Goal: Task Accomplishment & Management: Manage account settings

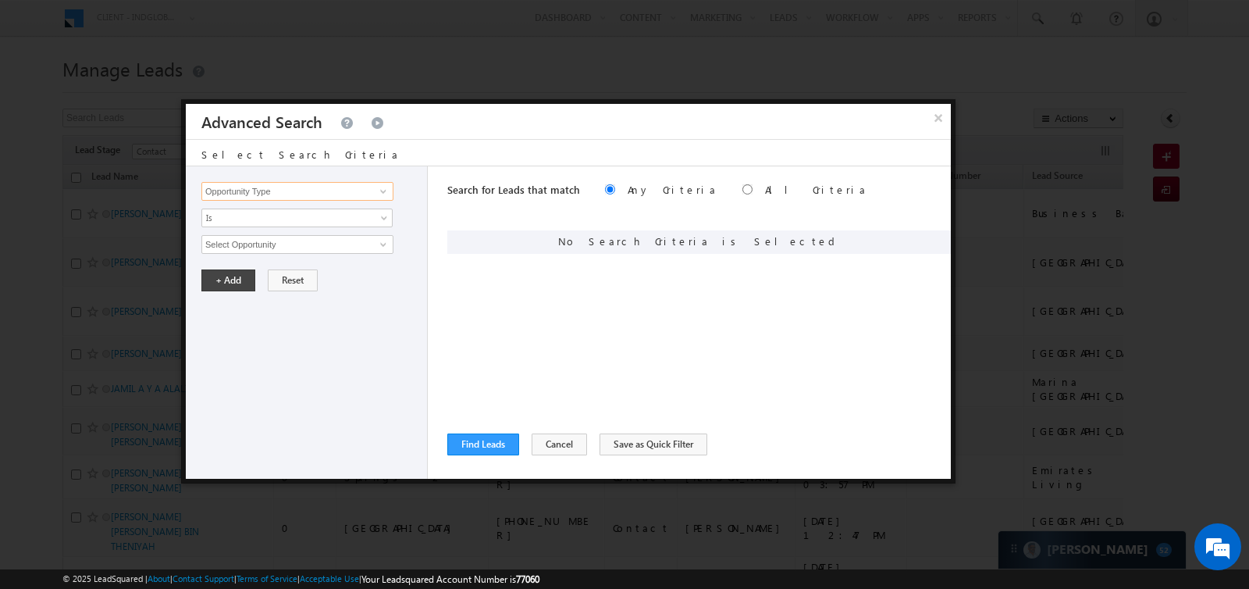
click at [320, 194] on input "Opportunity Type" at bounding box center [297, 191] width 192 height 19
click at [277, 233] on link "Lead Source" at bounding box center [297, 239] width 192 height 18
type input "Lead Source"
click at [289, 236] on span "None Selected" at bounding box center [290, 244] width 177 height 17
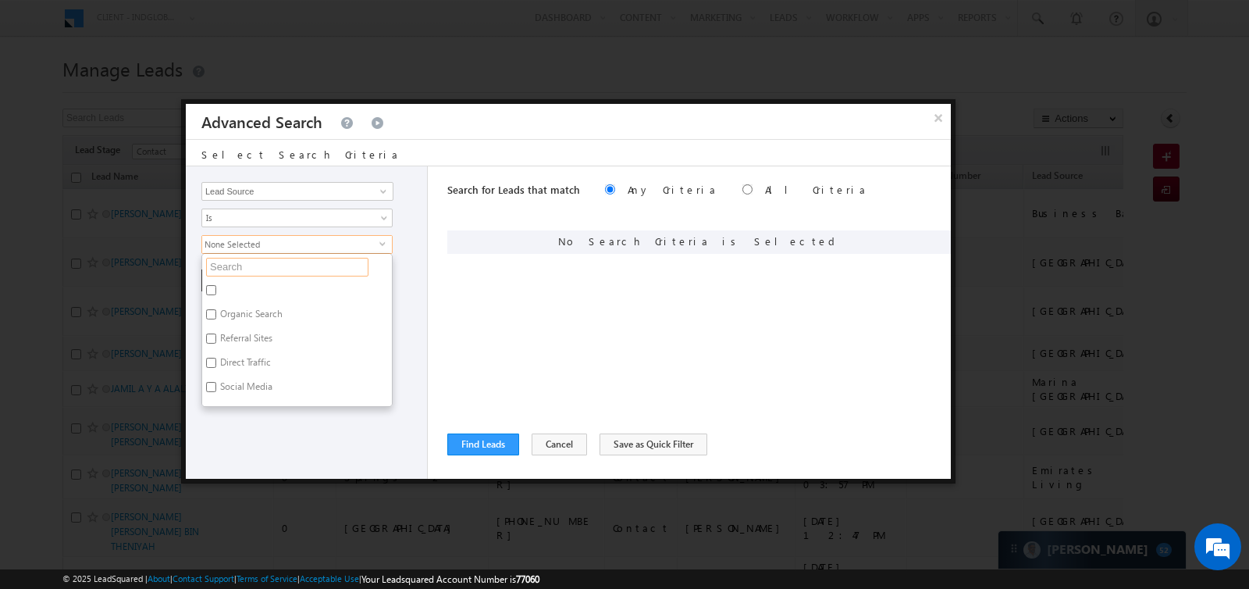
click at [283, 260] on input "text" at bounding box center [287, 267] width 162 height 19
type input "plot"
click at [274, 422] on div "Opportunity Type Lead Activity Task Sales Group Prospect Id Address 1 Address 2…" at bounding box center [307, 322] width 242 height 312
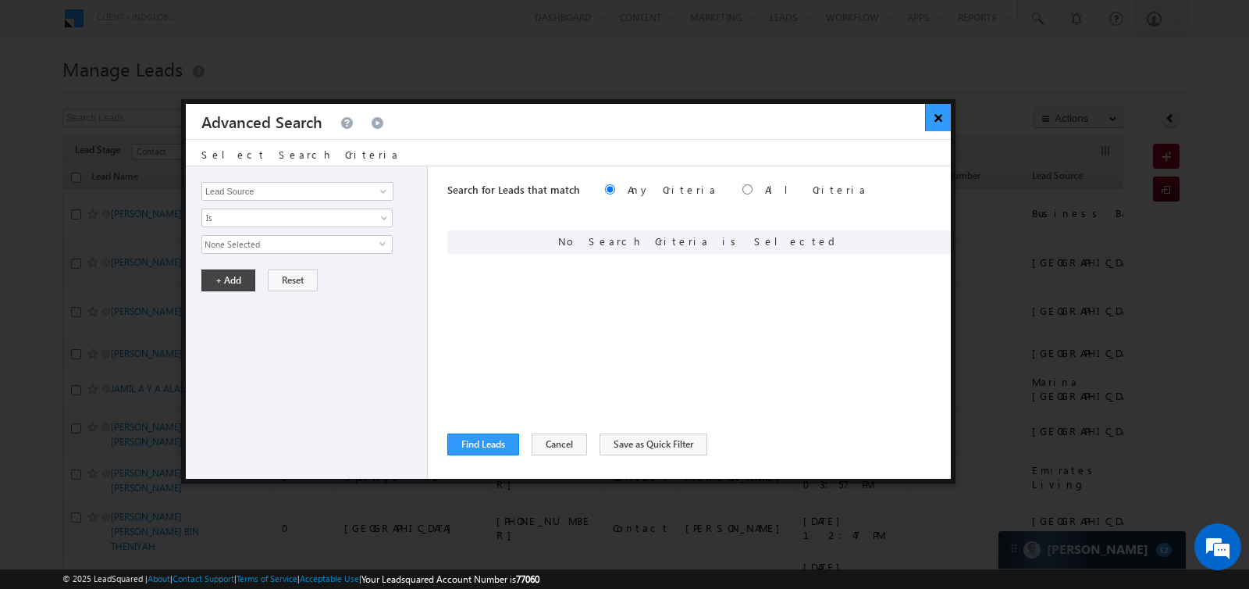
click at [934, 121] on button "×" at bounding box center [938, 117] width 26 height 27
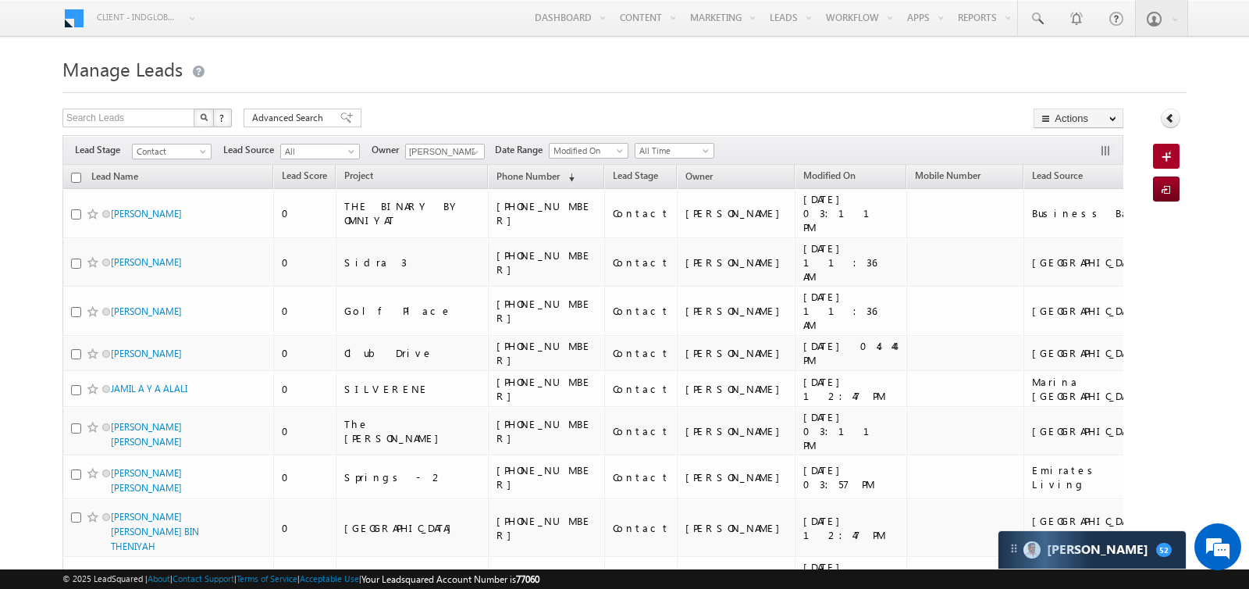
click at [797, 67] on h1 "Manage Leads" at bounding box center [624, 67] width 1124 height 30
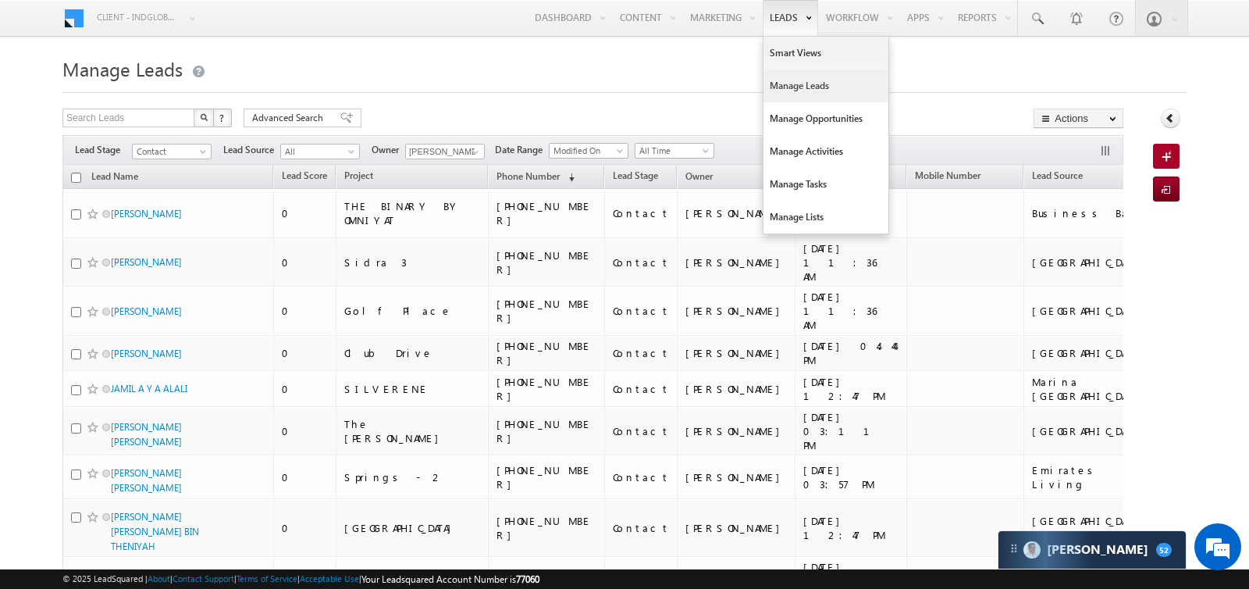
click at [770, 90] on link "Manage Leads" at bounding box center [826, 85] width 125 height 33
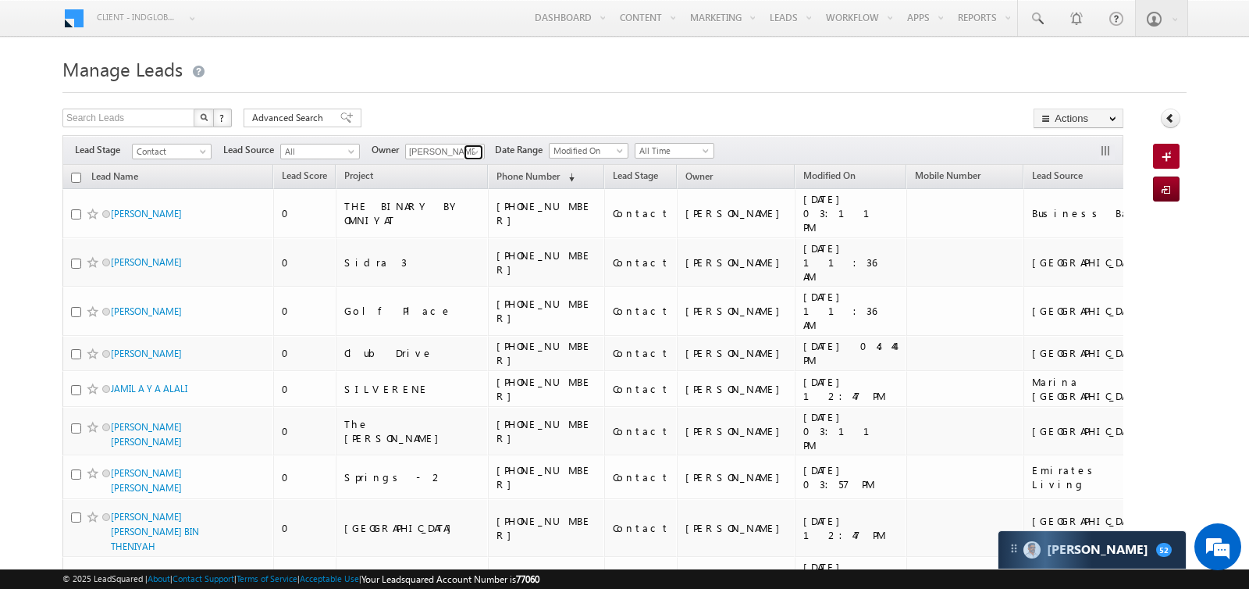
click at [474, 146] on span at bounding box center [475, 152] width 12 height 12
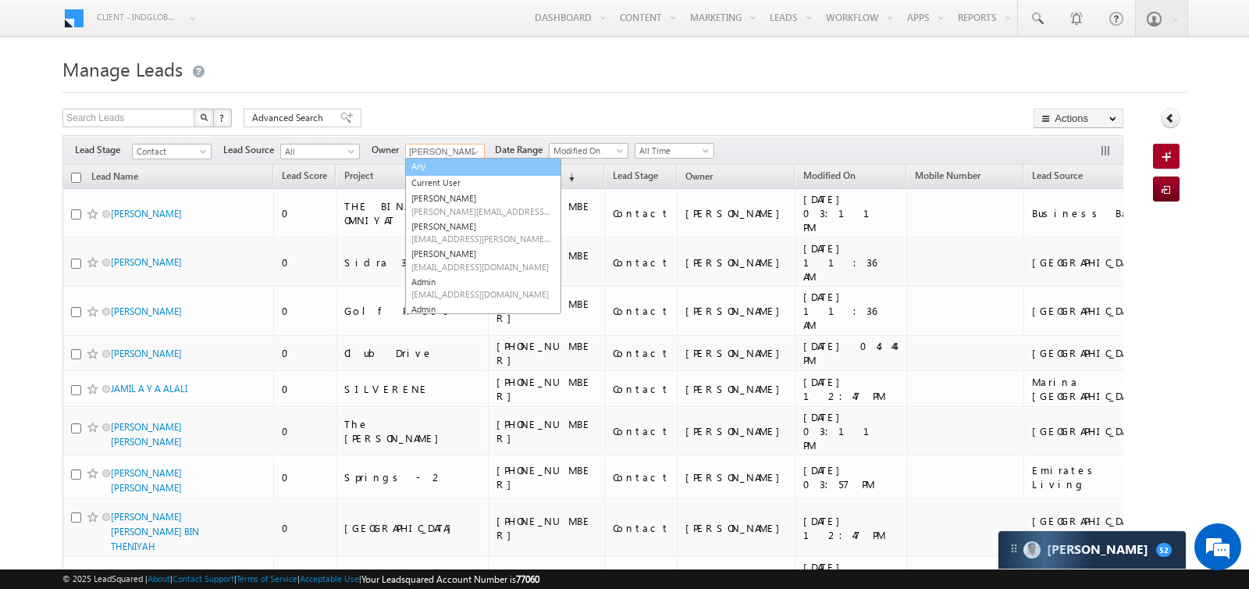
click at [439, 166] on link "Any" at bounding box center [483, 167] width 156 height 18
type input "Any"
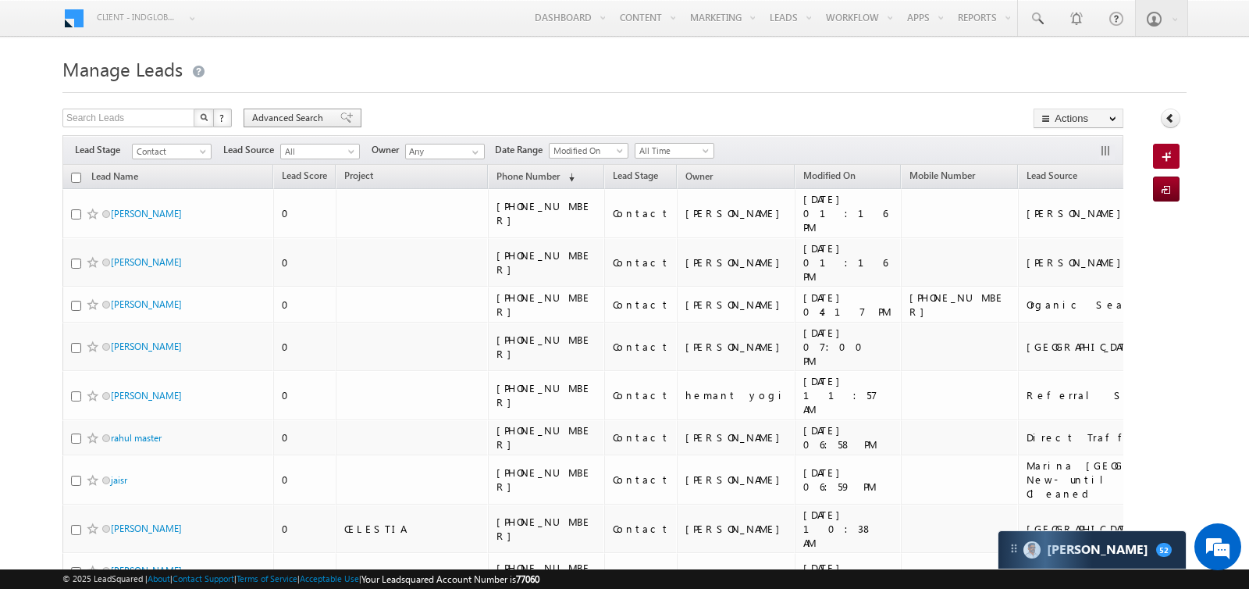
click at [311, 120] on span "Advanced Search" at bounding box center [290, 118] width 76 height 14
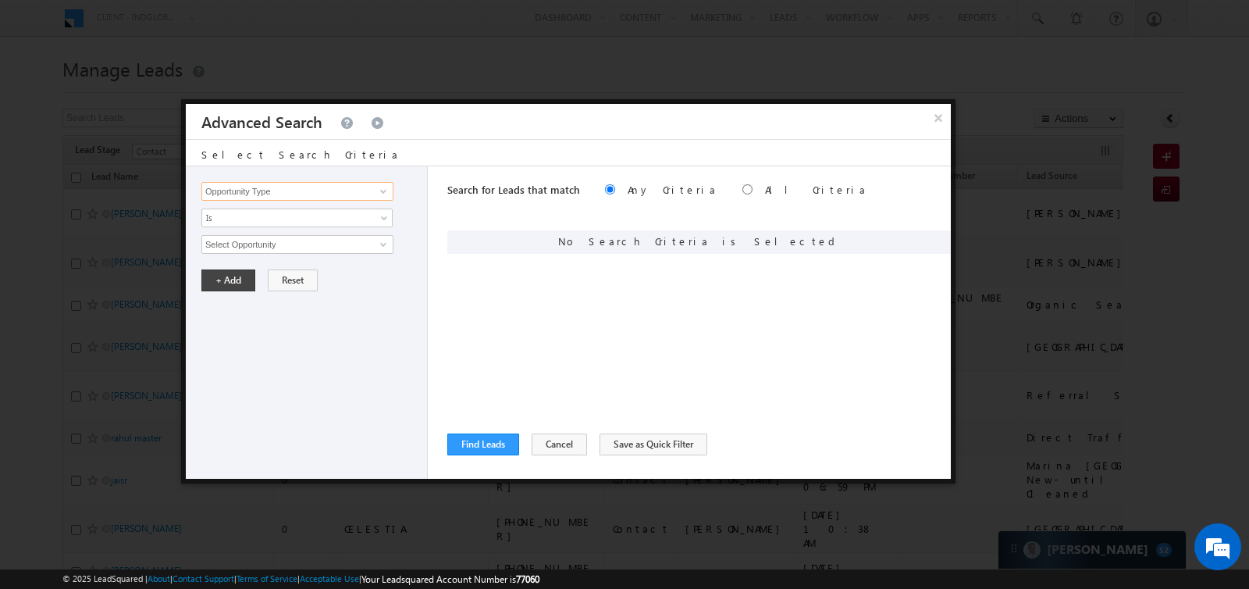
click at [328, 190] on input "Opportunity Type" at bounding box center [297, 191] width 192 height 19
click at [283, 234] on link "Lead Source" at bounding box center [297, 239] width 192 height 18
type input "Lead Source"
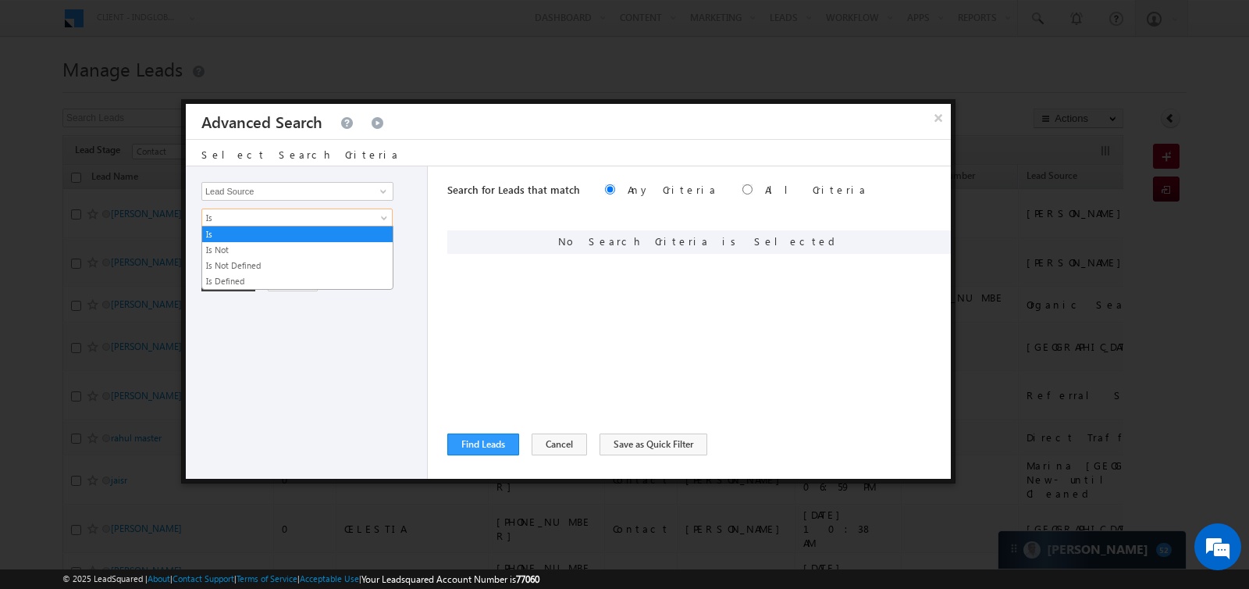
click at [274, 218] on span "Is" at bounding box center [286, 218] width 169 height 14
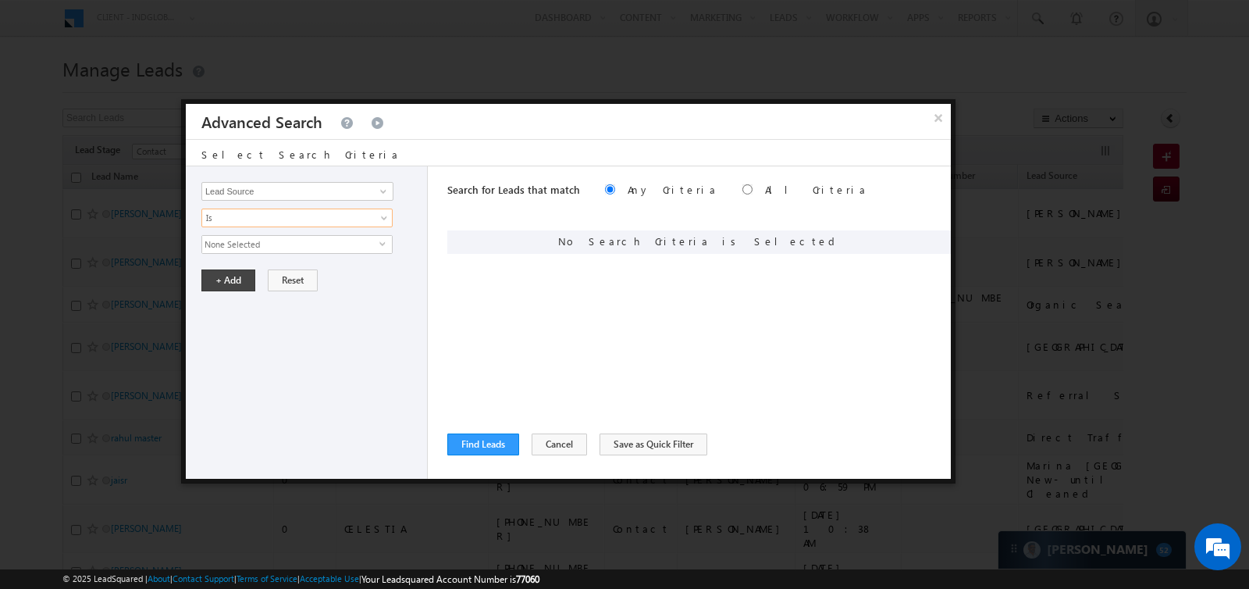
click at [273, 241] on span "None Selected" at bounding box center [290, 244] width 177 height 17
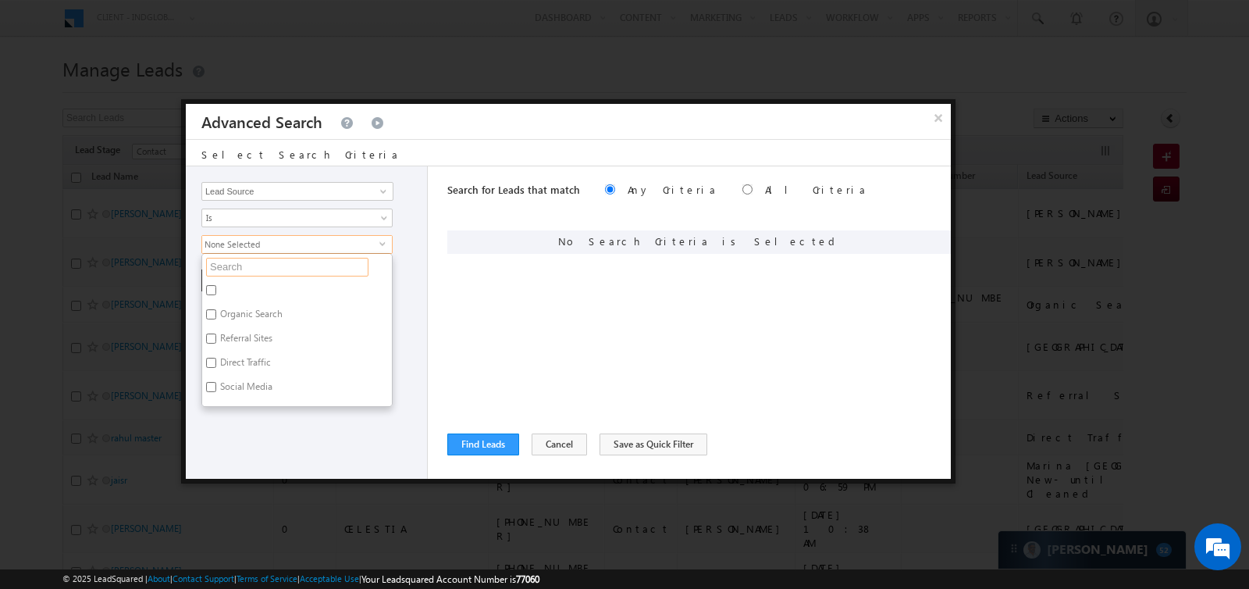
click at [273, 262] on input "text" at bounding box center [287, 267] width 162 height 19
type input "have"
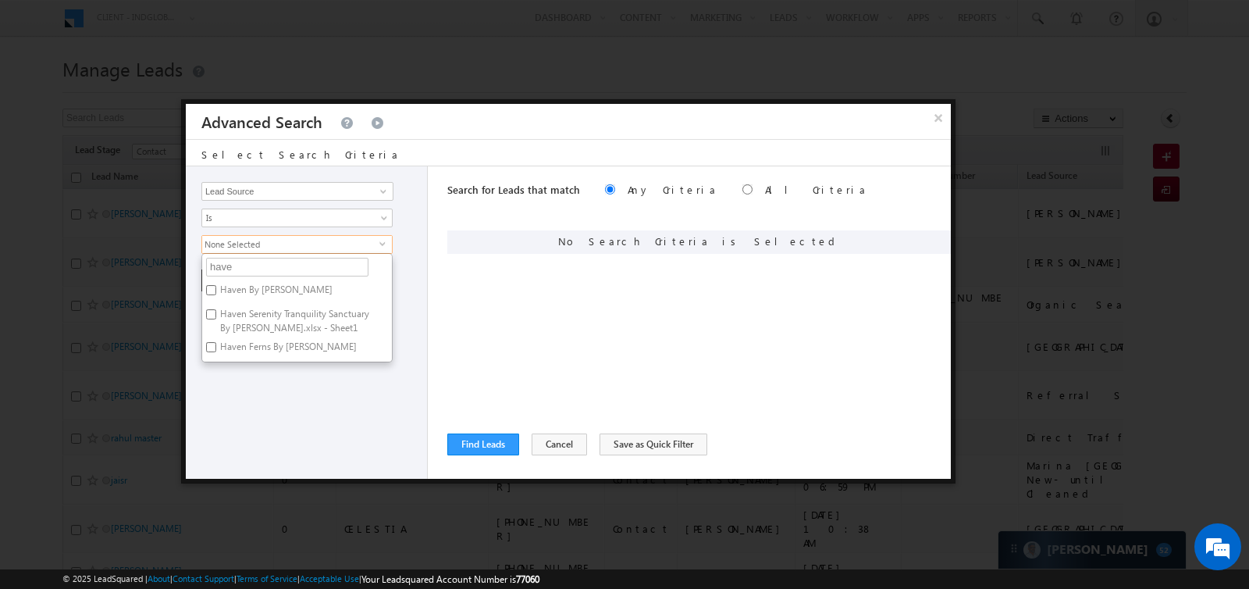
click at [268, 282] on label "Haven By Aldar" at bounding box center [275, 292] width 146 height 24
click at [216, 285] on input "Haven By Aldar" at bounding box center [211, 290] width 10 height 10
checkbox input "true"
click at [264, 304] on label "Haven Serenity Tranquility Sanctuary By Aldar.xlsx - Sheet1" at bounding box center [297, 320] width 190 height 33
click at [216, 309] on input "Haven Serenity Tranquility Sanctuary By Aldar.xlsx - Sheet1" at bounding box center [211, 314] width 10 height 10
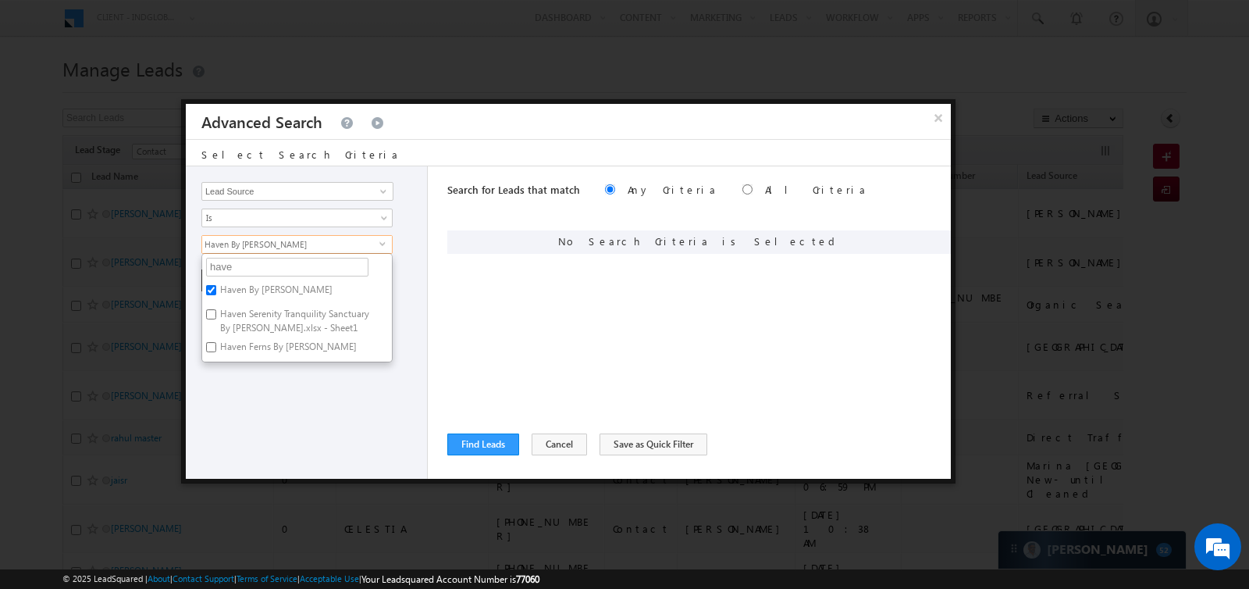
checkbox input "true"
click at [258, 340] on label "Haven Ferns By Aldar" at bounding box center [287, 349] width 170 height 24
click at [216, 342] on input "Haven Ferns By Aldar" at bounding box center [211, 347] width 10 height 10
checkbox input "true"
click at [258, 379] on div "Opportunity Type Lead Activity Task Sales Group Prospect Id Address 1 Address 2…" at bounding box center [307, 322] width 242 height 312
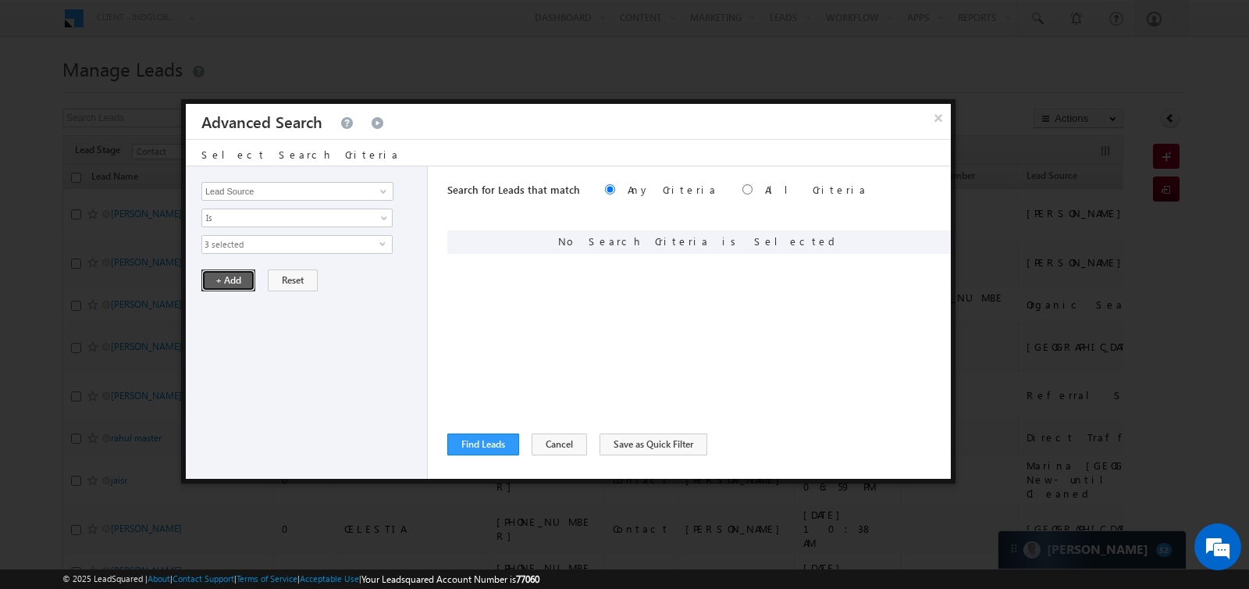
click at [226, 275] on button "+ Add" at bounding box center [228, 280] width 54 height 22
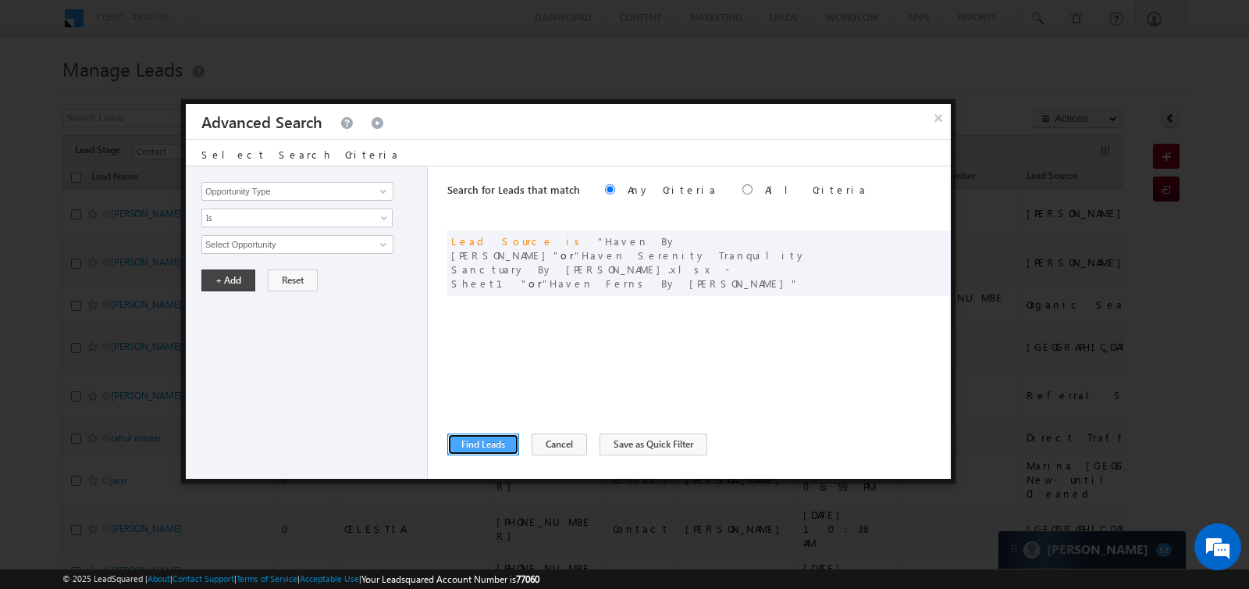
click at [487, 440] on button "Find Leads" at bounding box center [483, 444] width 72 height 22
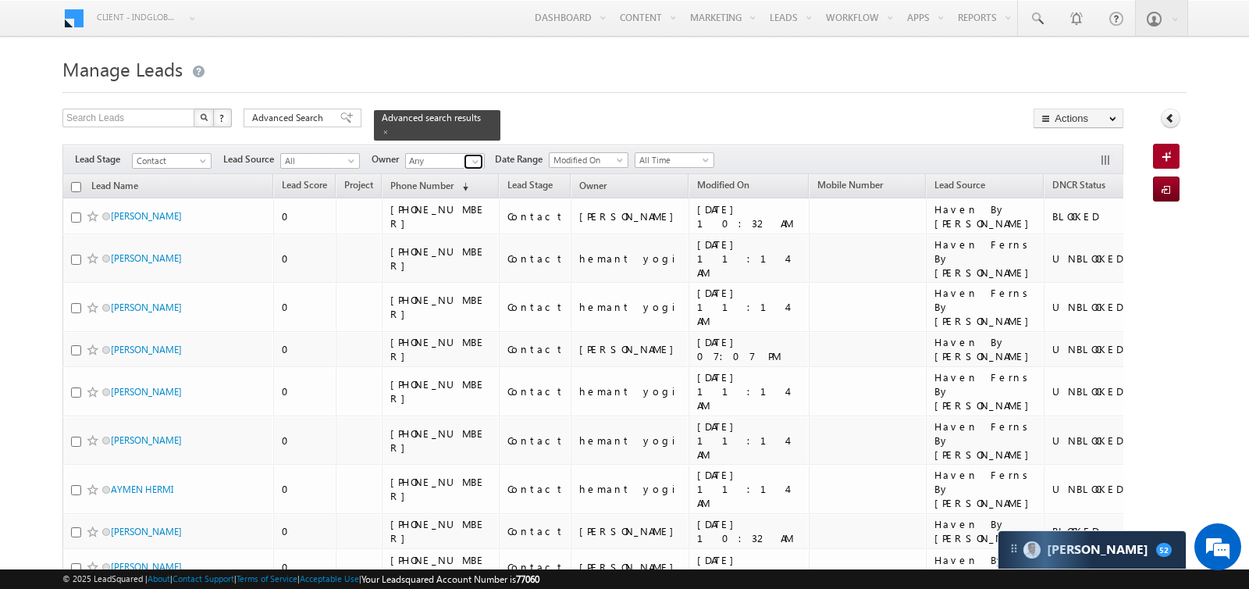
click at [469, 158] on span at bounding box center [475, 161] width 12 height 12
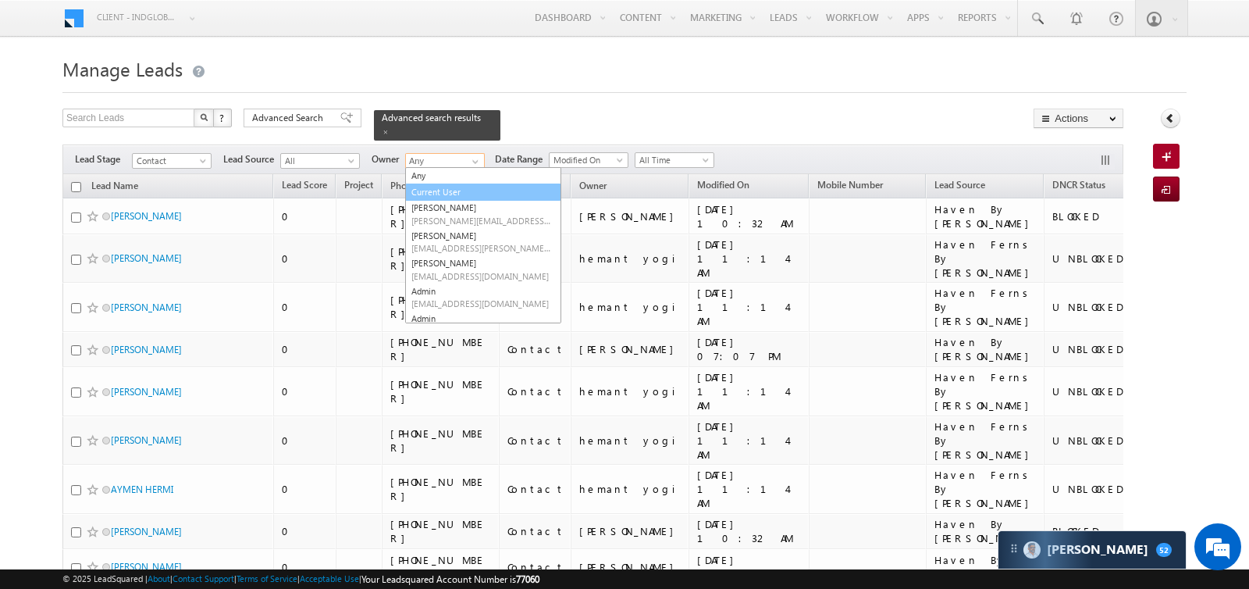
click at [444, 185] on link "Current User" at bounding box center [483, 192] width 156 height 18
type input "Current User"
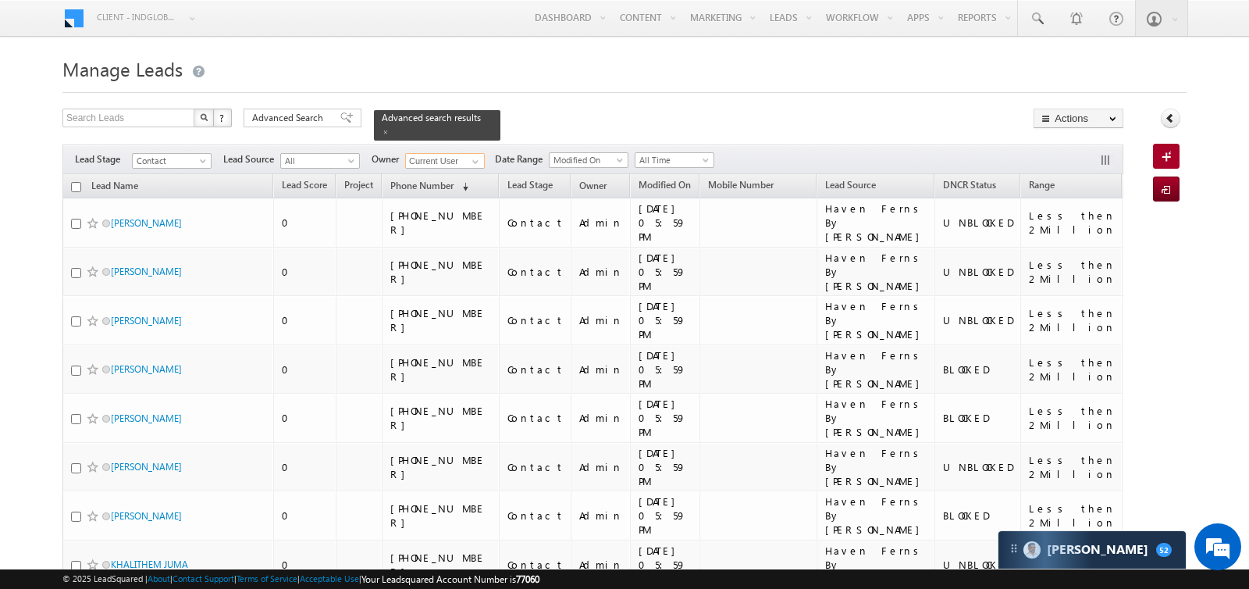
click at [77, 186] on input "checkbox" at bounding box center [76, 187] width 10 height 10
checkbox input "true"
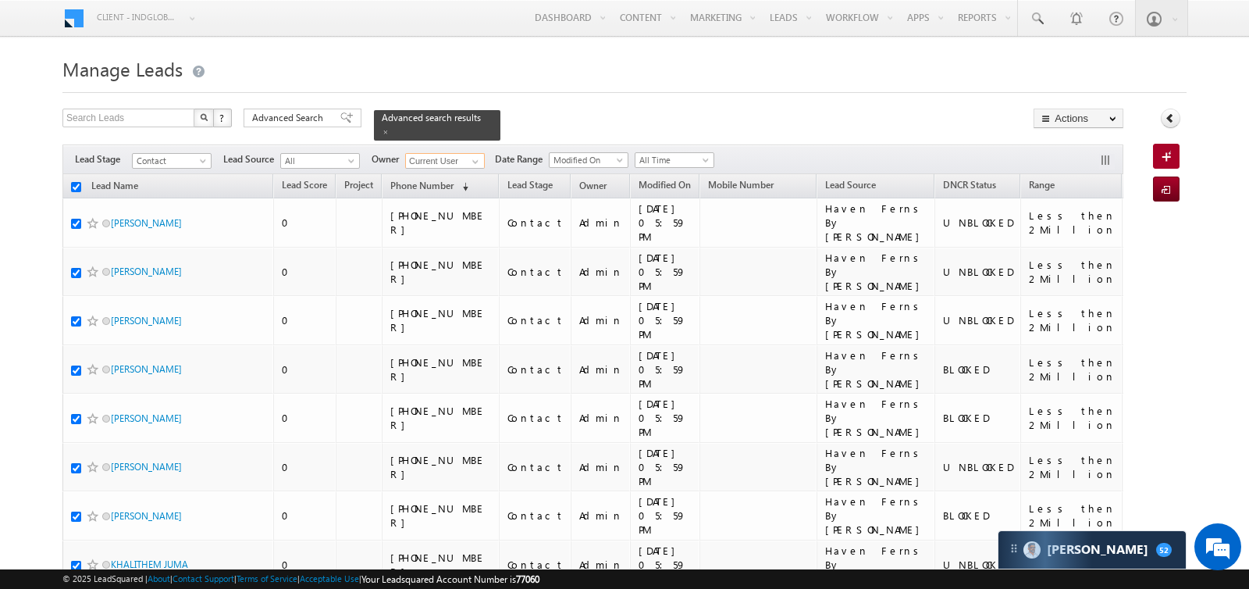
checkbox input "true"
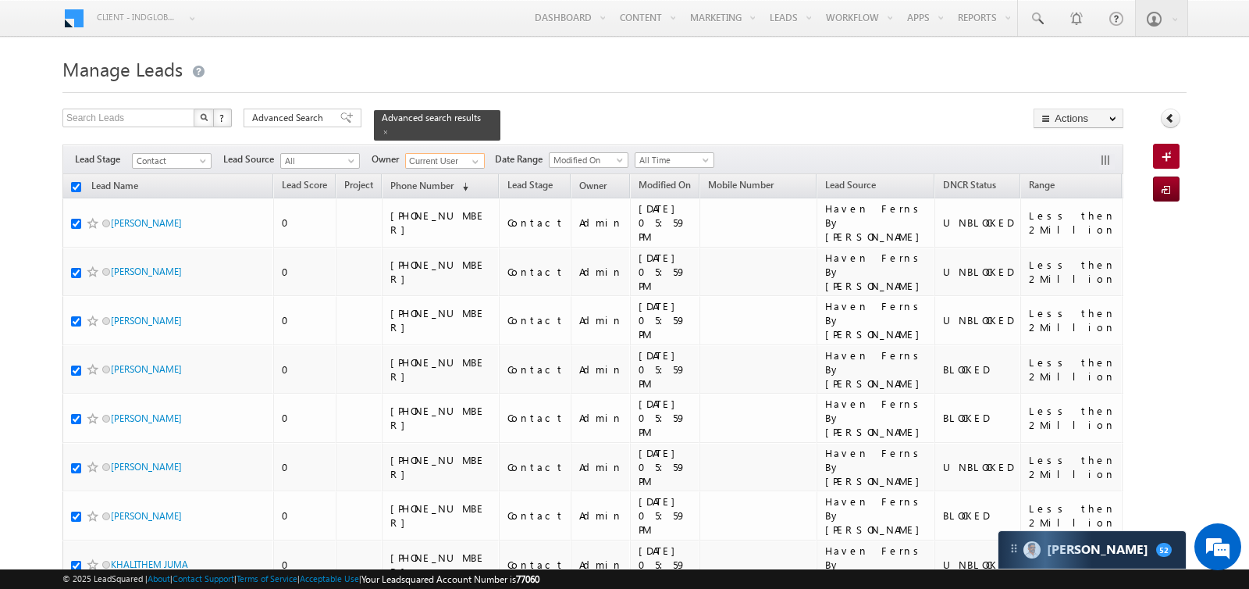
checkbox input "true"
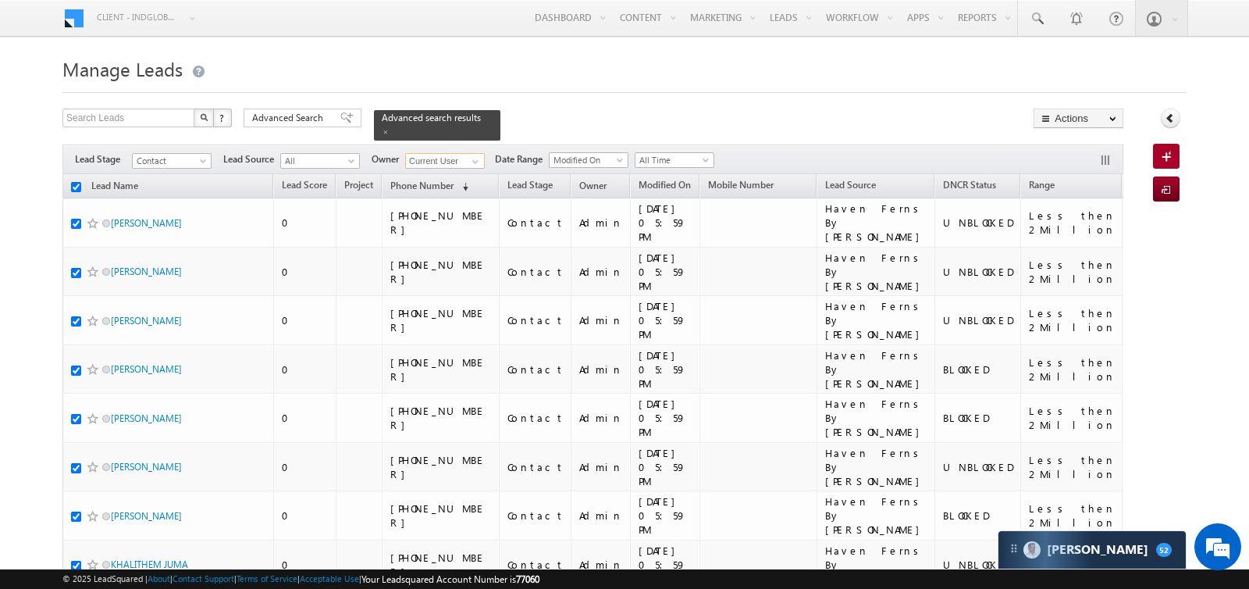
checkbox input "true"
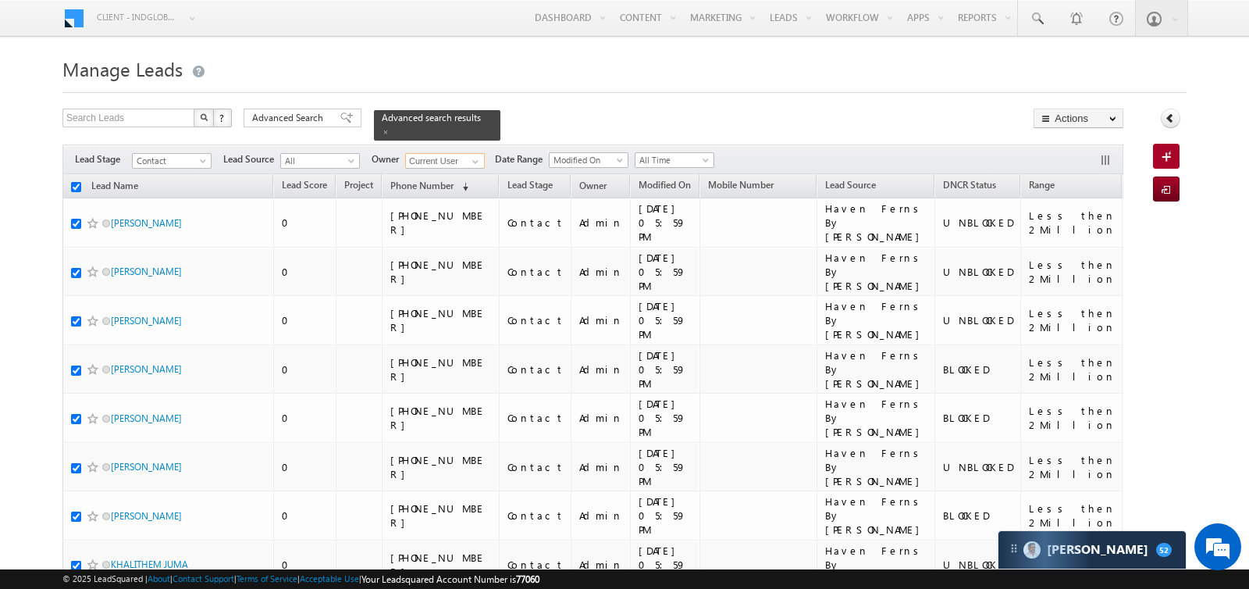
checkbox input "true"
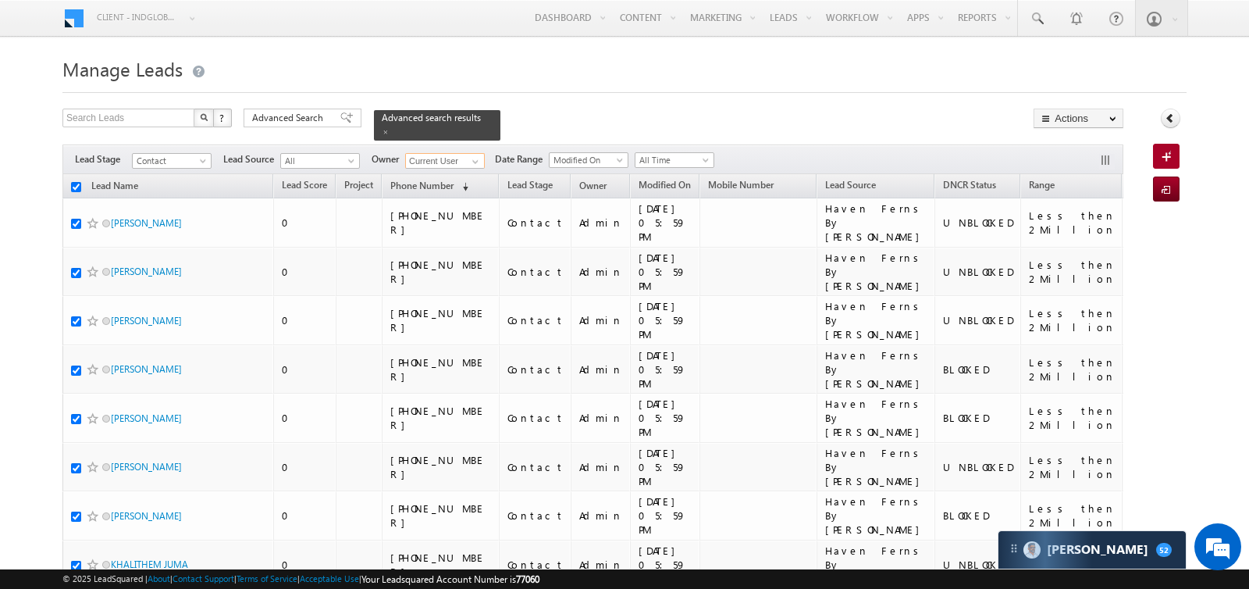
checkbox input "true"
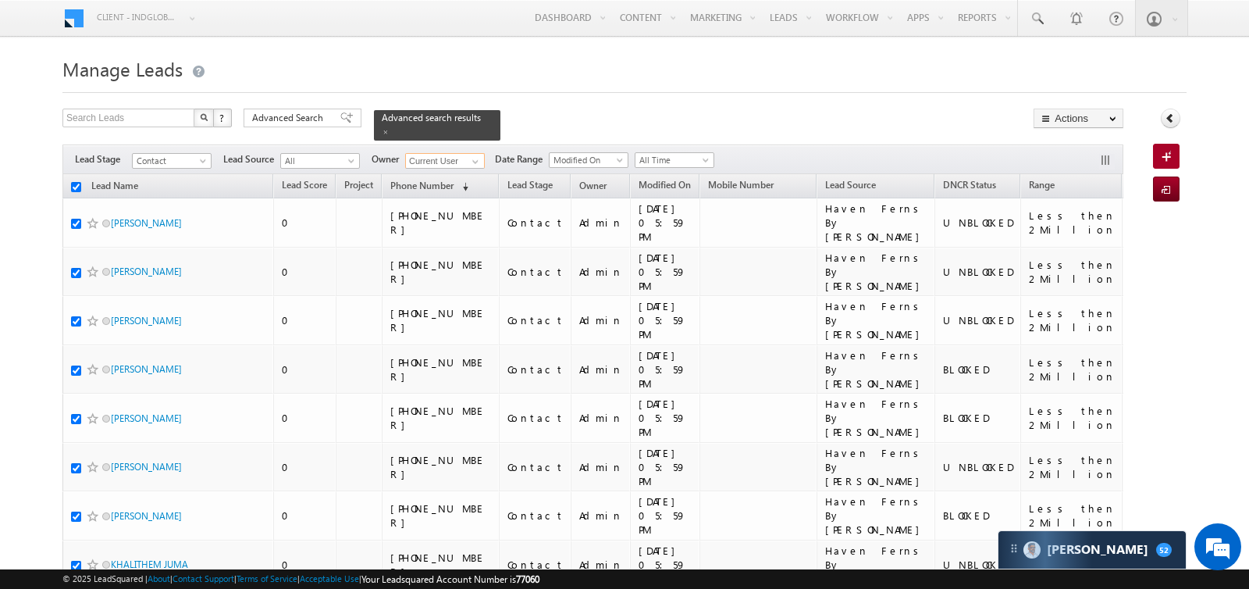
checkbox input "true"
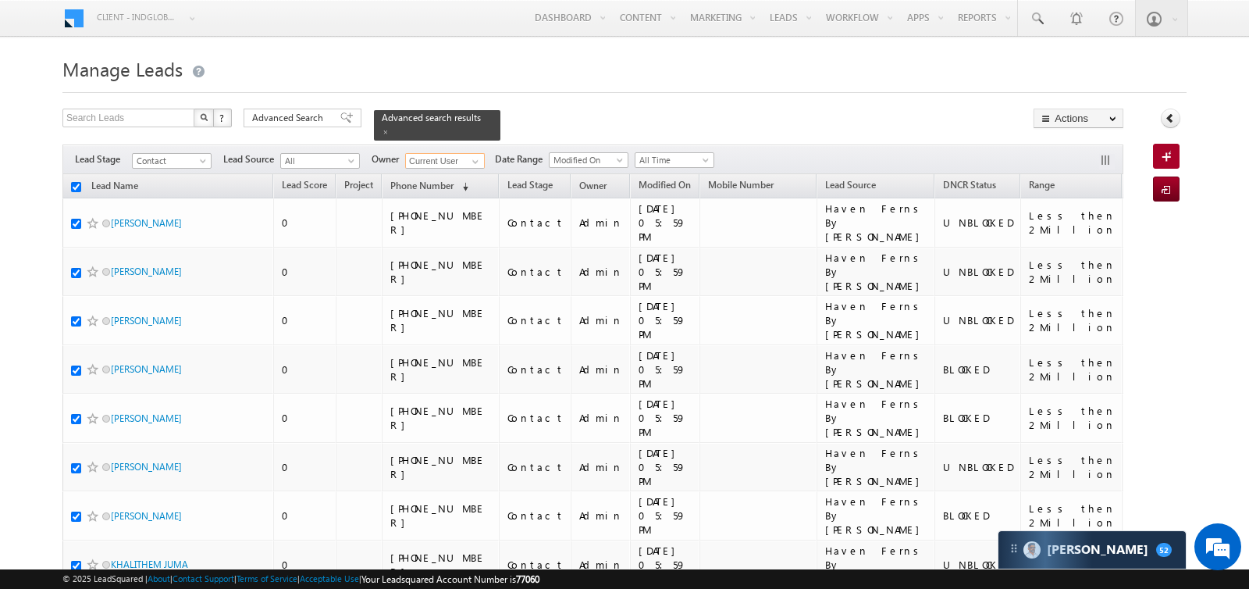
checkbox input "true"
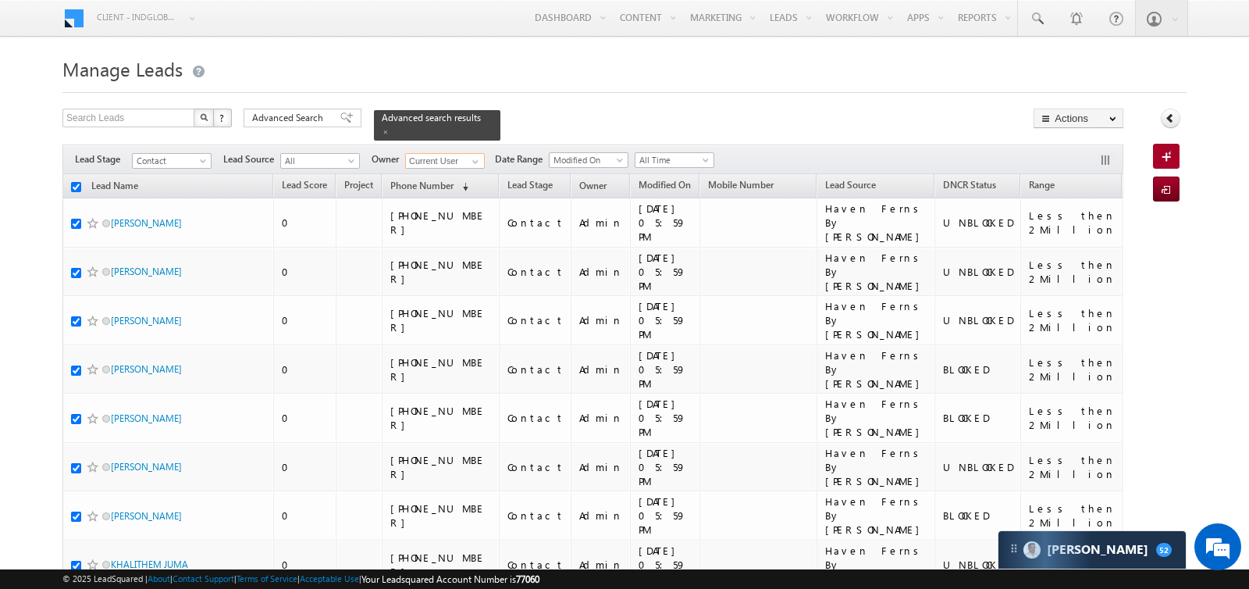
checkbox input "true"
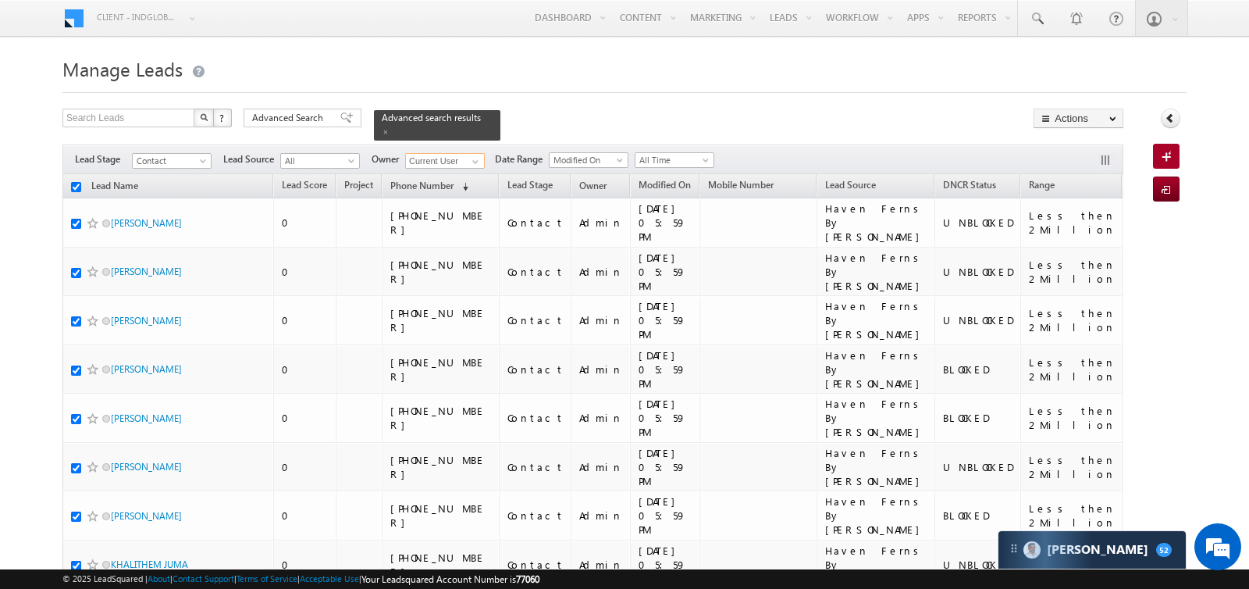
checkbox input "true"
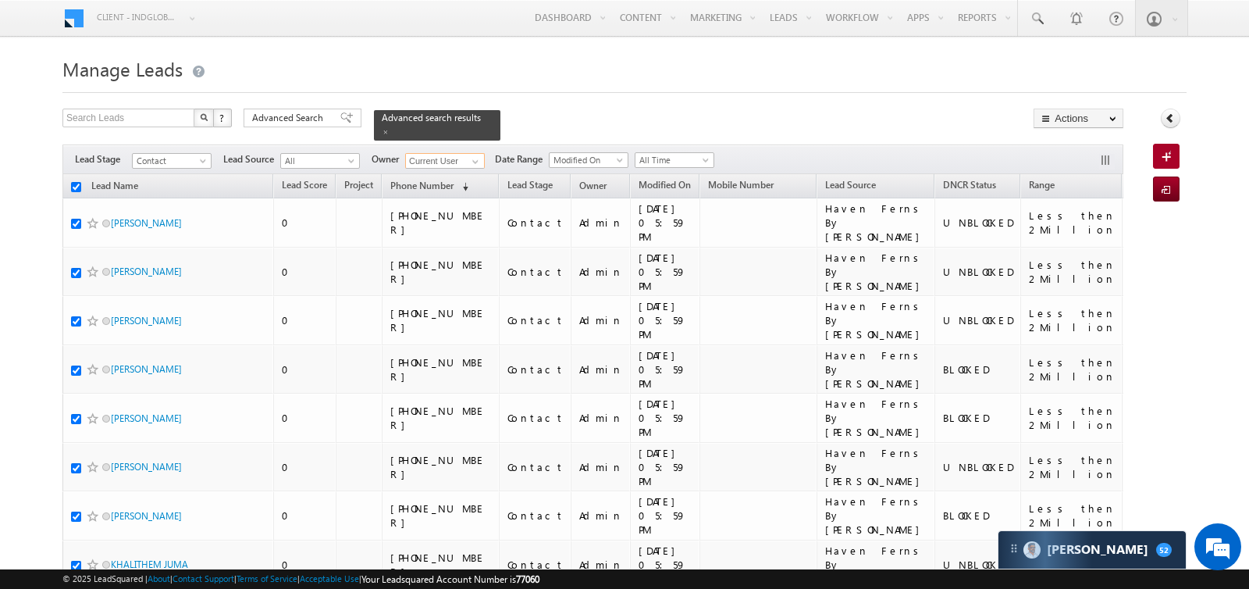
checkbox input "true"
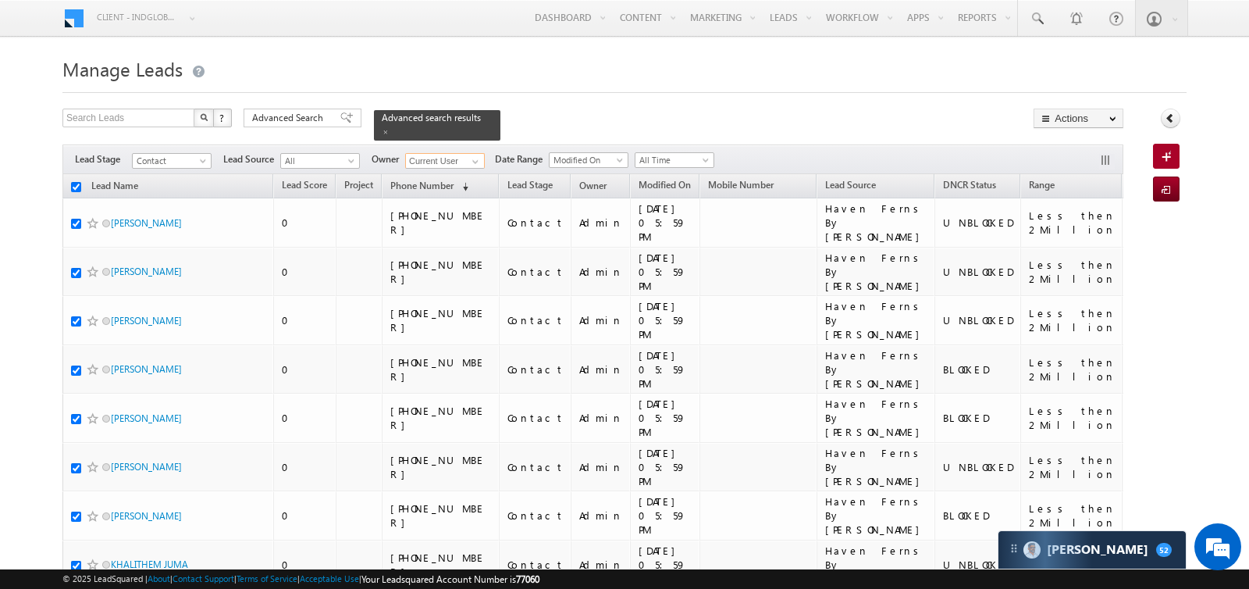
checkbox input "true"
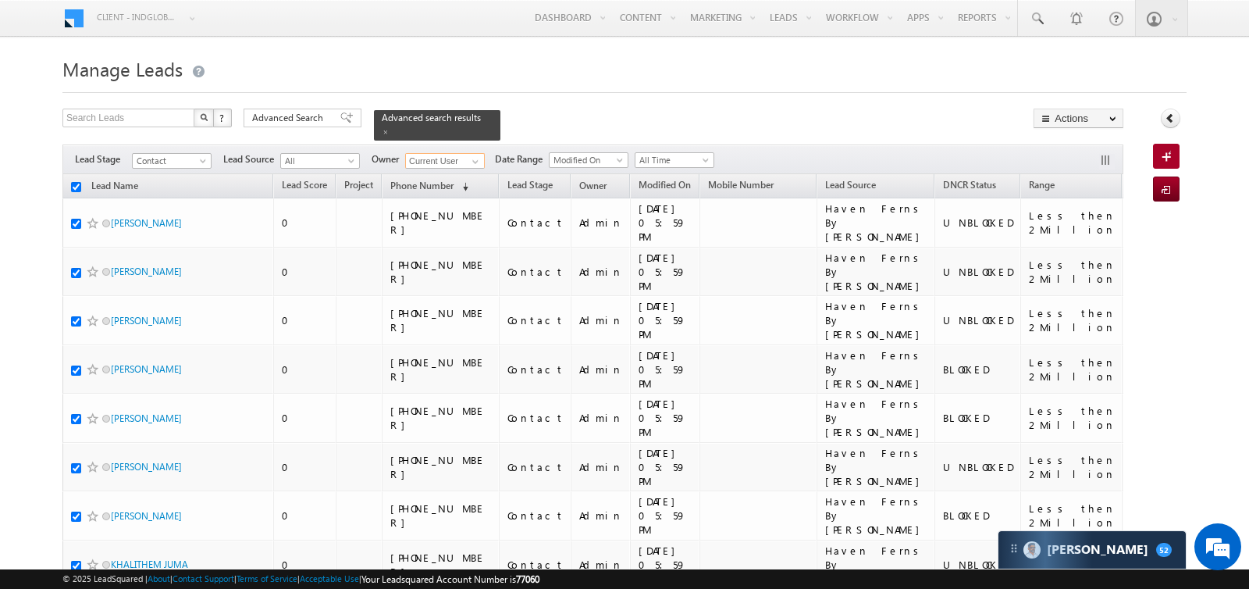
checkbox input "true"
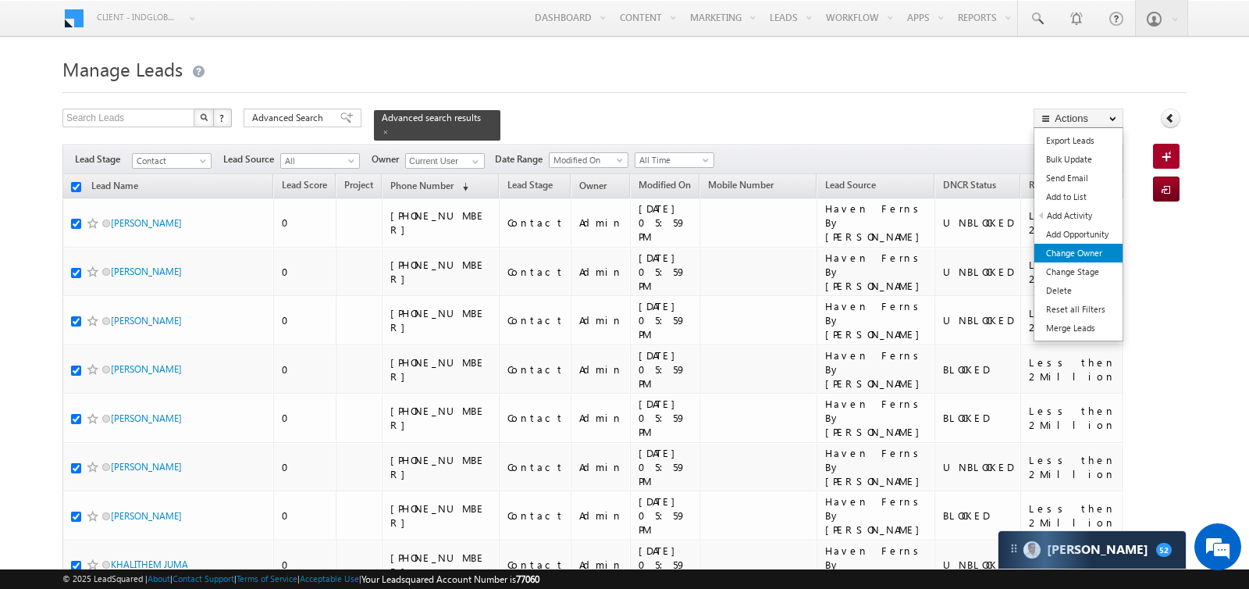
click at [1087, 254] on link "Change Owner" at bounding box center [1079, 253] width 88 height 19
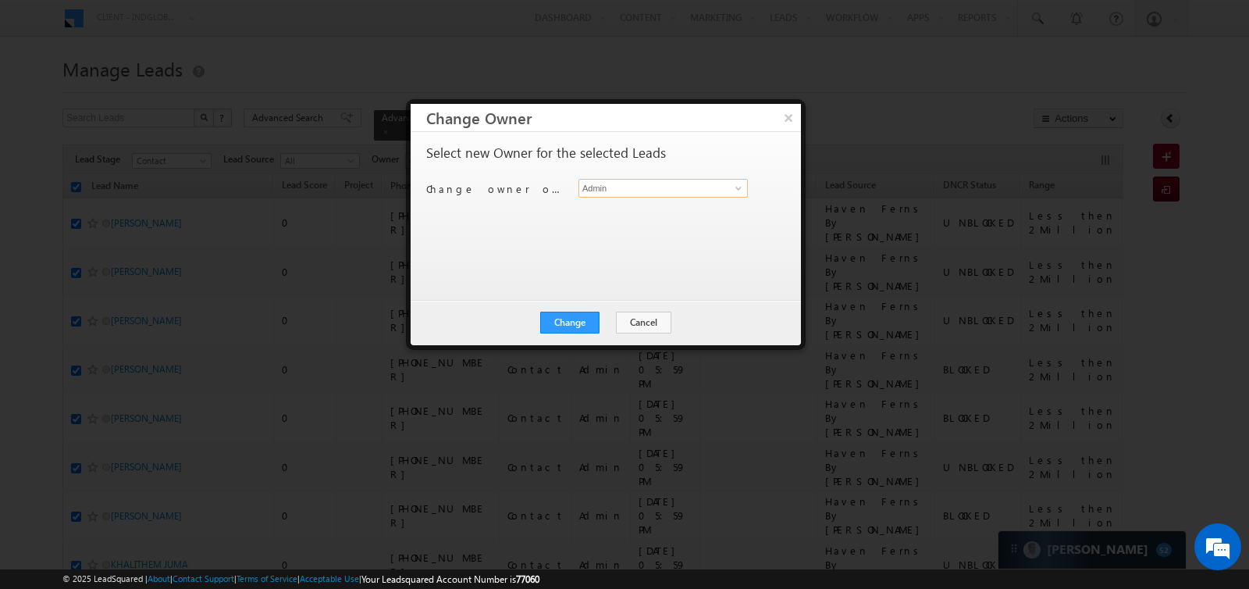
click at [682, 180] on input "Admin" at bounding box center [663, 188] width 169 height 19
click at [656, 207] on link "Aman Ramani aman.ramani@indglobal.ae" at bounding box center [663, 212] width 169 height 30
type input "[PERSON_NAME]"
click at [574, 320] on button "Change" at bounding box center [569, 323] width 59 height 22
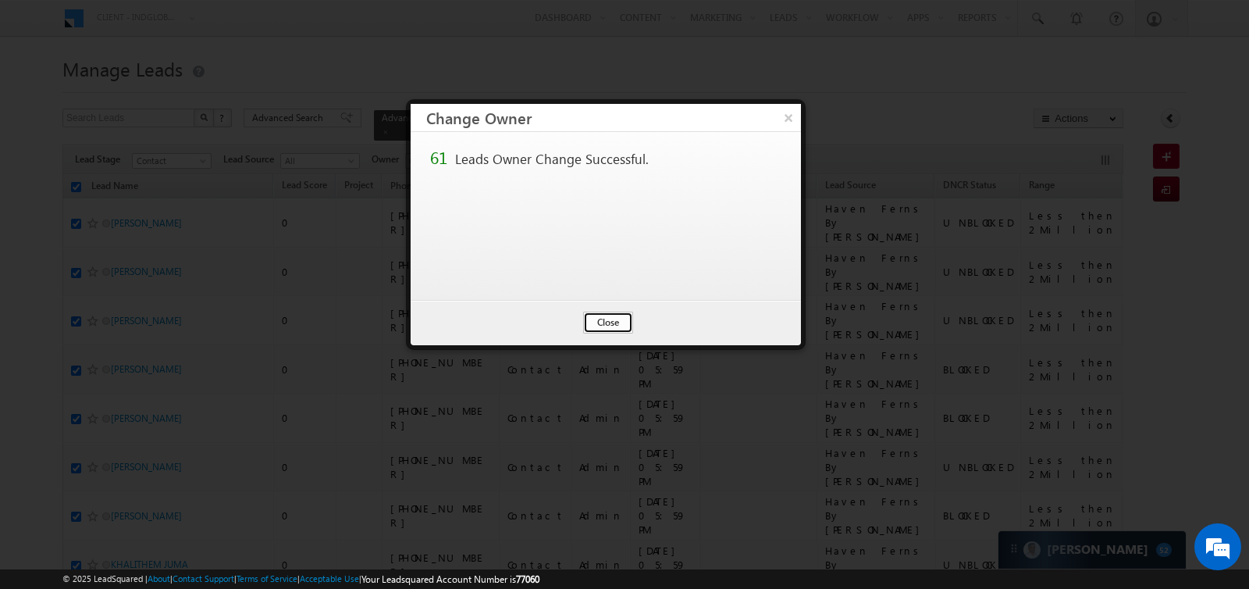
click at [599, 320] on button "Close" at bounding box center [608, 323] width 50 height 22
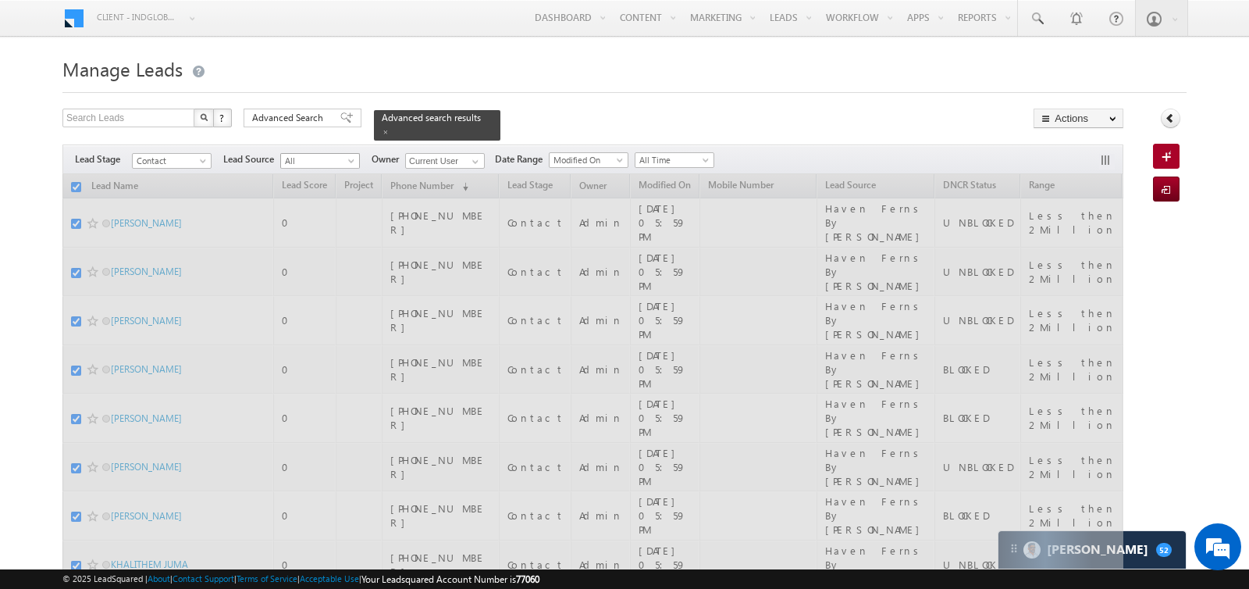
checkbox input "false"
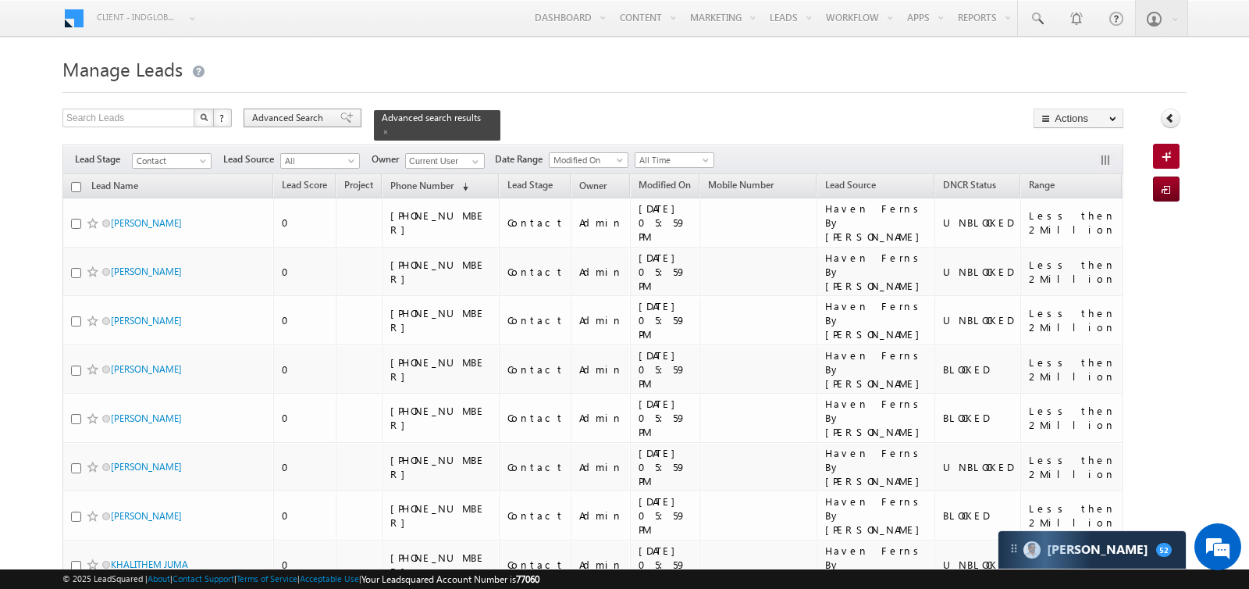
click at [307, 115] on span "Advanced Search" at bounding box center [290, 118] width 76 height 14
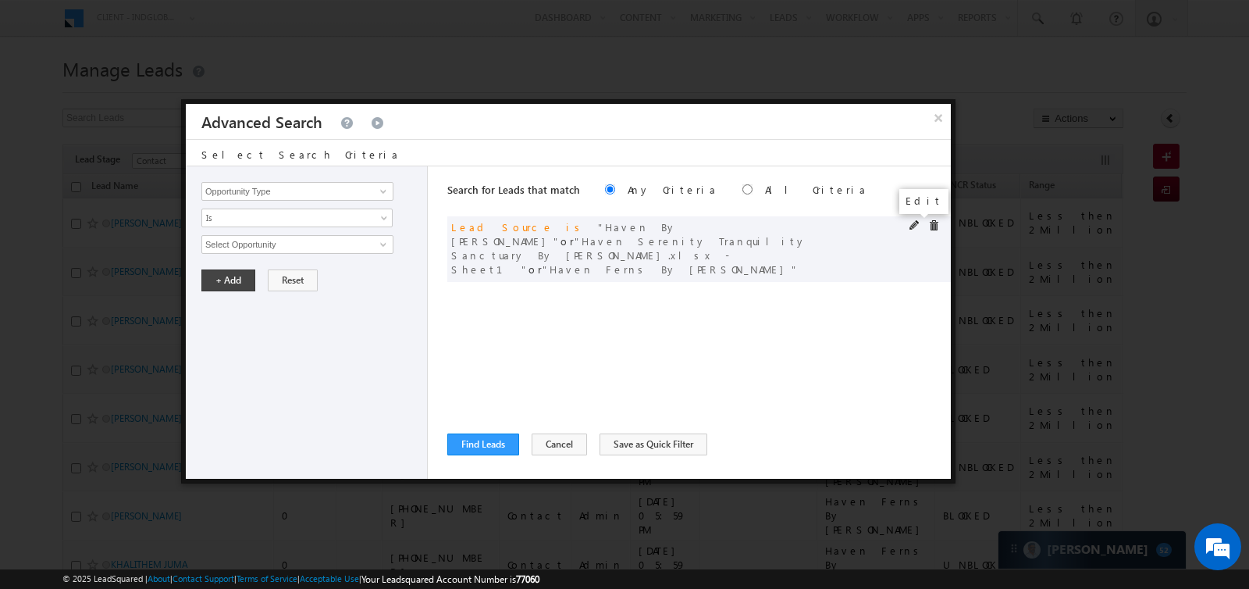
click at [910, 222] on span at bounding box center [915, 225] width 11 height 11
click at [315, 244] on span "None Selected" at bounding box center [290, 244] width 177 height 17
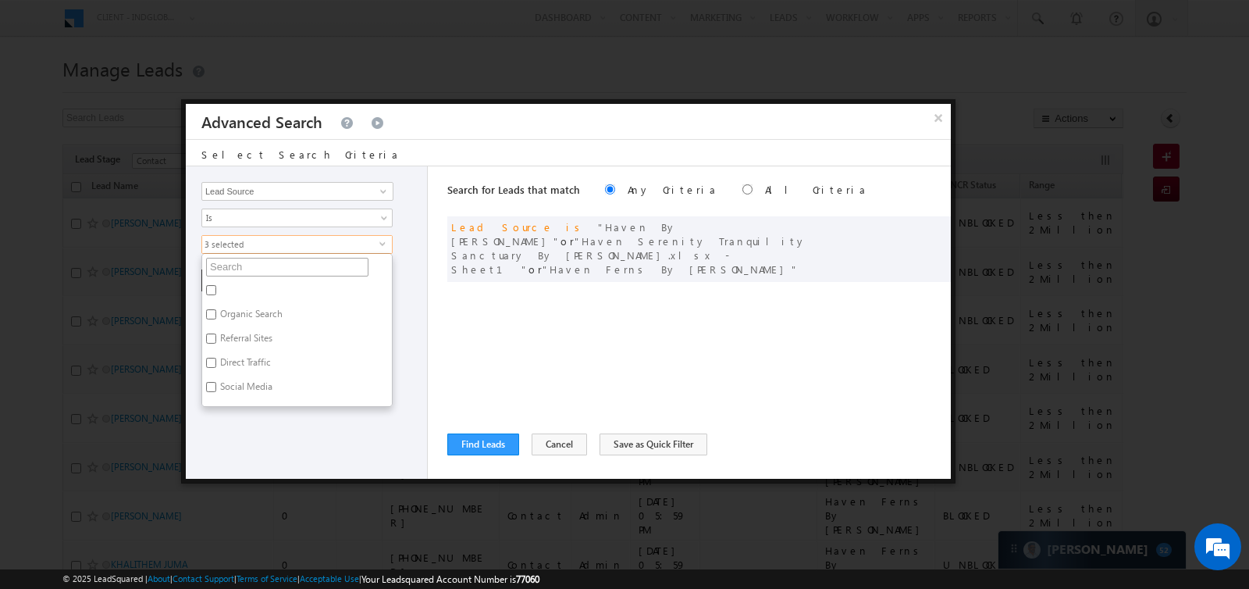
click at [283, 264] on input "text" at bounding box center [287, 267] width 162 height 19
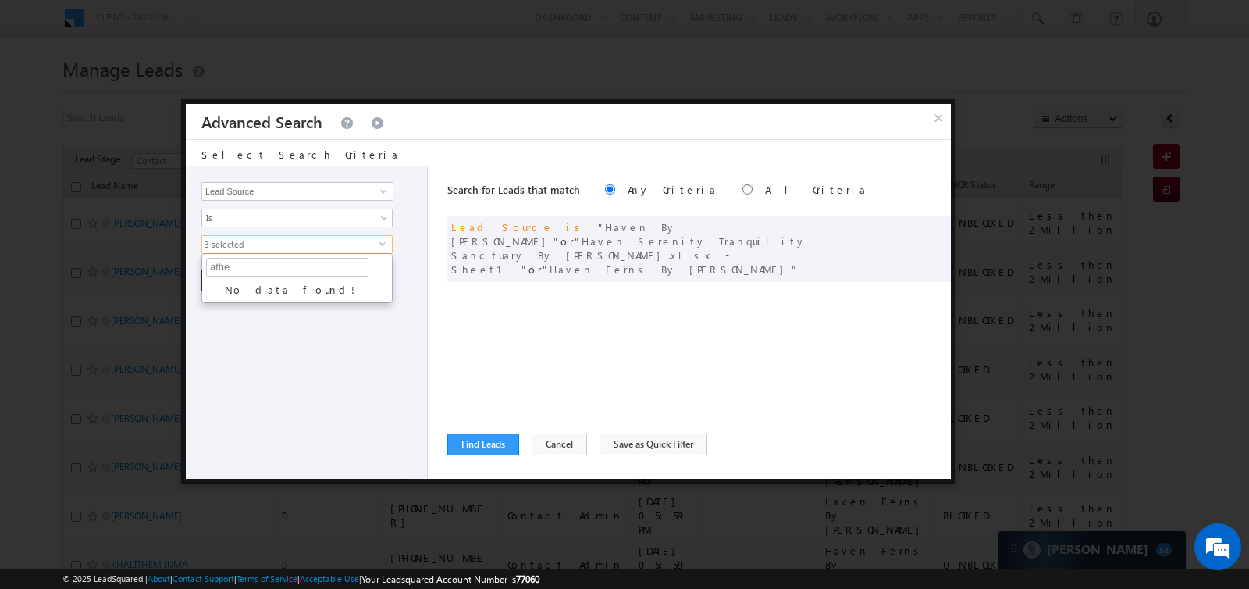
type input "ath"
click at [262, 290] on label "Athlon by AlDar" at bounding box center [251, 292] width 99 height 24
click at [216, 290] on input "Athlon by AlDar" at bounding box center [211, 290] width 10 height 10
checkbox input "true"
click at [261, 310] on label "ATHLON_1.xlsx - Sheet1" at bounding box center [268, 316] width 133 height 24
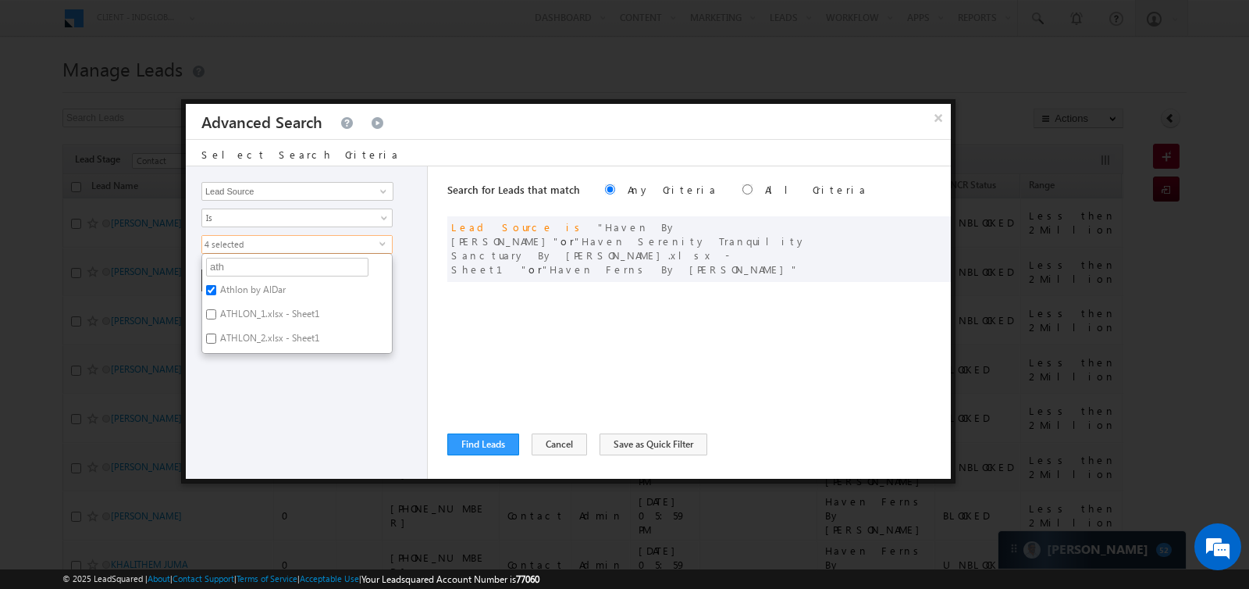
click at [216, 310] on input "ATHLON_1.xlsx - Sheet1" at bounding box center [211, 314] width 10 height 10
checkbox input "true"
click at [261, 329] on label "ATHLON_2.xlsx - Sheet1" at bounding box center [268, 341] width 133 height 24
click at [216, 333] on input "ATHLON_2.xlsx - Sheet1" at bounding box center [211, 338] width 10 height 10
checkbox input "true"
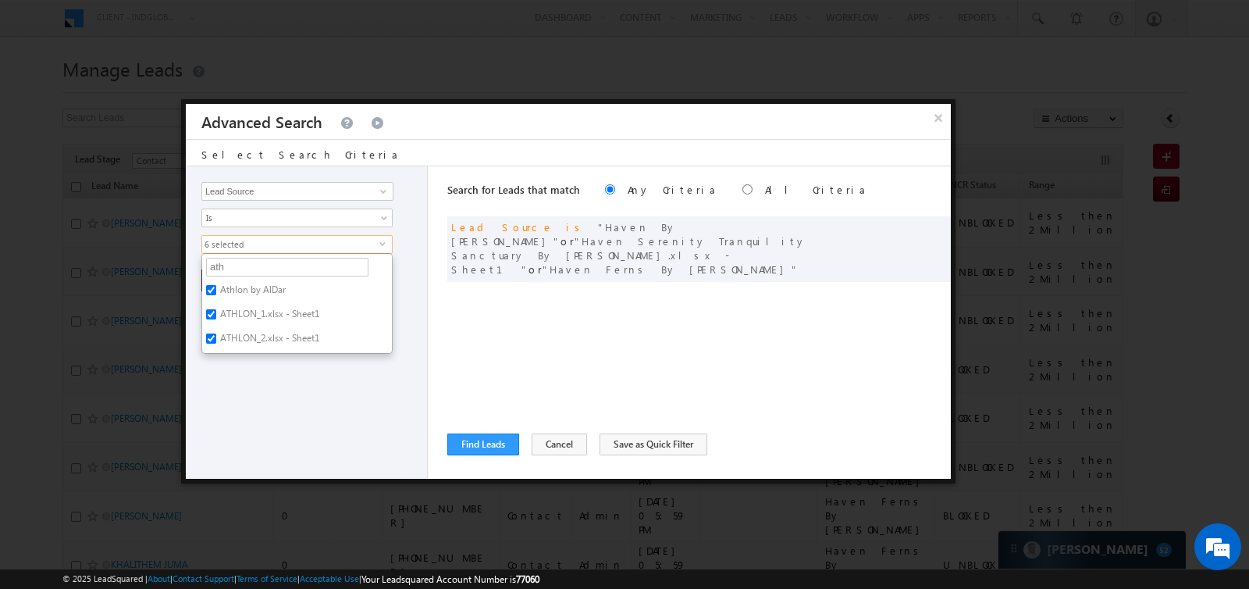
click at [272, 369] on div "Opportunity Type Lead Activity Task Sales Group Prospect Id Address 1 Address 2…" at bounding box center [307, 322] width 242 height 312
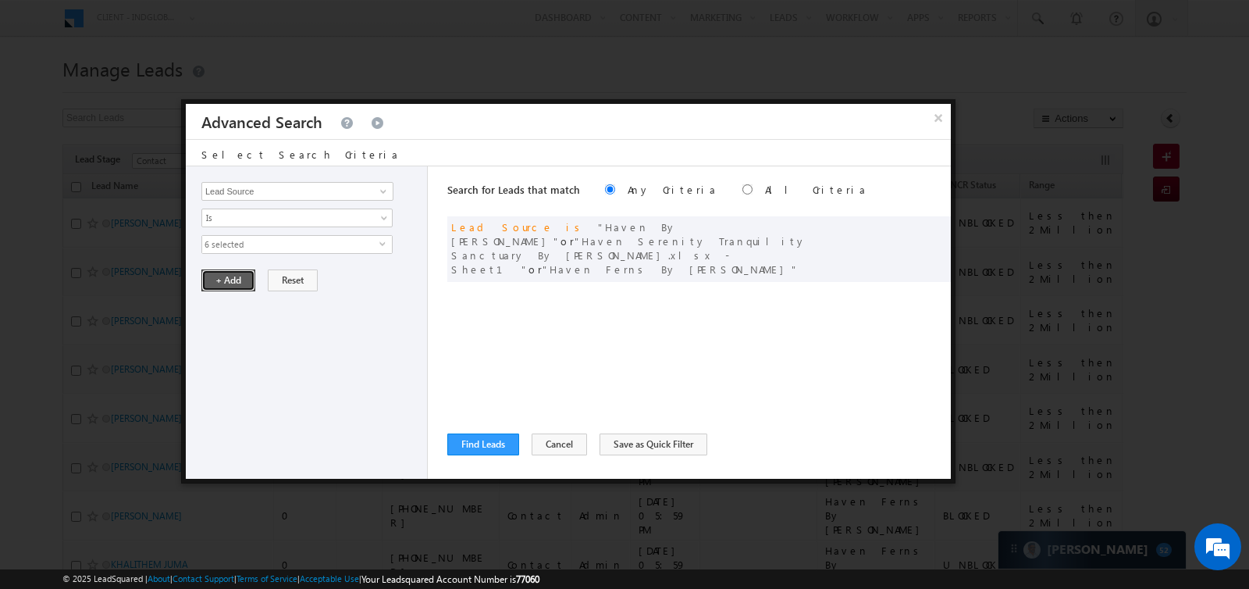
click at [236, 276] on button "+ Add" at bounding box center [228, 280] width 54 height 22
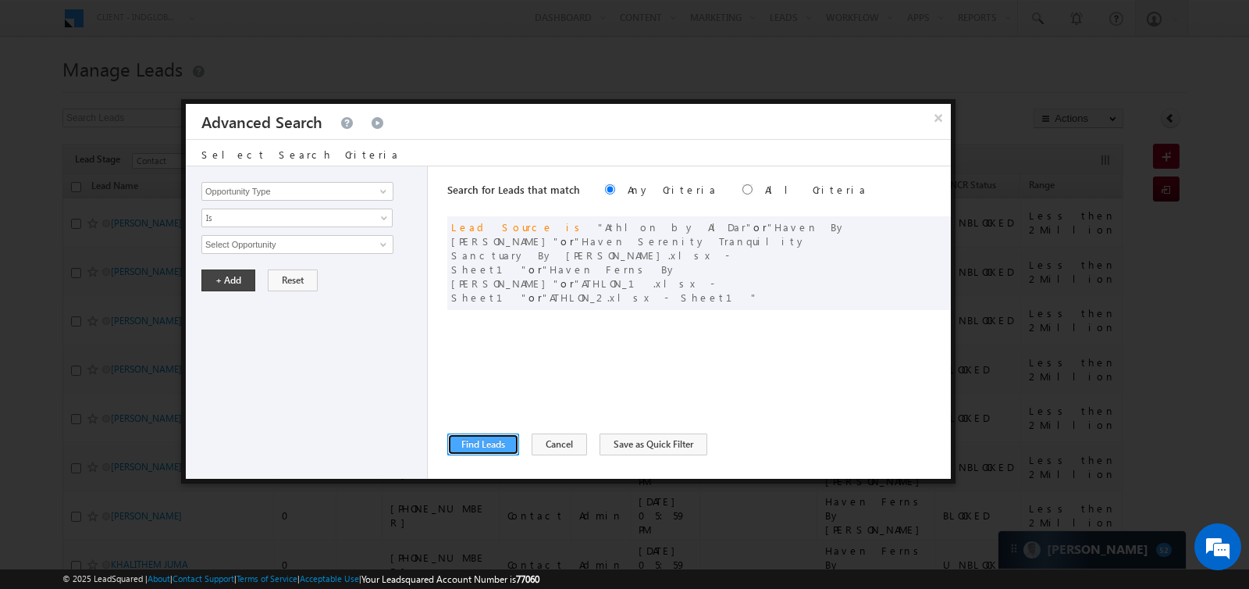
click at [509, 445] on button "Find Leads" at bounding box center [483, 444] width 72 height 22
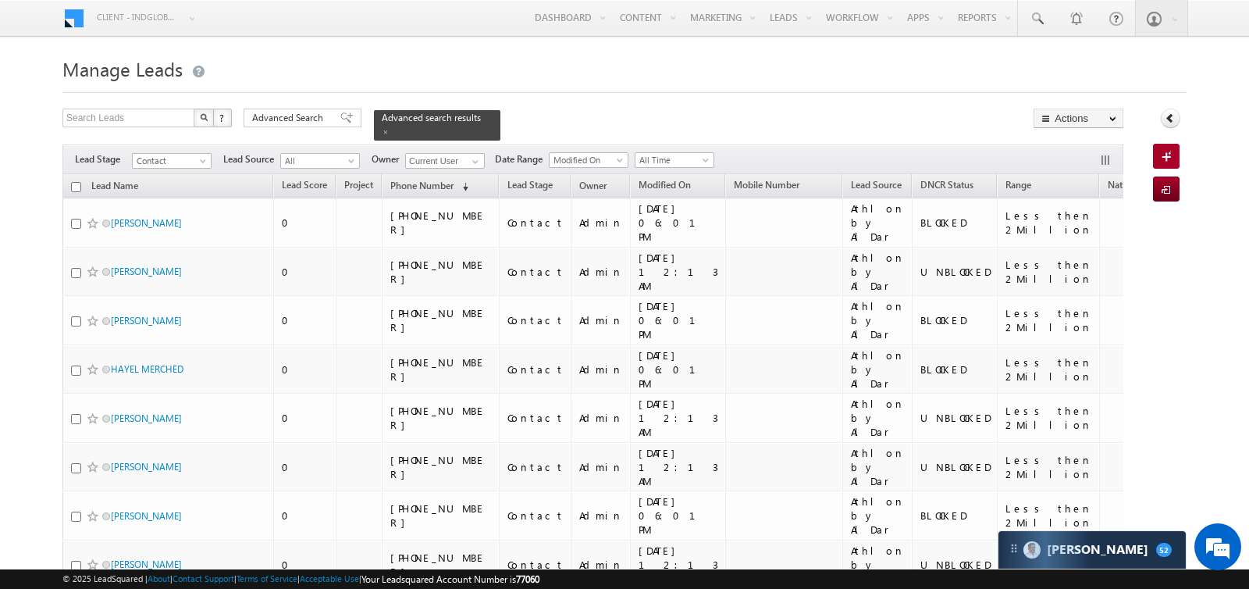
click at [77, 185] on input "checkbox" at bounding box center [76, 187] width 10 height 10
checkbox input "true"
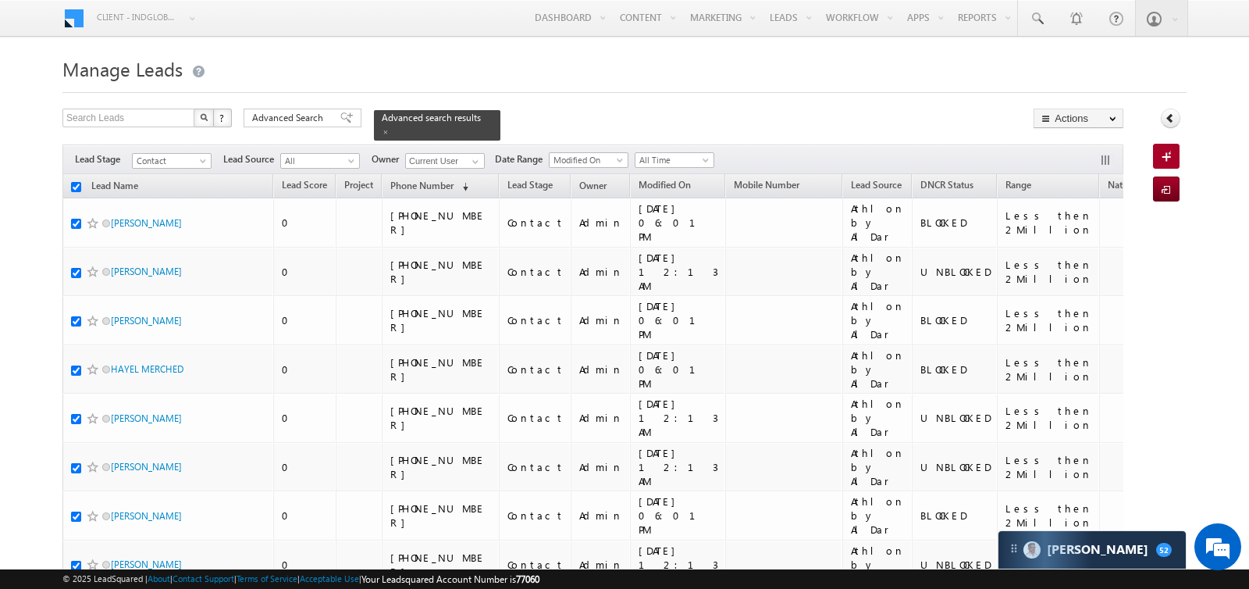
checkbox input "true"
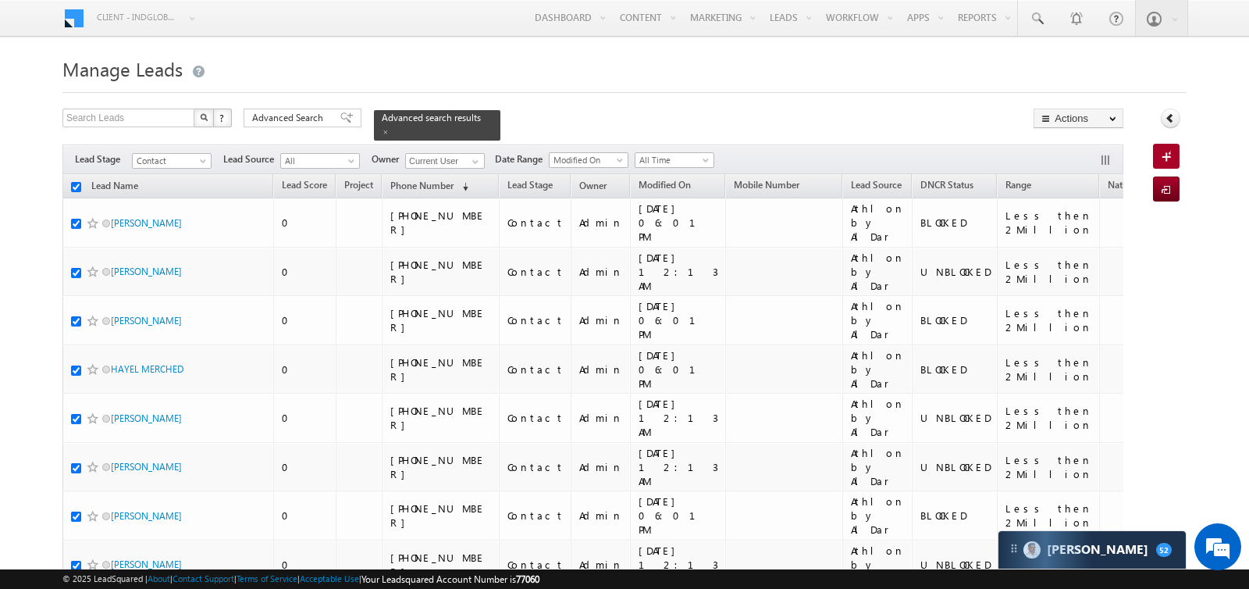
checkbox input "true"
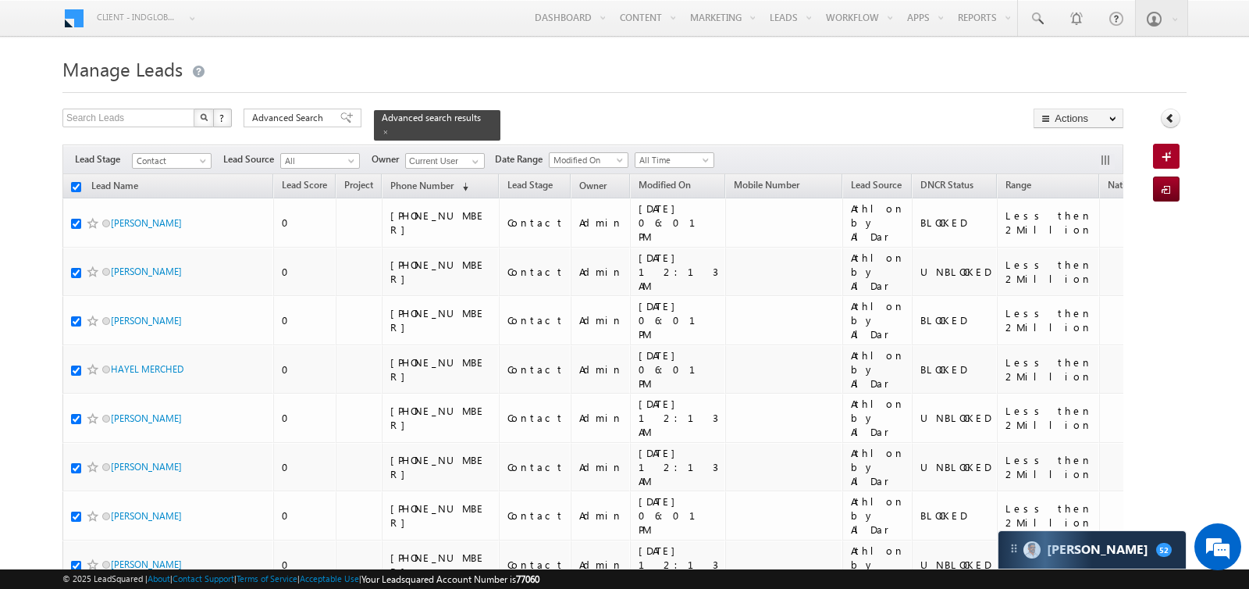
checkbox input "true"
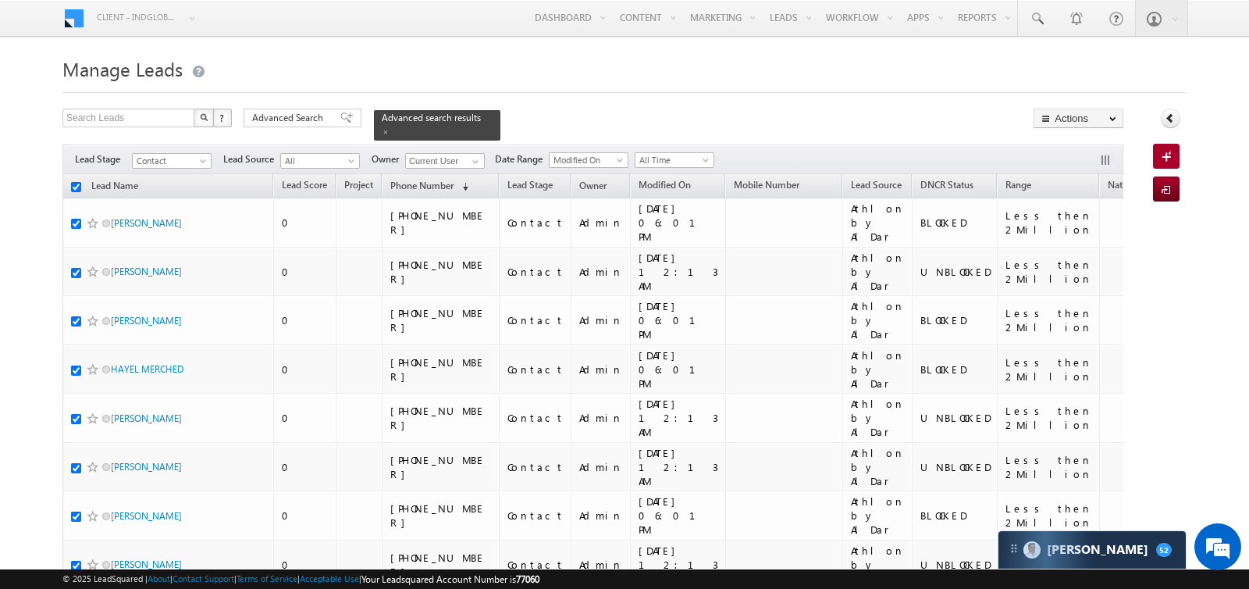
checkbox input "true"
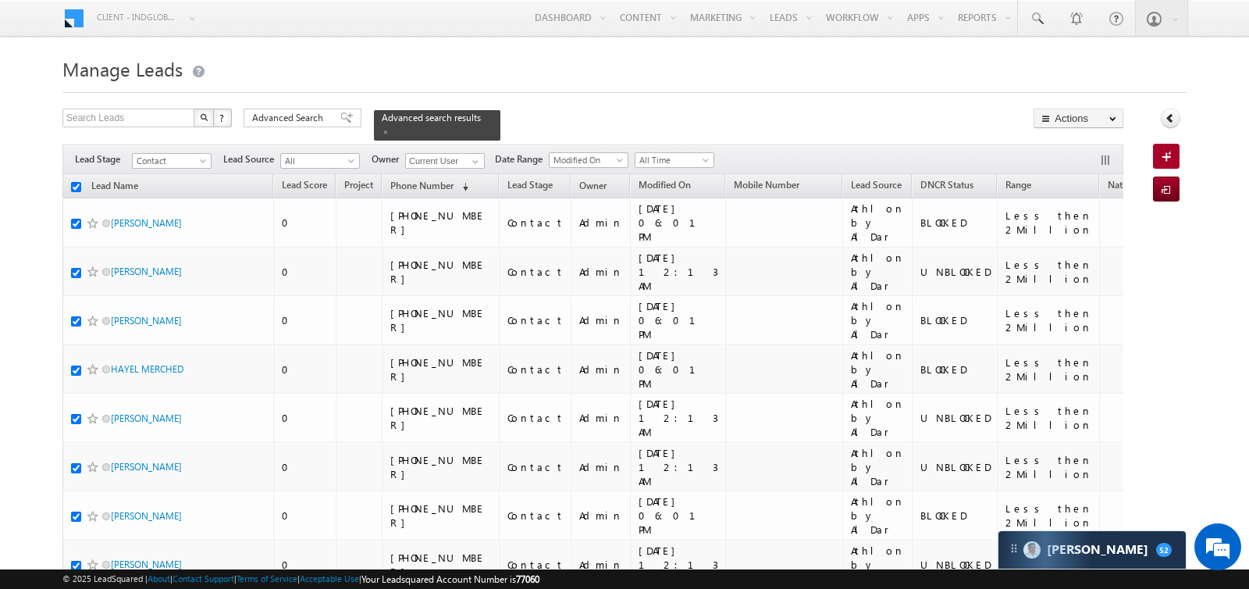
checkbox input "true"
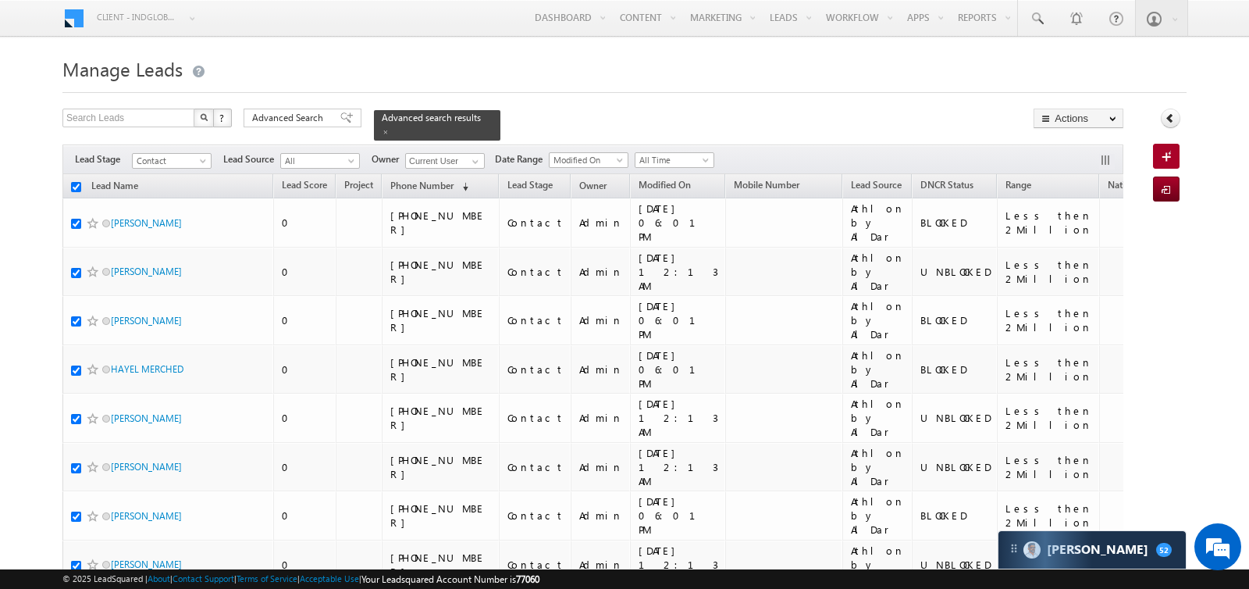
checkbox input "true"
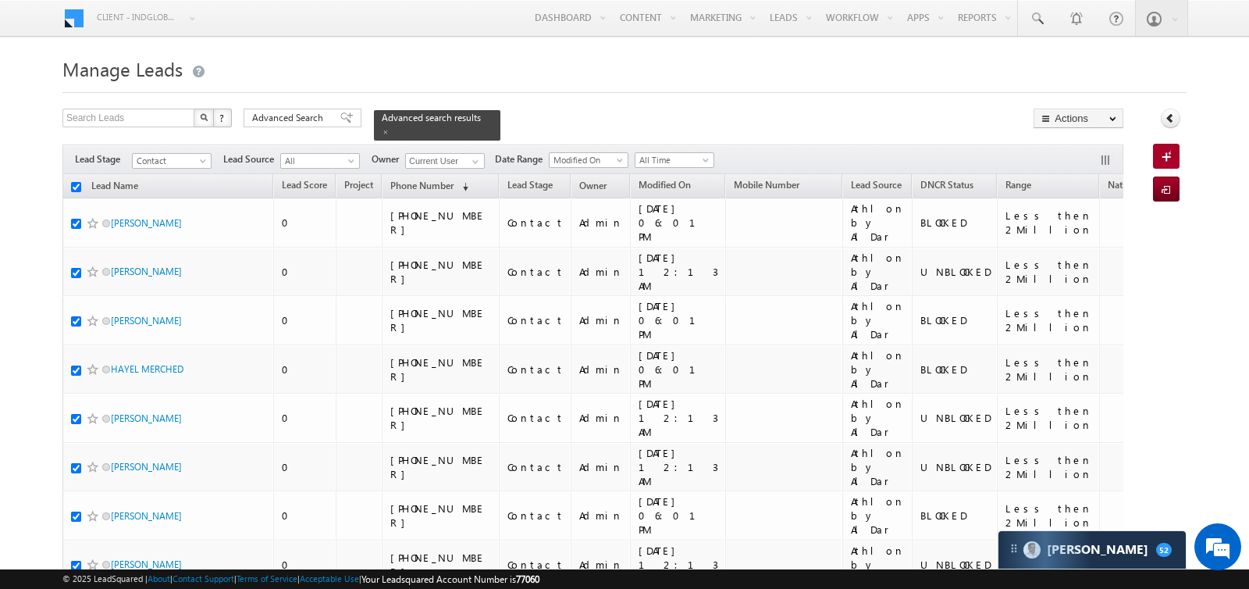
checkbox input "true"
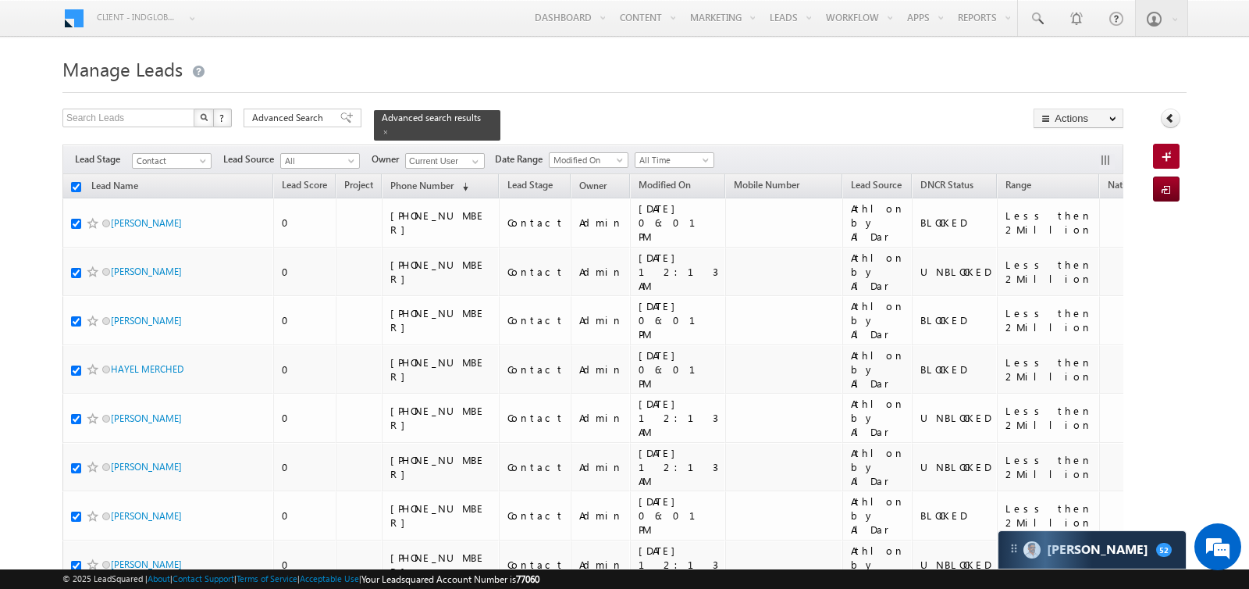
checkbox input "true"
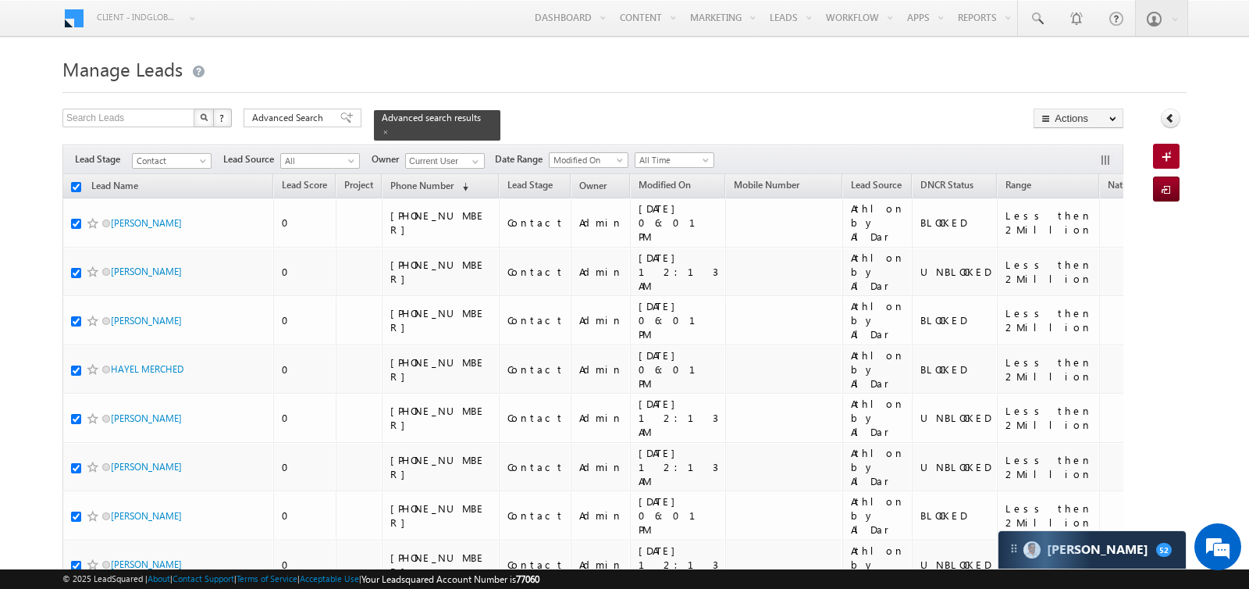
checkbox input "true"
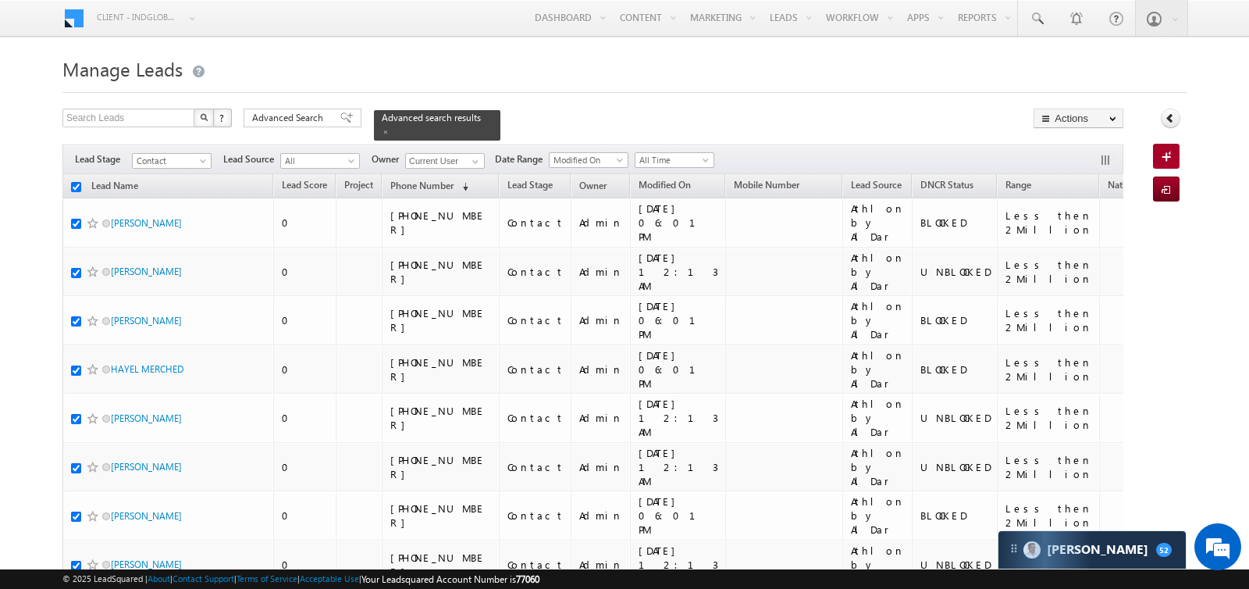
checkbox input "true"
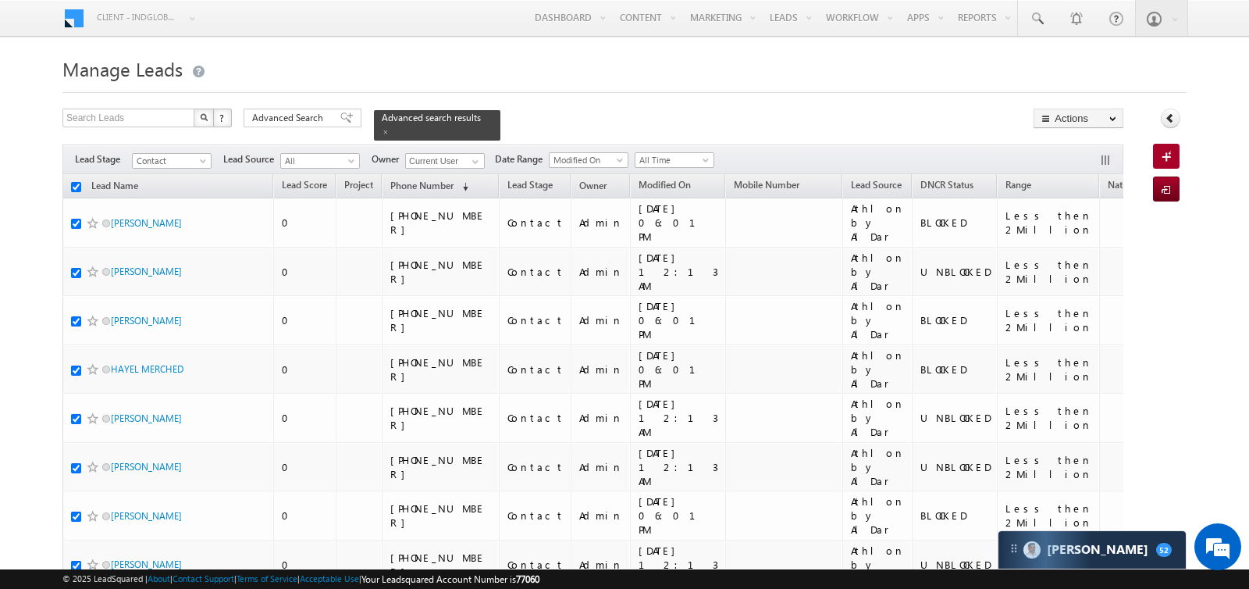
checkbox input "true"
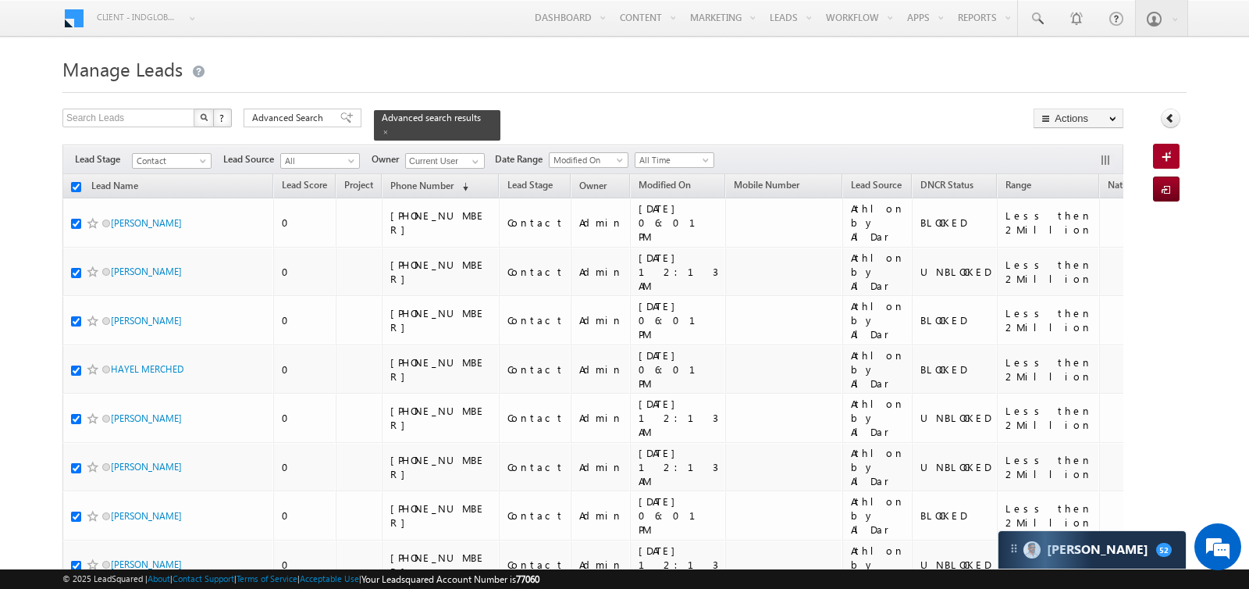
checkbox input "true"
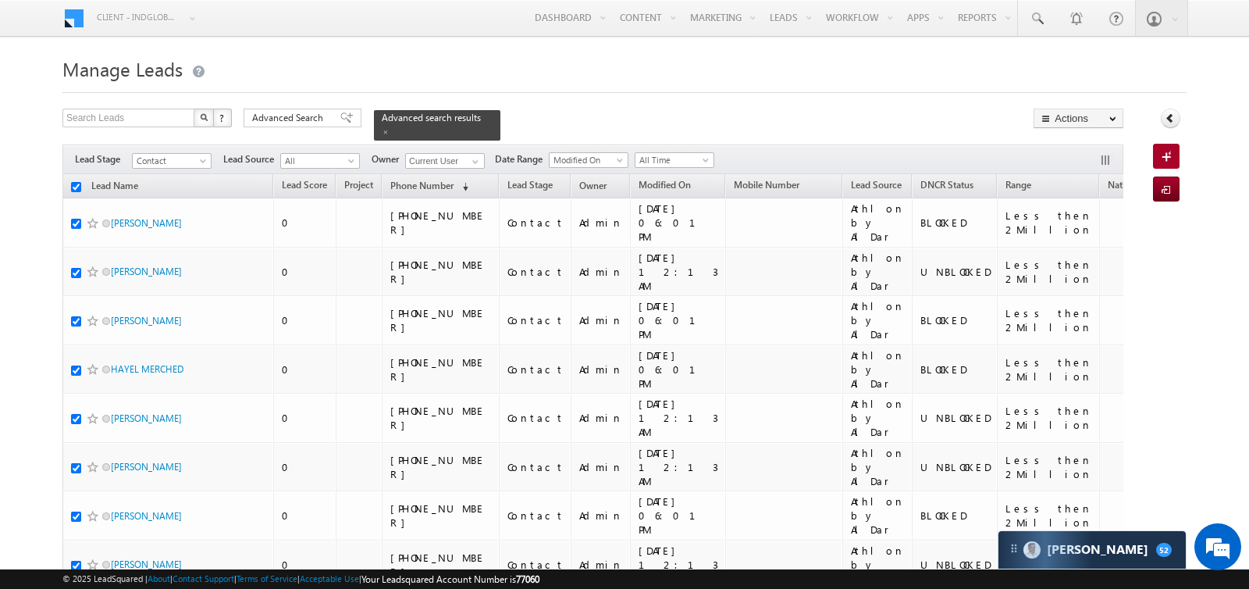
checkbox input "true"
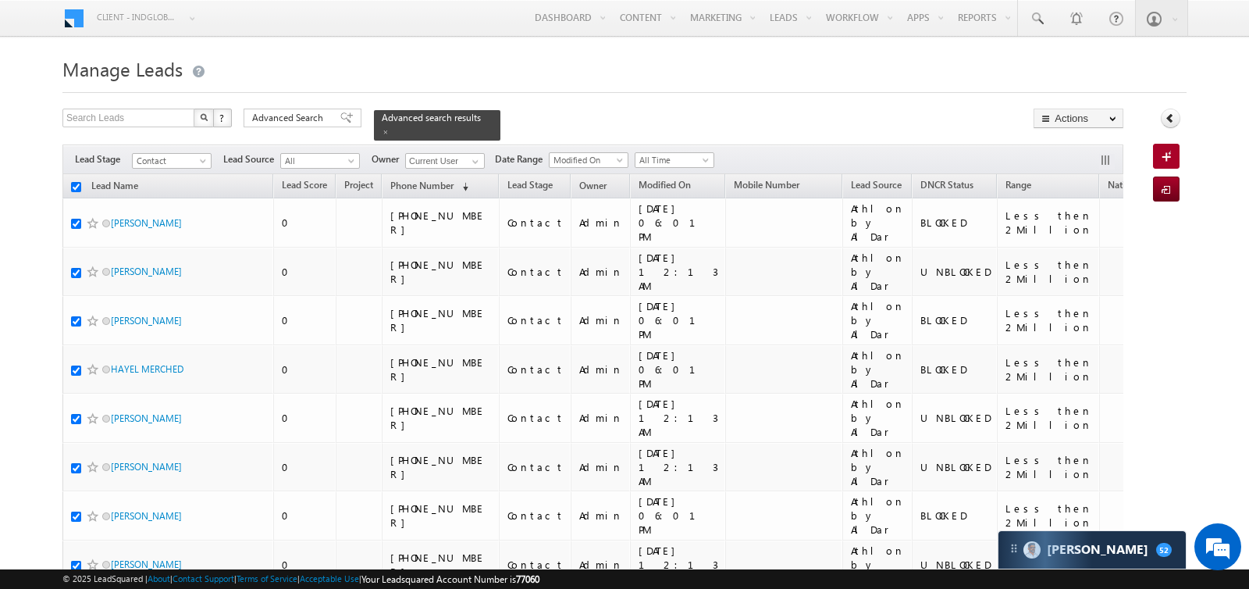
checkbox input "true"
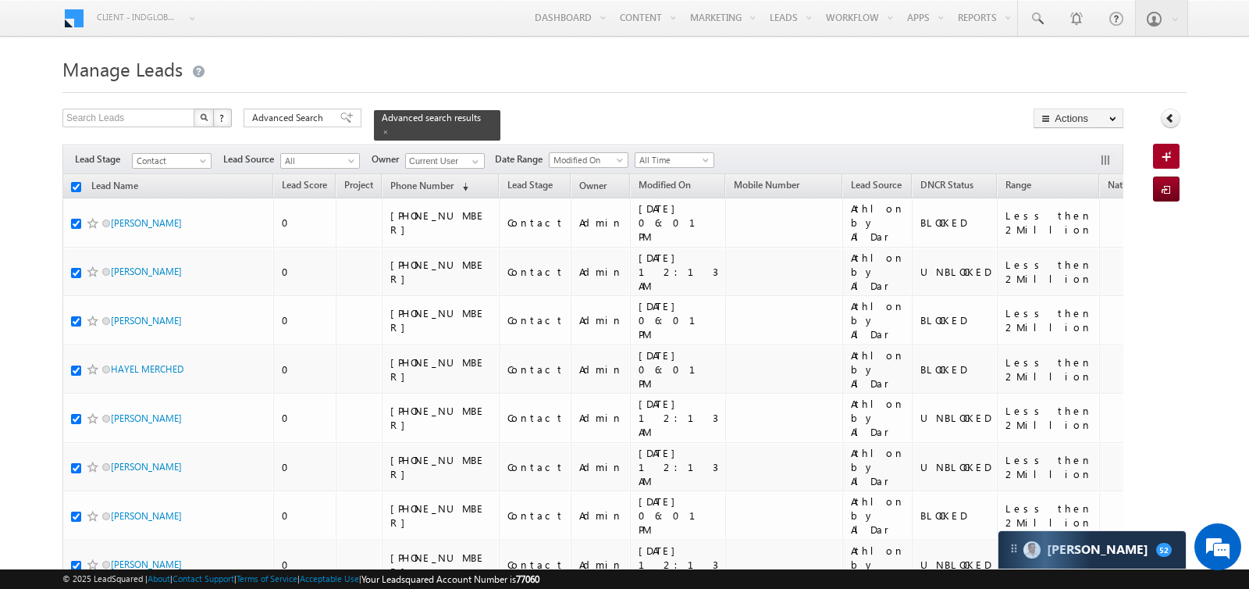
checkbox input "true"
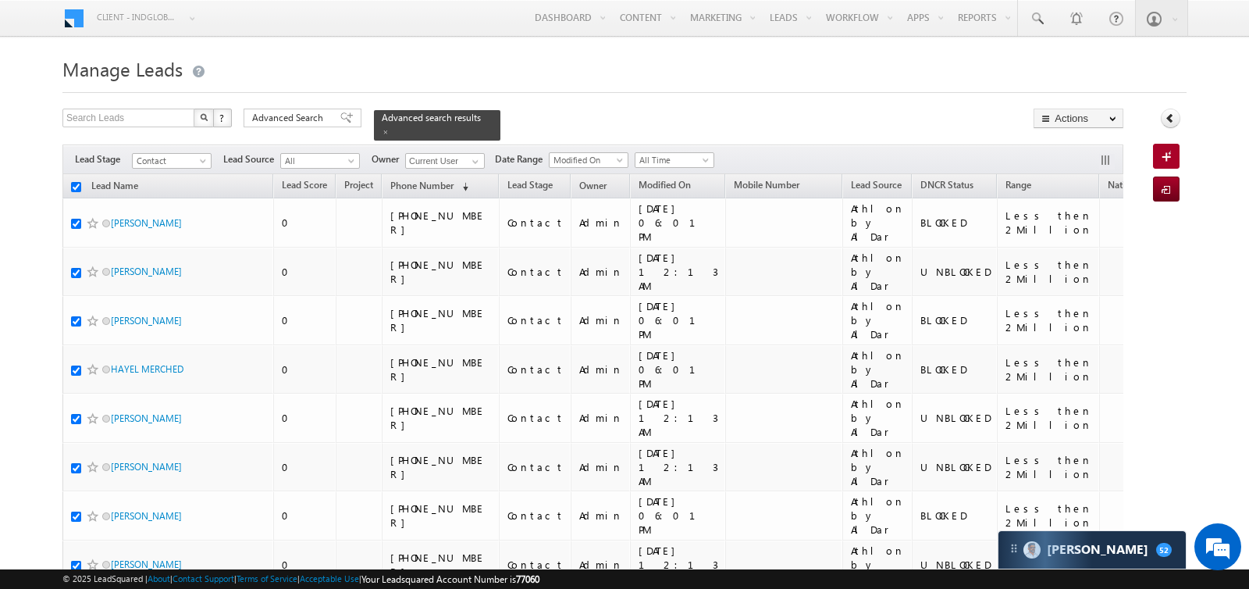
checkbox input "true"
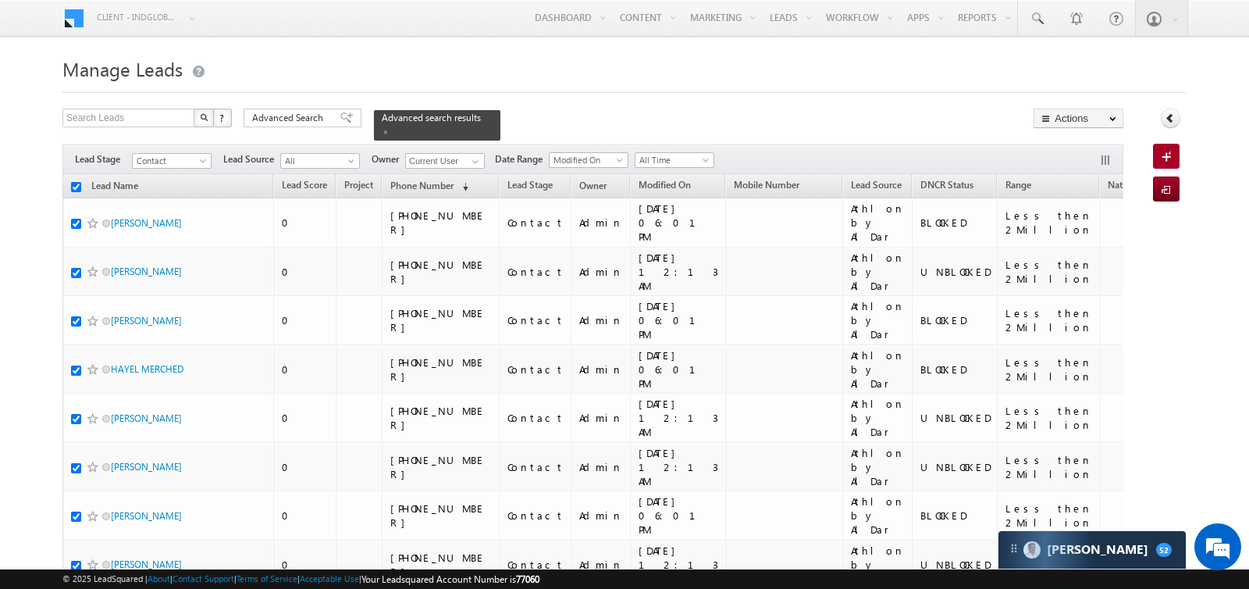
checkbox input "true"
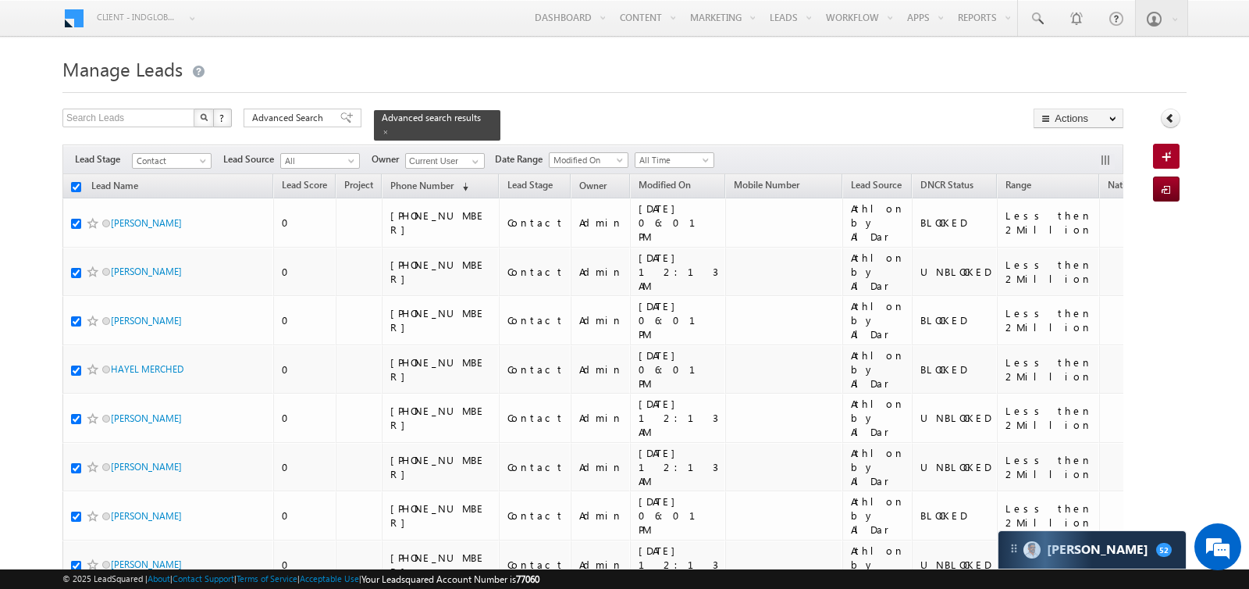
checkbox input "true"
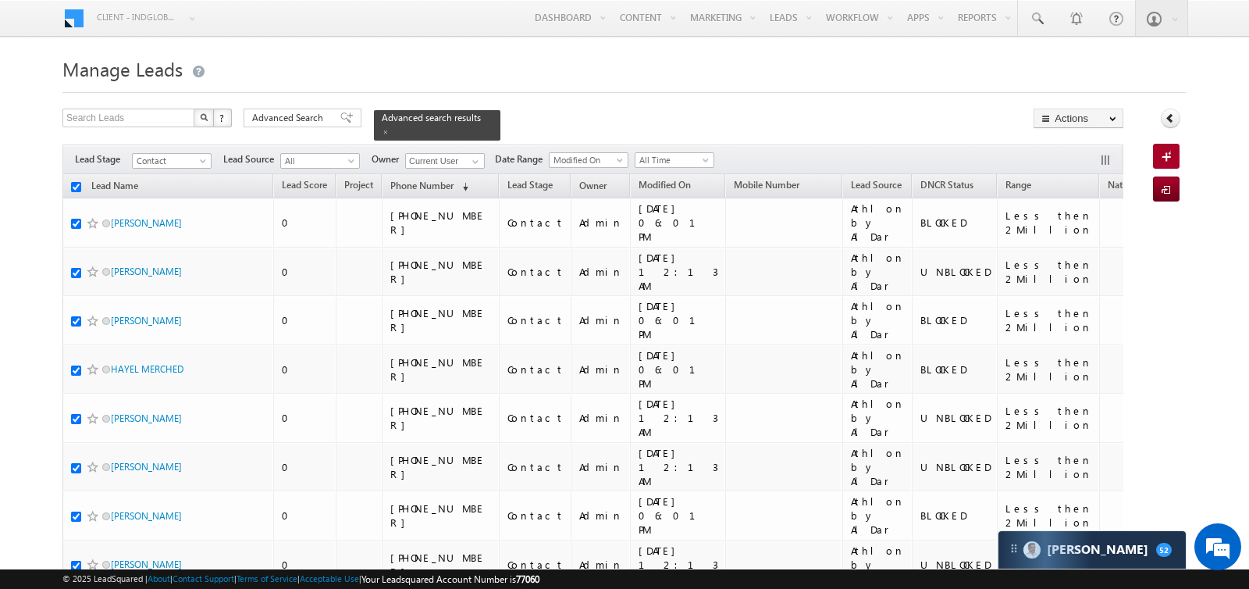
checkbox input "true"
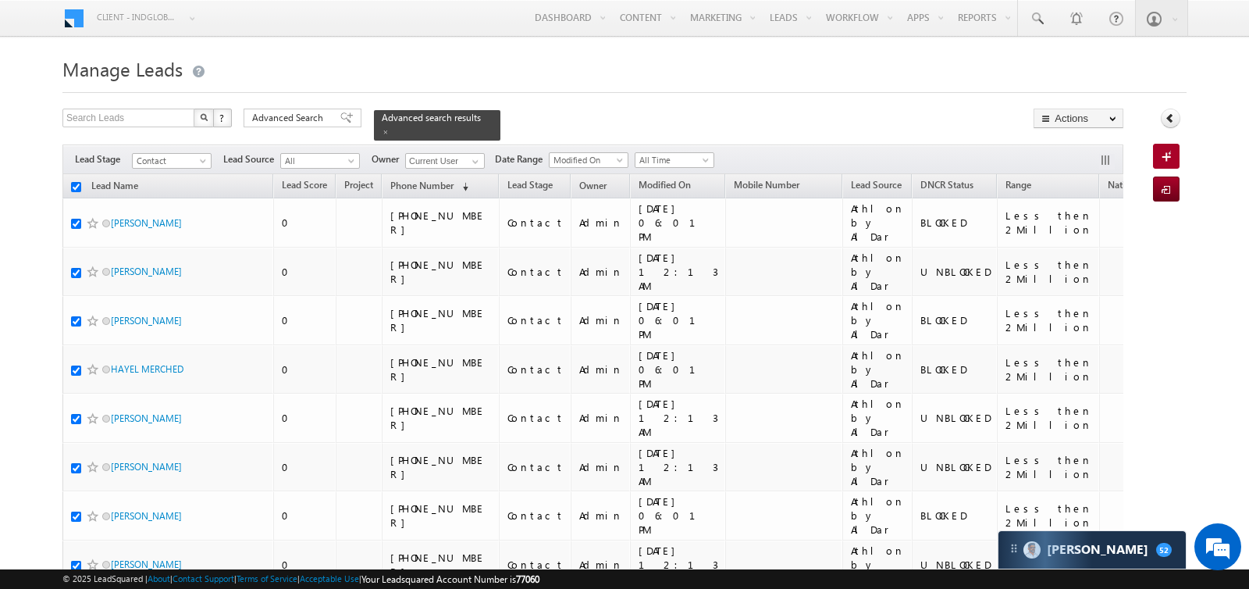
checkbox input "true"
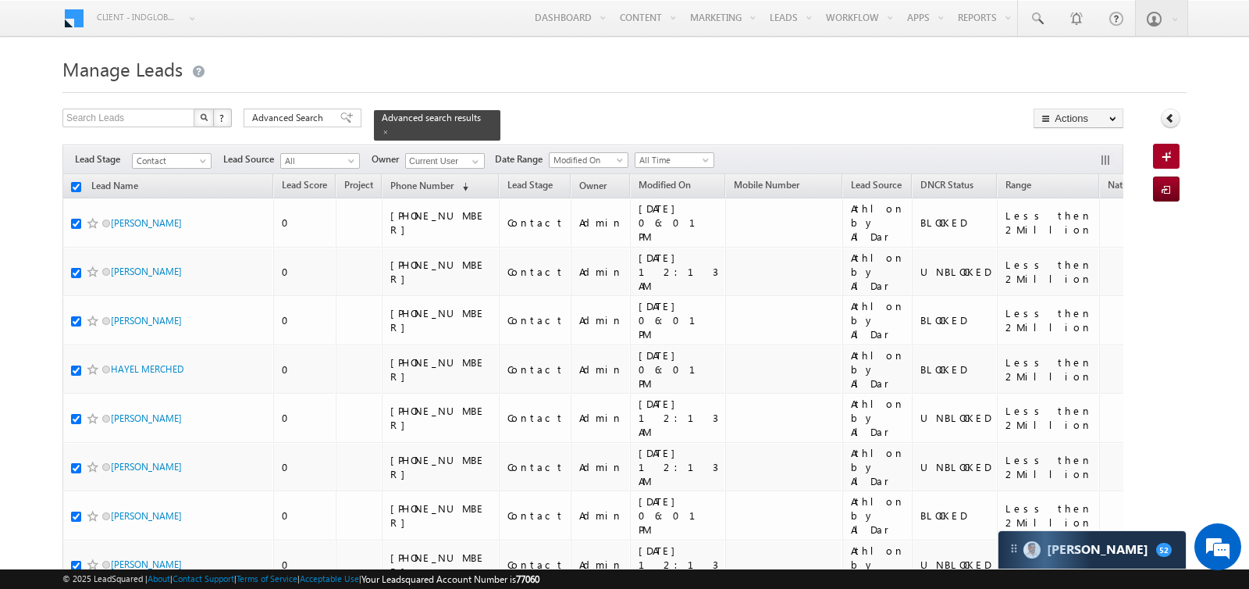
checkbox input "true"
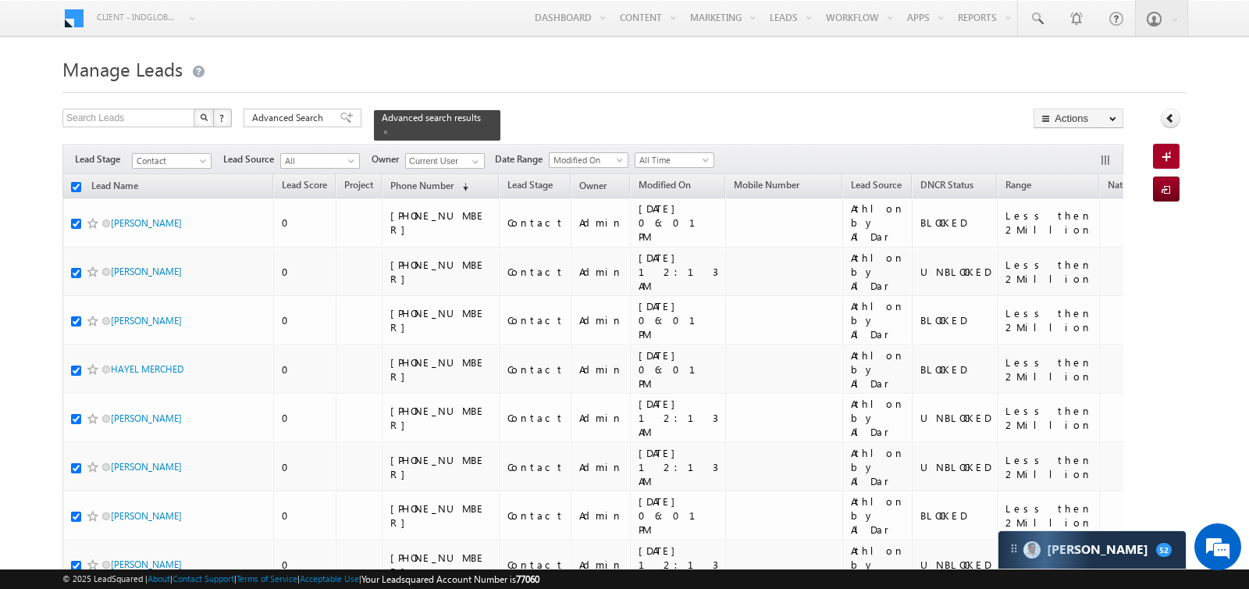
checkbox input "true"
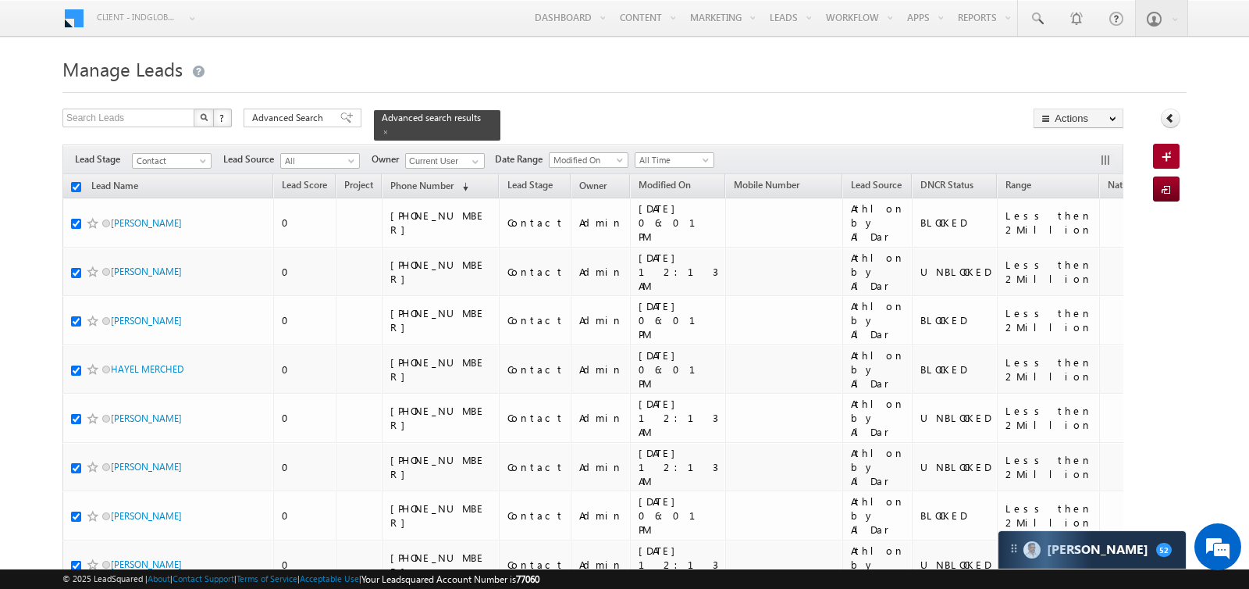
checkbox input "true"
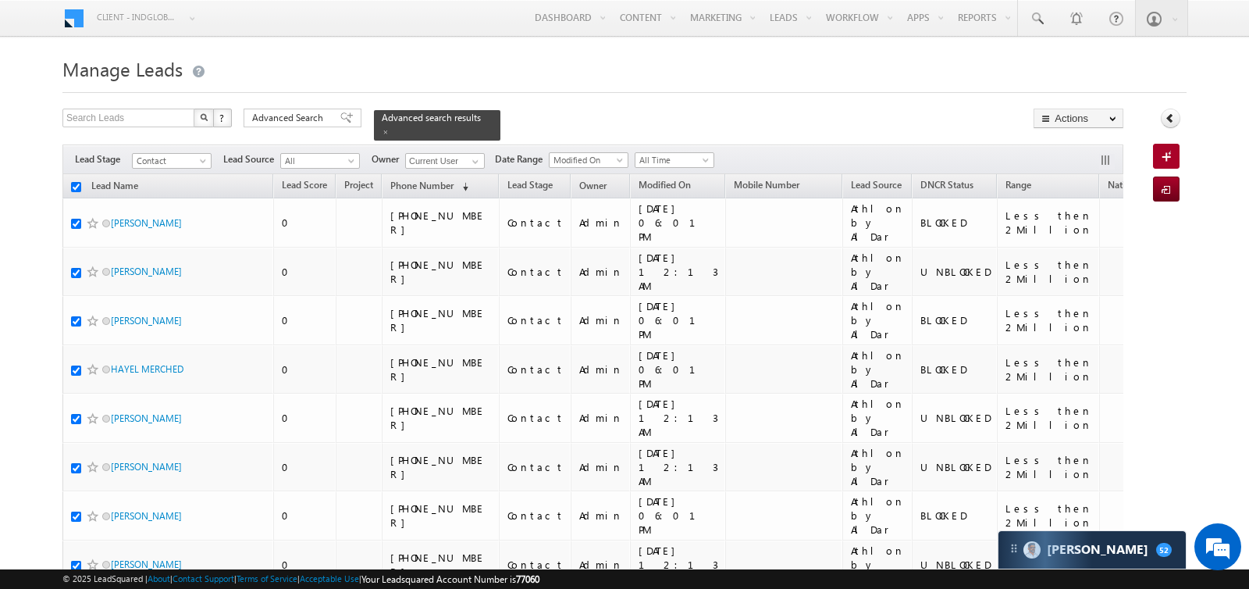
checkbox input "true"
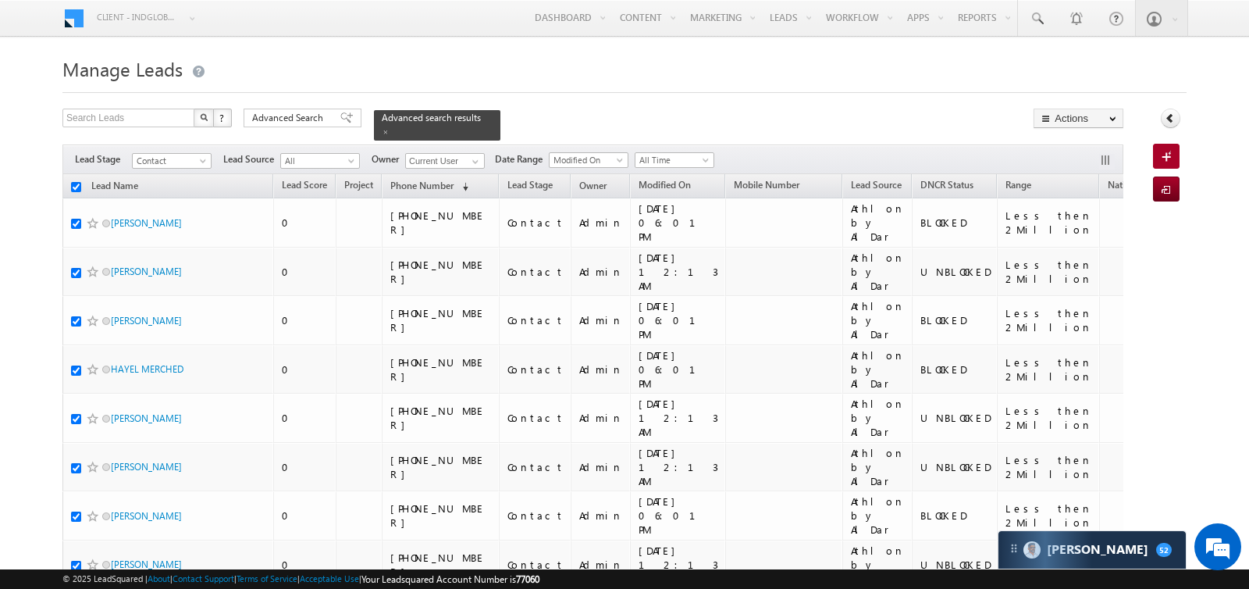
checkbox input "true"
click at [1089, 251] on link "Change Owner" at bounding box center [1079, 253] width 88 height 19
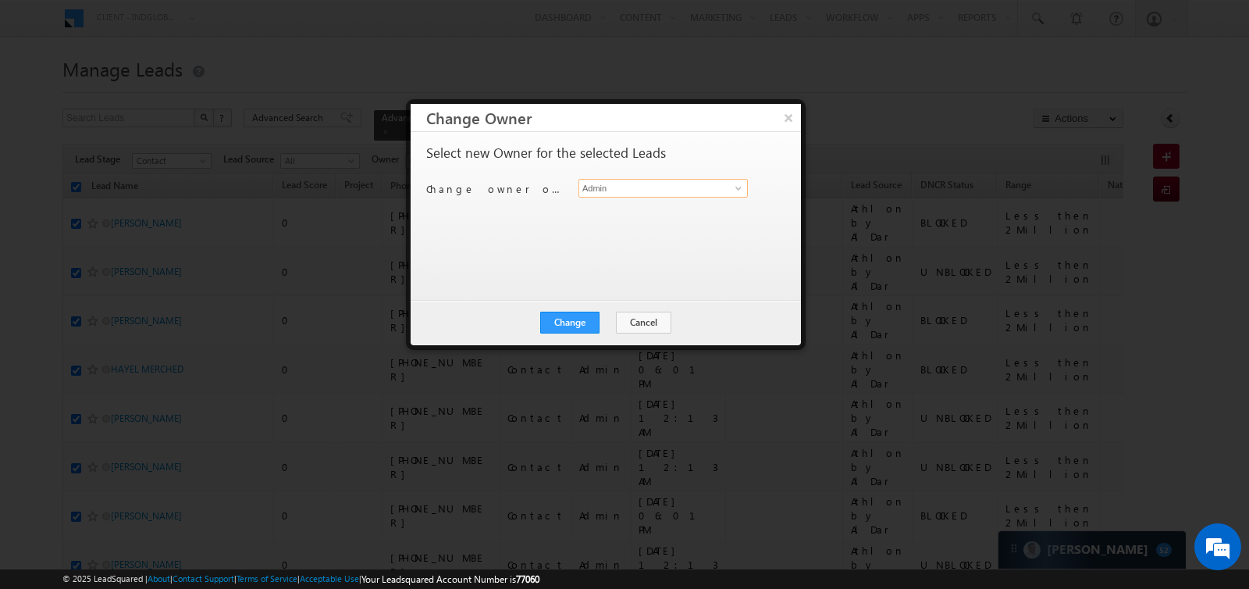
click at [622, 188] on input "Admin" at bounding box center [663, 188] width 169 height 19
click at [608, 207] on link "Aman Ramani aman.ramani@indglobal.ae" at bounding box center [663, 212] width 169 height 30
click at [583, 319] on button "Change" at bounding box center [569, 323] width 59 height 22
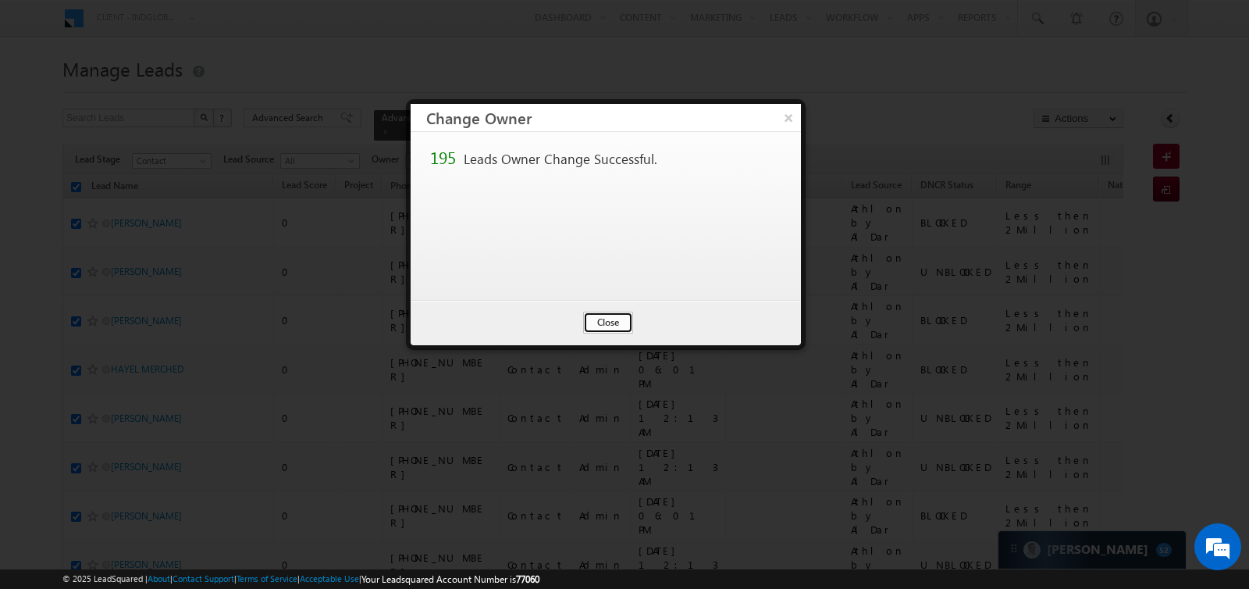
click at [596, 319] on button "Close" at bounding box center [608, 323] width 50 height 22
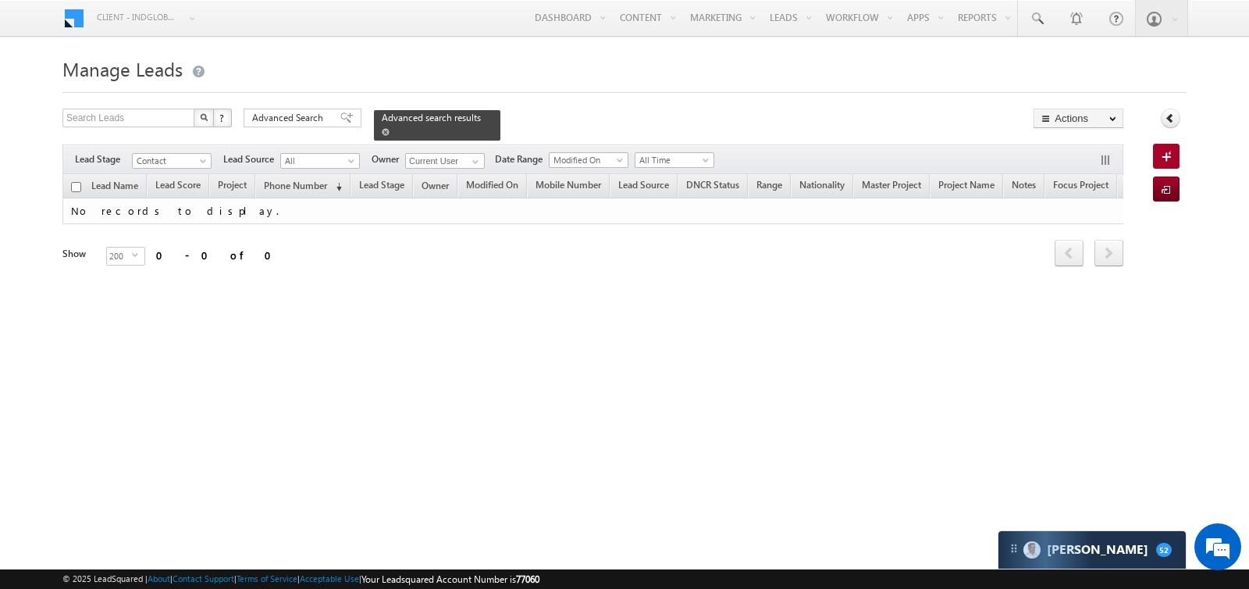
click at [382, 132] on span at bounding box center [386, 132] width 8 height 8
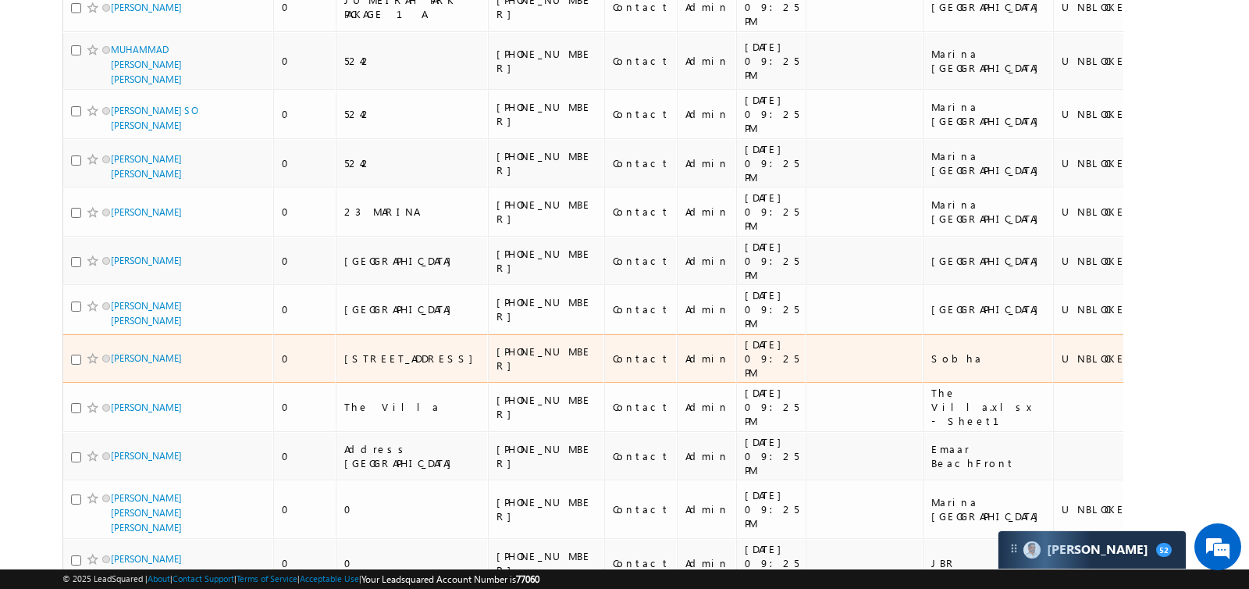
scroll to position [520, 0]
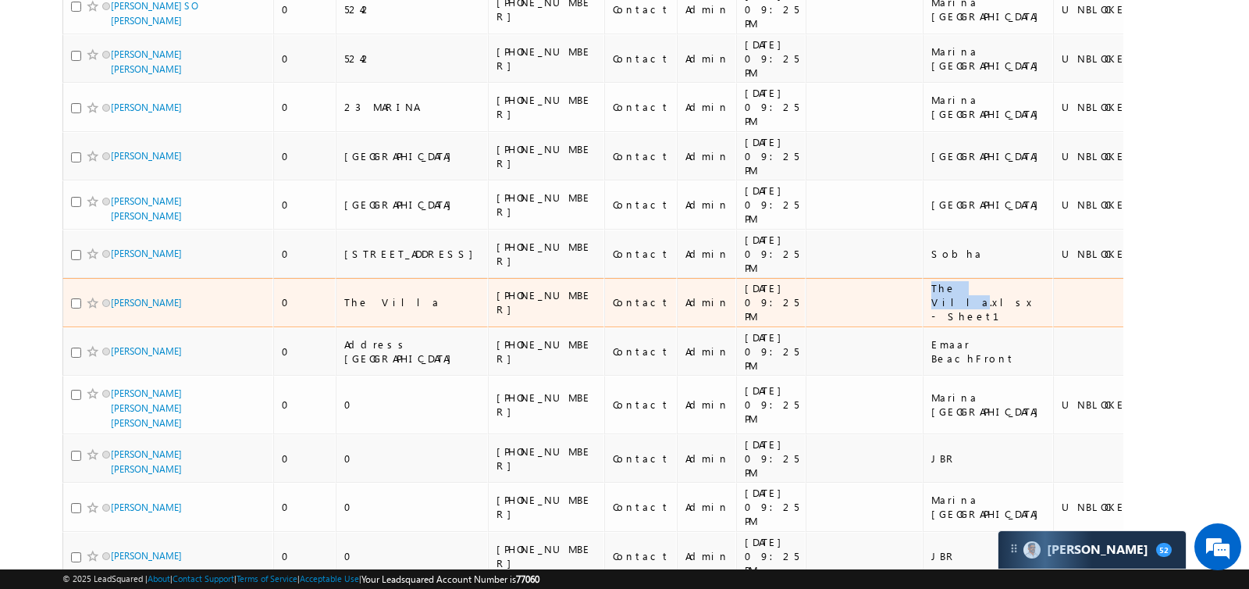
drag, startPoint x: 839, startPoint y: 265, endPoint x: 819, endPoint y: 242, distance: 30.4
click at [931, 281] on div "The Villa.xlsx - Sheet1" at bounding box center [988, 302] width 115 height 42
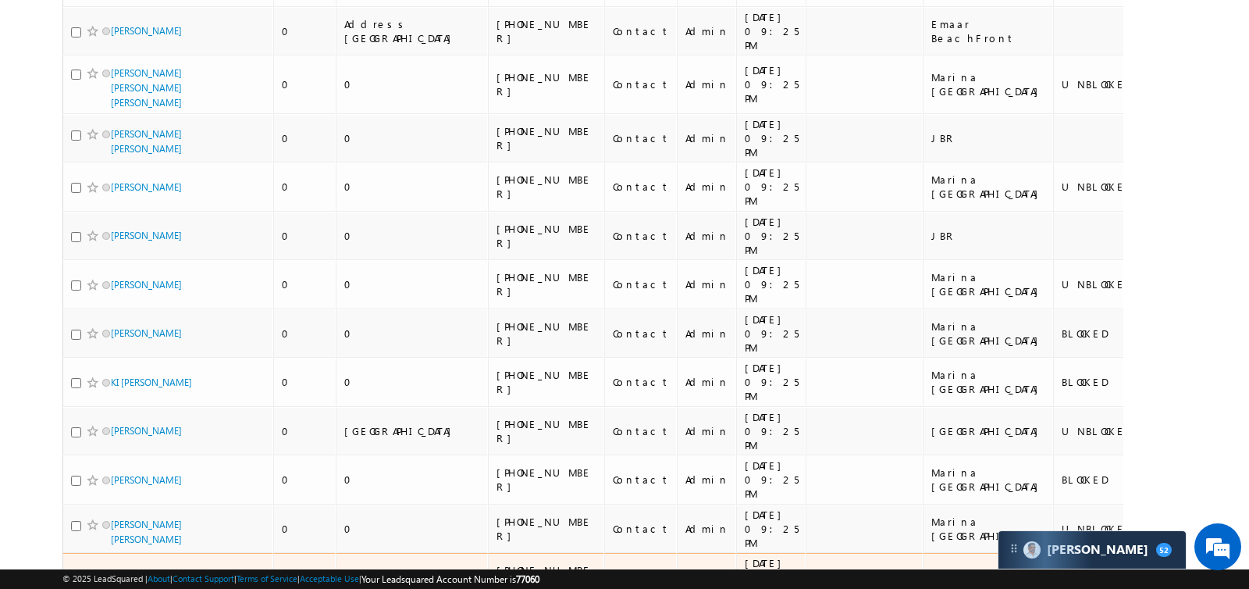
scroll to position [846, 0]
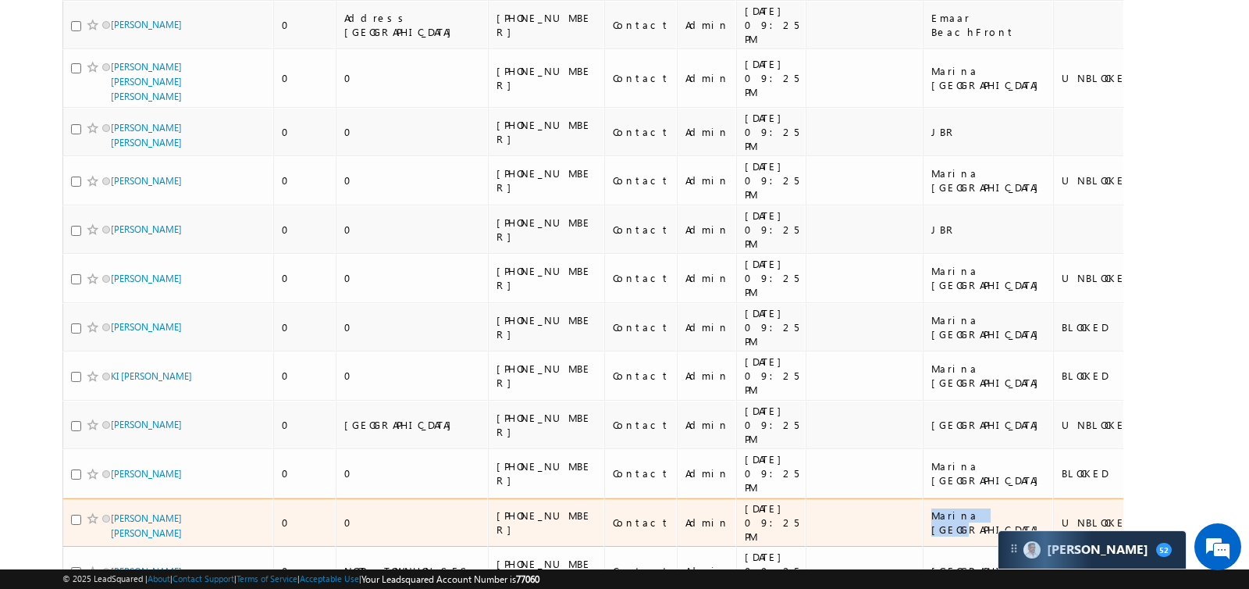
drag, startPoint x: 847, startPoint y: 351, endPoint x: 812, endPoint y: 340, distance: 37.0
click at [923, 498] on td "Marina Dubai" at bounding box center [988, 522] width 130 height 49
copy div "Marina Dubai"
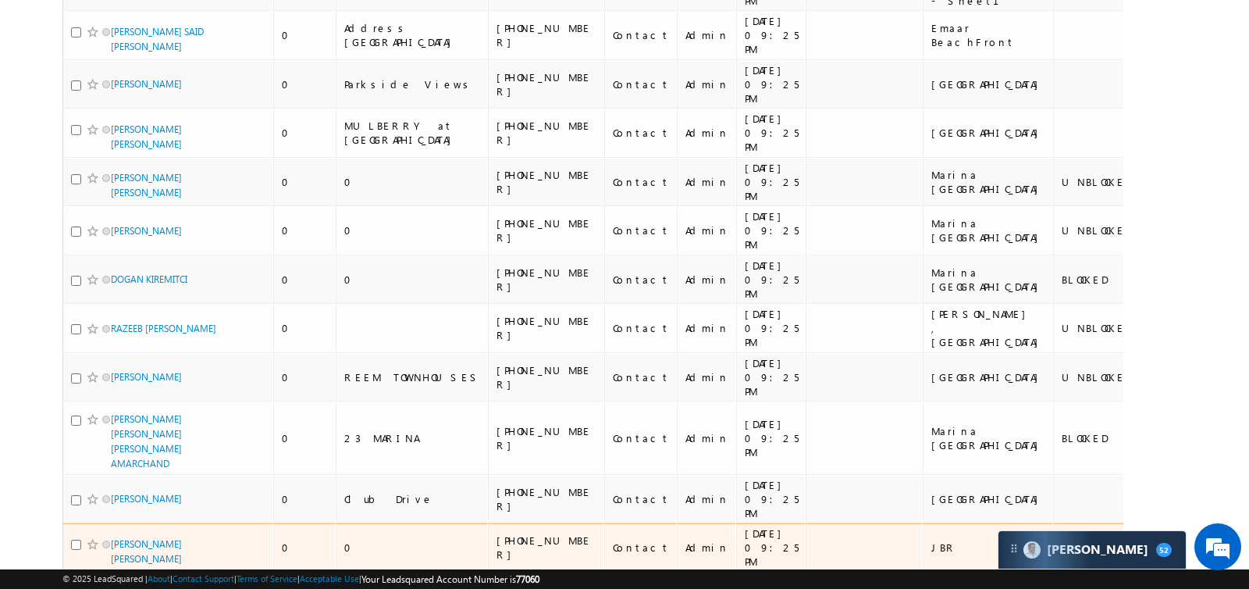
scroll to position [2374, 0]
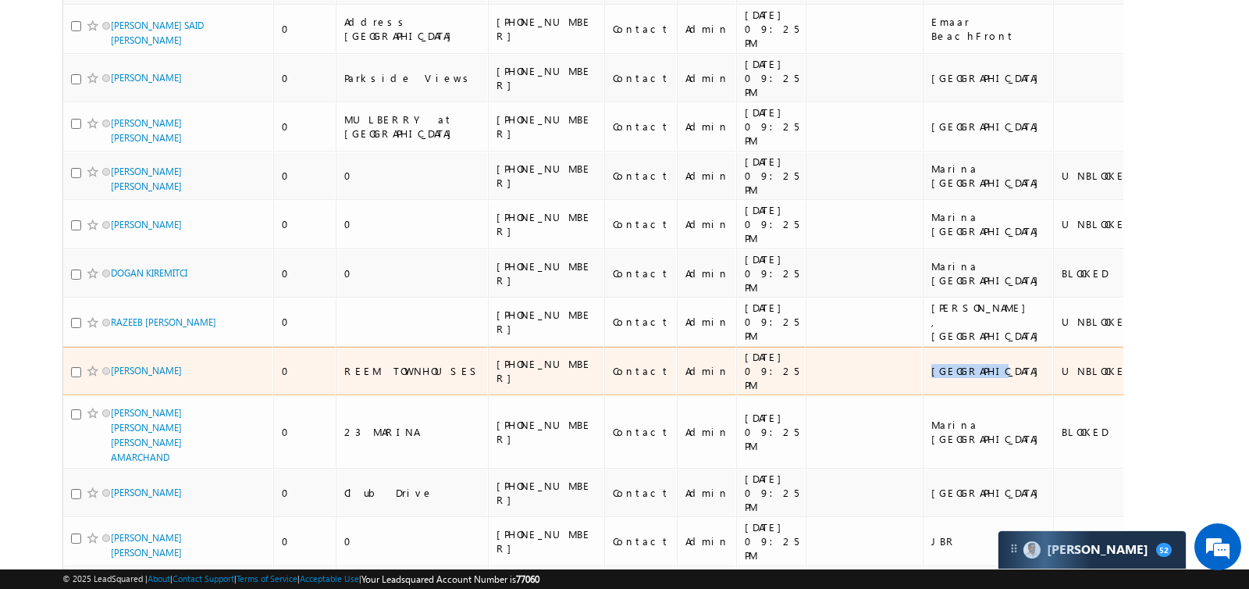
drag, startPoint x: 850, startPoint y: 125, endPoint x: 809, endPoint y: 112, distance: 43.5
click at [809, 347] on tr "ANTHONY EDWARD RASMUSSEN 0 REEM TOWNHOUSES +971-588181174 Contact Admin 14/09/2…" at bounding box center [948, 371] width 1772 height 49
copy div "Town Square"
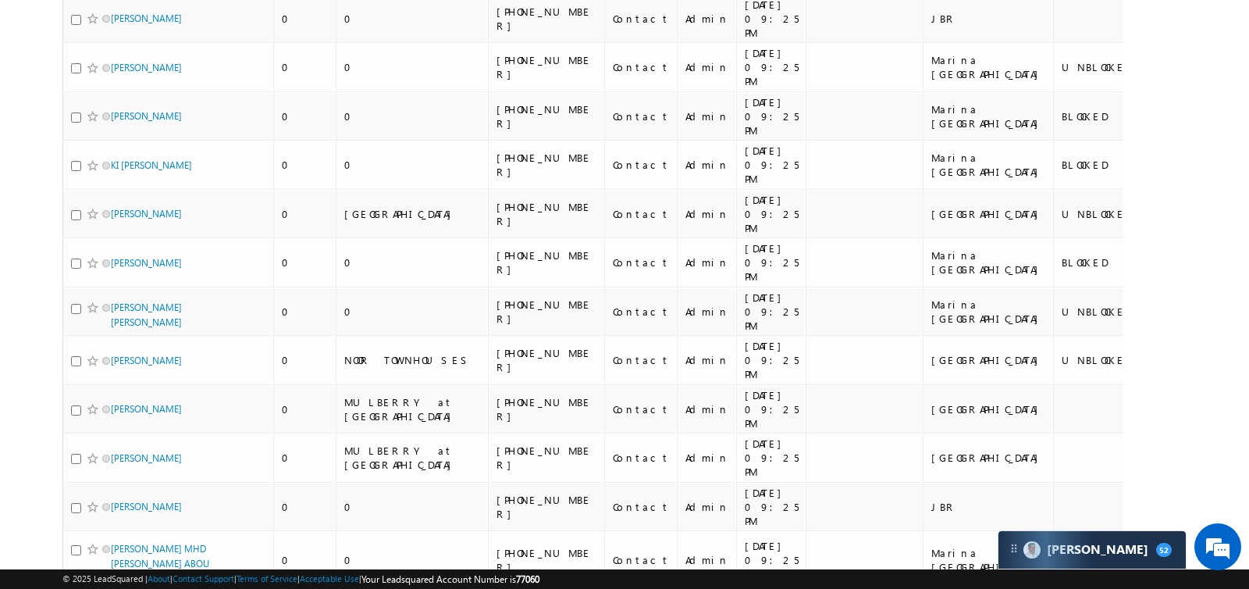
scroll to position [0, 0]
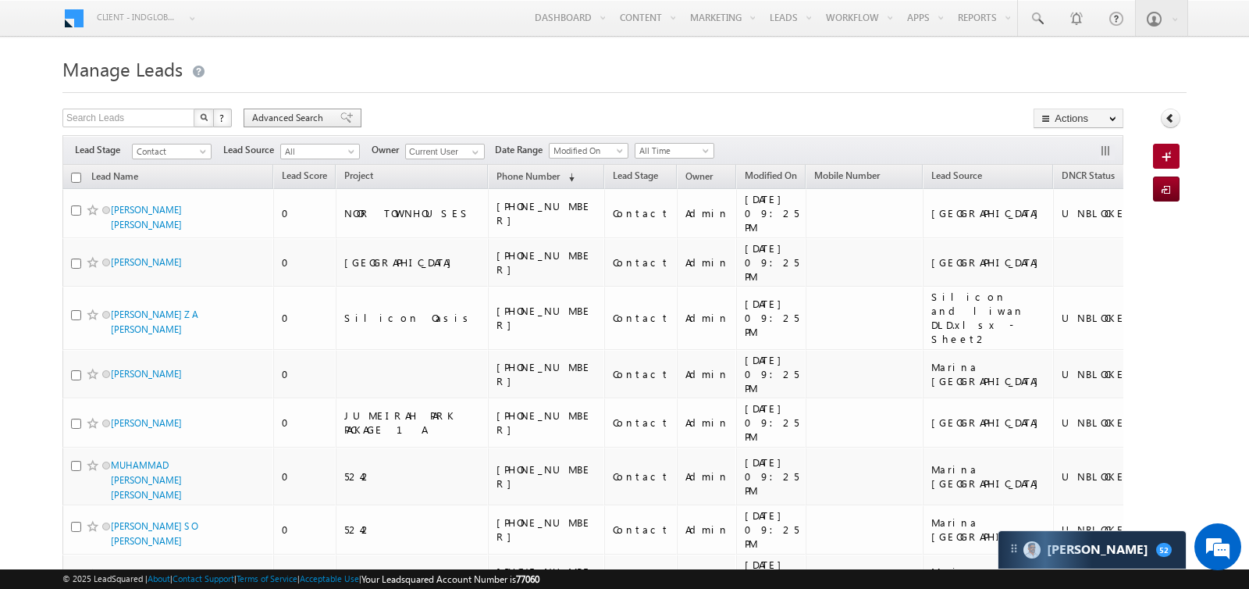
click at [314, 116] on span "Advanced Search" at bounding box center [290, 118] width 76 height 14
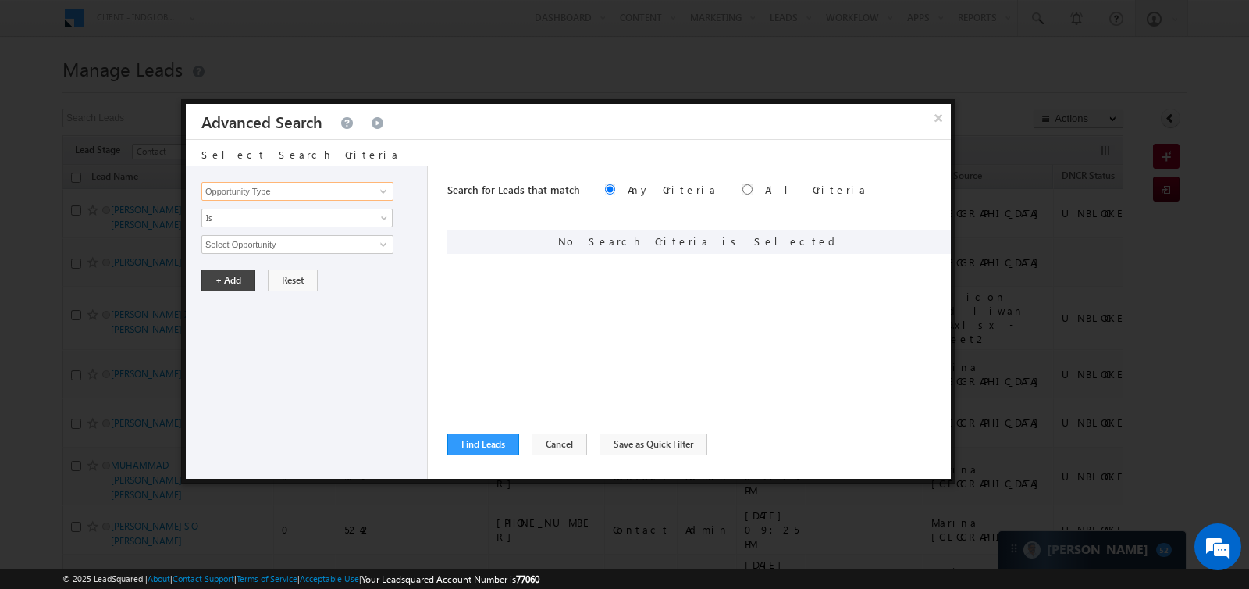
click at [294, 194] on input "Opportunity Type" at bounding box center [297, 191] width 192 height 19
type input "owne"
click at [379, 193] on span at bounding box center [383, 191] width 12 height 12
click at [315, 199] on input at bounding box center [297, 191] width 192 height 19
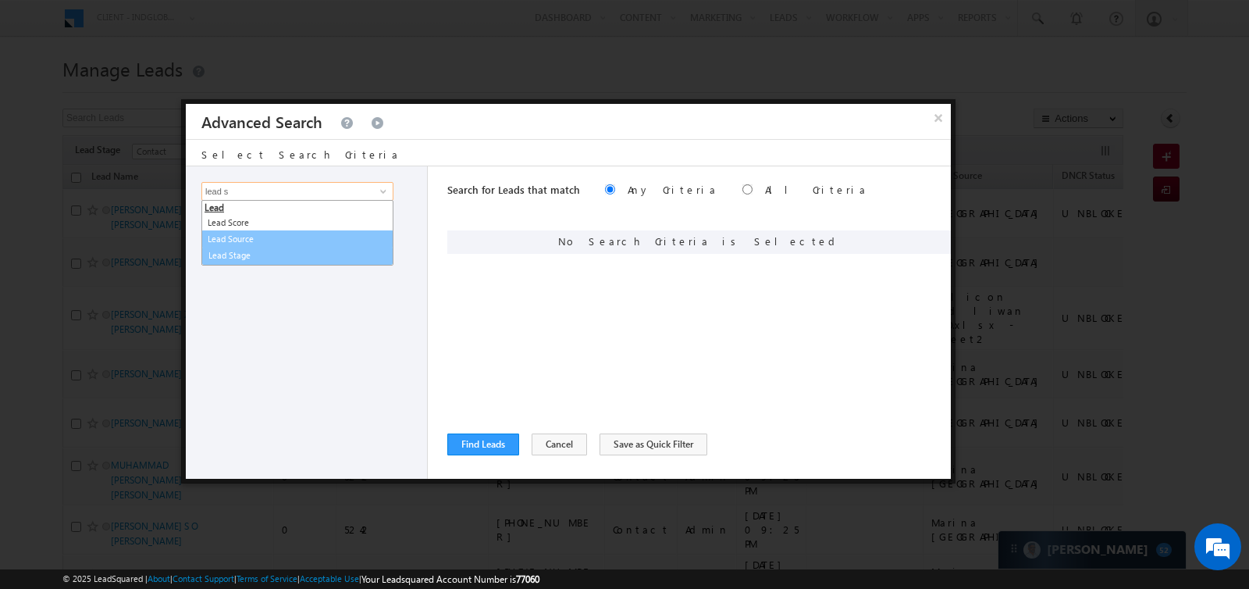
click at [250, 247] on link "Lead Stage" at bounding box center [297, 256] width 191 height 18
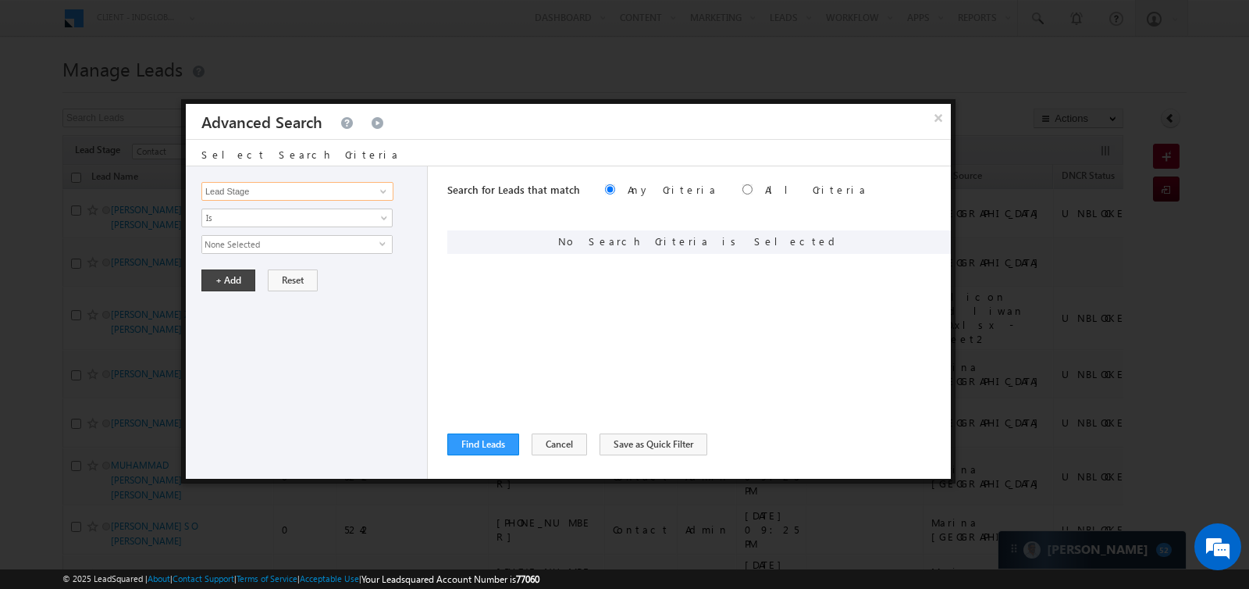
click at [268, 195] on input "Lead Stage" at bounding box center [297, 191] width 192 height 19
click at [254, 240] on link "Lead Source" at bounding box center [297, 239] width 192 height 18
type input "Lead Source"
click at [262, 241] on span "None Selected" at bounding box center [290, 244] width 177 height 17
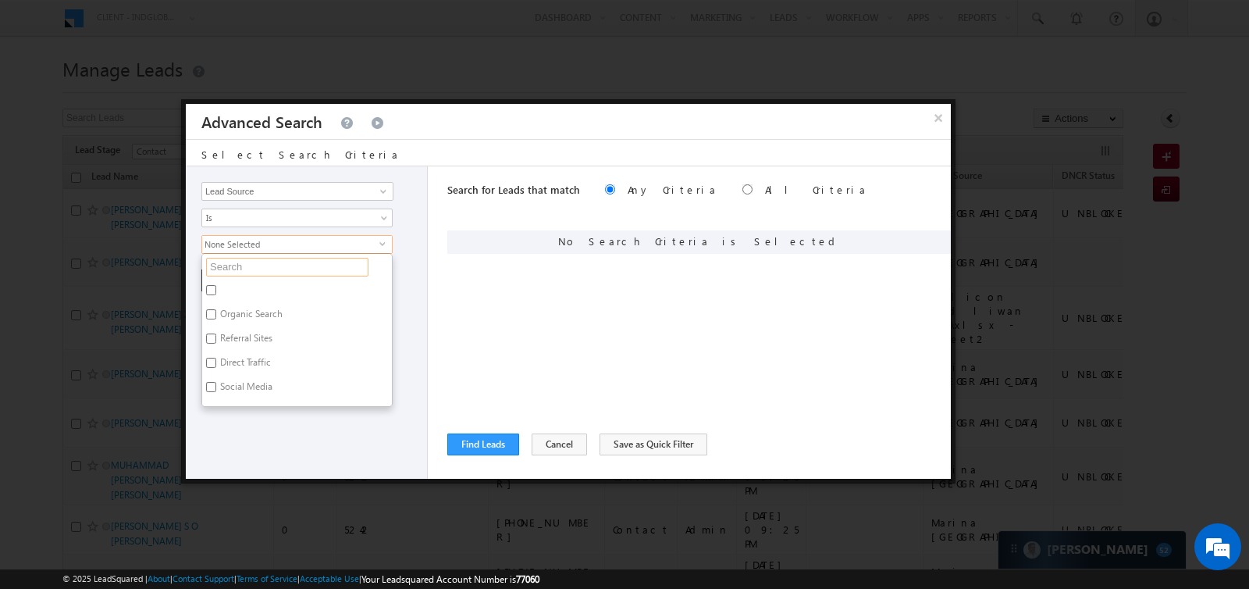
click at [265, 258] on input "text" at bounding box center [287, 267] width 162 height 19
paste input "Town Square"
type input "Town Square"
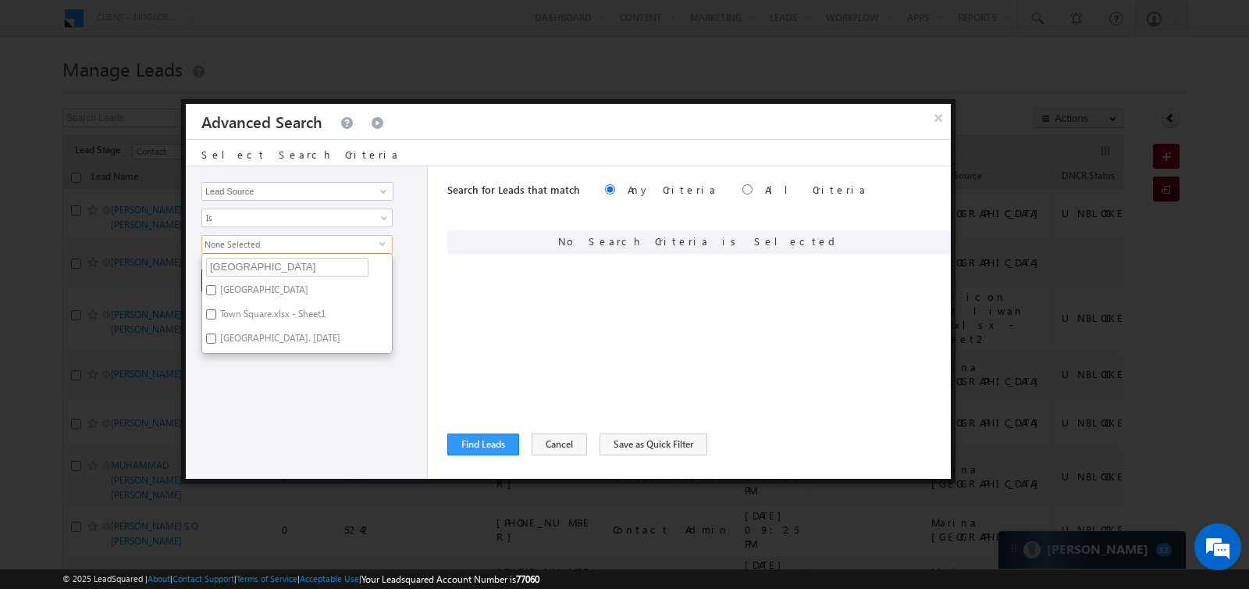
click at [208, 286] on input "Town Square" at bounding box center [211, 290] width 10 height 10
checkbox input "true"
click at [213, 315] on input "Town Square.xlsx - Sheet1" at bounding box center [211, 314] width 10 height 10
checkbox input "true"
click at [213, 336] on input "Town Square. June 2024" at bounding box center [211, 338] width 10 height 10
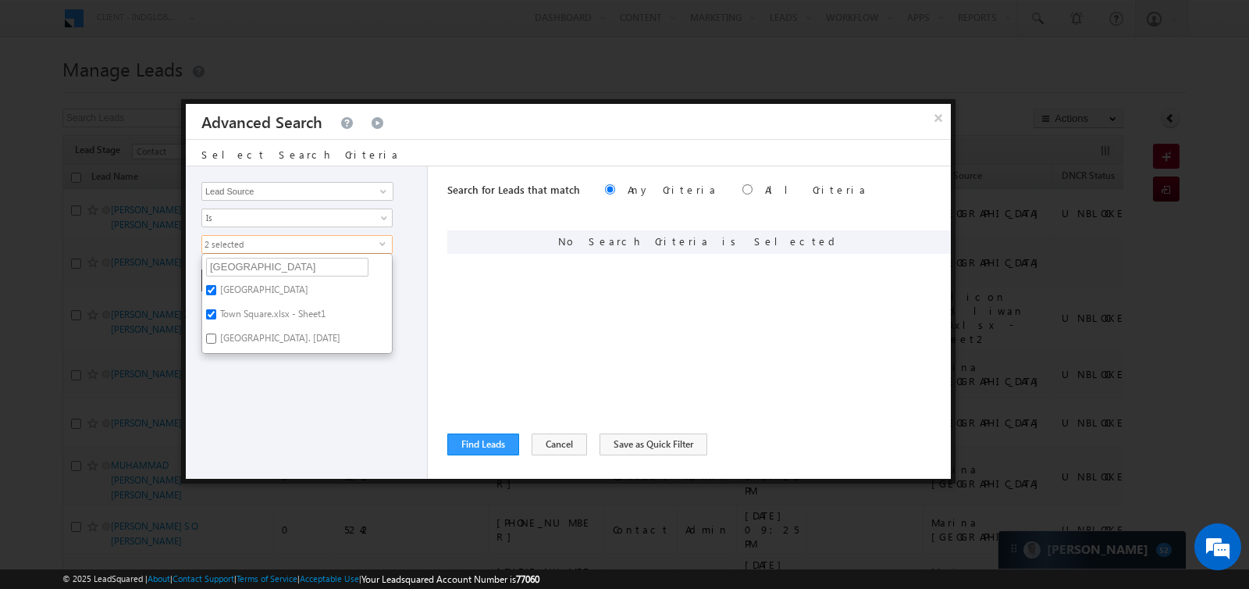
checkbox input "true"
click at [228, 366] on div "Opportunity Type Lead Activity Task Sales Group Prospect Id Address 1 Address 2…" at bounding box center [307, 322] width 242 height 312
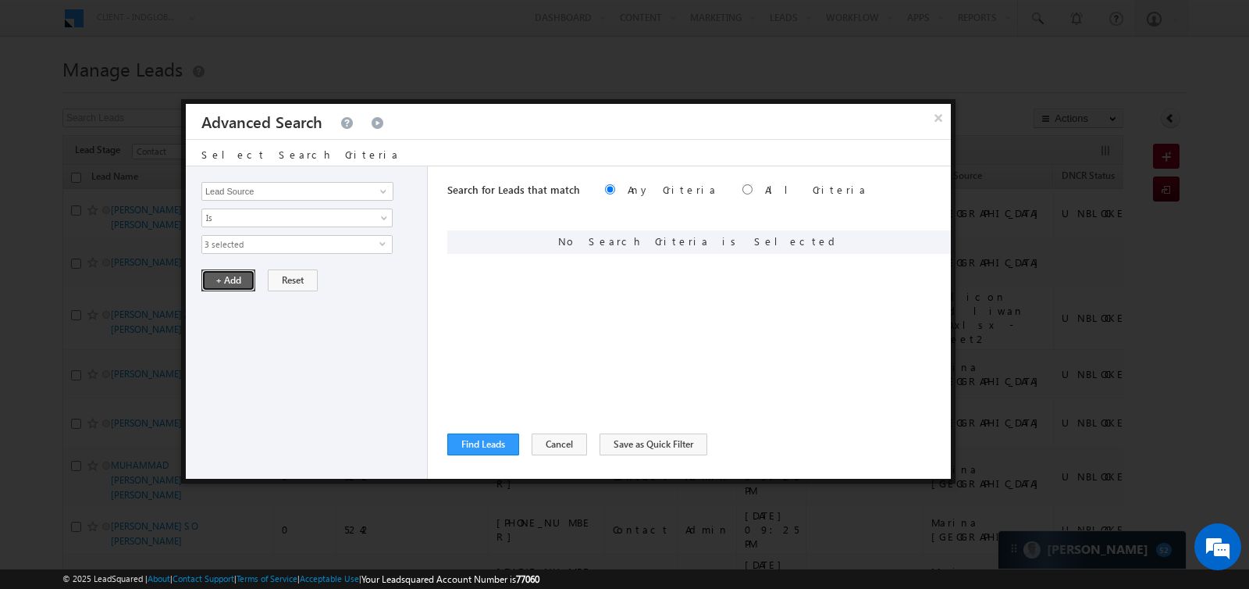
click at [223, 278] on button "+ Add" at bounding box center [228, 280] width 54 height 22
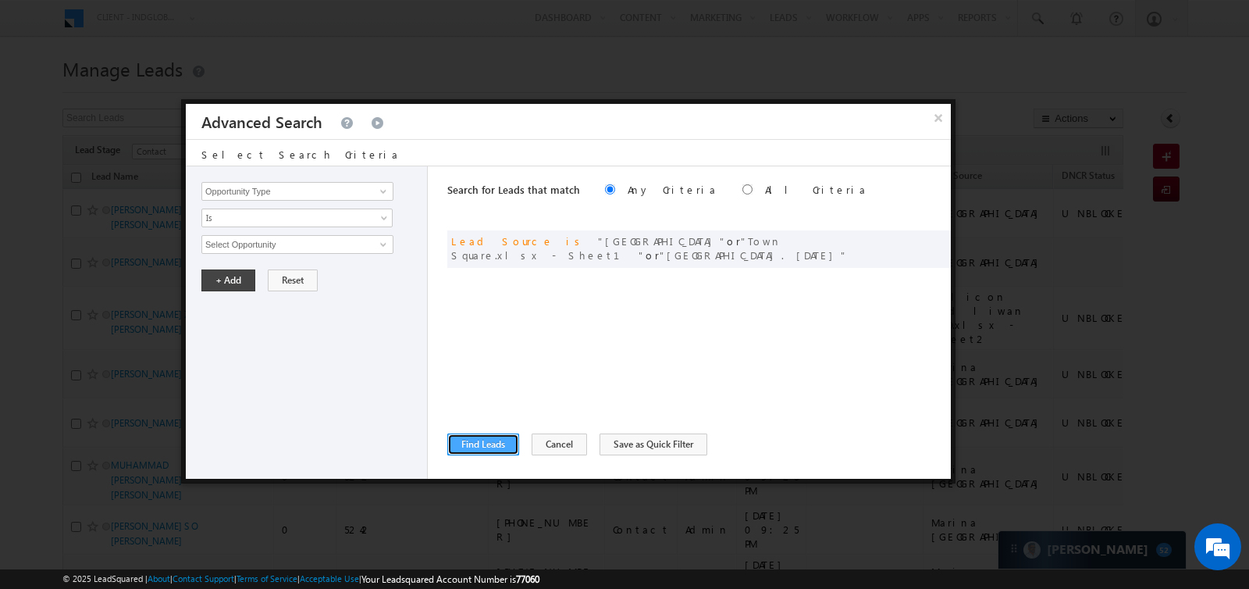
click at [479, 440] on button "Find Leads" at bounding box center [483, 444] width 72 height 22
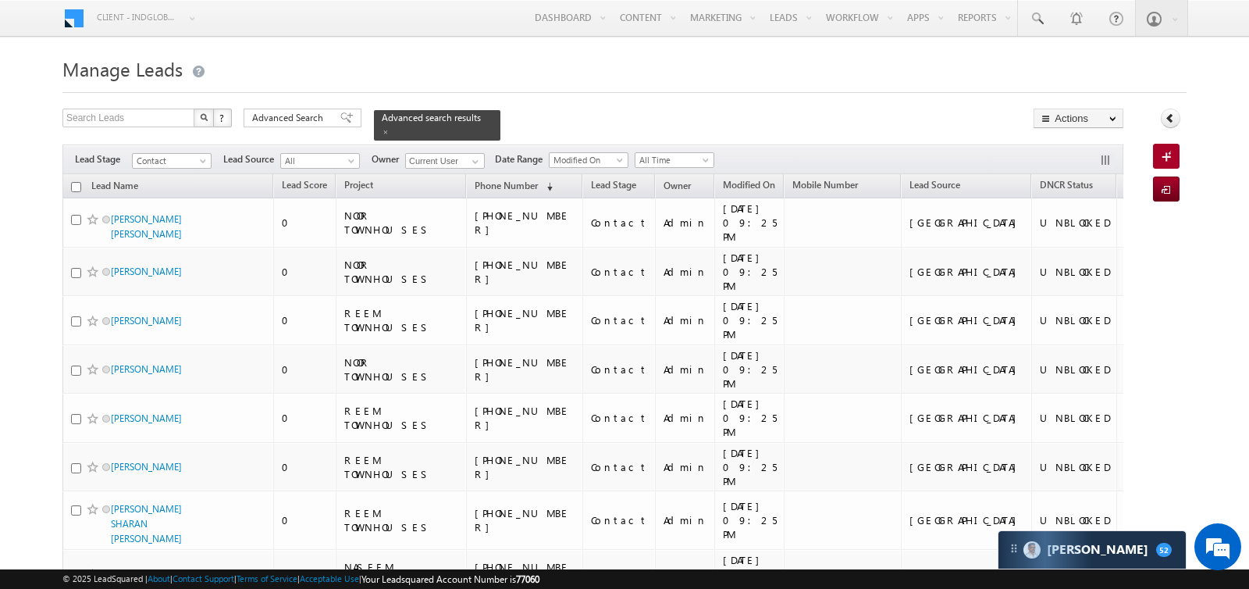
click at [75, 183] on input "checkbox" at bounding box center [76, 187] width 10 height 10
checkbox input "true"
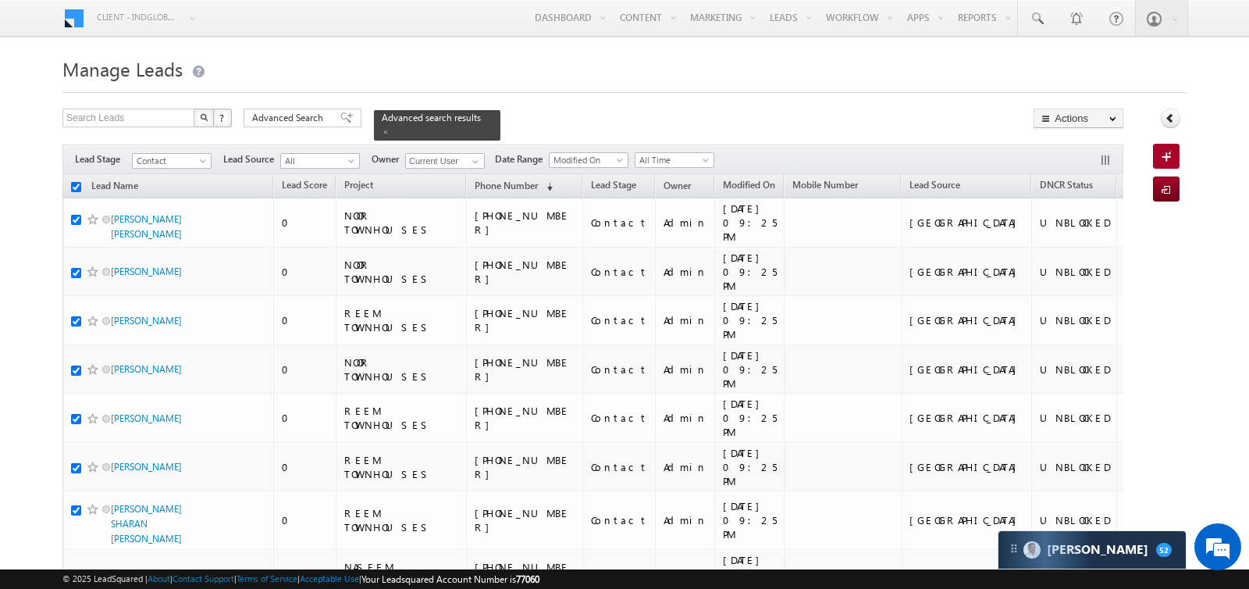
checkbox input "true"
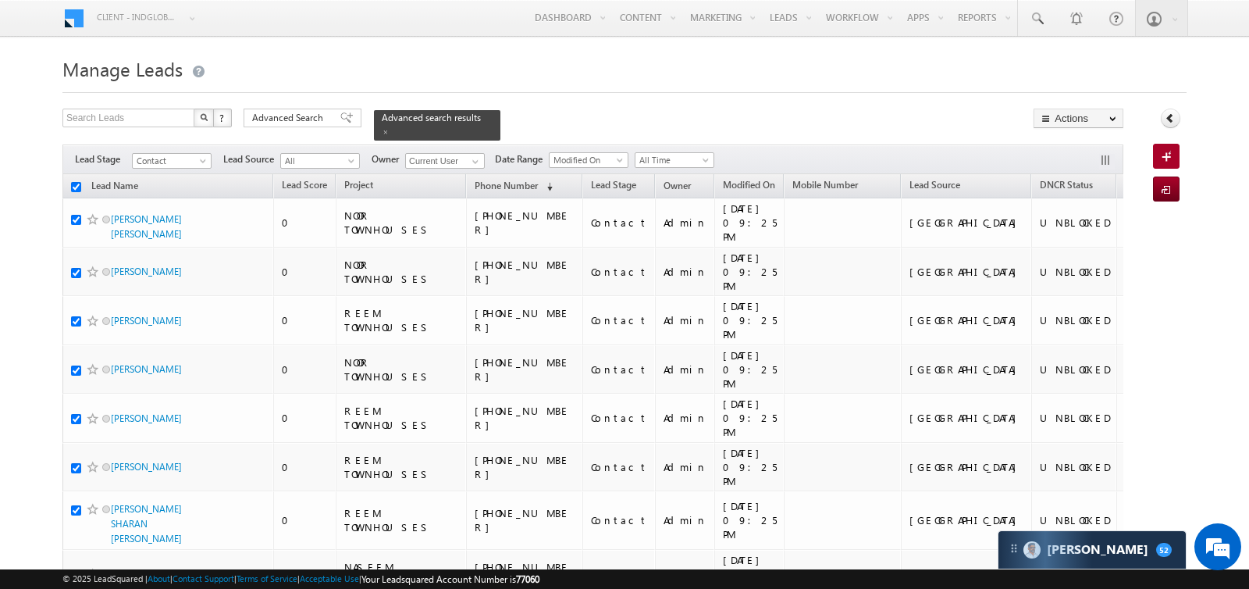
checkbox input "true"
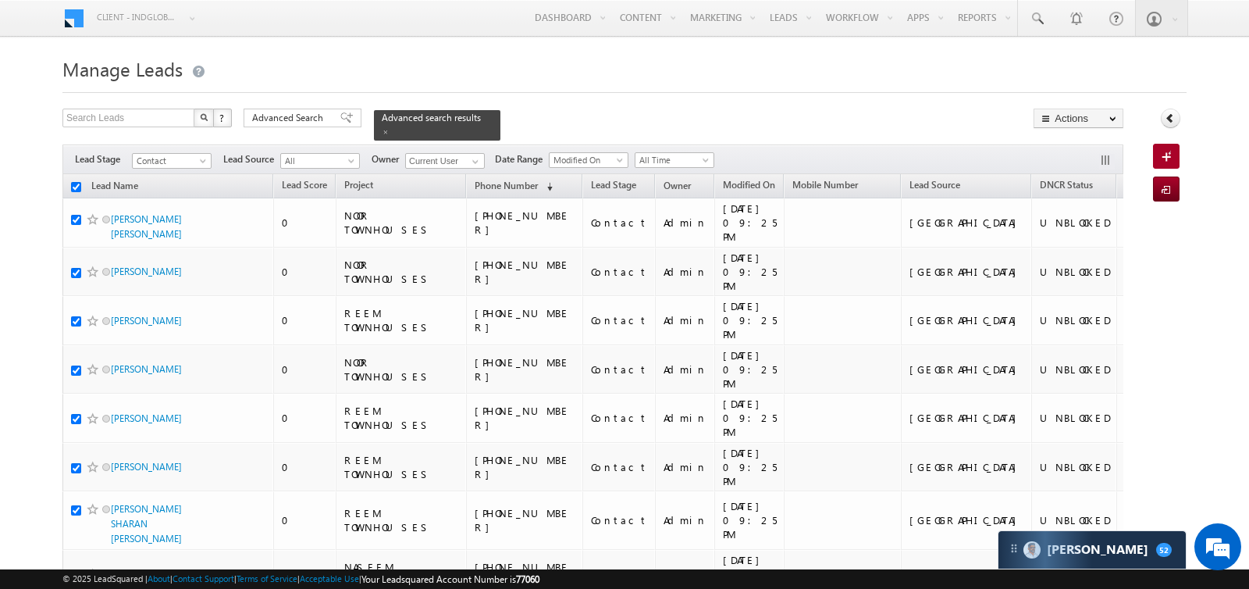
checkbox input "true"
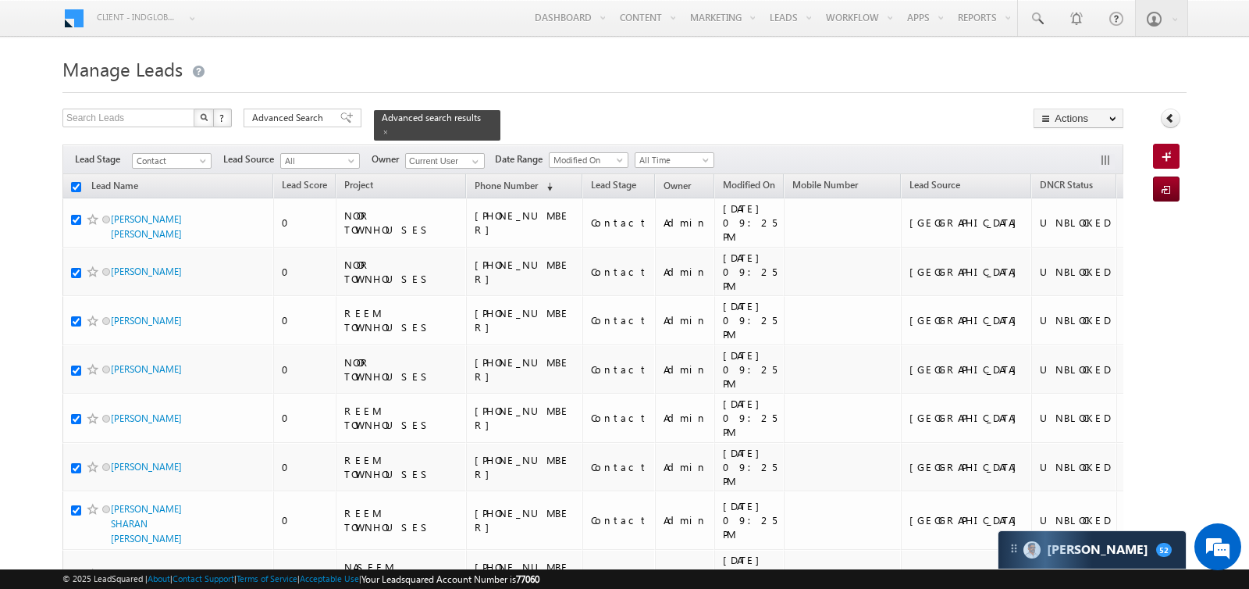
checkbox input "true"
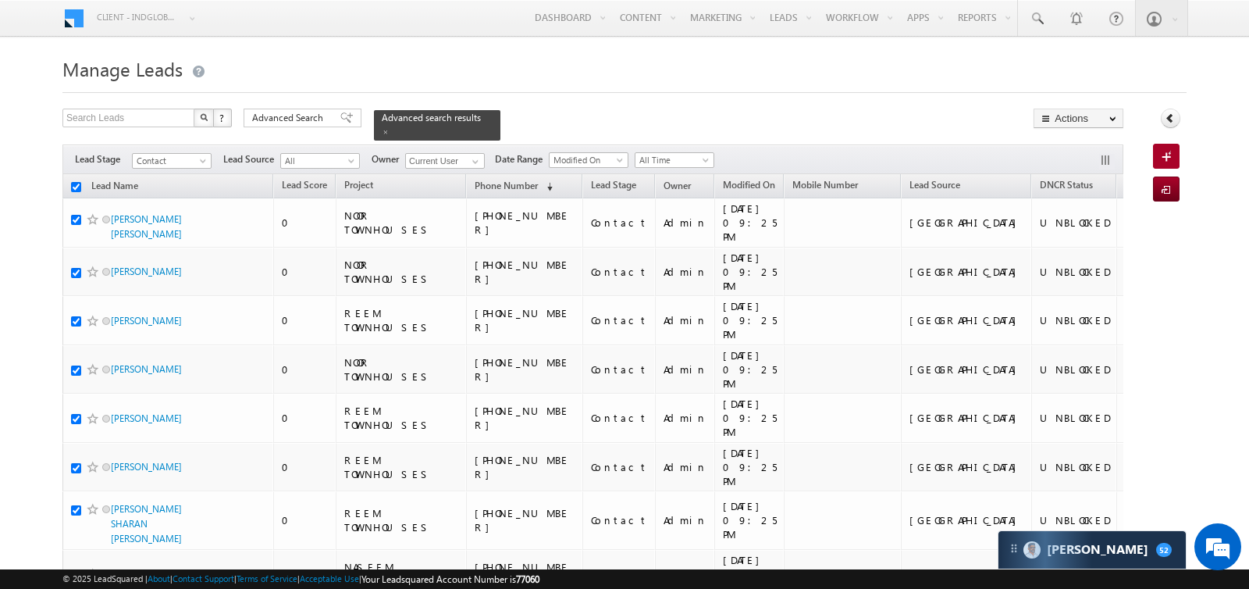
checkbox input "true"
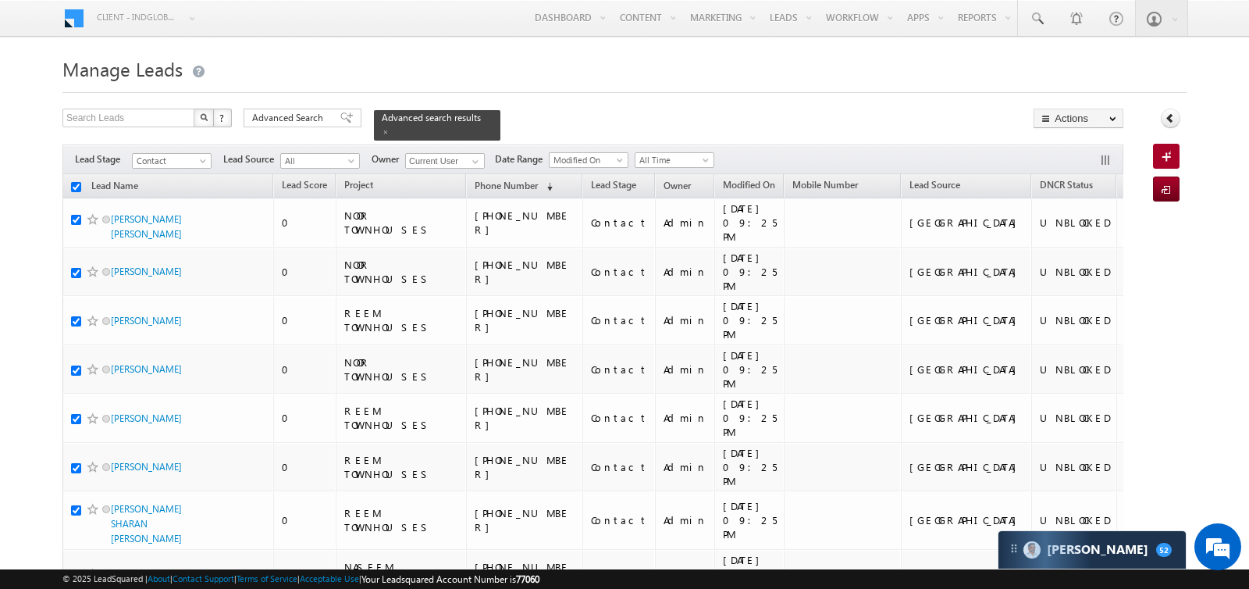
checkbox input "true"
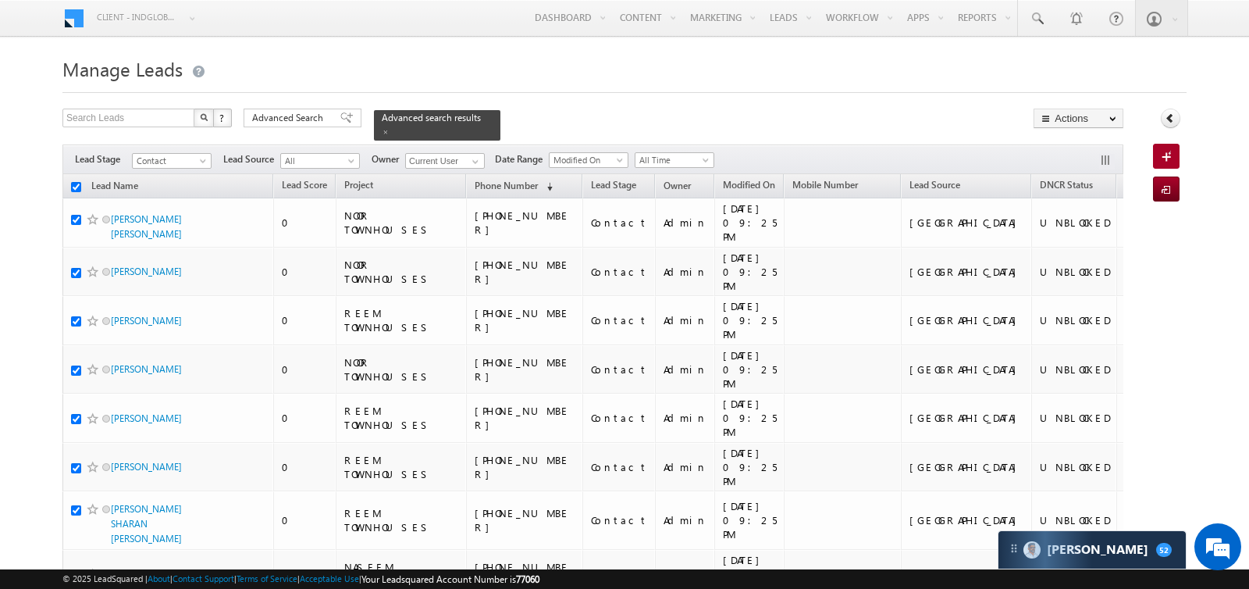
checkbox input "true"
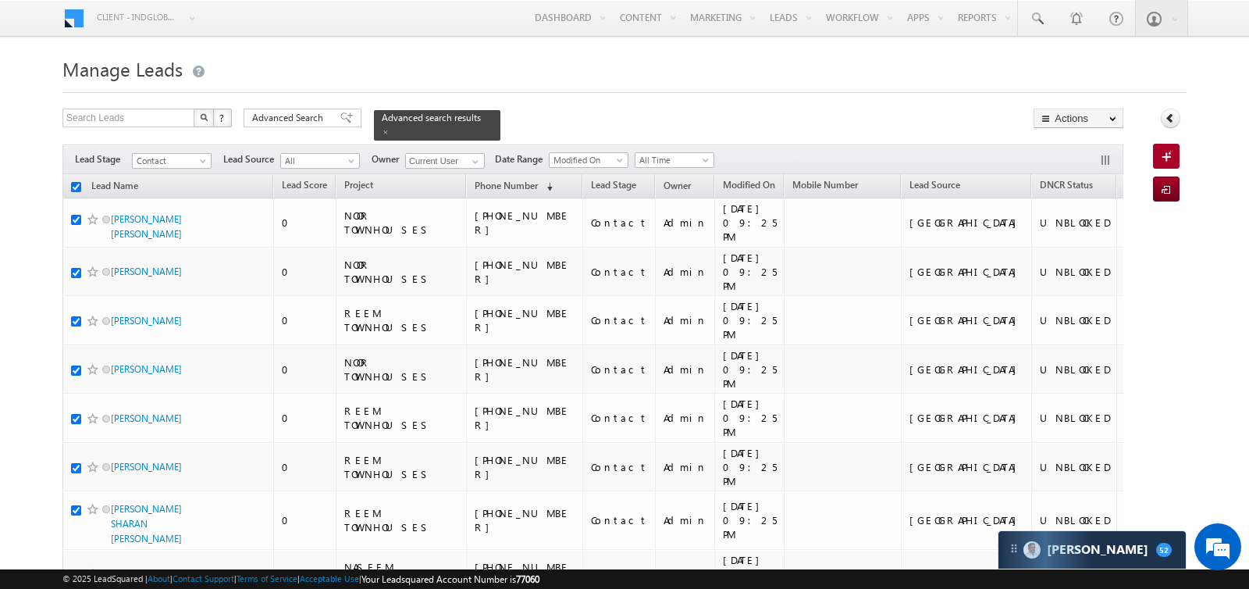
checkbox input "true"
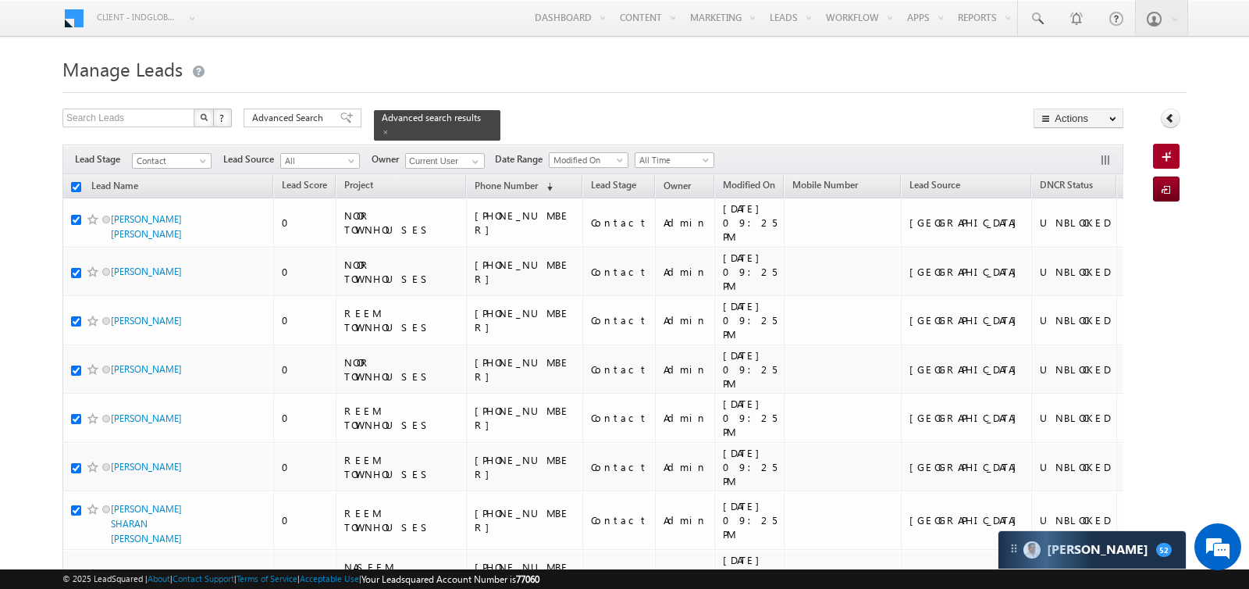
checkbox input "true"
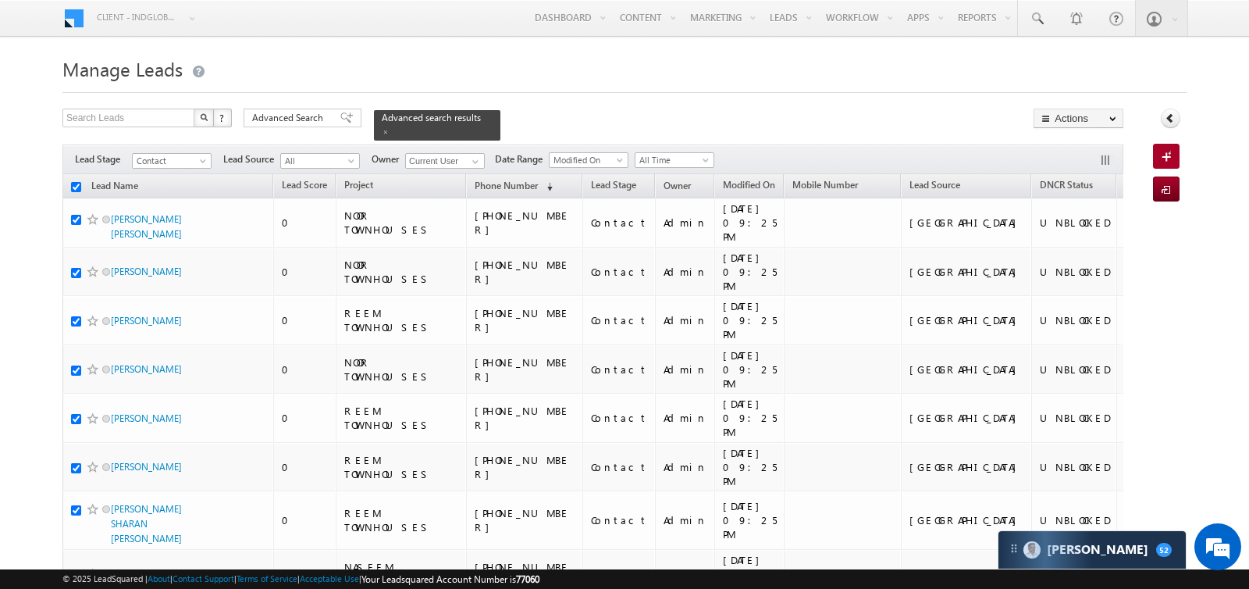
checkbox input "true"
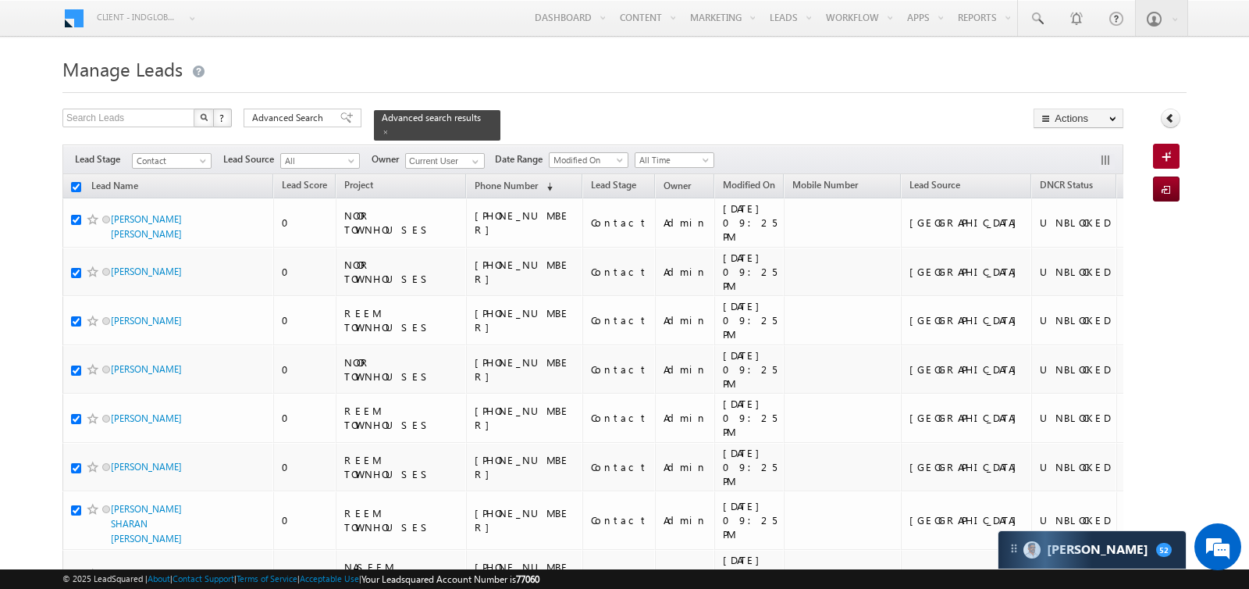
checkbox input "true"
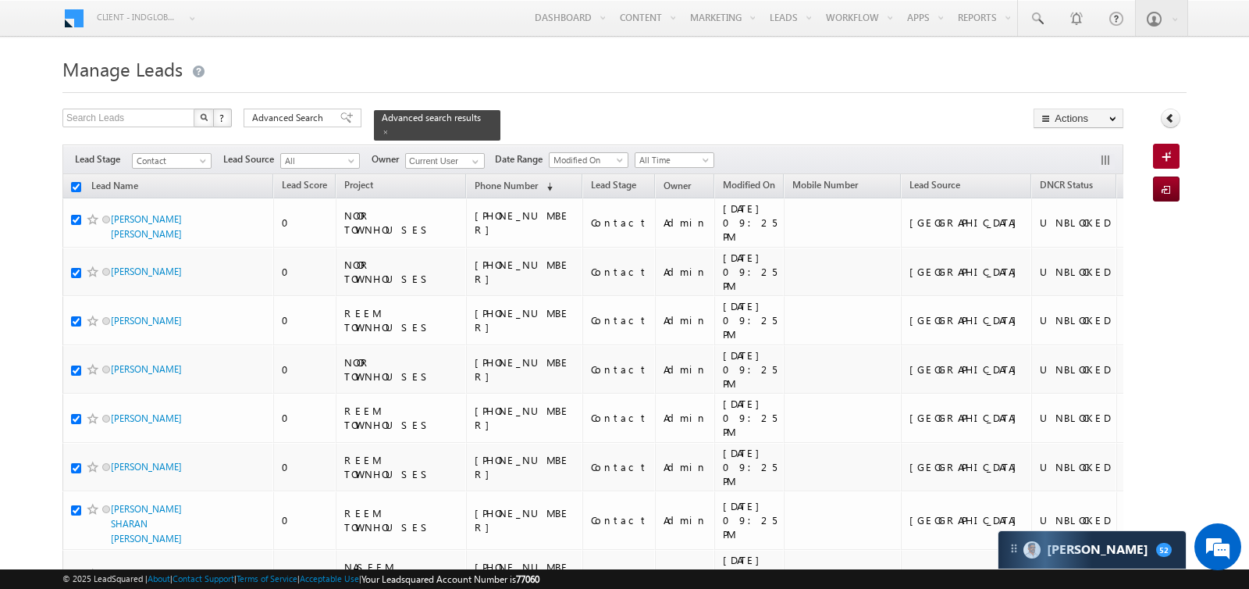
checkbox input "true"
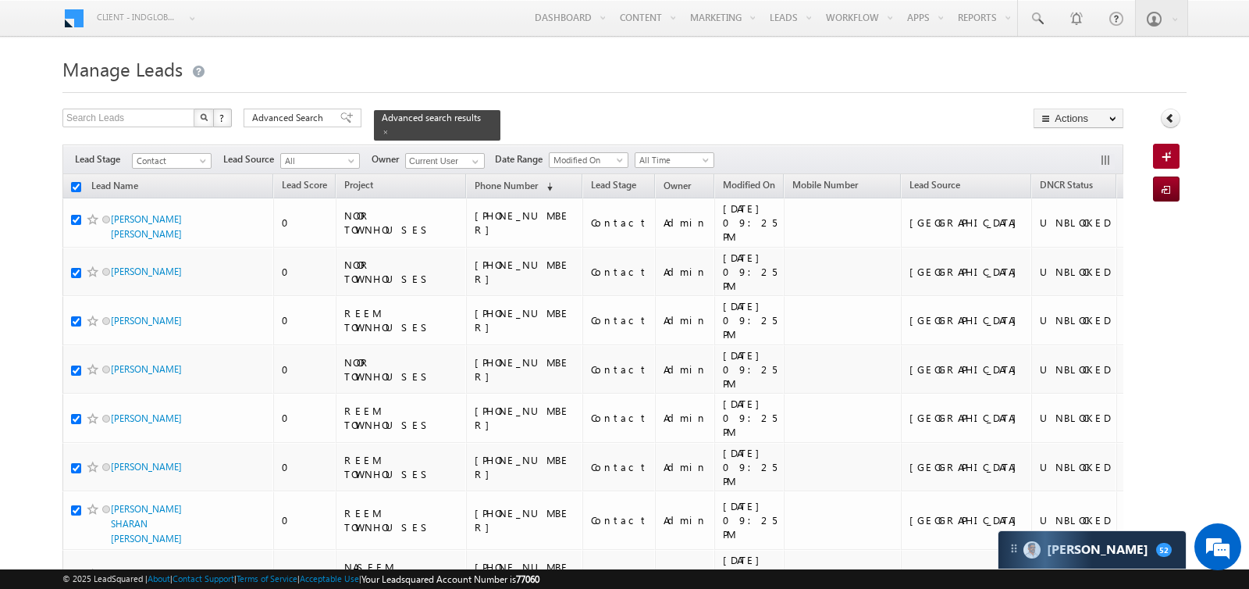
checkbox input "true"
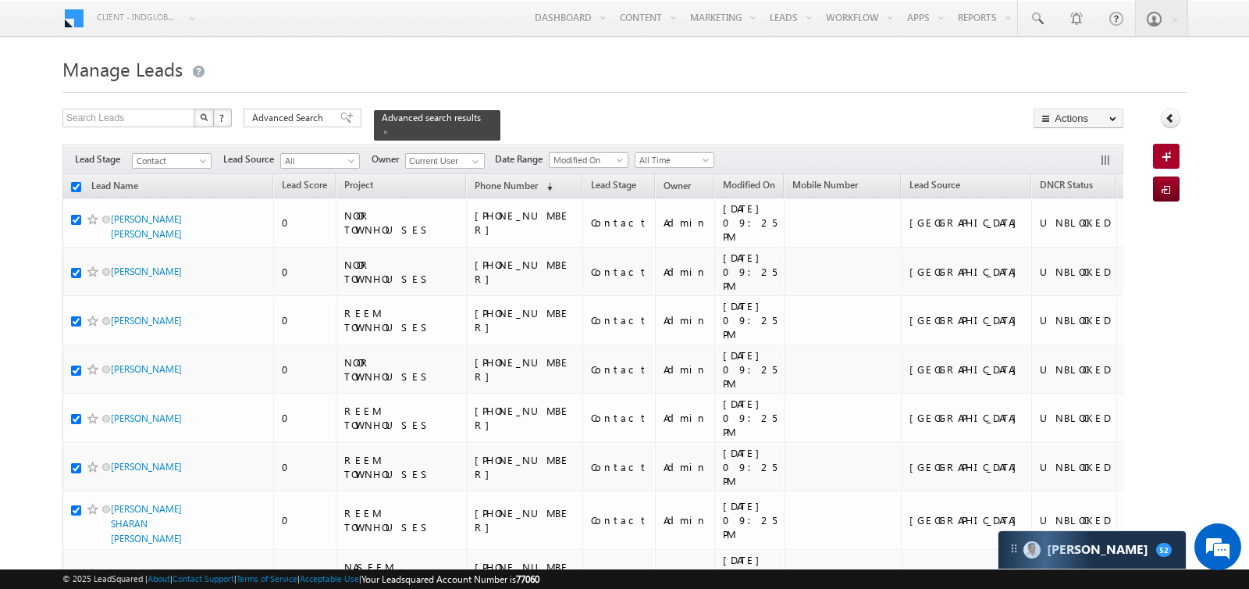
checkbox input "true"
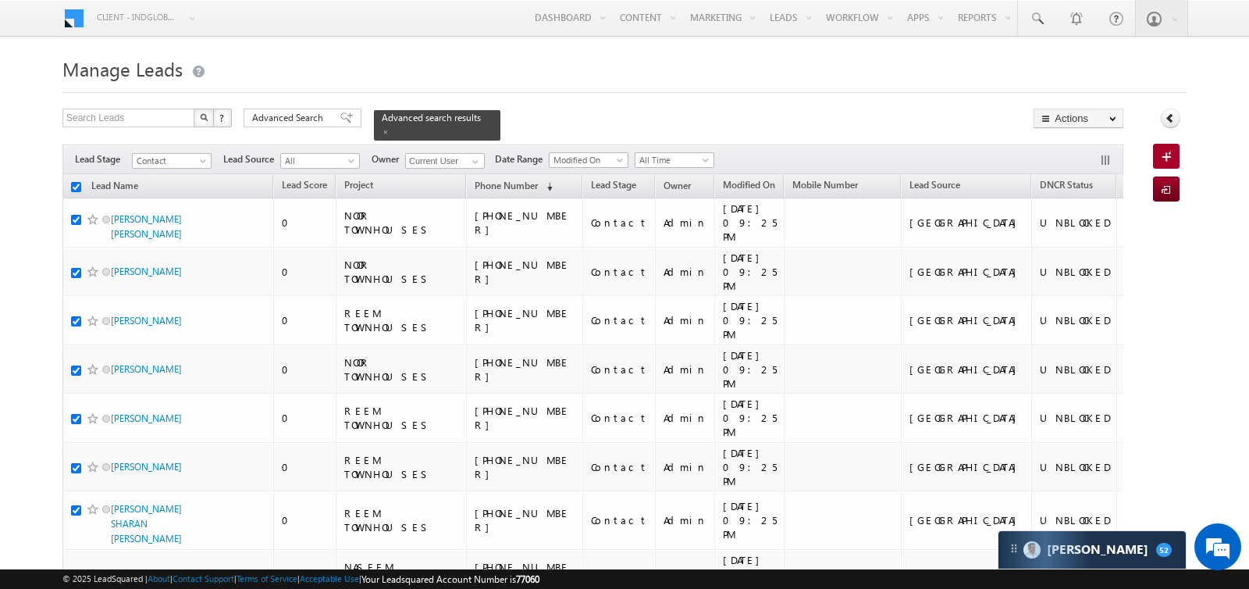
checkbox input "true"
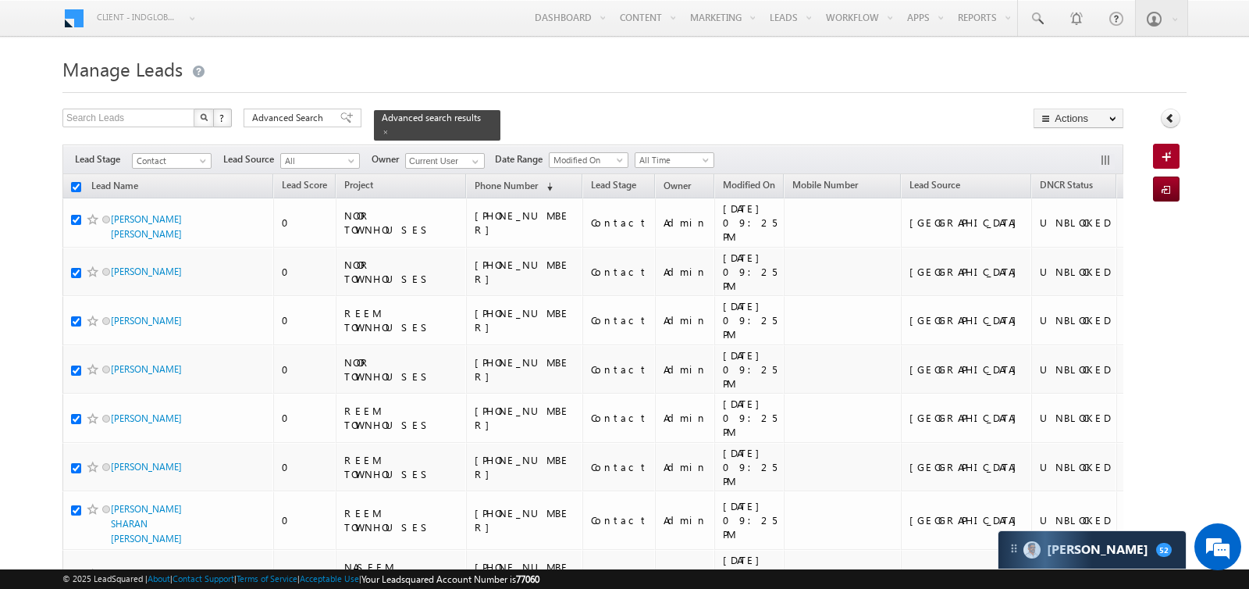
checkbox input "true"
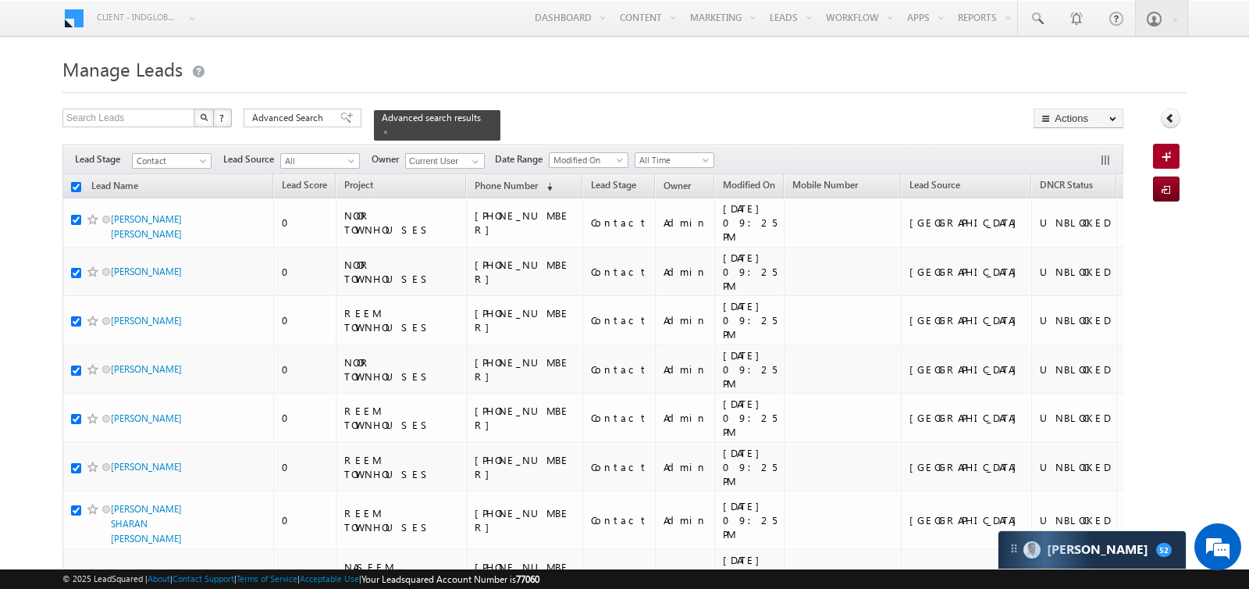
checkbox input "true"
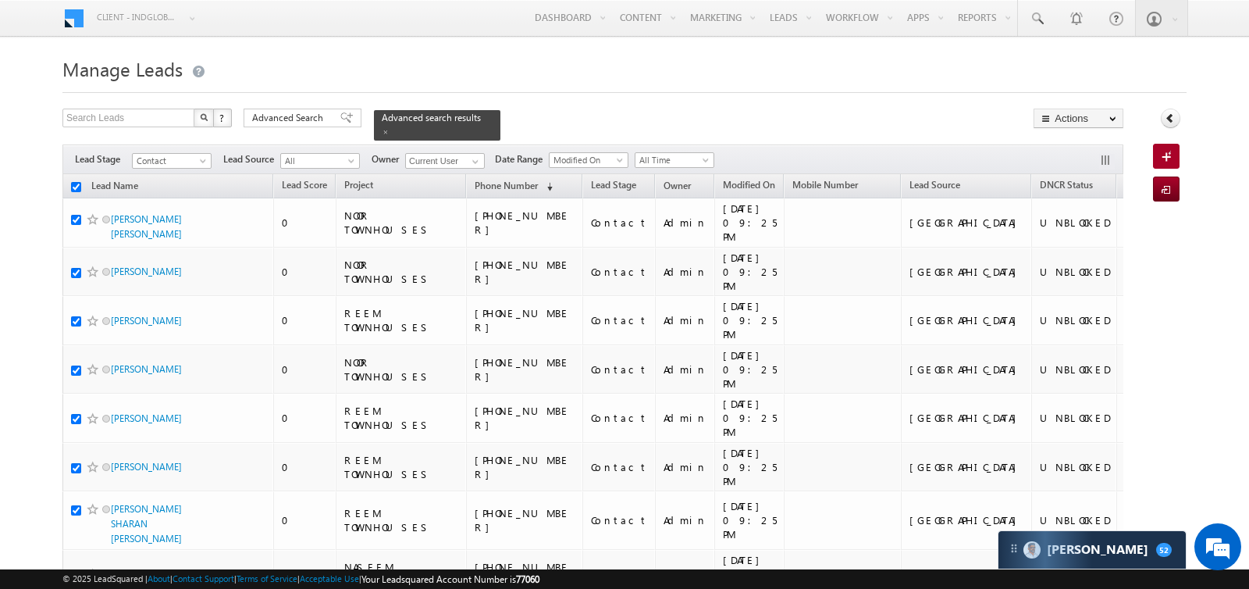
checkbox input "true"
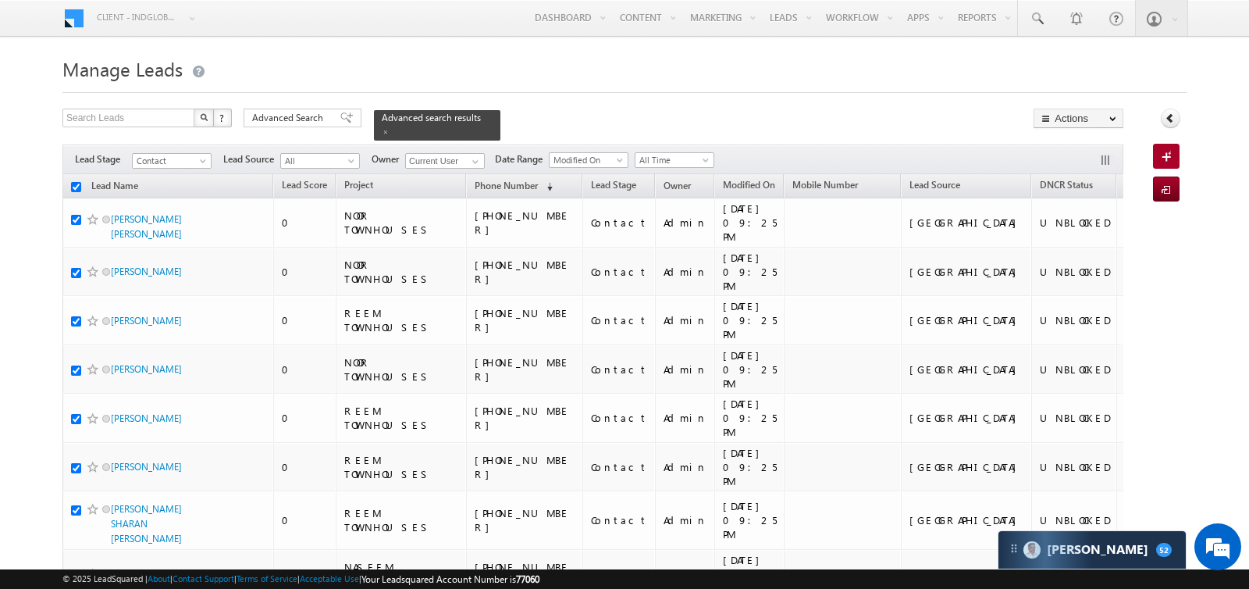
checkbox input "true"
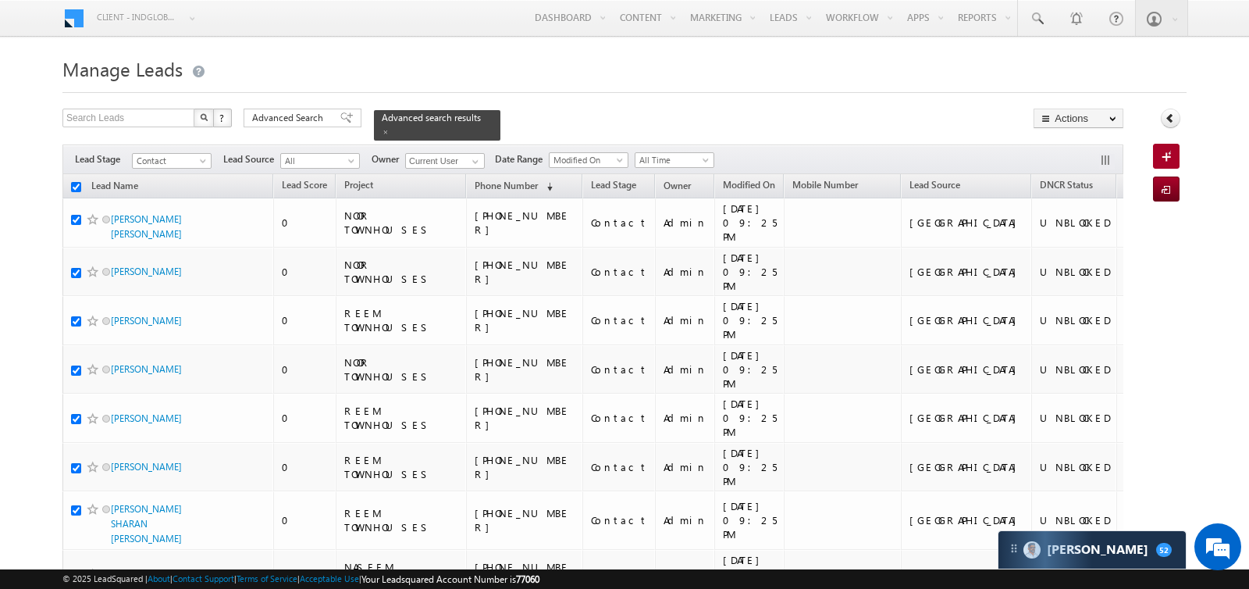
checkbox input "true"
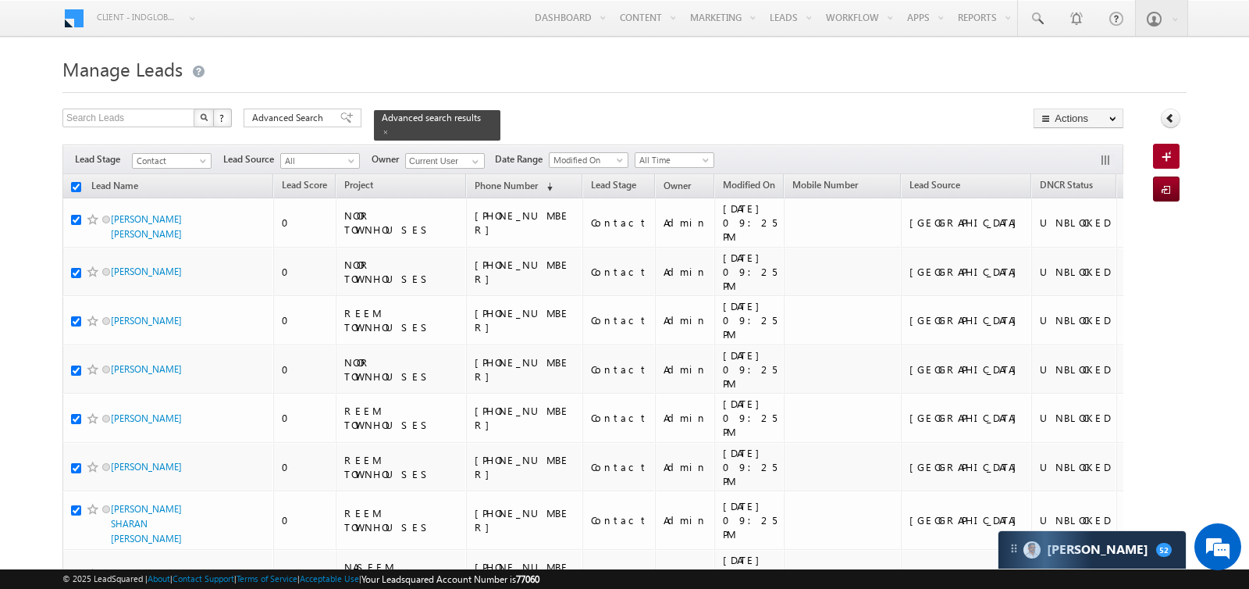
checkbox input "true"
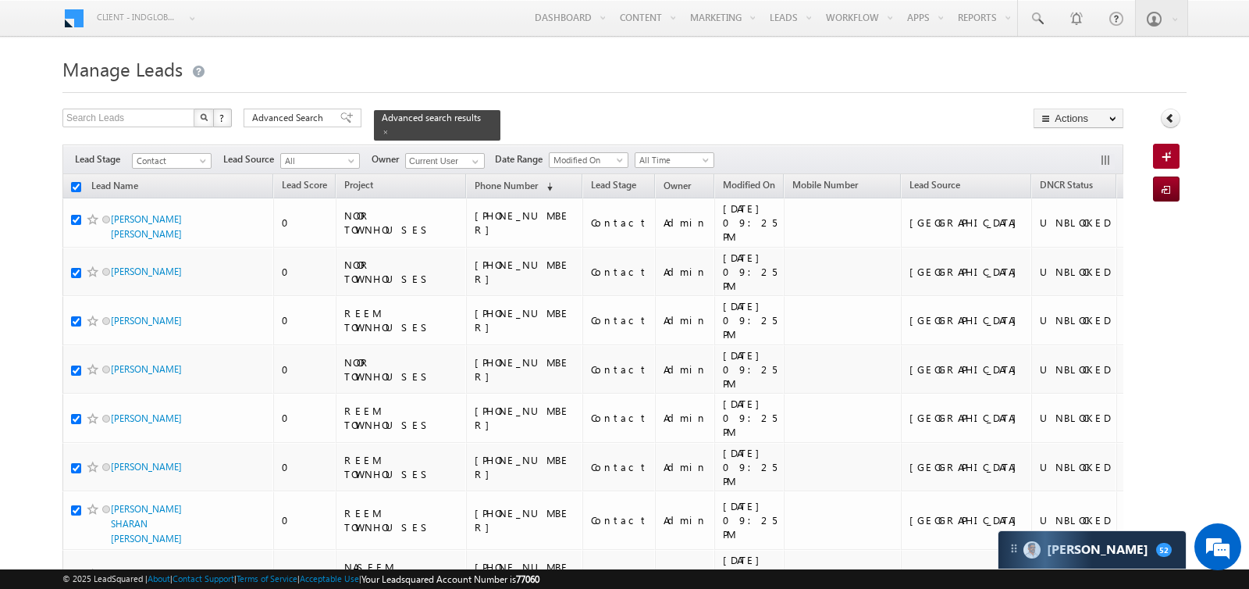
checkbox input "true"
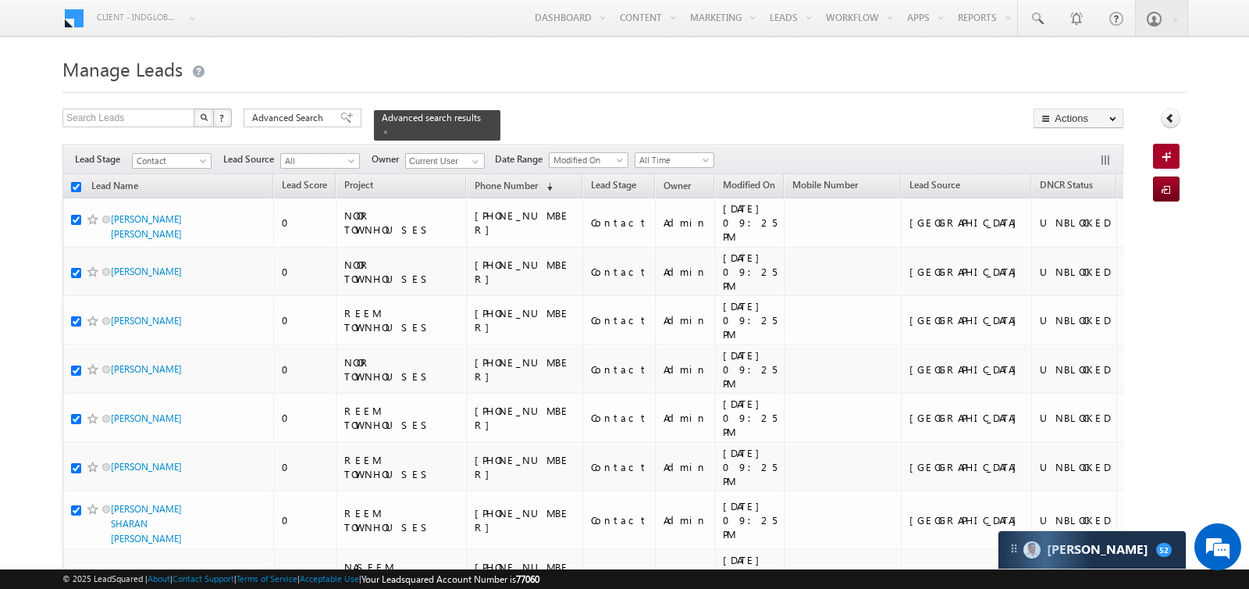
checkbox input "true"
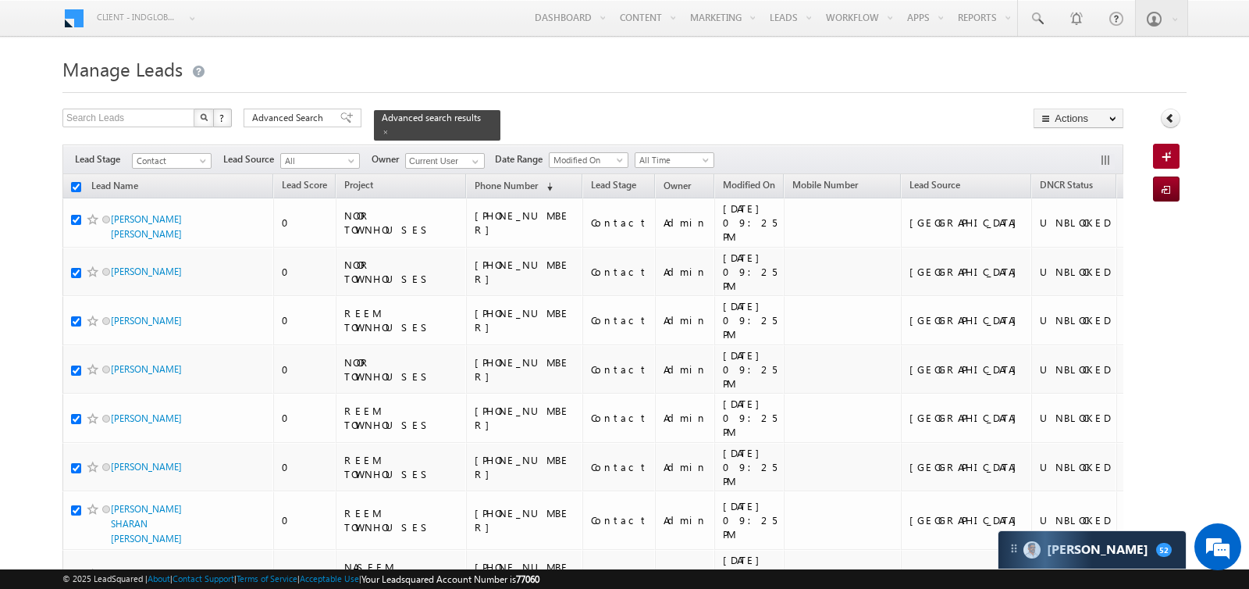
checkbox input "true"
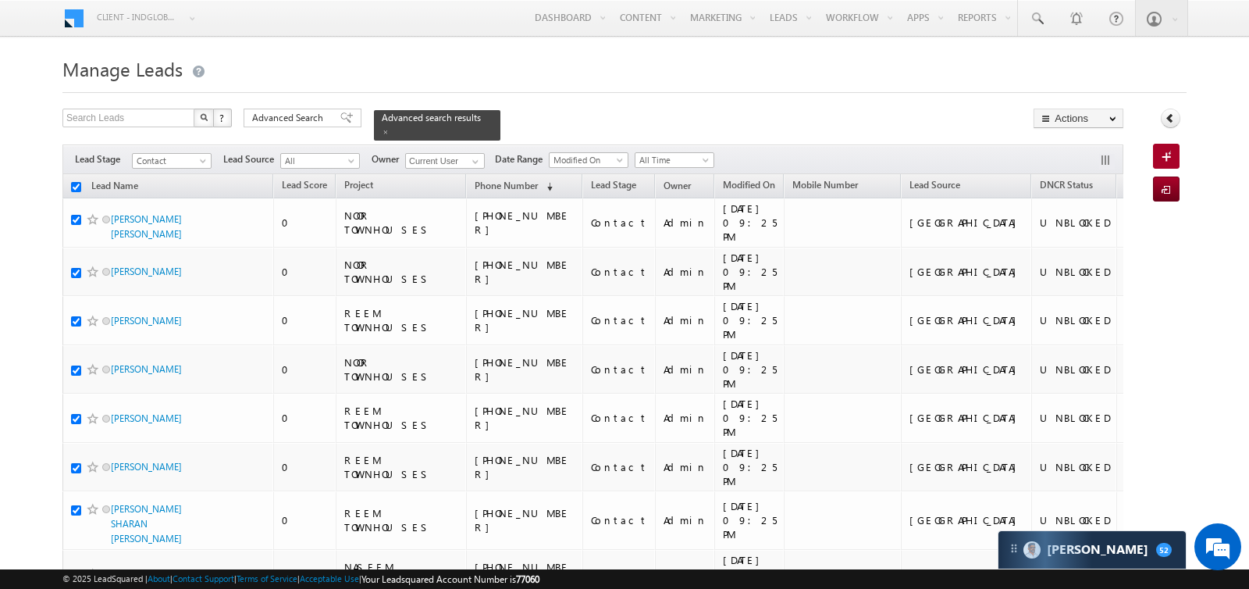
checkbox input "true"
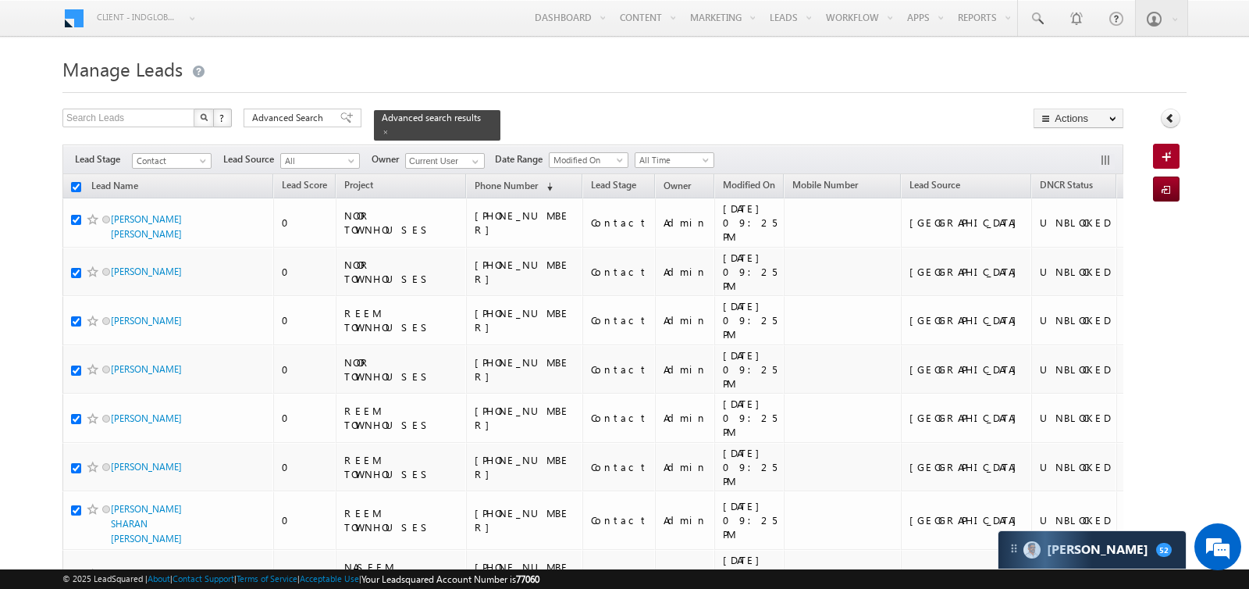
checkbox input "true"
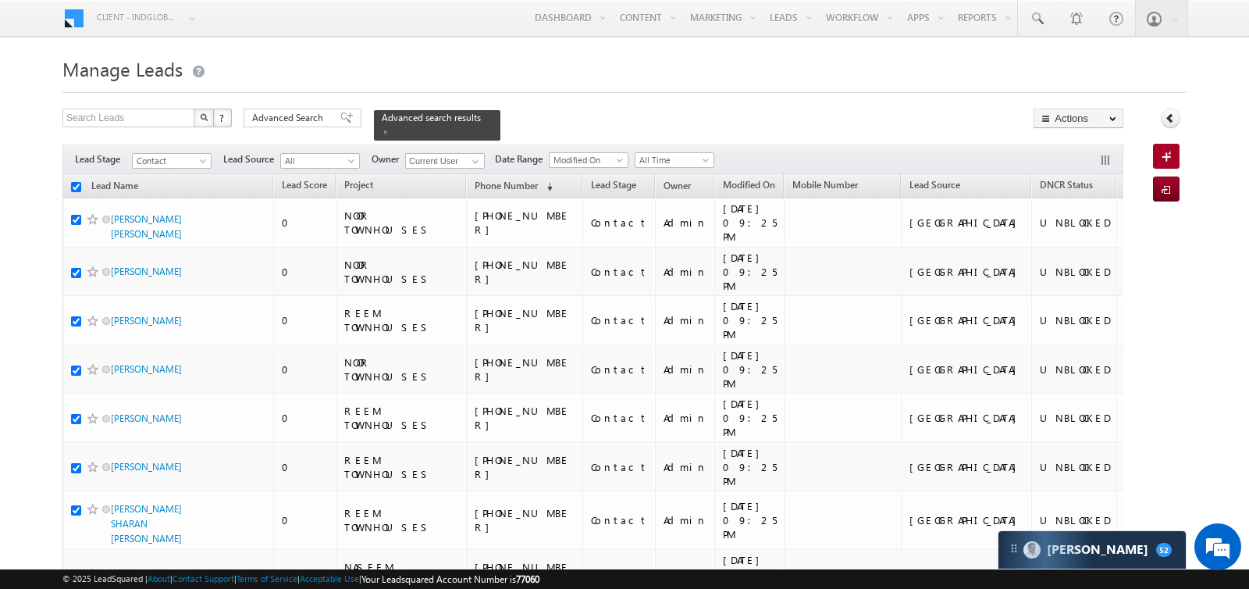
checkbox input "true"
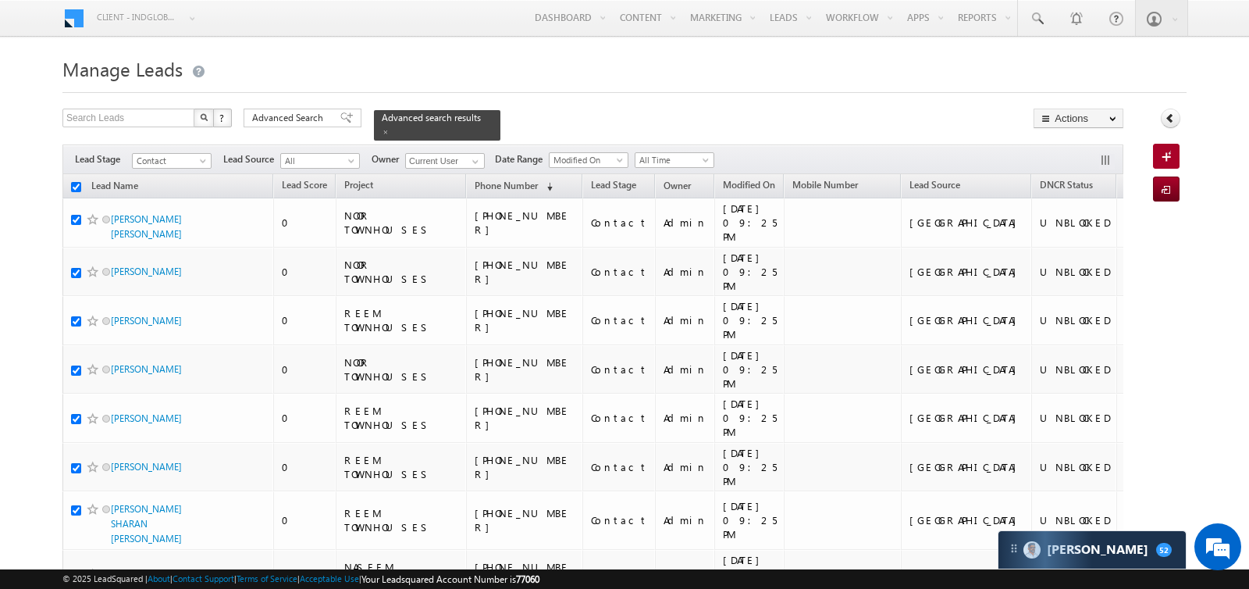
checkbox input "true"
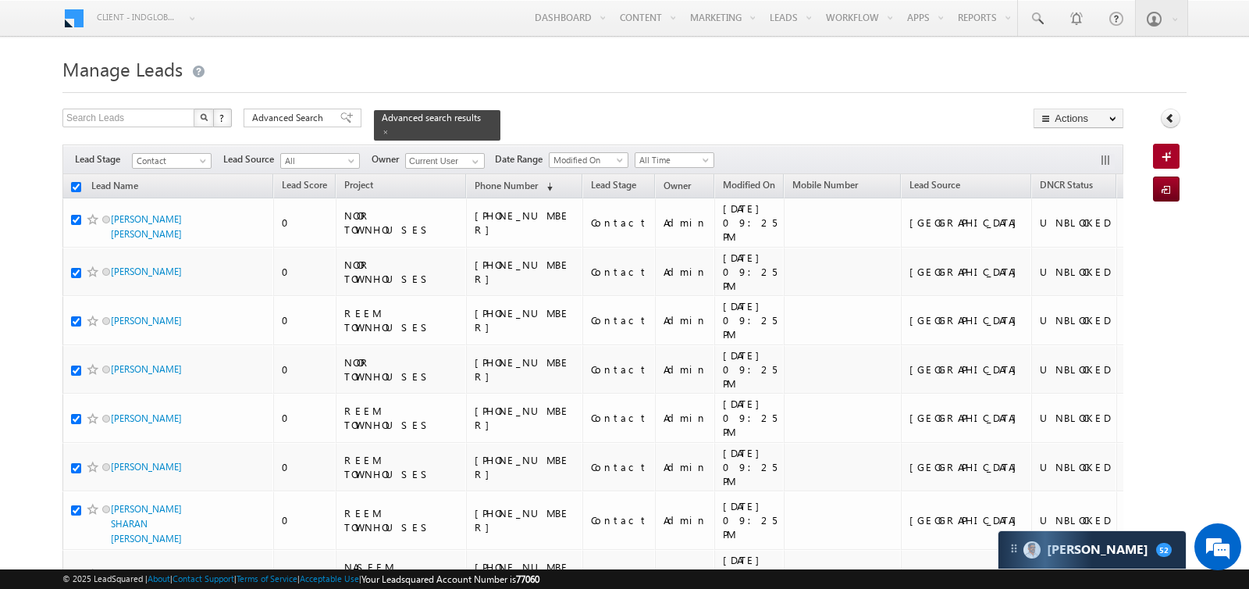
checkbox input "true"
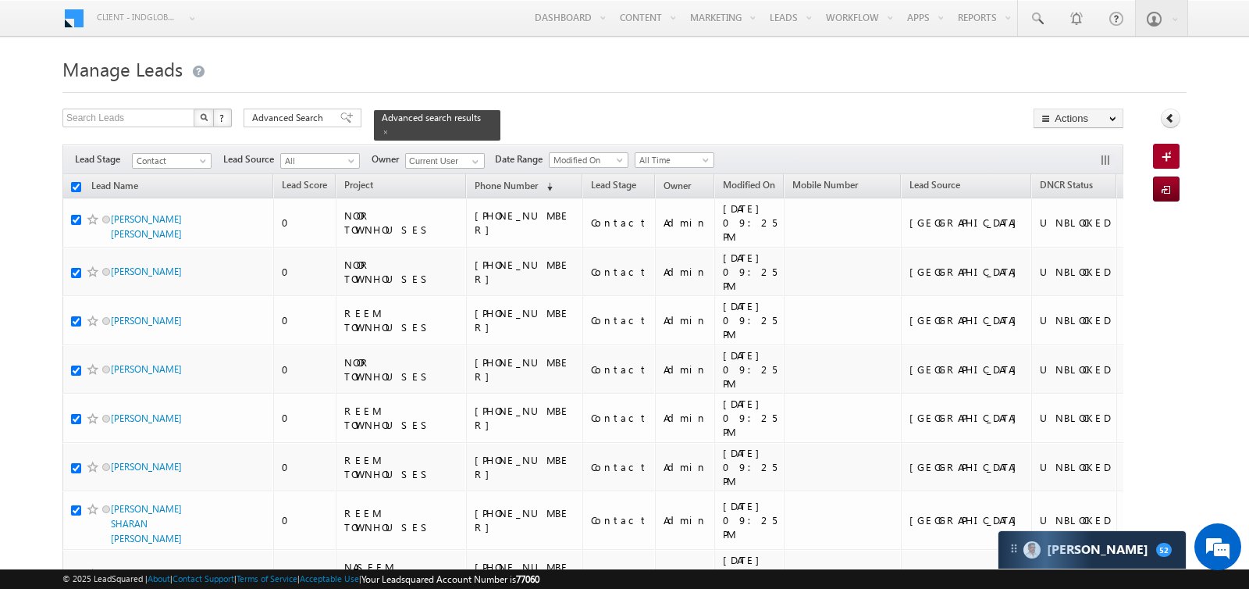
checkbox input "true"
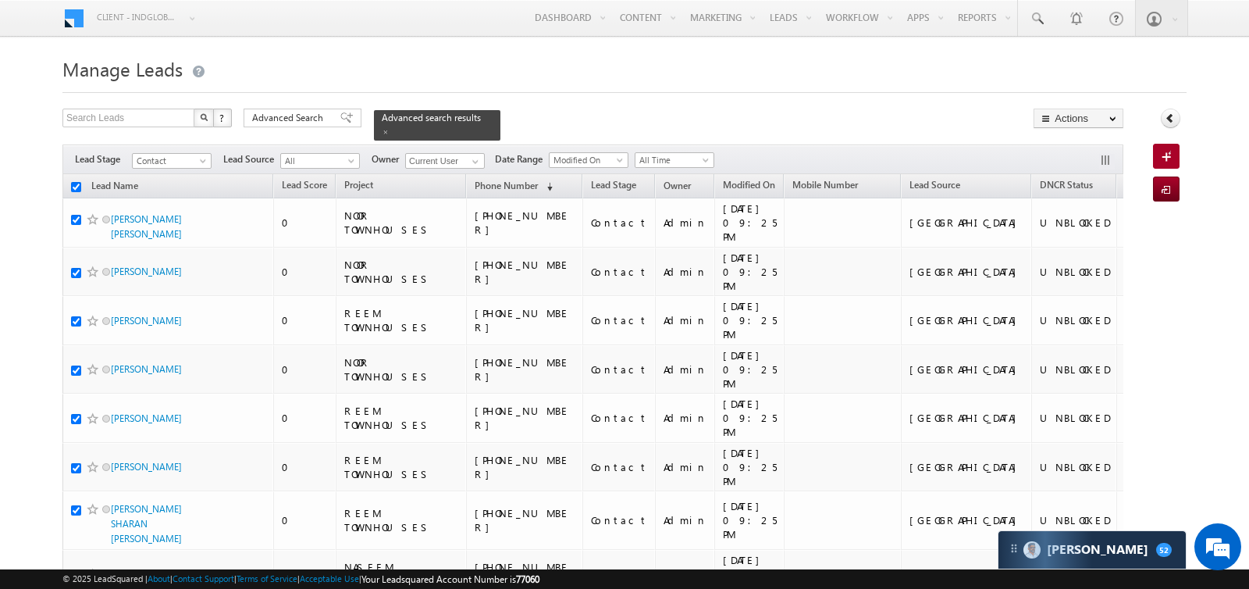
checkbox input "true"
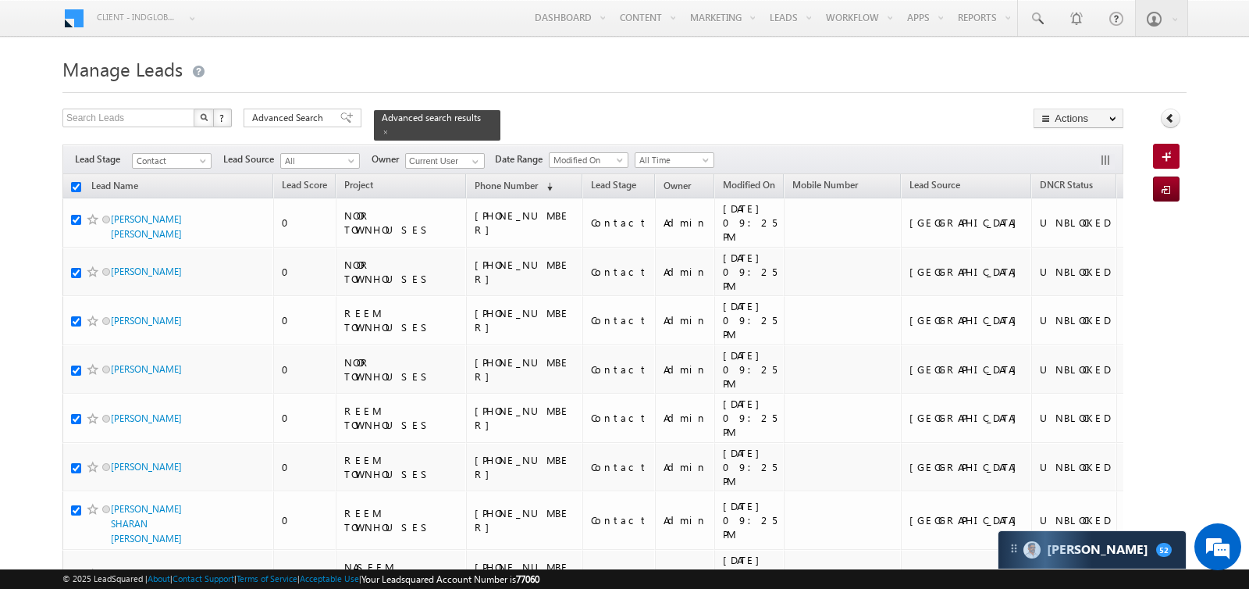
checkbox input "true"
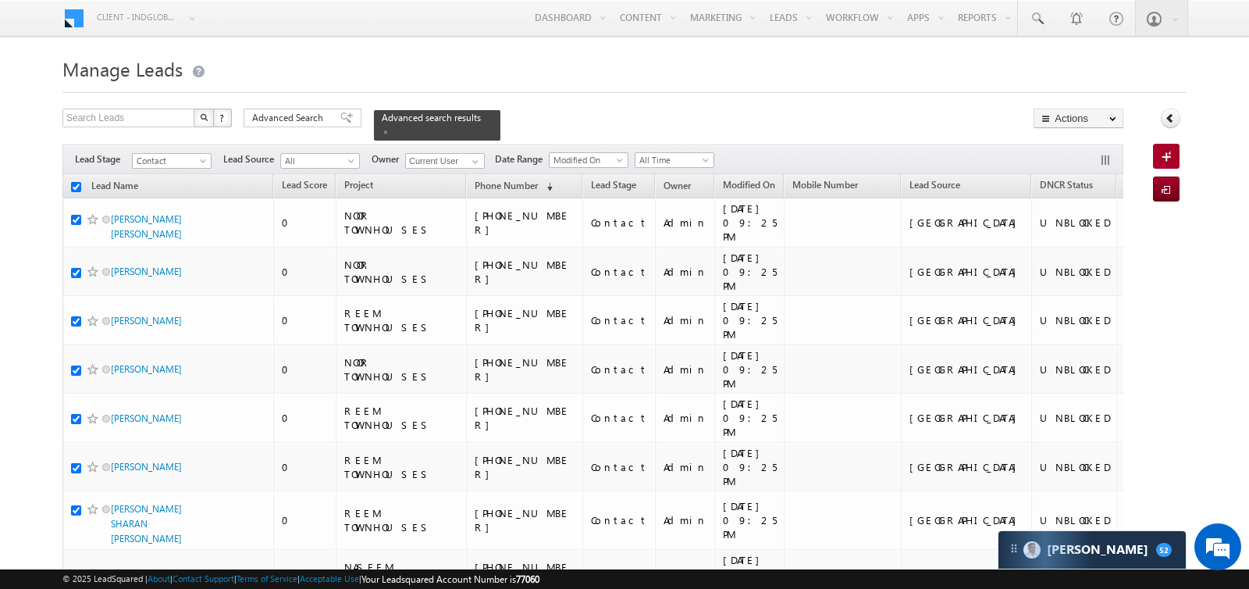
checkbox input "true"
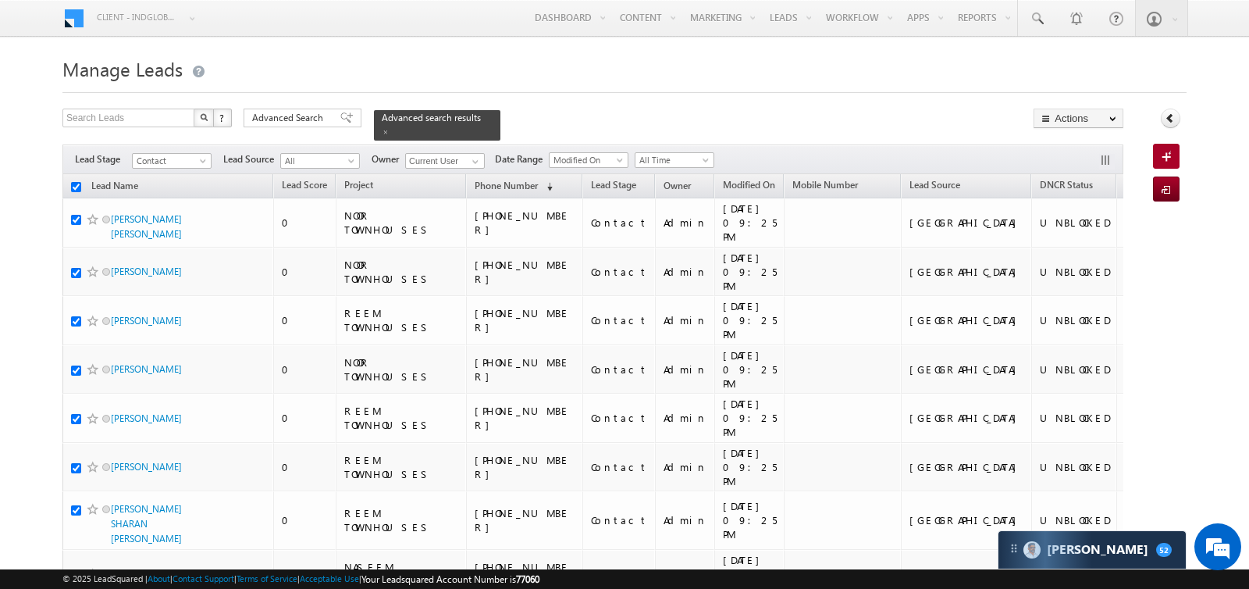
checkbox input "true"
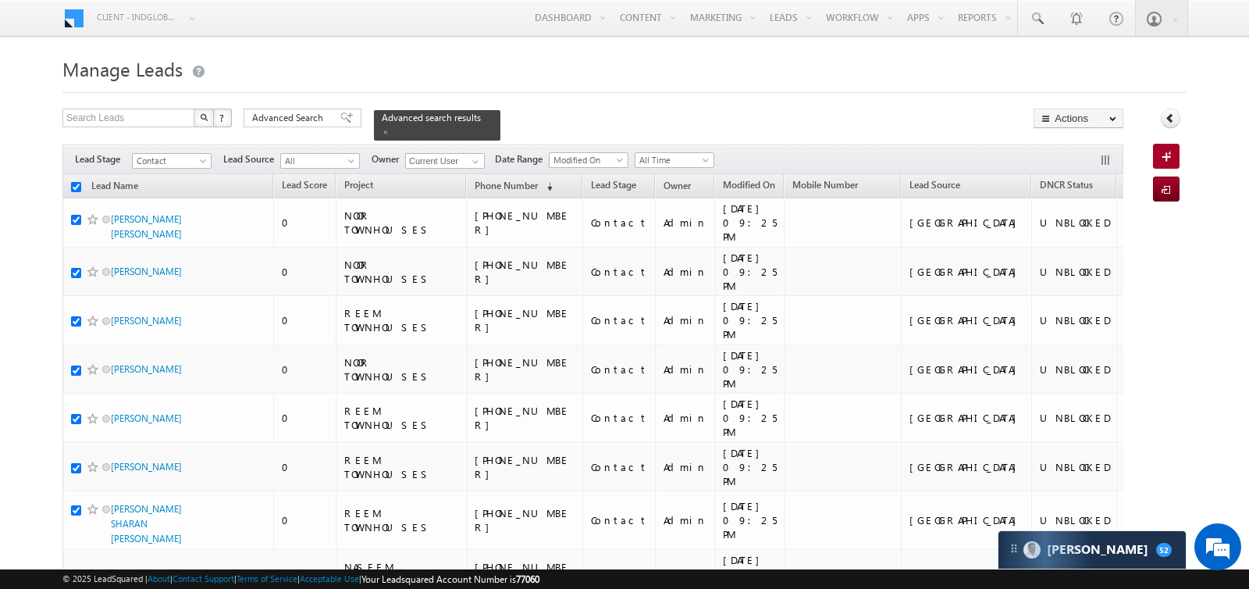
checkbox input "true"
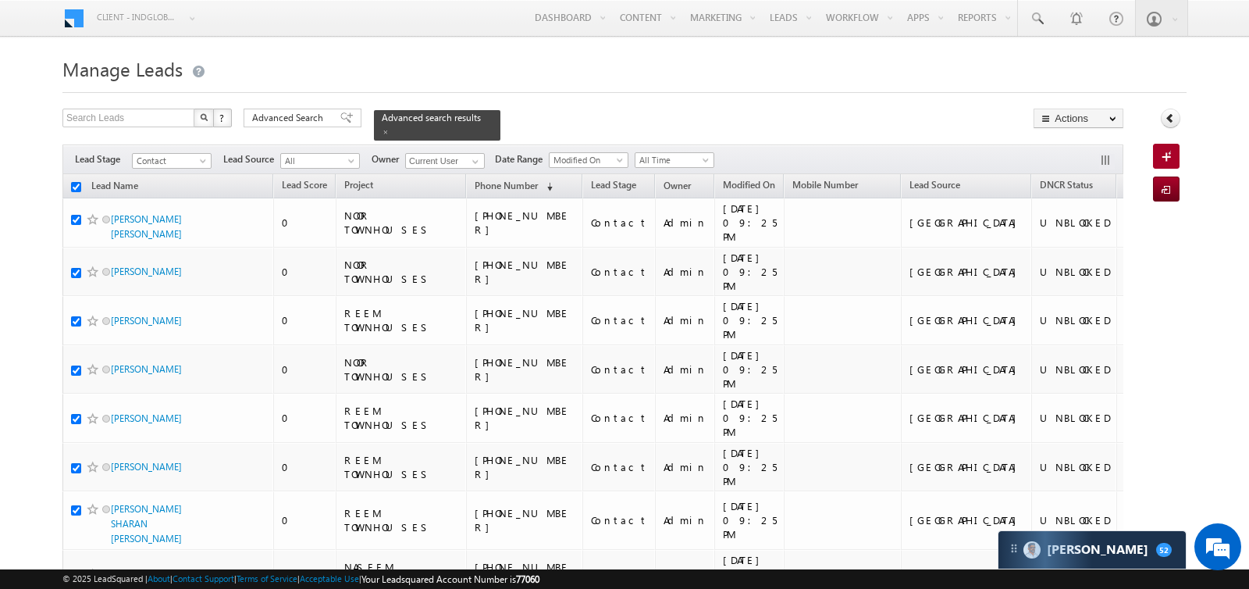
checkbox input "true"
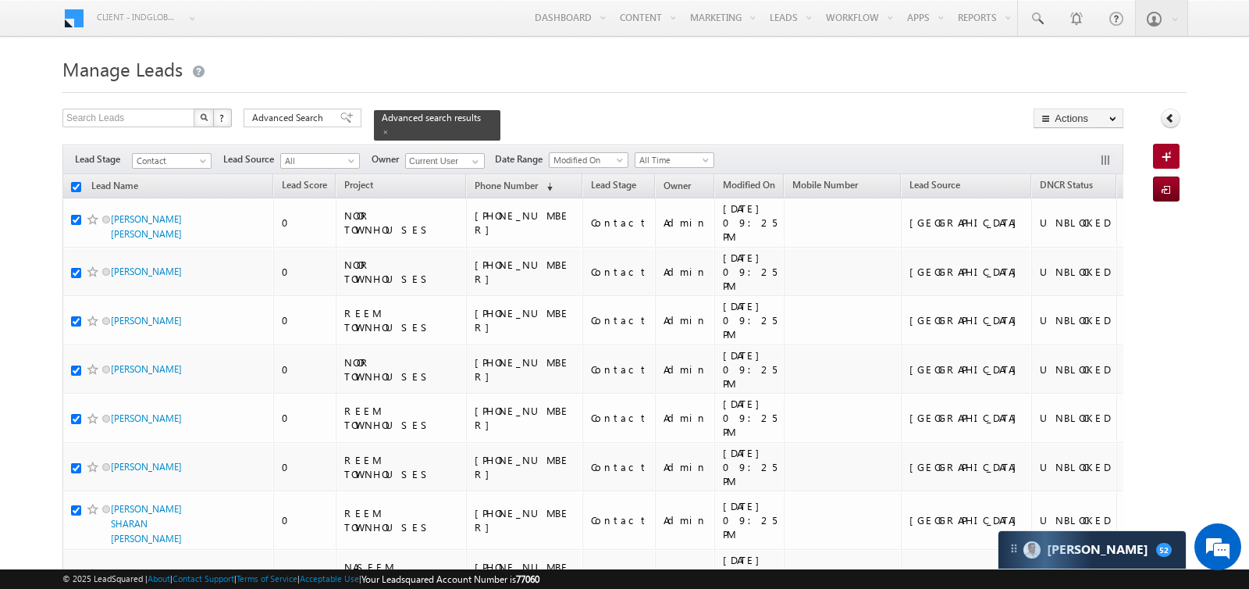
checkbox input "true"
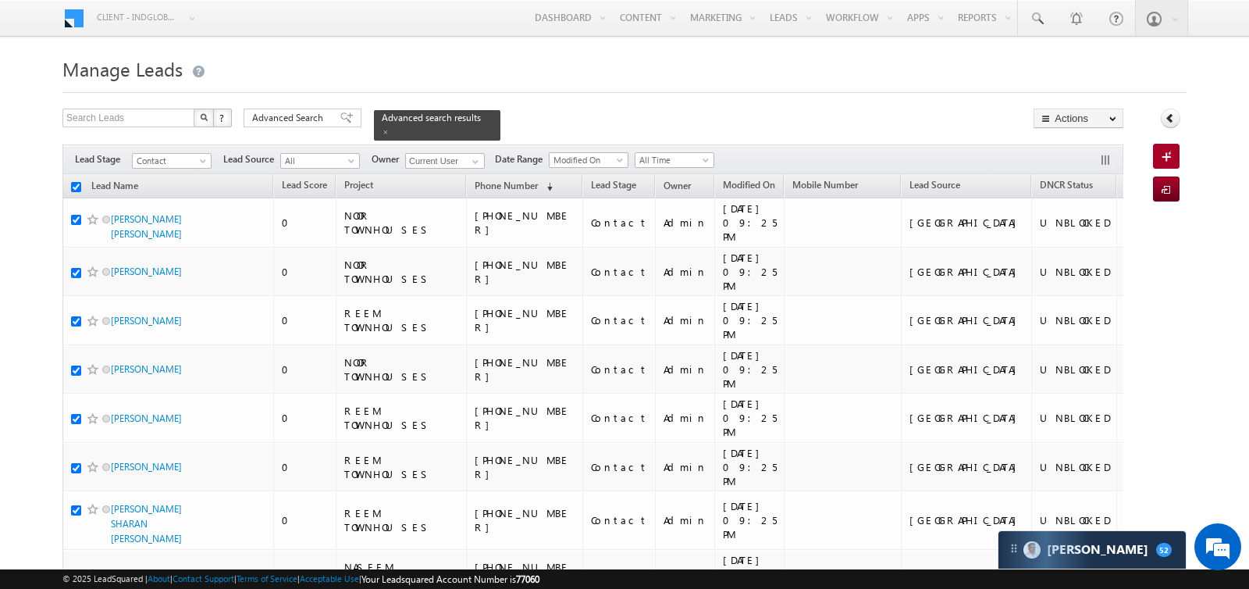
checkbox input "true"
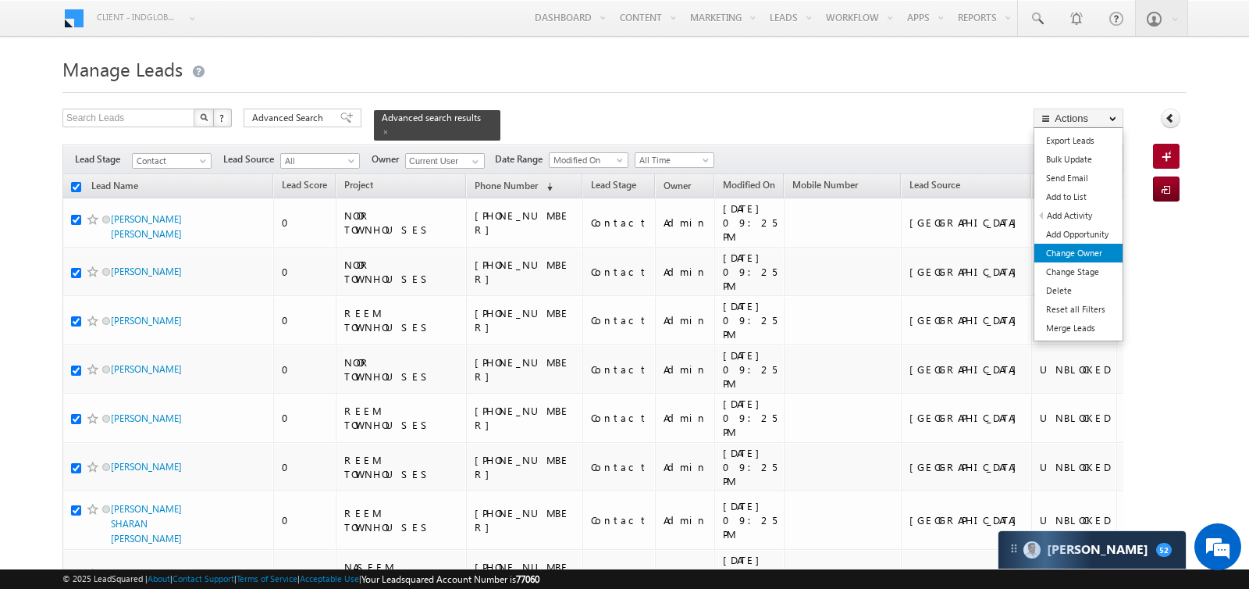
click at [1075, 252] on link "Change Owner" at bounding box center [1079, 253] width 88 height 19
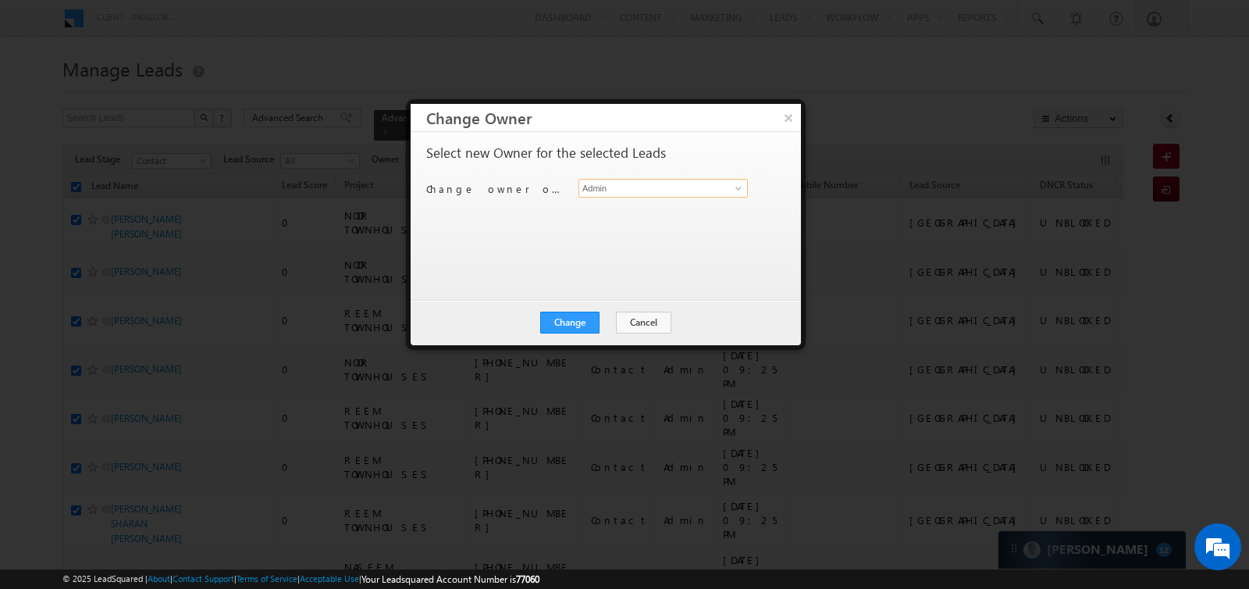
click at [711, 183] on input "Admin" at bounding box center [663, 188] width 169 height 19
click at [789, 122] on button "×" at bounding box center [788, 117] width 26 height 27
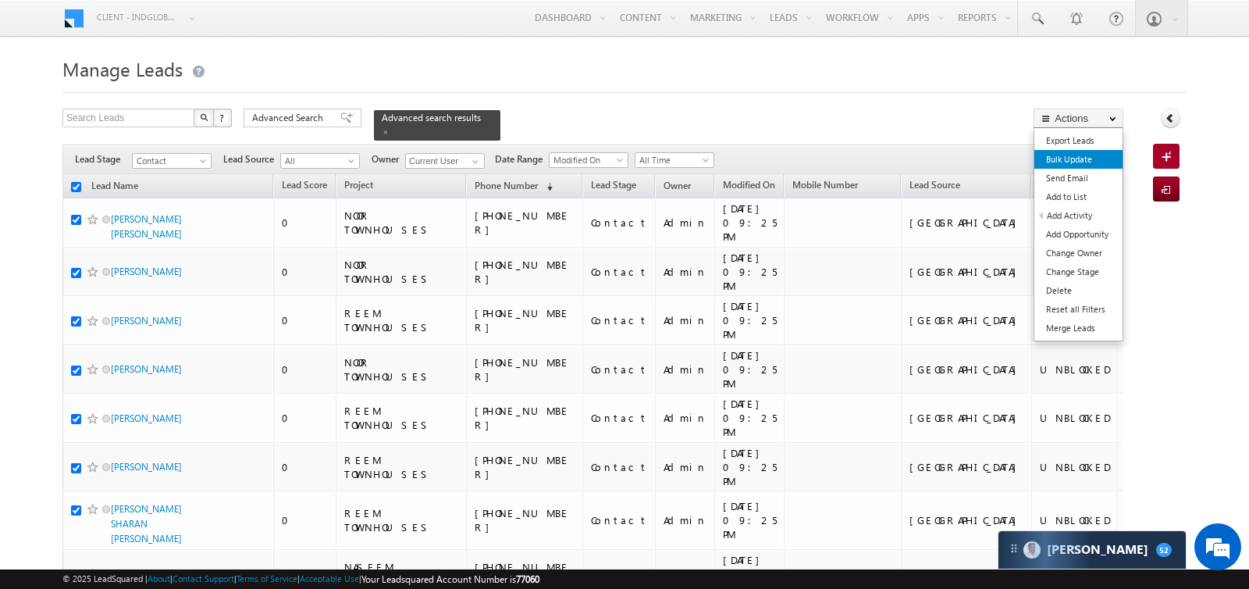
click at [1054, 155] on link "Bulk Update" at bounding box center [1079, 159] width 88 height 19
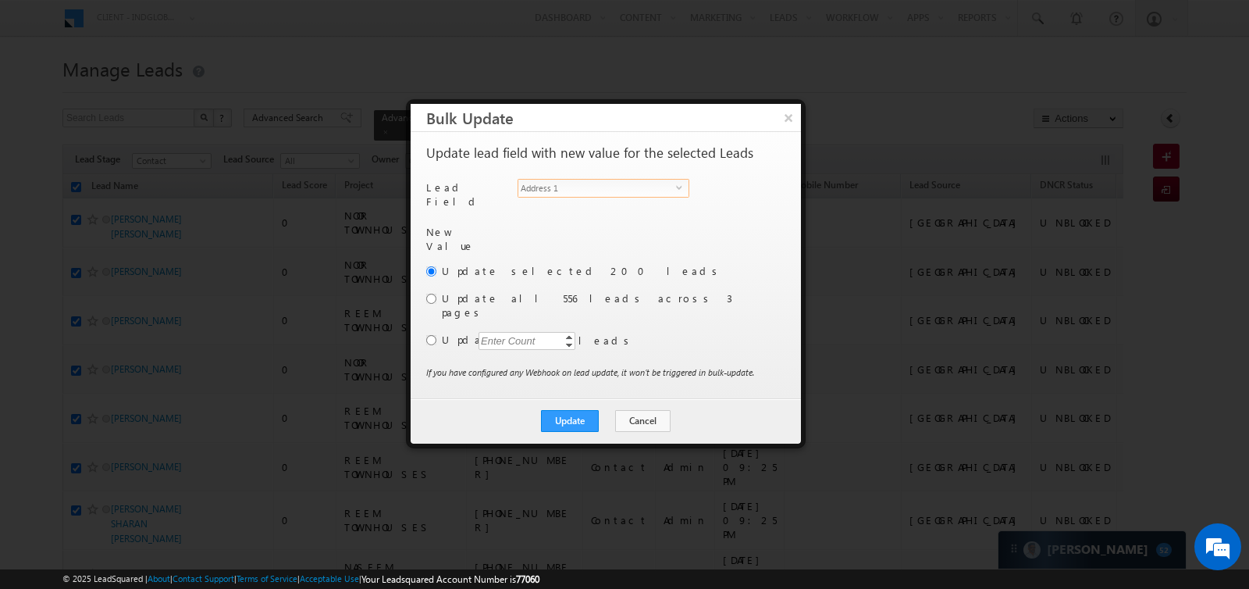
click at [606, 191] on span "Address 1" at bounding box center [597, 188] width 158 height 17
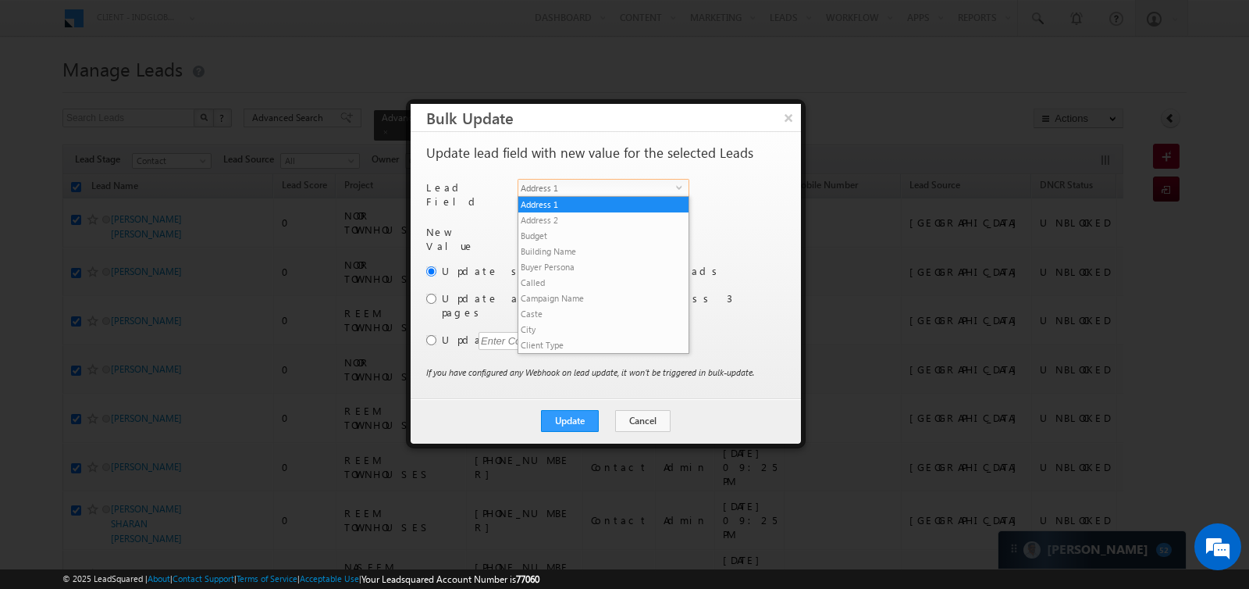
scroll to position [610, 0]
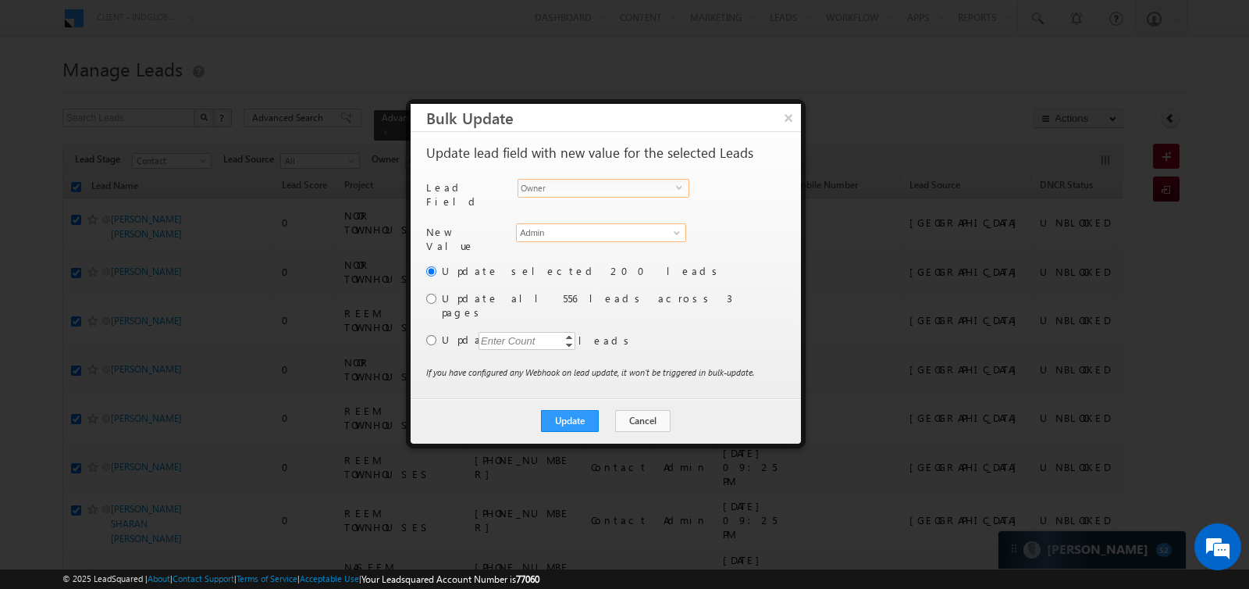
click at [588, 227] on input "Admin" at bounding box center [601, 232] width 170 height 19
click at [584, 248] on link "Aman Ramani aman.ramani@indglobal.ae" at bounding box center [601, 256] width 170 height 30
click at [429, 285] on div "Update selected 200 leads Update all 556 leads across 3 pages Update Enter Coun…" at bounding box center [604, 313] width 356 height 101
click at [430, 294] on input "radio" at bounding box center [431, 299] width 10 height 10
click at [557, 410] on button "Update" at bounding box center [570, 421] width 58 height 22
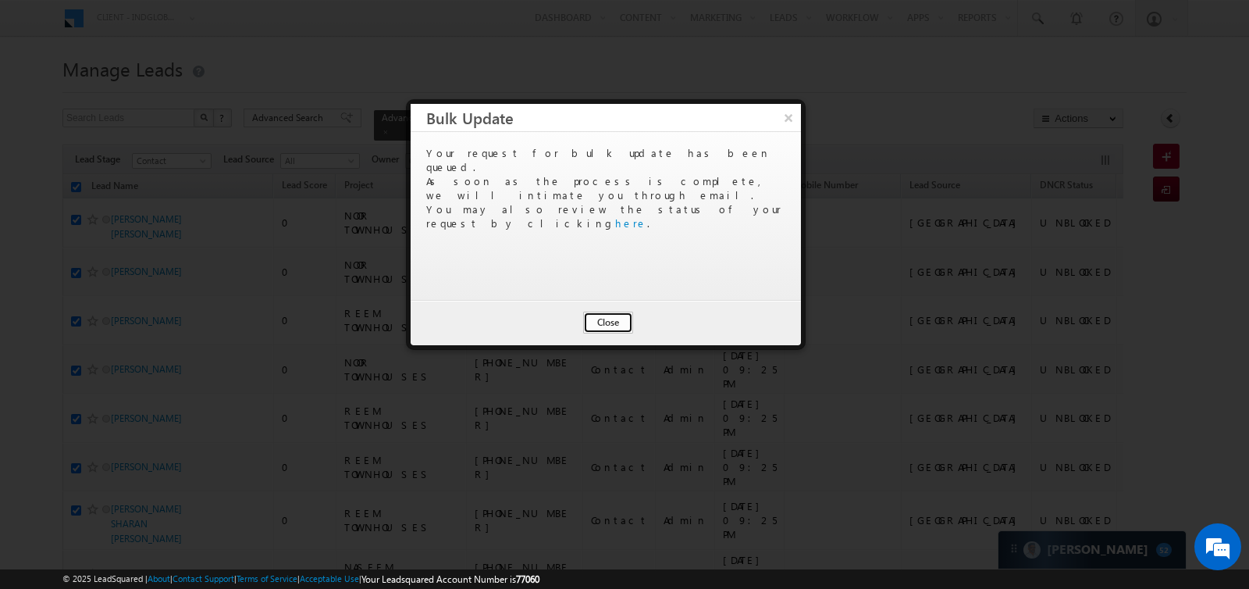
click at [610, 321] on button "Close" at bounding box center [608, 323] width 50 height 22
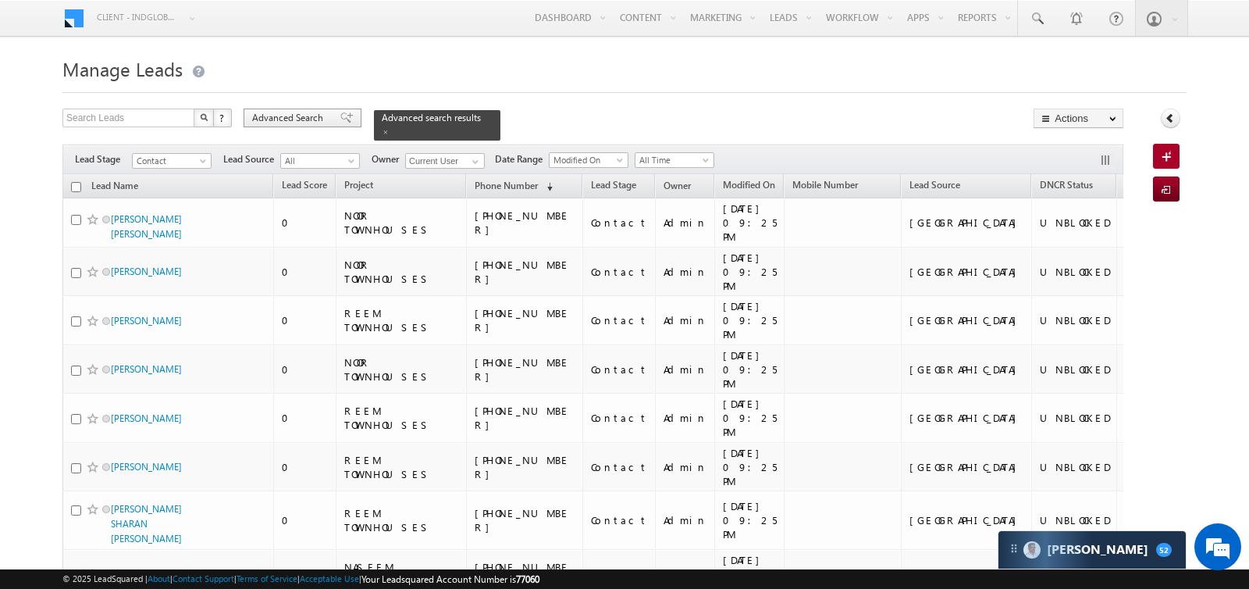
click at [304, 116] on span "Advanced Search" at bounding box center [290, 118] width 76 height 14
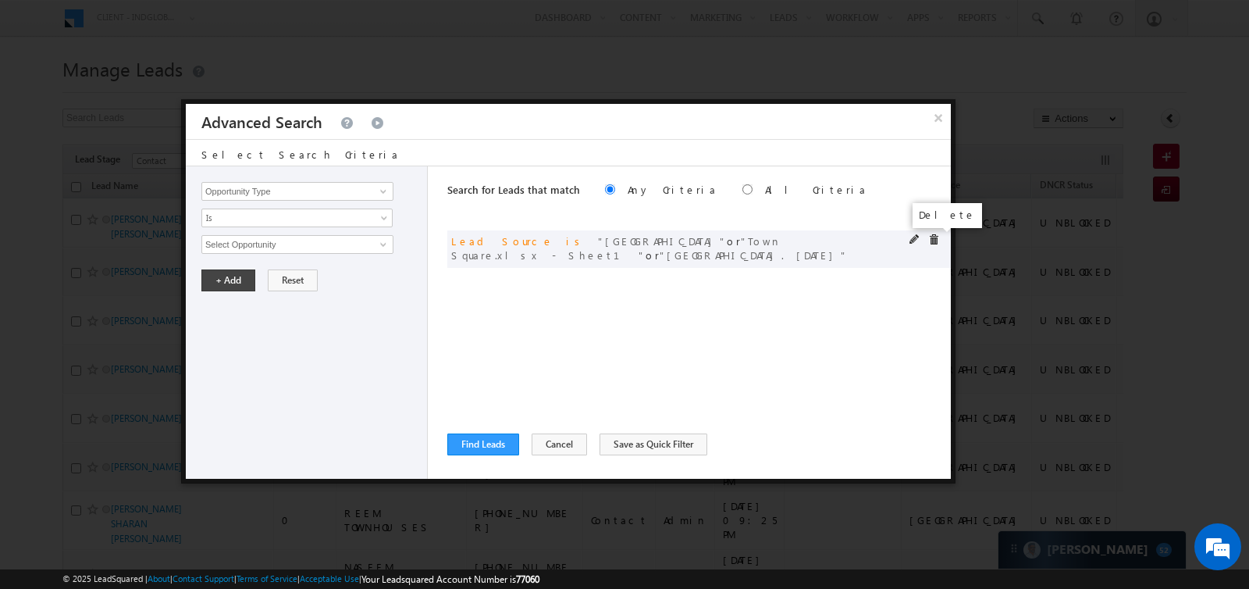
click at [933, 240] on span at bounding box center [933, 239] width 11 height 11
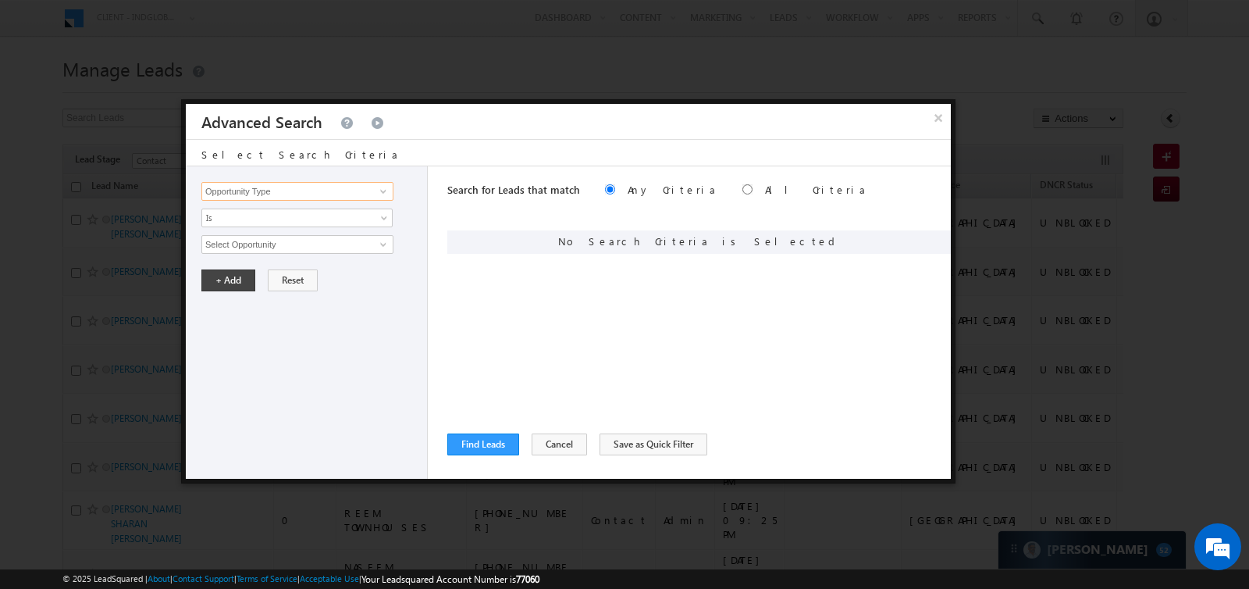
click at [326, 192] on input "Opportunity Type" at bounding box center [297, 191] width 192 height 19
click at [280, 232] on link "Lead Source" at bounding box center [297, 239] width 192 height 18
type input "Lead Source"
click at [284, 247] on span "None Selected" at bounding box center [290, 244] width 177 height 17
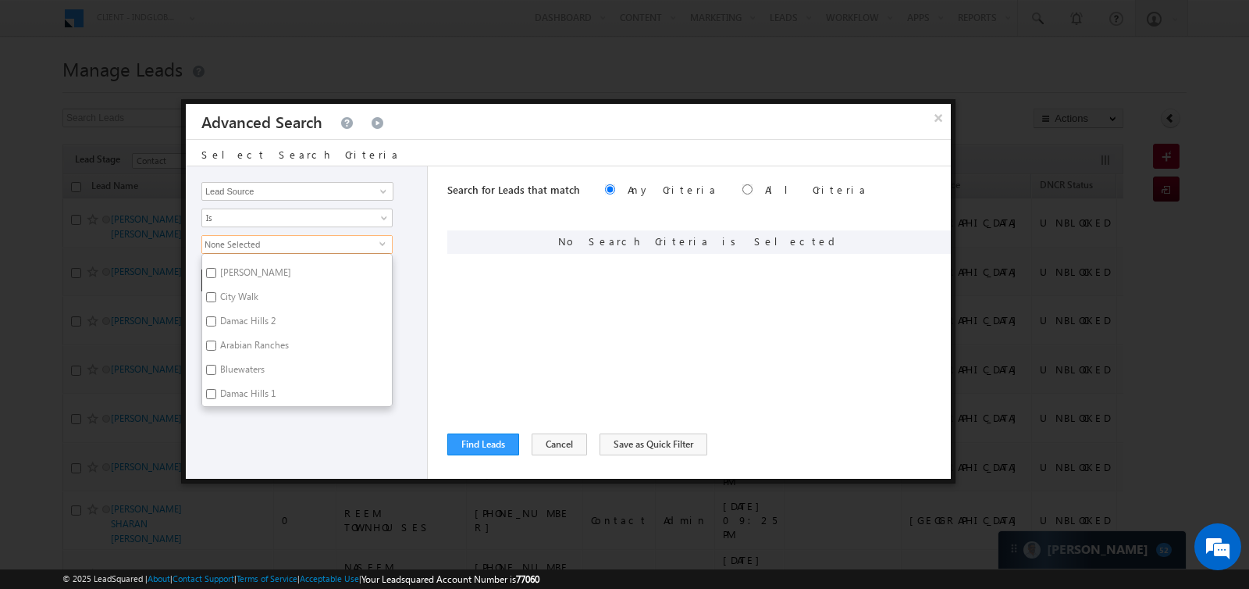
scroll to position [753, 0]
click at [225, 270] on label "[PERSON_NAME]" at bounding box center [254, 282] width 105 height 24
click at [216, 275] on input "[PERSON_NAME]" at bounding box center [211, 280] width 10 height 10
checkbox input "true"
click at [412, 259] on div "Opportunity Type Lead Activity Task Sales Group Prospect Id Address 1 Address 2…" at bounding box center [307, 322] width 242 height 312
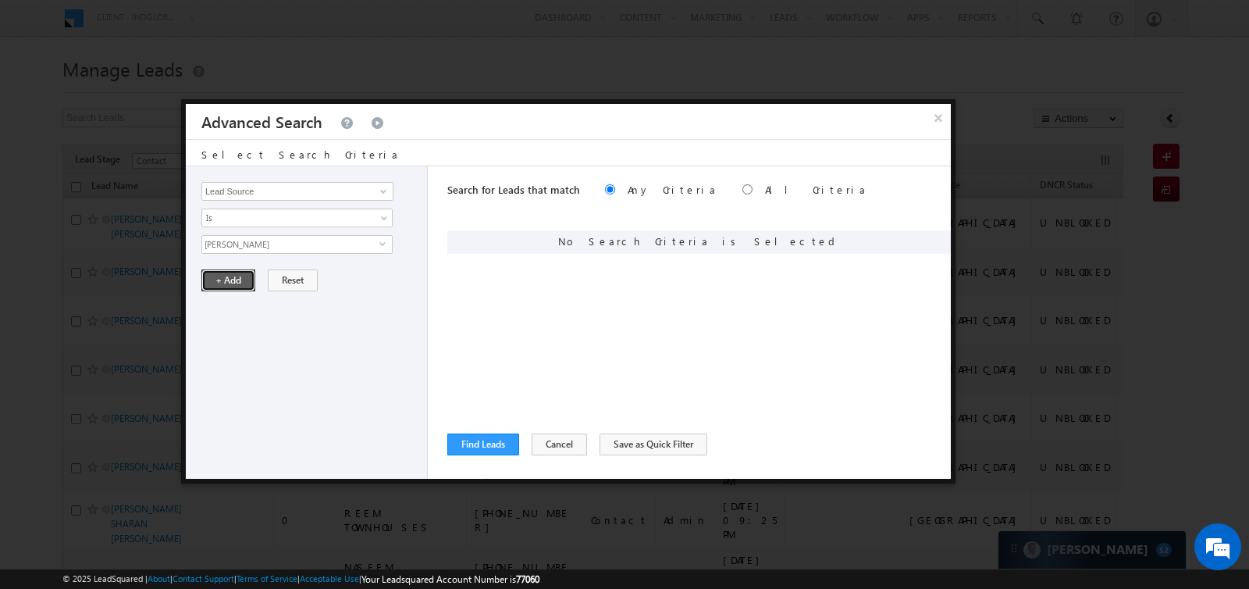
click at [229, 270] on button "+ Add" at bounding box center [228, 280] width 54 height 22
click at [486, 440] on button "Find Leads" at bounding box center [483, 444] width 72 height 22
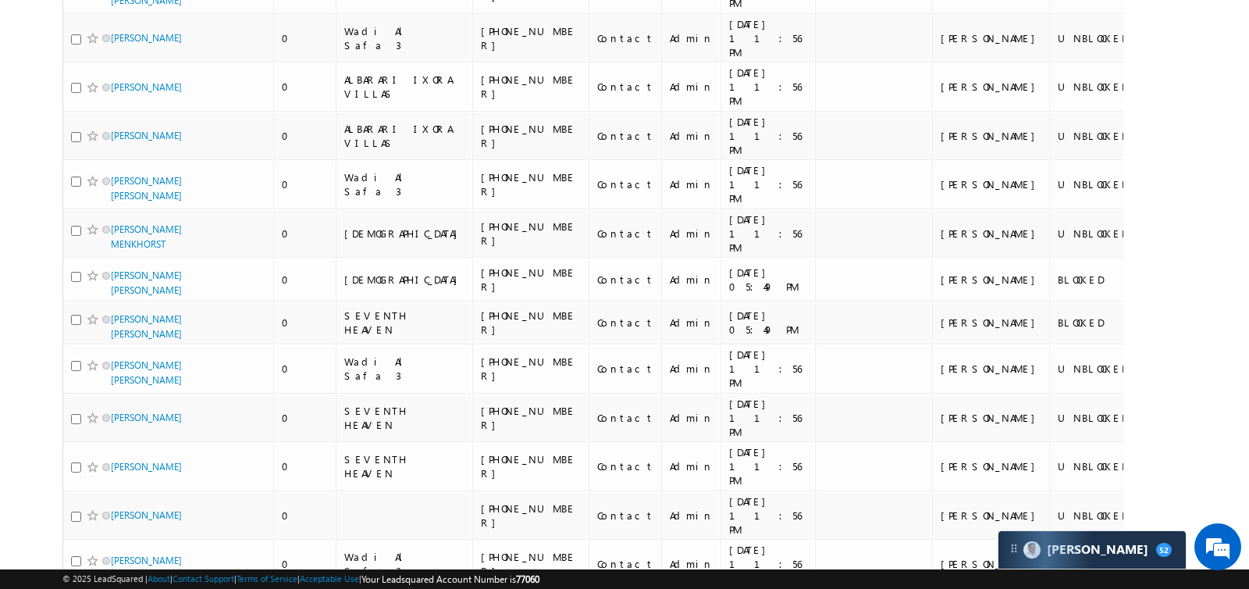
scroll to position [0, 0]
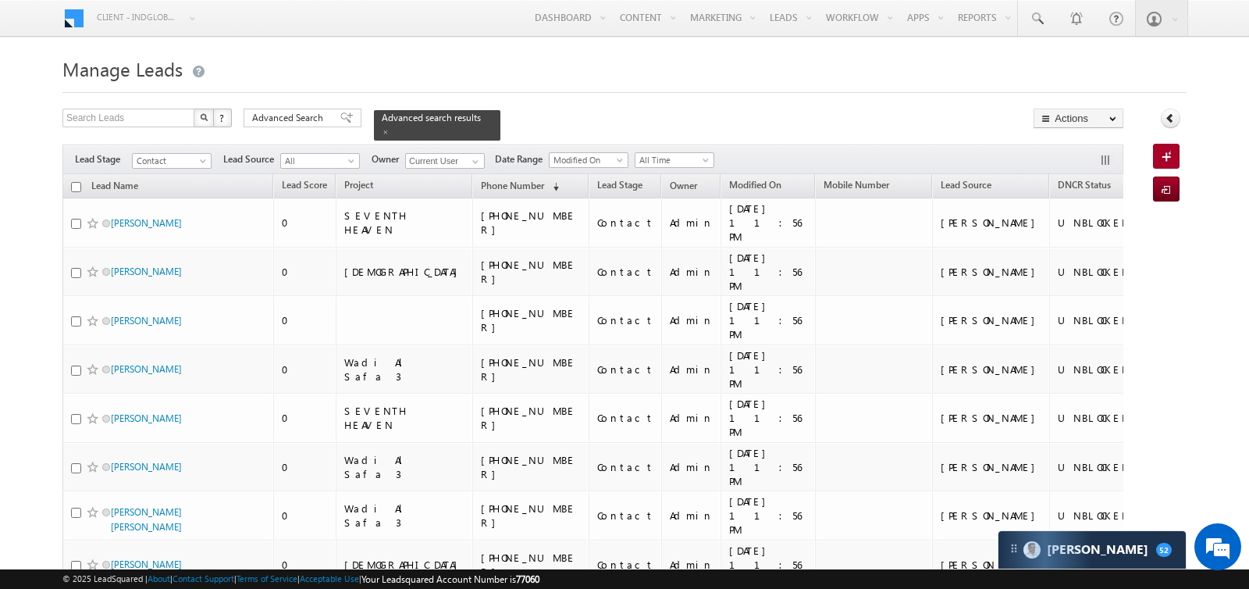
click at [76, 182] on input "checkbox" at bounding box center [76, 187] width 10 height 10
checkbox input "true"
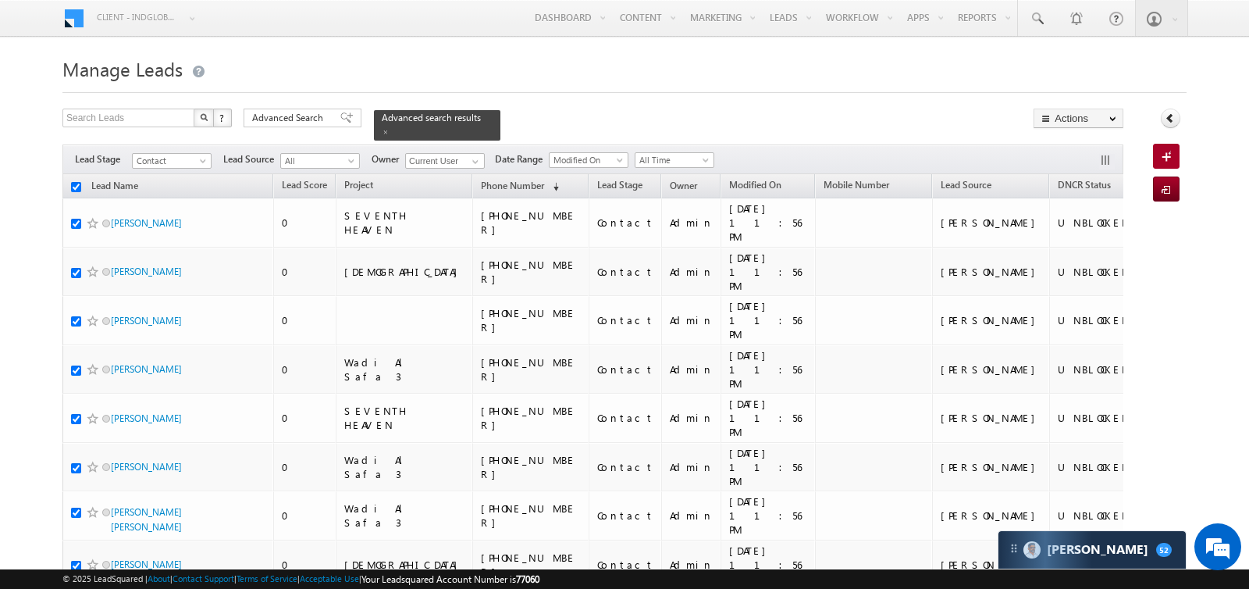
checkbox input "true"
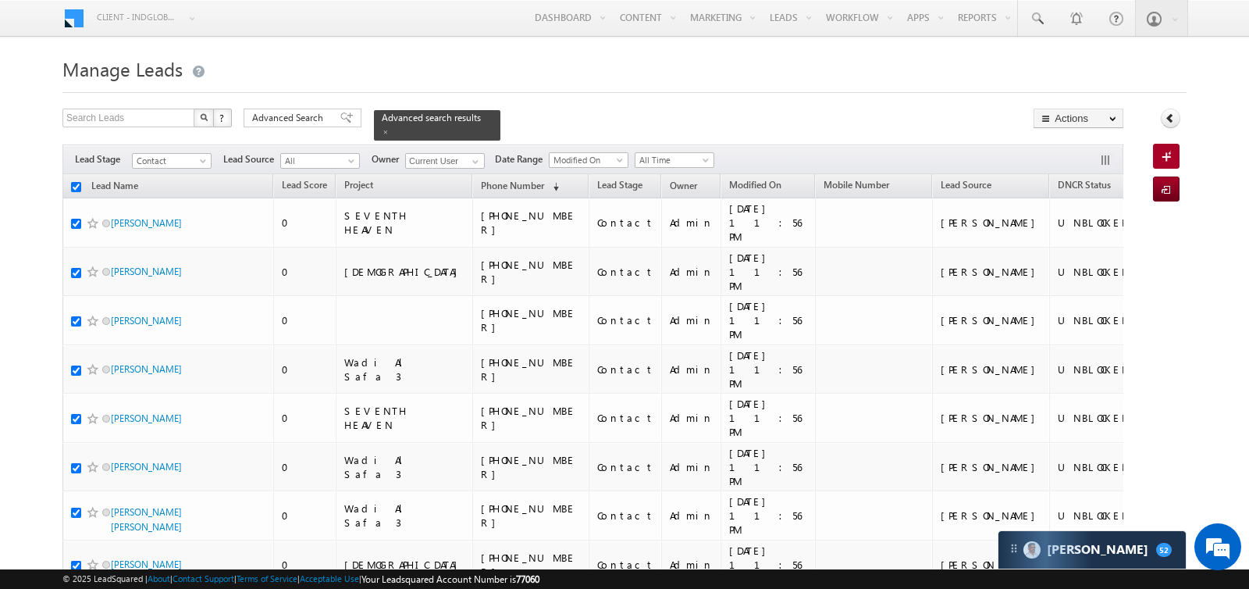
checkbox input "true"
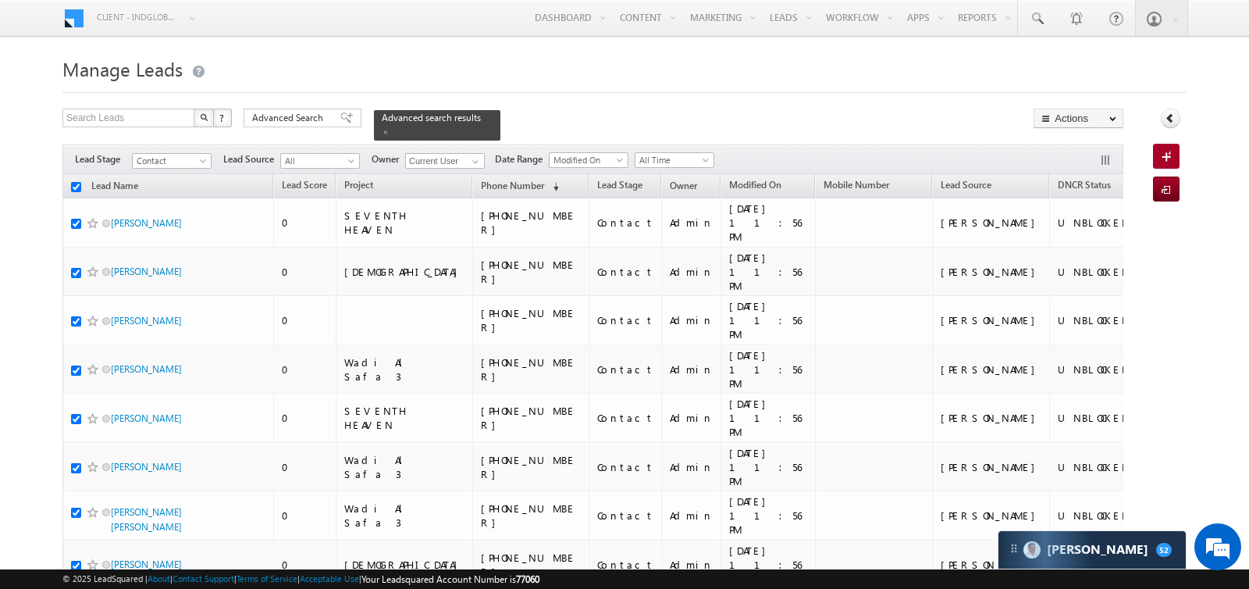
checkbox input "true"
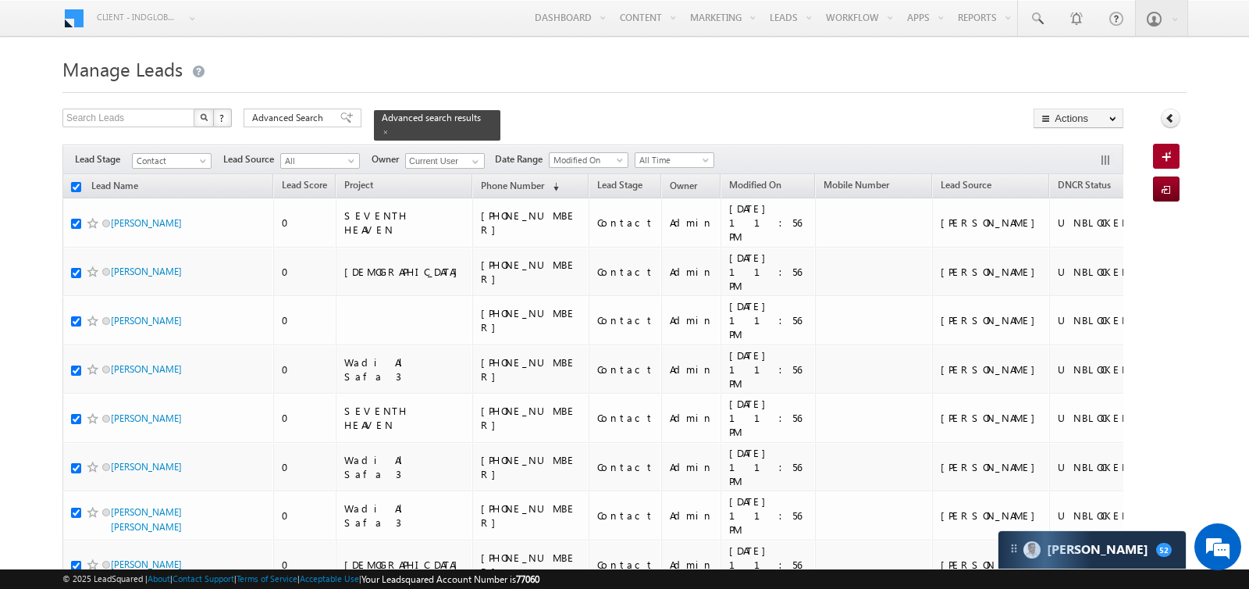
checkbox input "true"
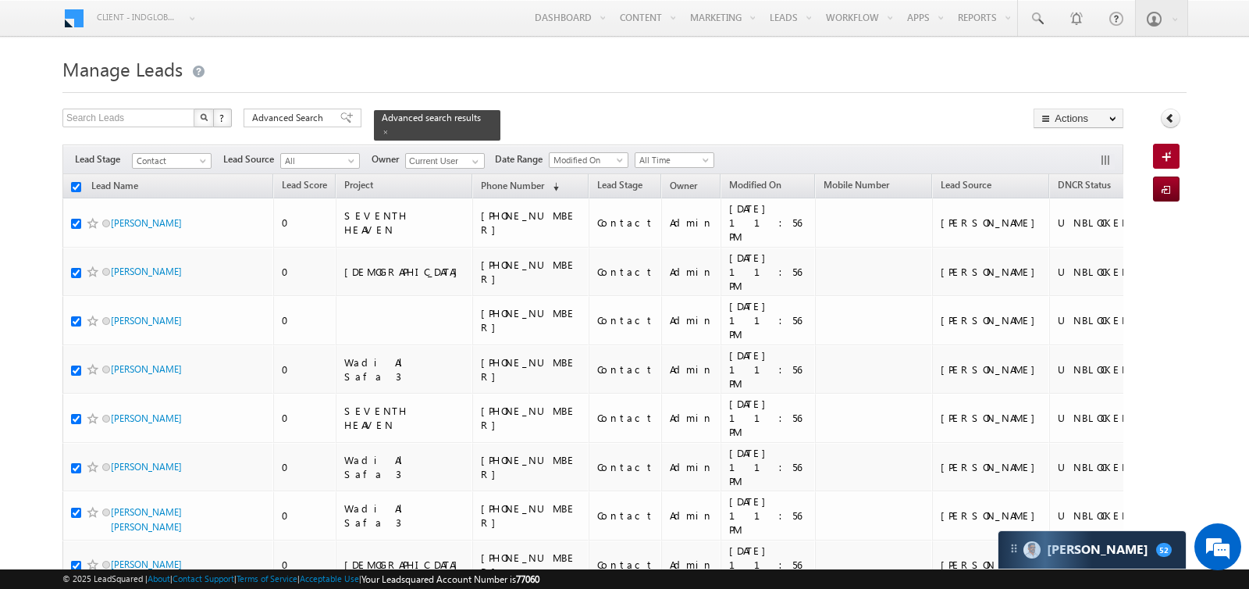
checkbox input "true"
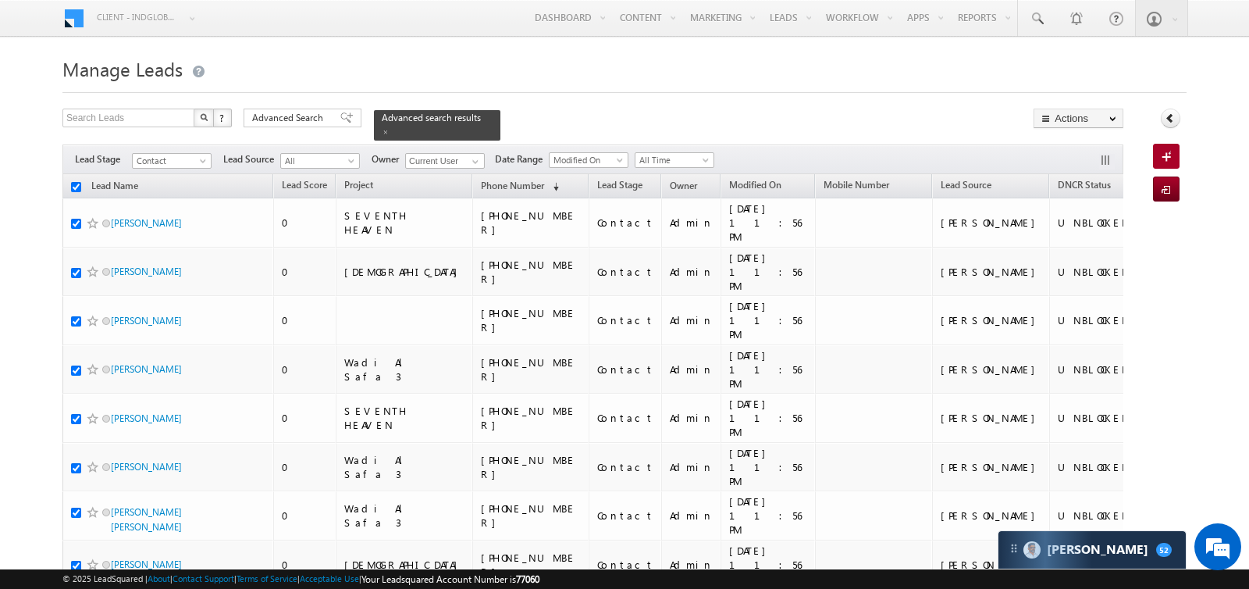
checkbox input "true"
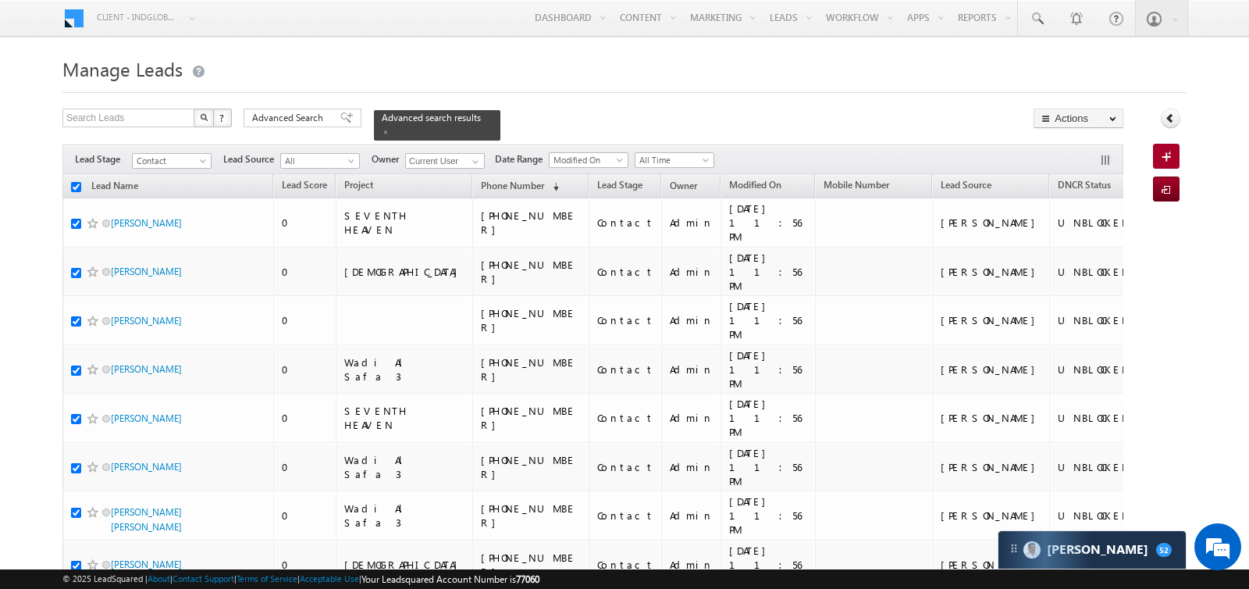
checkbox input "true"
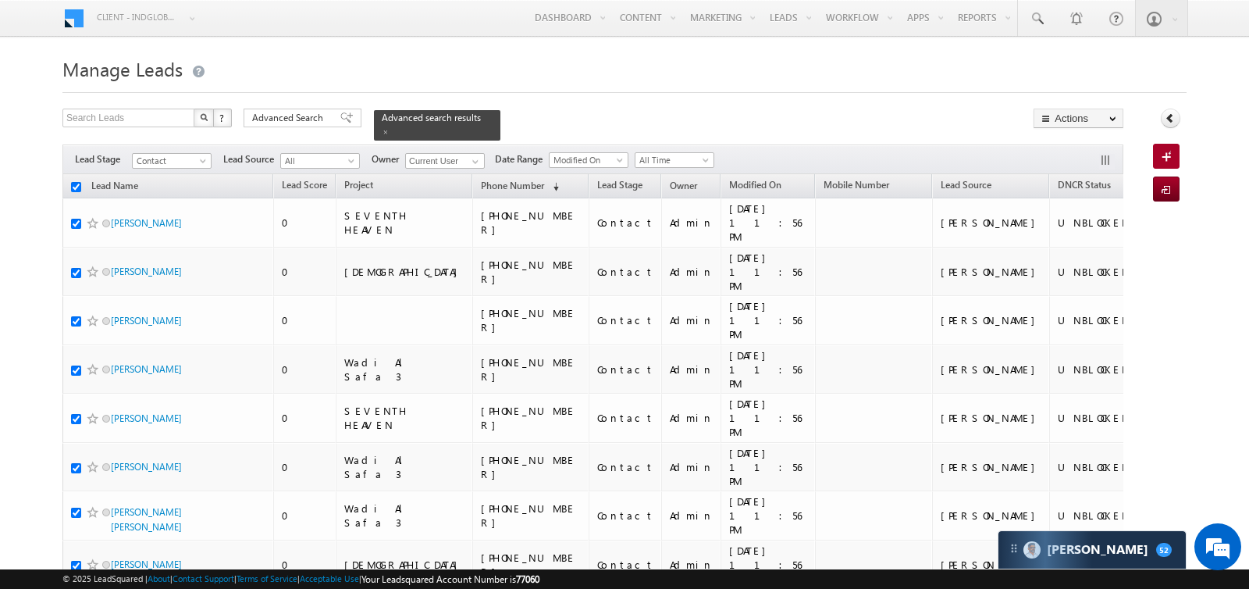
checkbox input "true"
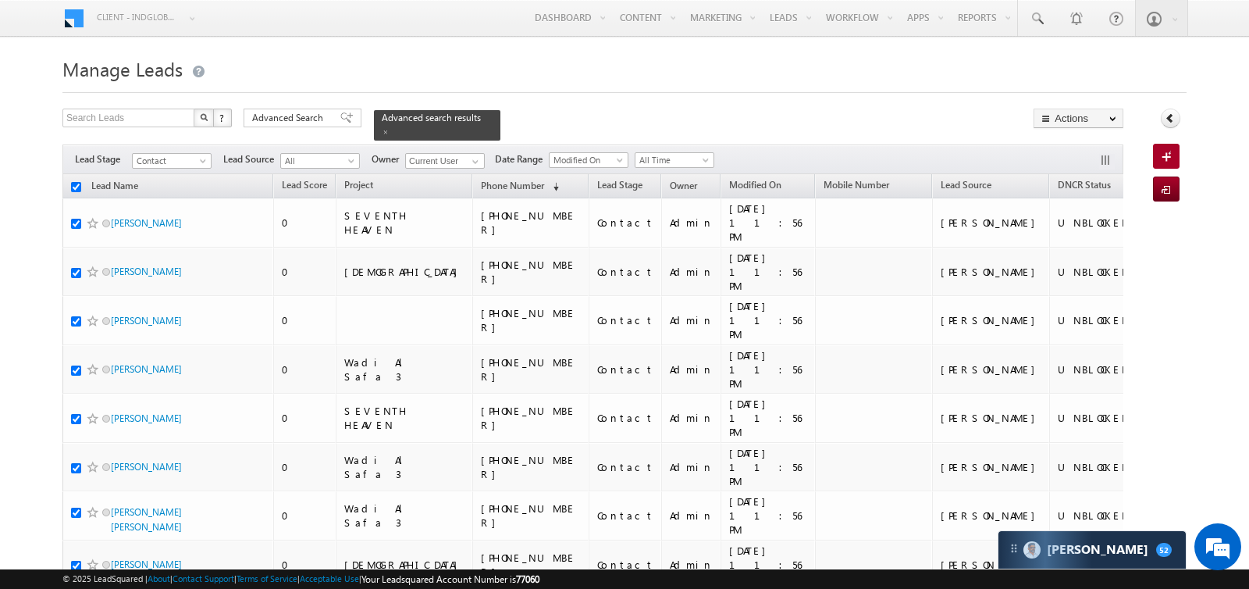
checkbox input "true"
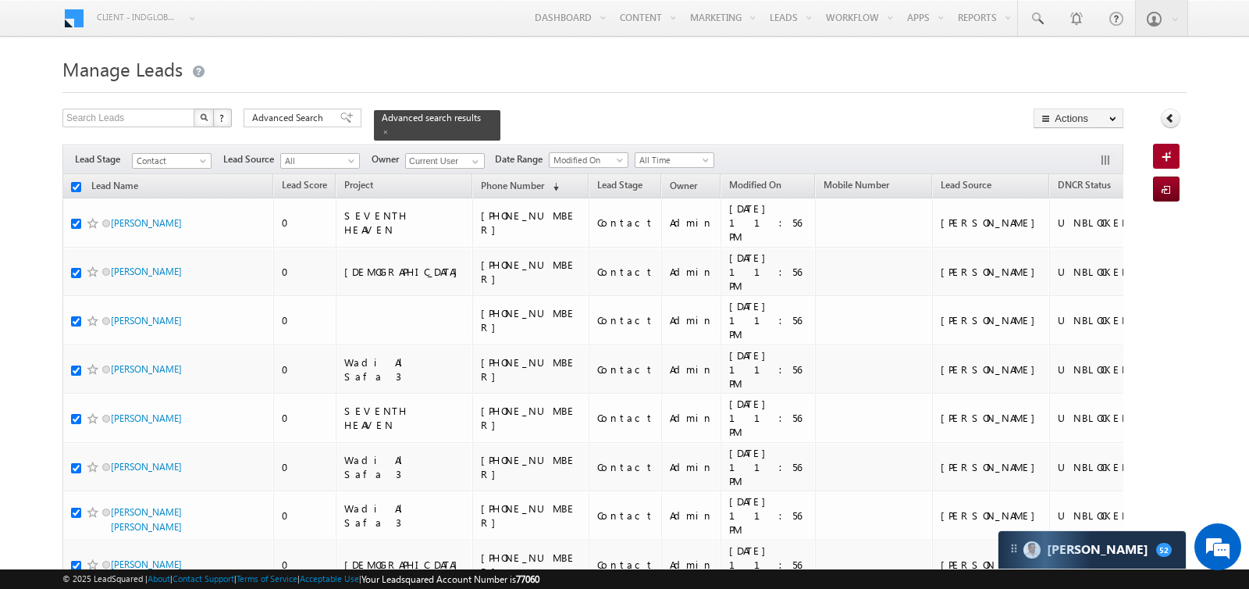
checkbox input "true"
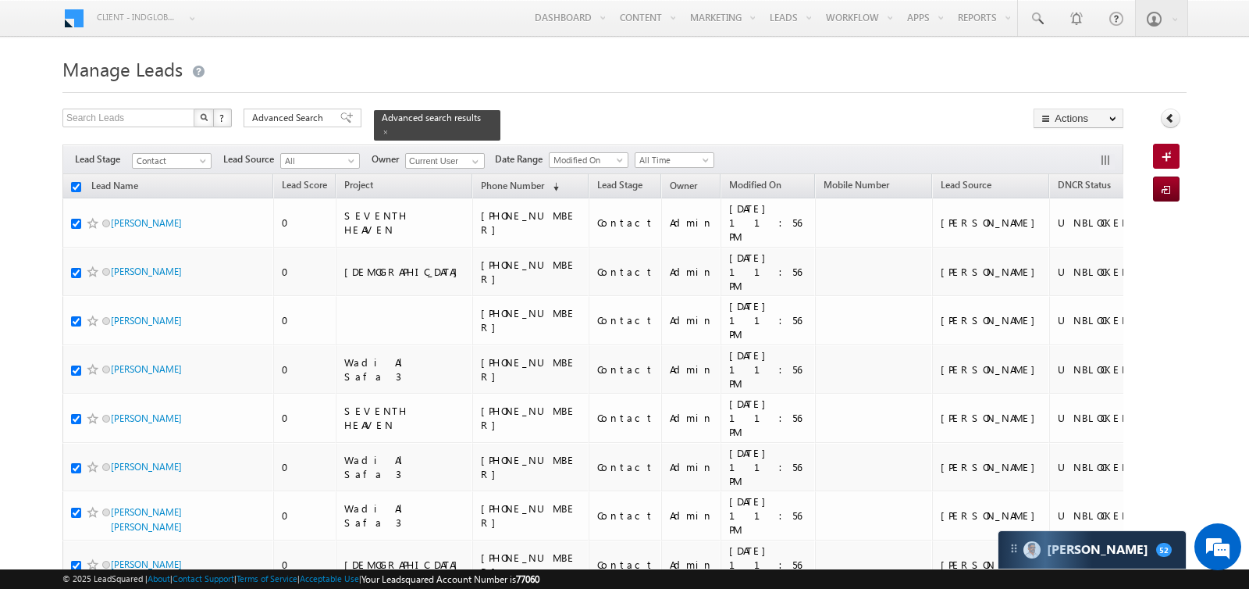
checkbox input "true"
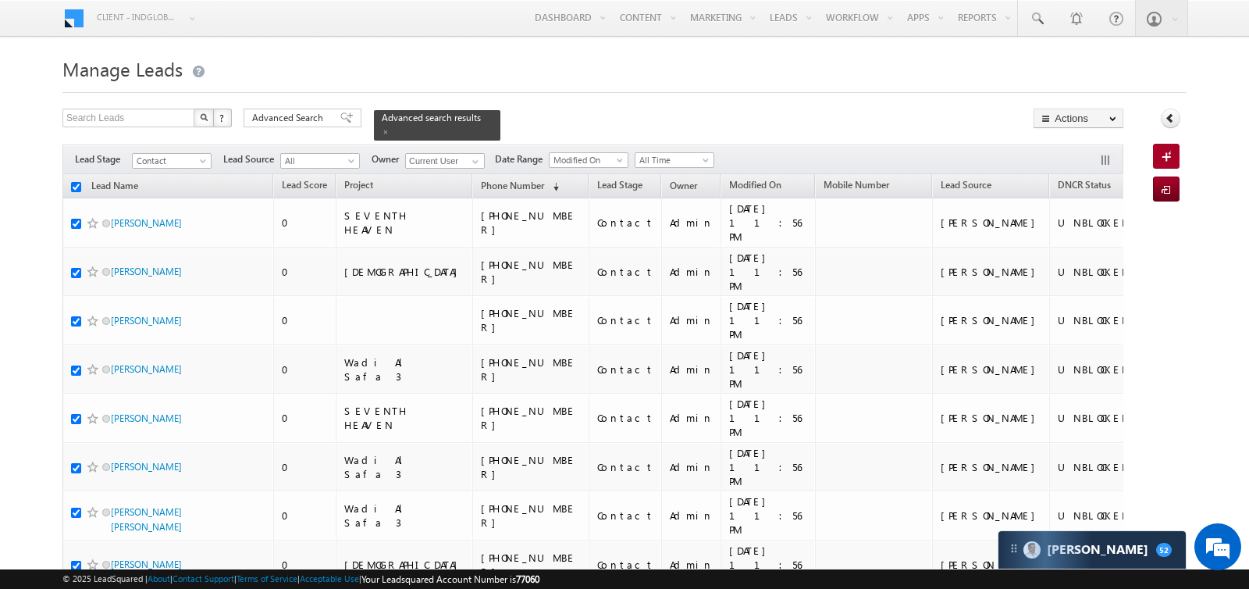
checkbox input "true"
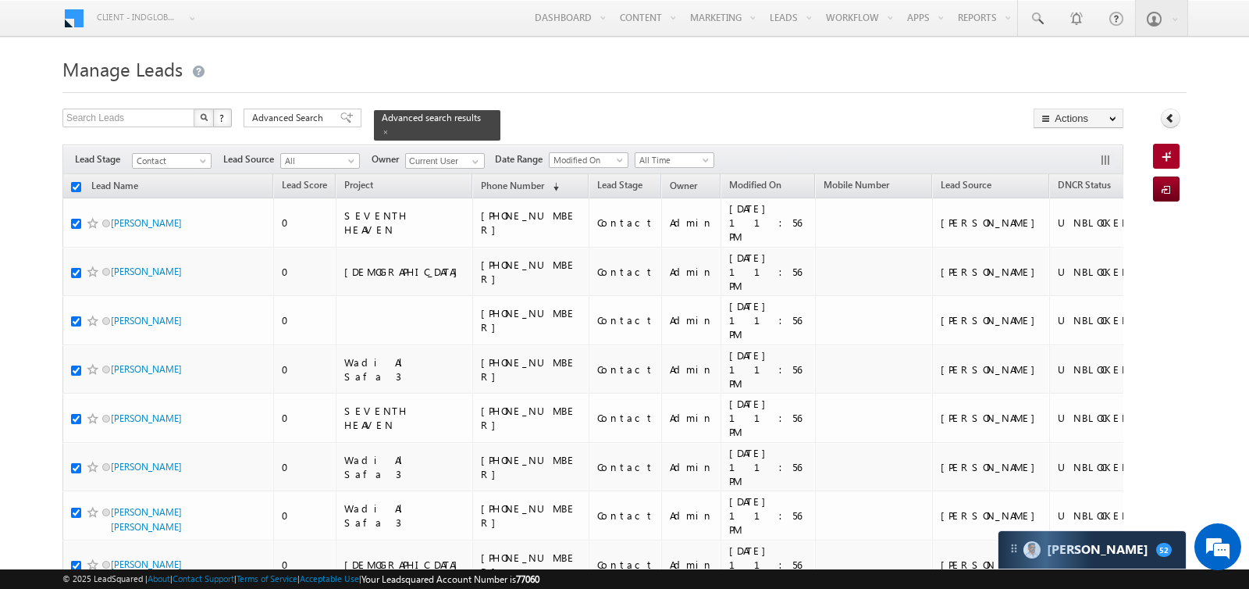
checkbox input "true"
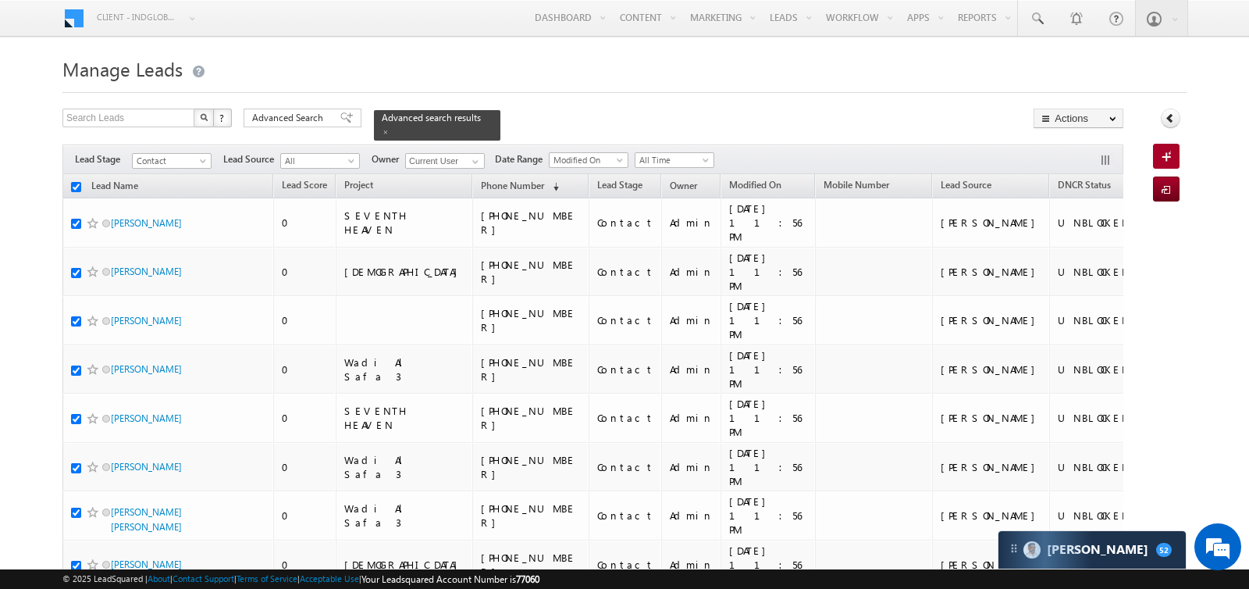
checkbox input "true"
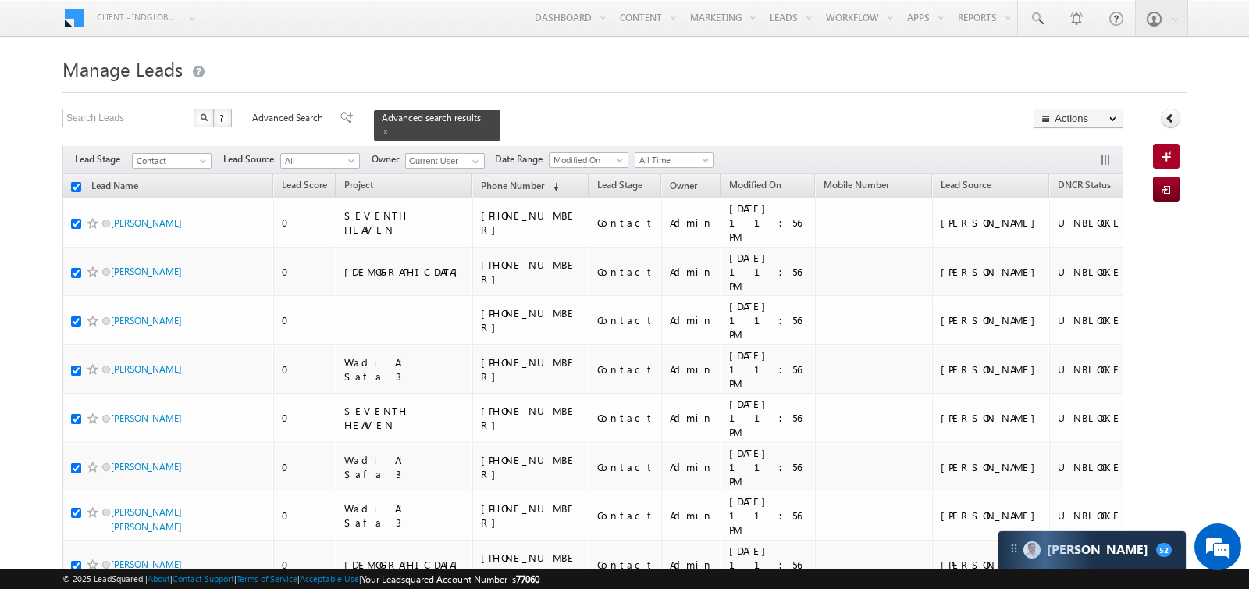
checkbox input "true"
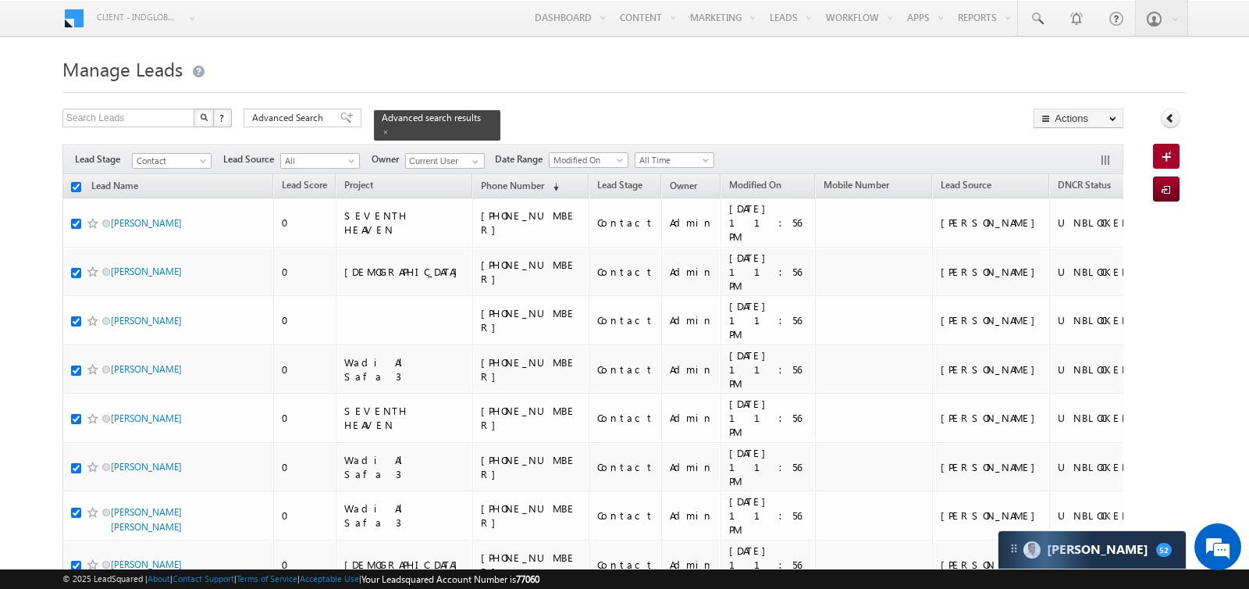
checkbox input "true"
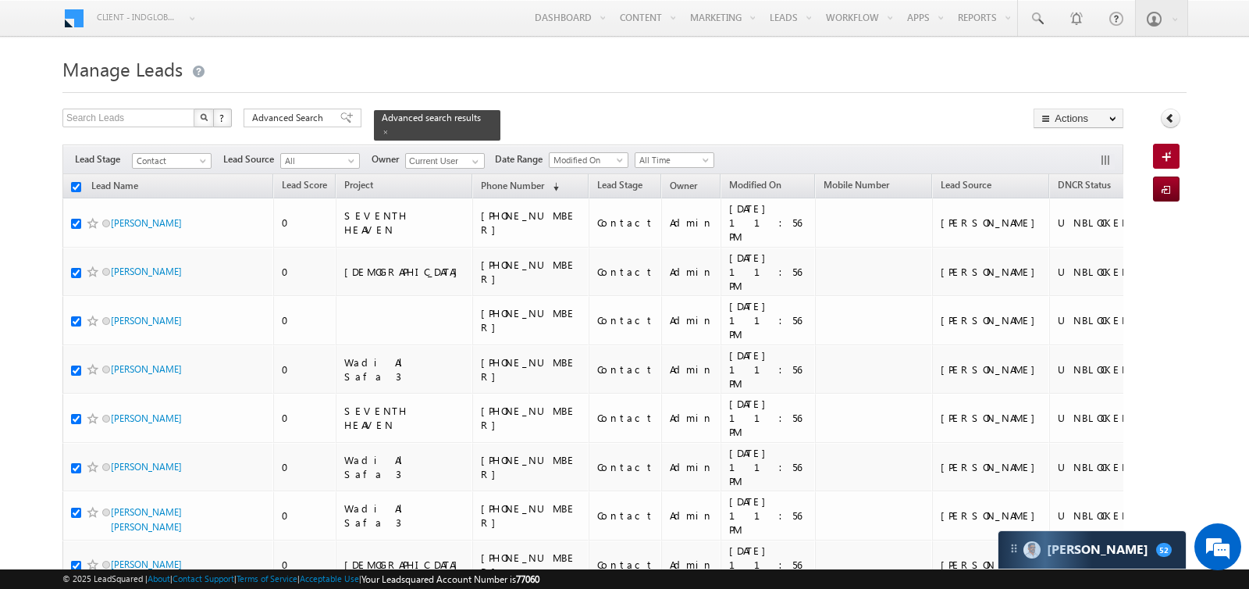
checkbox input "true"
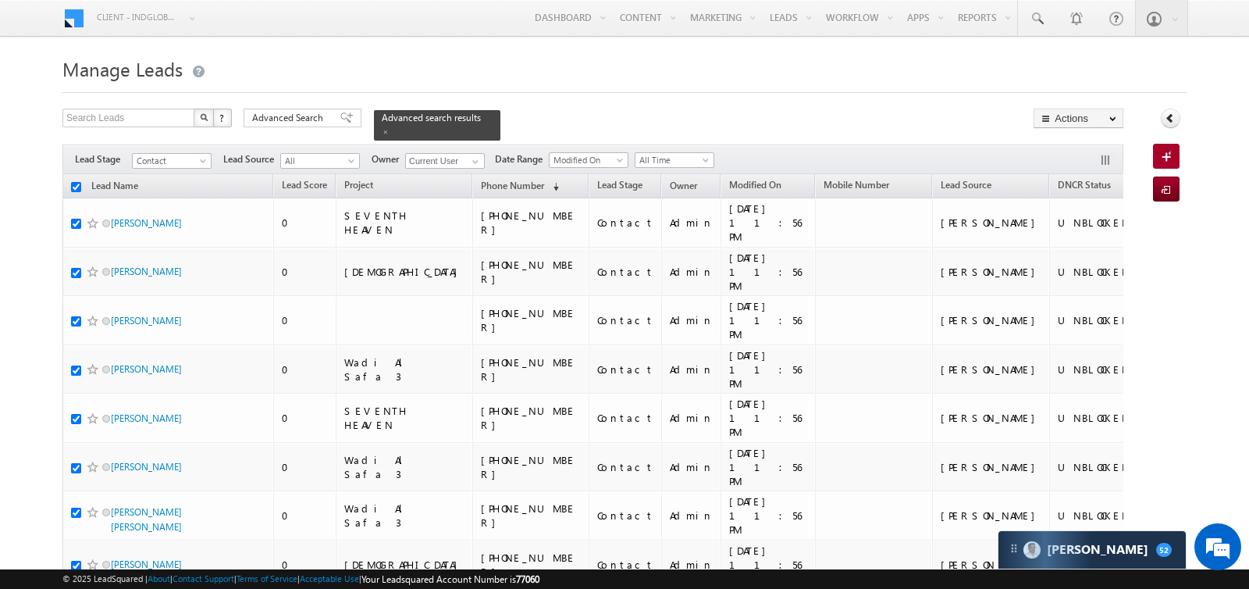
checkbox input "true"
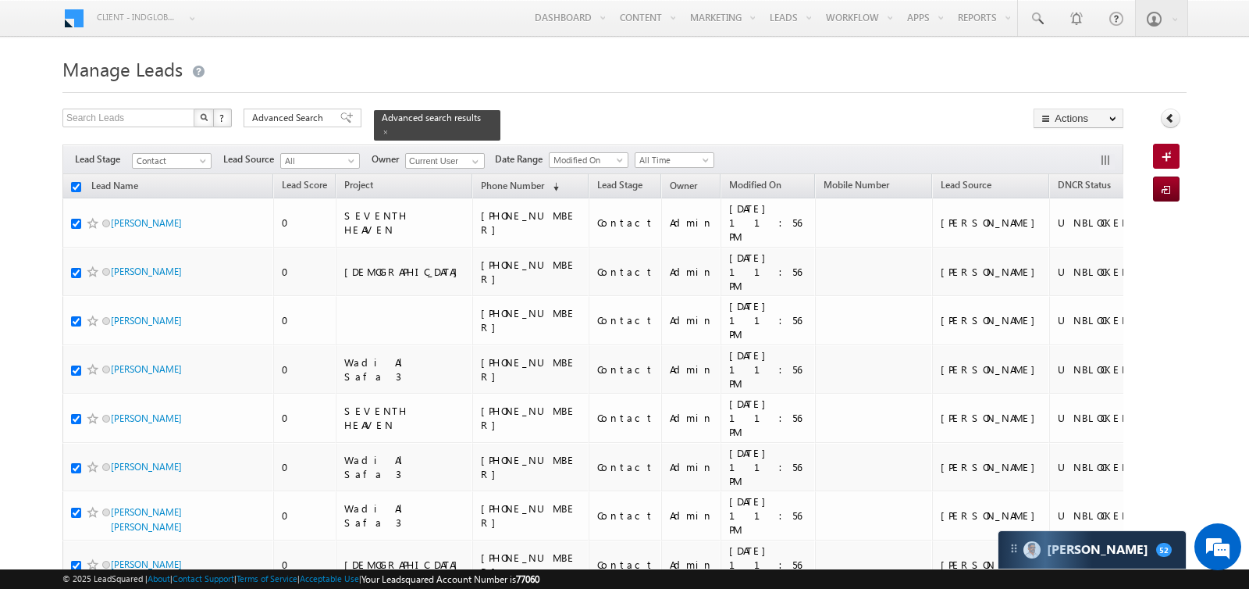
checkbox input "true"
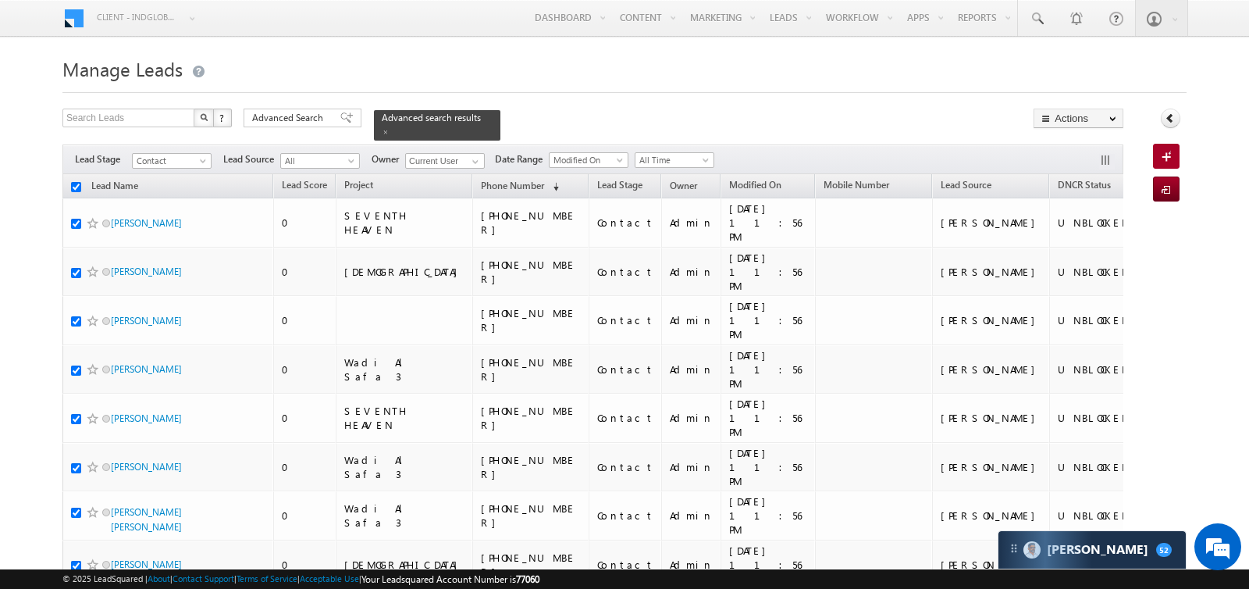
checkbox input "true"
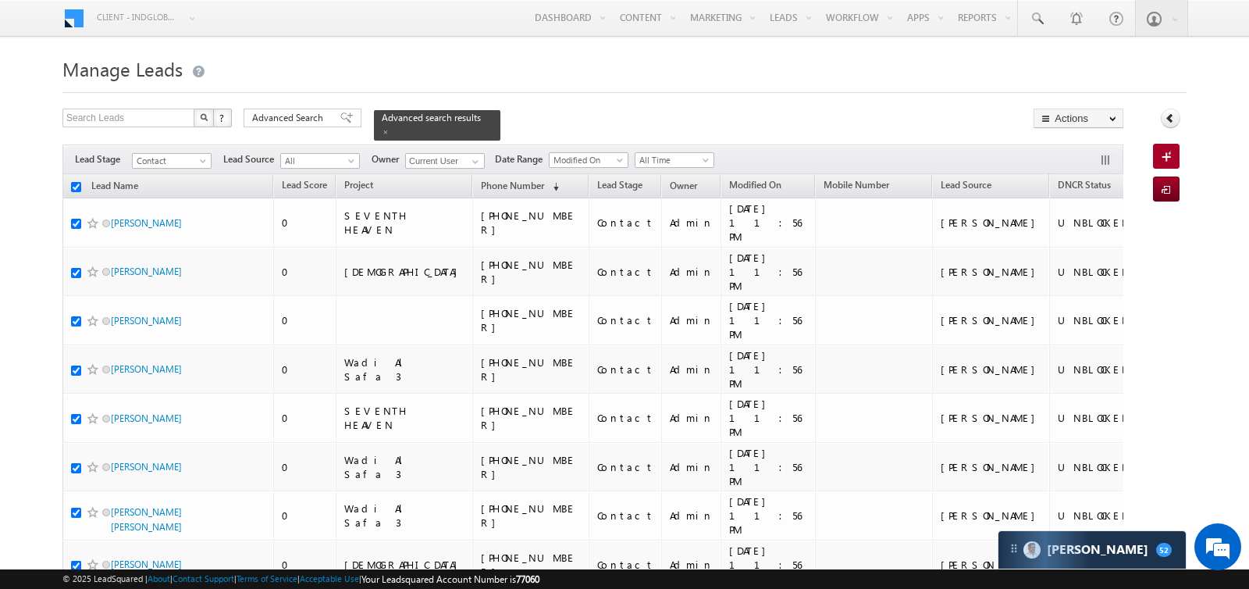
checkbox input "true"
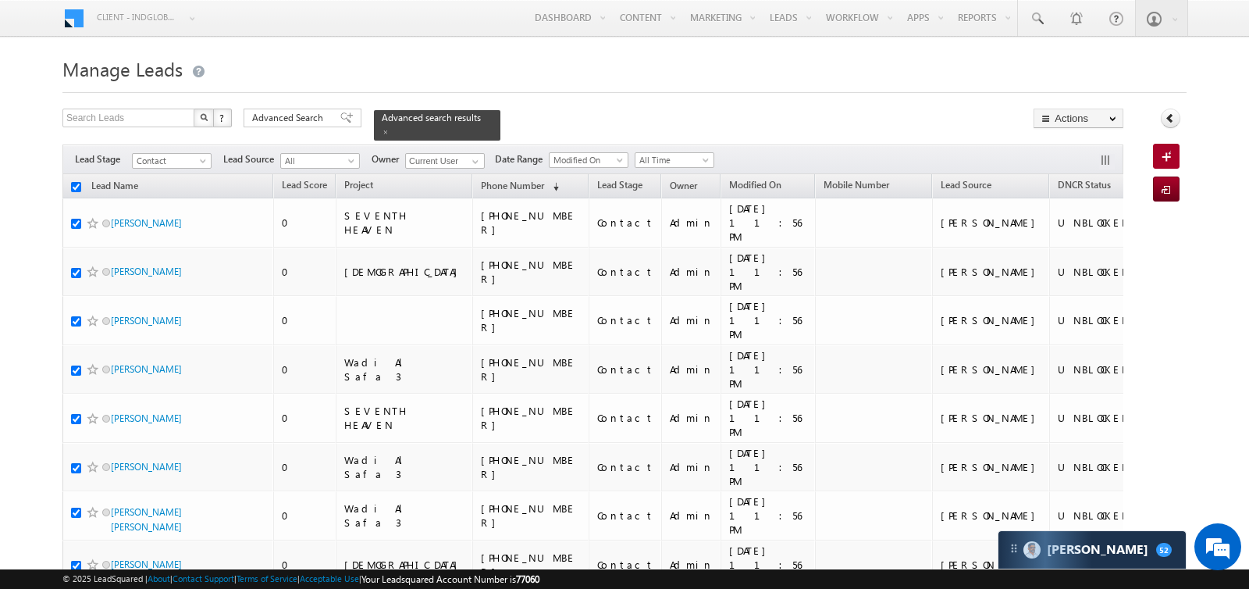
checkbox input "true"
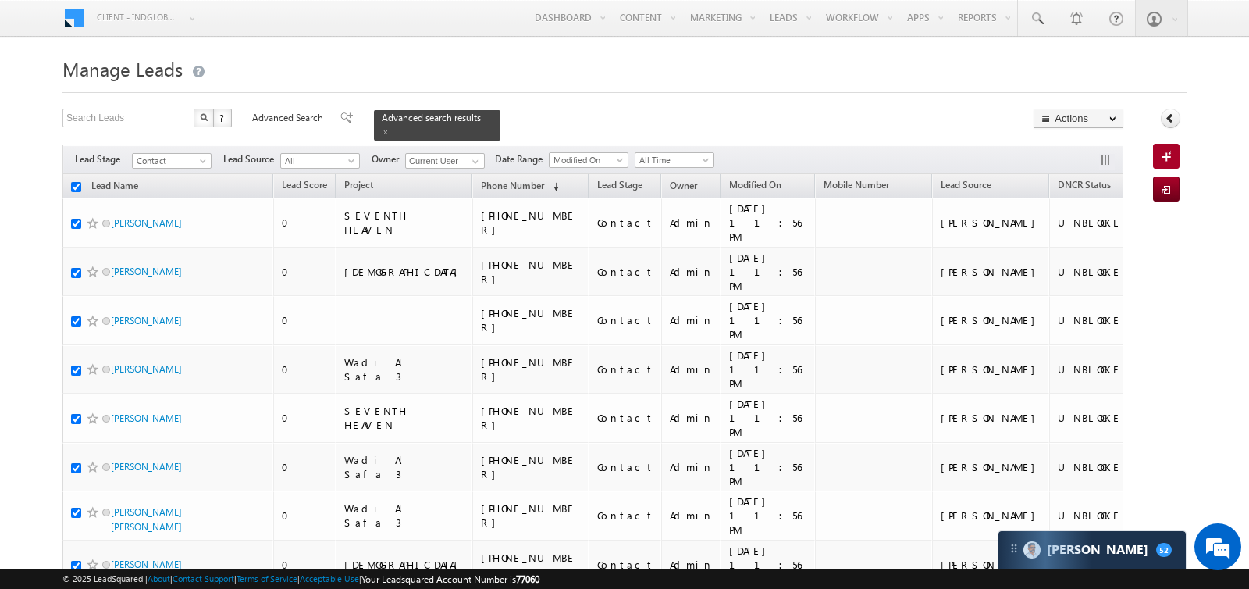
checkbox input "true"
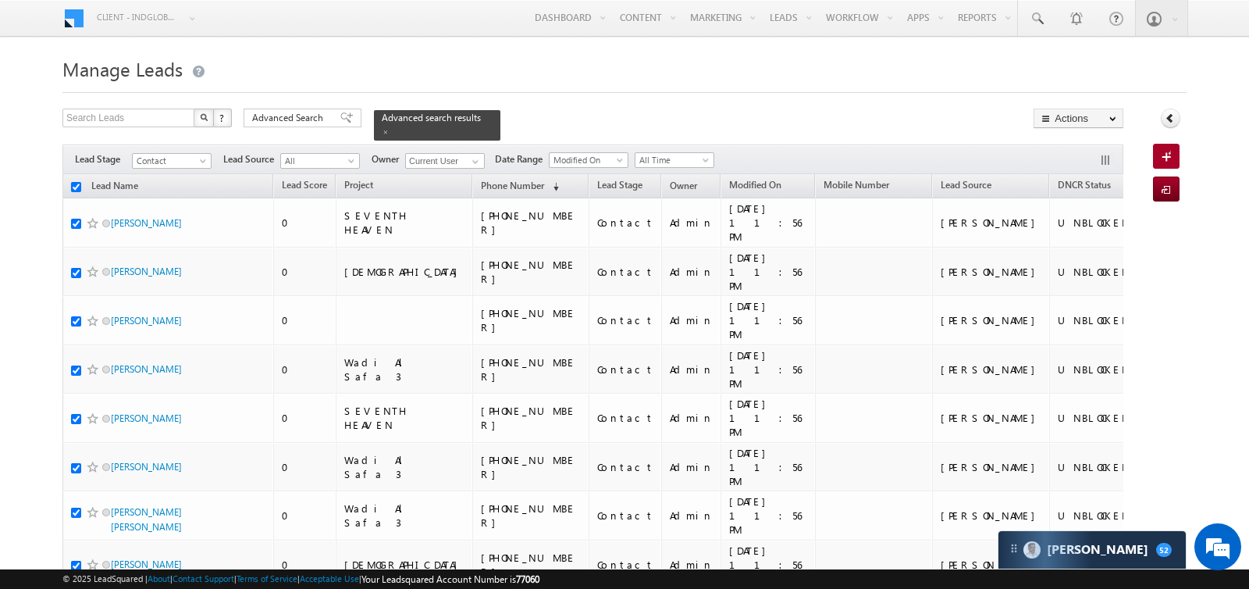
checkbox input "true"
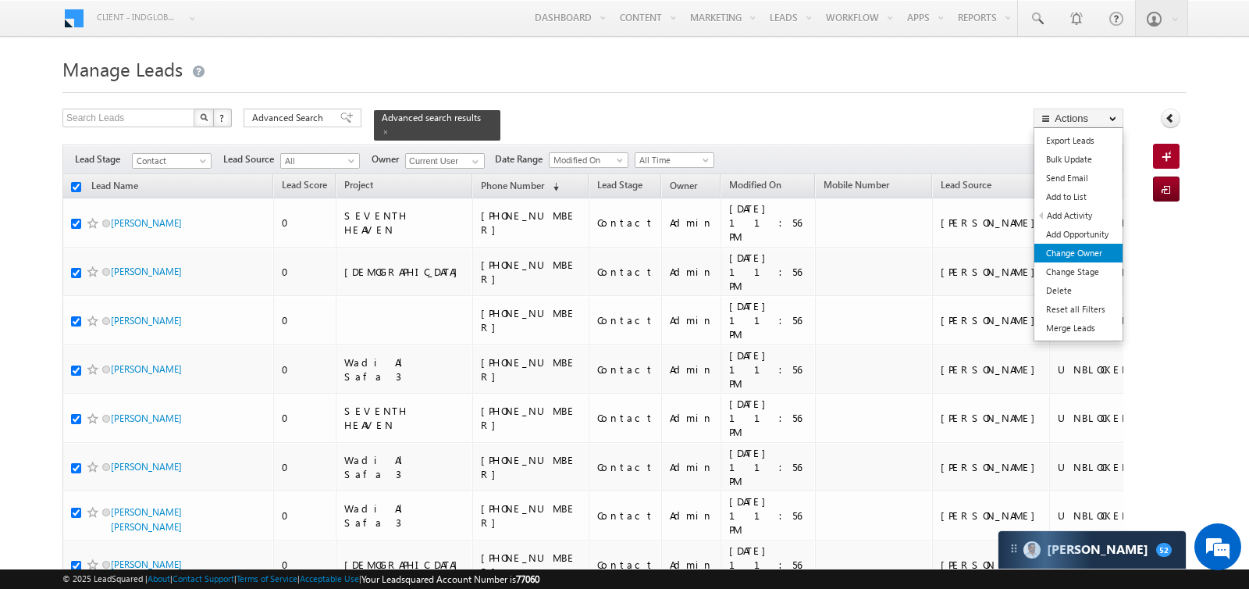
click at [1077, 253] on link "Change Owner" at bounding box center [1079, 253] width 88 height 19
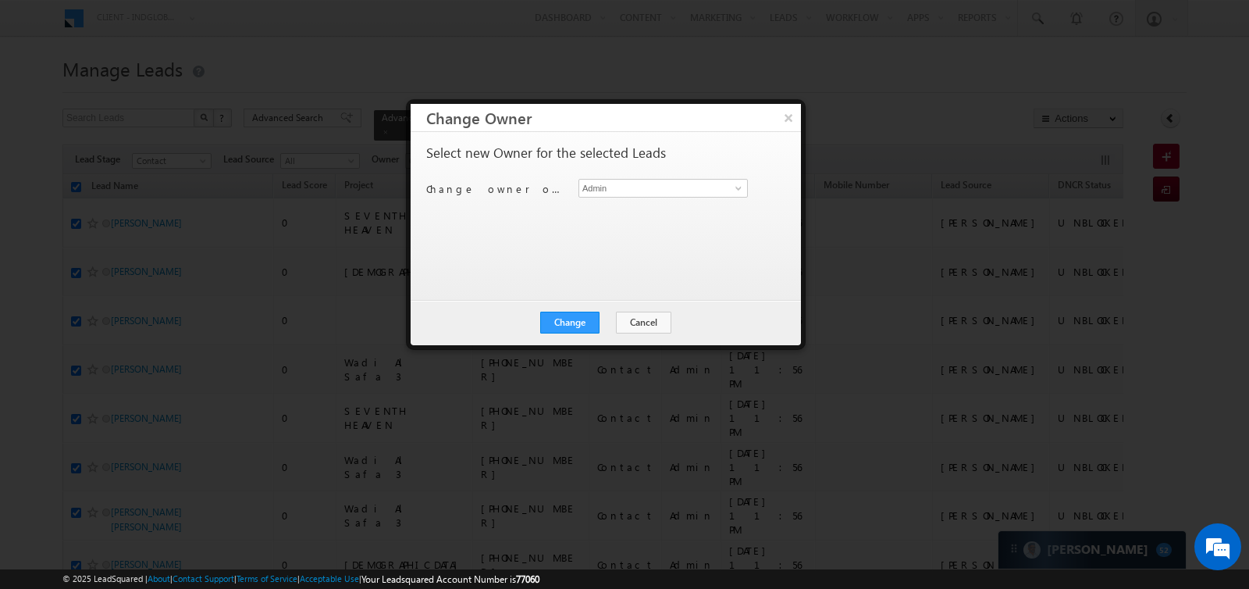
click at [644, 176] on div "Select new Owner for the selected Leads Change owner of 123 leads to Admin Admin" at bounding box center [604, 208] width 356 height 125
click at [644, 189] on input "Admin" at bounding box center [663, 188] width 169 height 19
click at [633, 212] on span "mehfooza.memon@indglobal.ae" at bounding box center [655, 218] width 141 height 12
type input "MEHFOOZA MEMON"
click at [581, 320] on button "Change" at bounding box center [569, 323] width 59 height 22
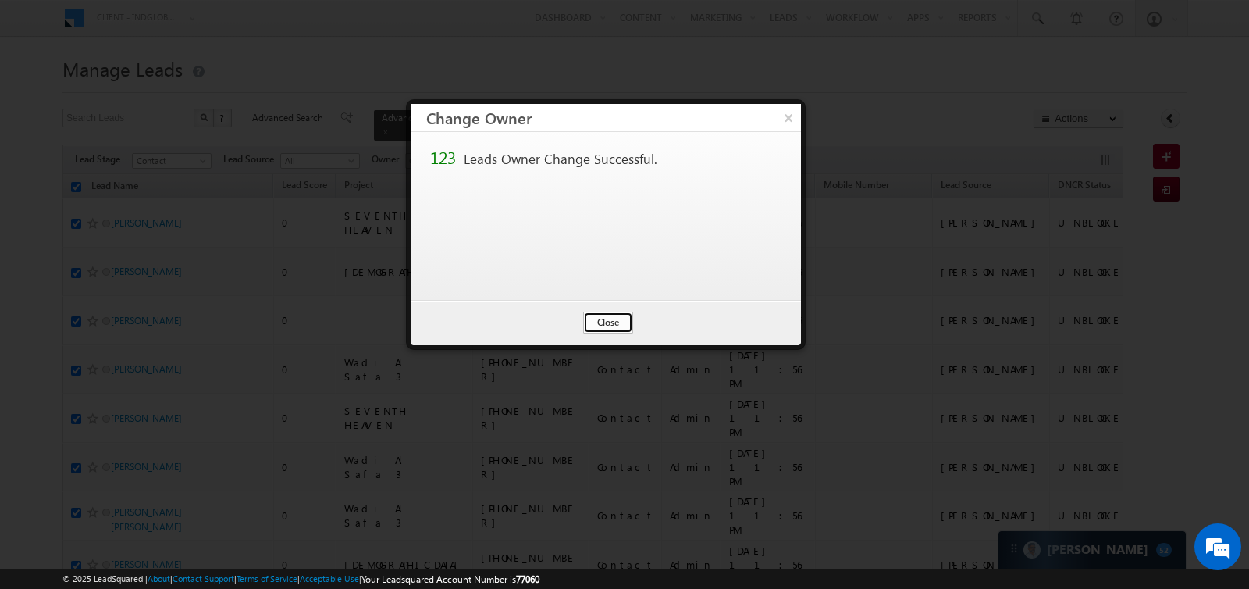
click at [603, 322] on button "Close" at bounding box center [608, 323] width 50 height 22
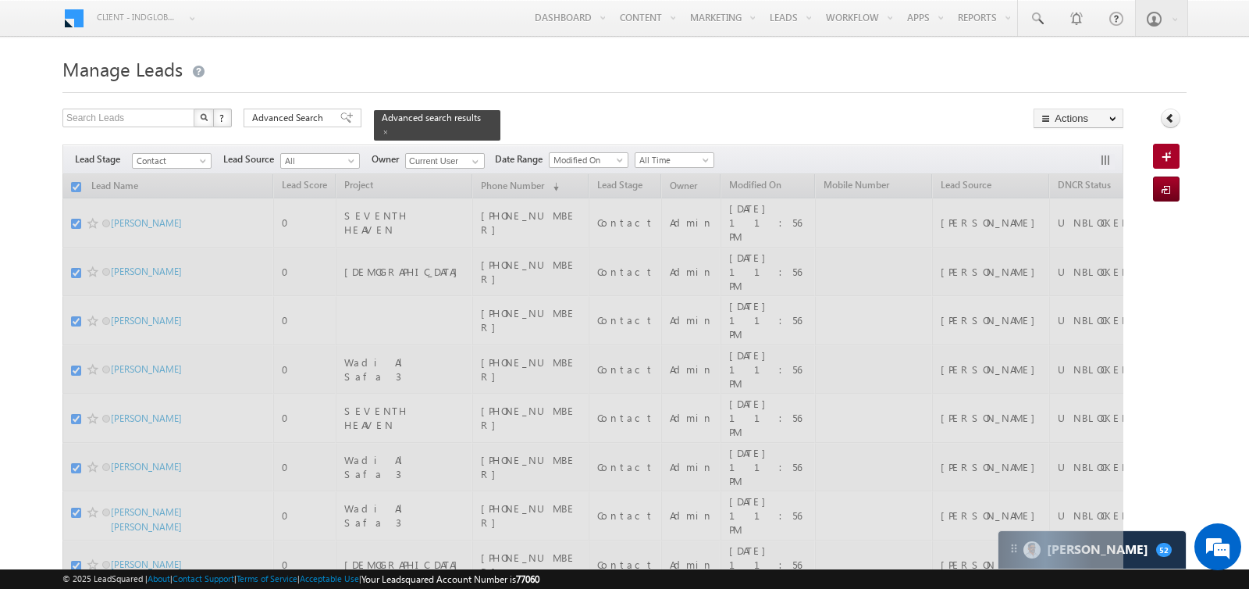
checkbox input "false"
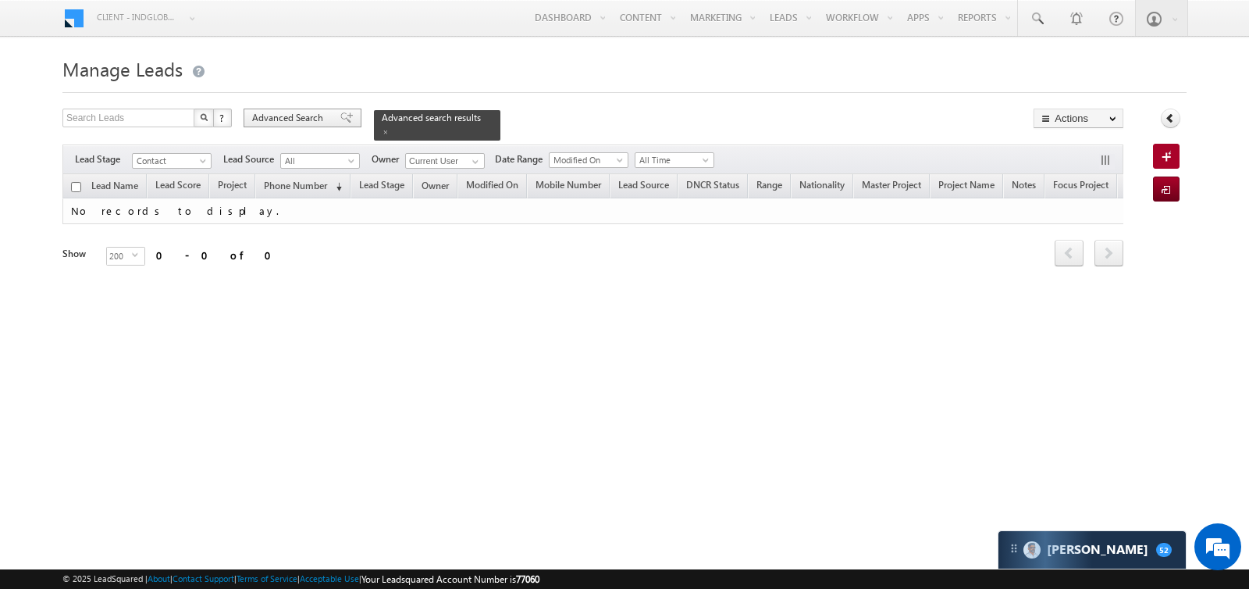
click at [298, 120] on span "Advanced Search" at bounding box center [290, 118] width 76 height 14
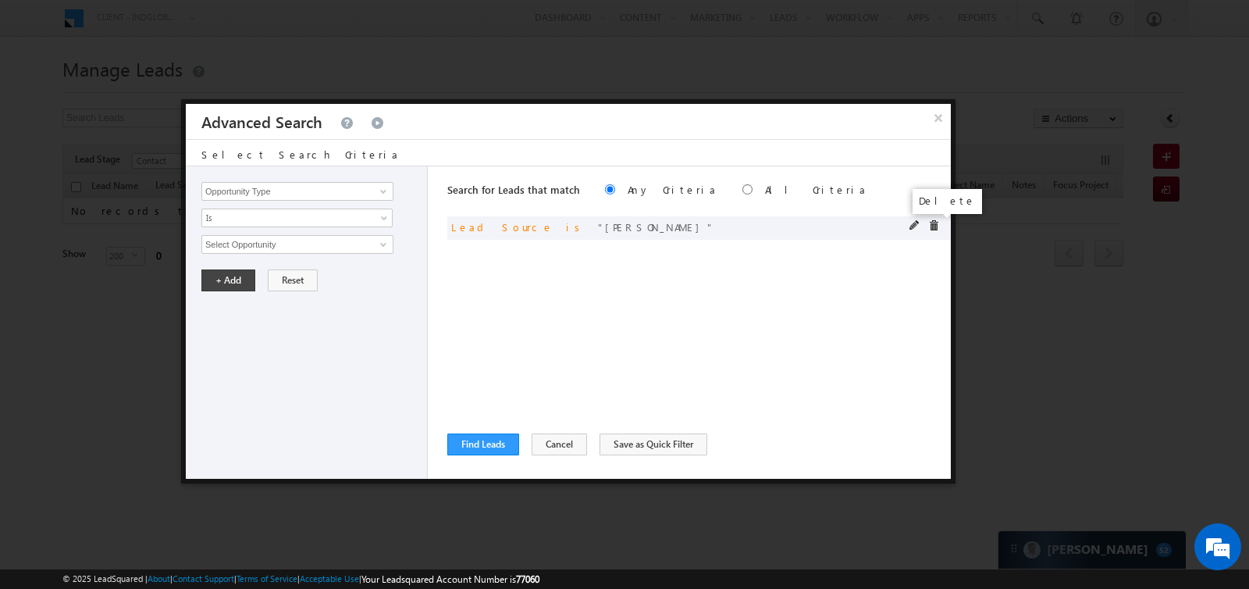
click at [931, 228] on span at bounding box center [933, 225] width 11 height 11
click at [301, 188] on input "Opportunity Type" at bounding box center [297, 191] width 192 height 19
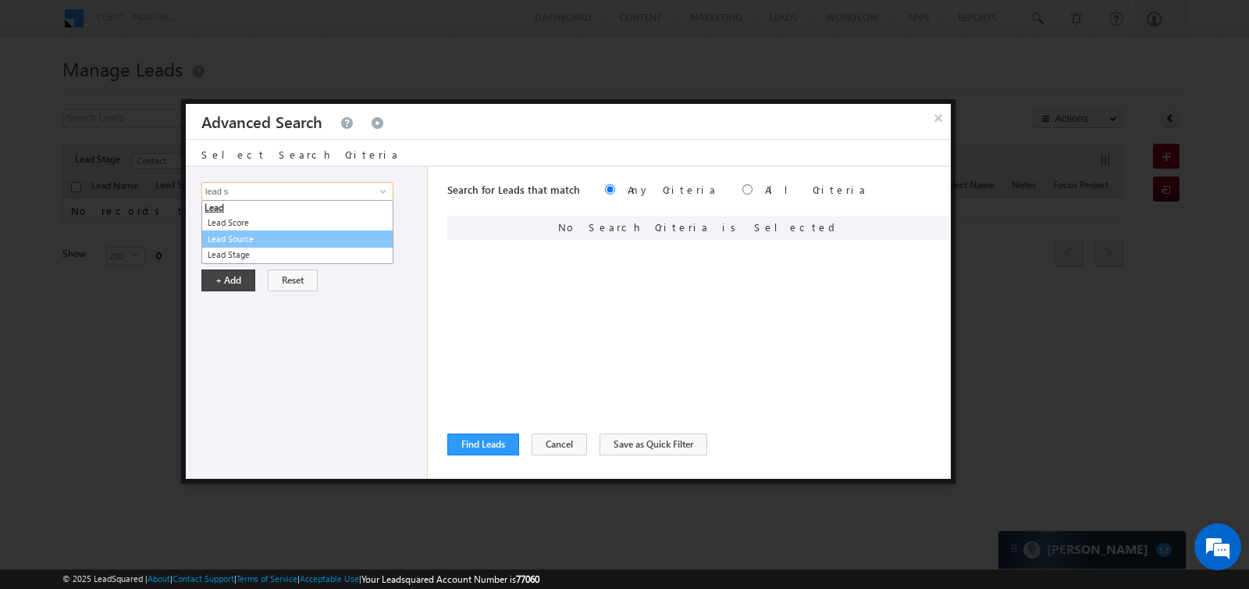
click at [264, 235] on link "Lead Source" at bounding box center [297, 239] width 192 height 18
type input "Lead Source"
click at [265, 240] on span "None Selected" at bounding box center [290, 244] width 177 height 17
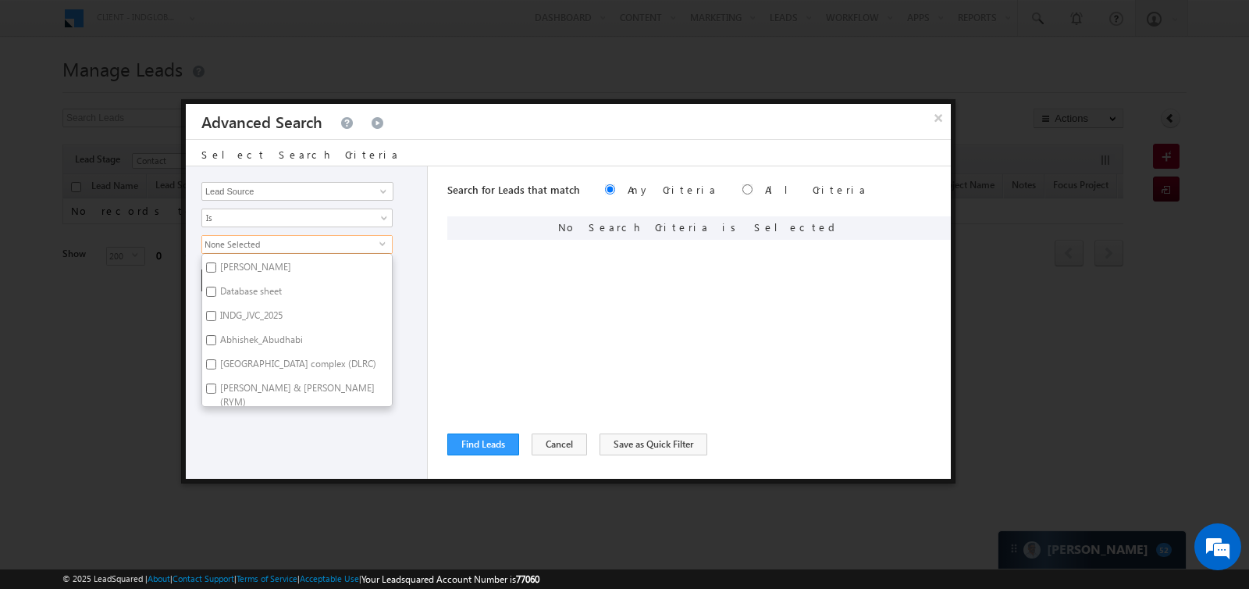
scroll to position [2336, 0]
click at [282, 311] on label "Abhishek_Abudhabi" at bounding box center [260, 323] width 116 height 24
click at [216, 315] on input "Abhishek_Abudhabi" at bounding box center [211, 320] width 10 height 10
checkbox input "true"
click at [289, 422] on div "Opportunity Type Lead Activity Task Sales Group Prospect Id Address 1 Address 2…" at bounding box center [307, 322] width 242 height 312
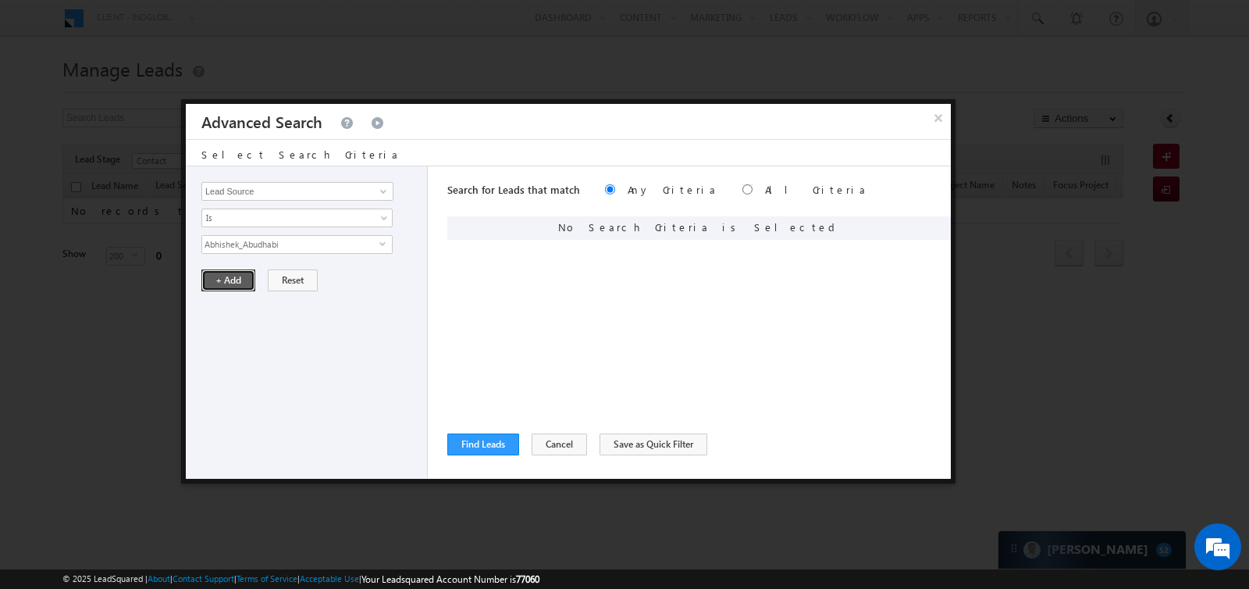
click at [223, 276] on button "+ Add" at bounding box center [228, 280] width 54 height 22
click at [472, 443] on button "Find Leads" at bounding box center [483, 444] width 72 height 22
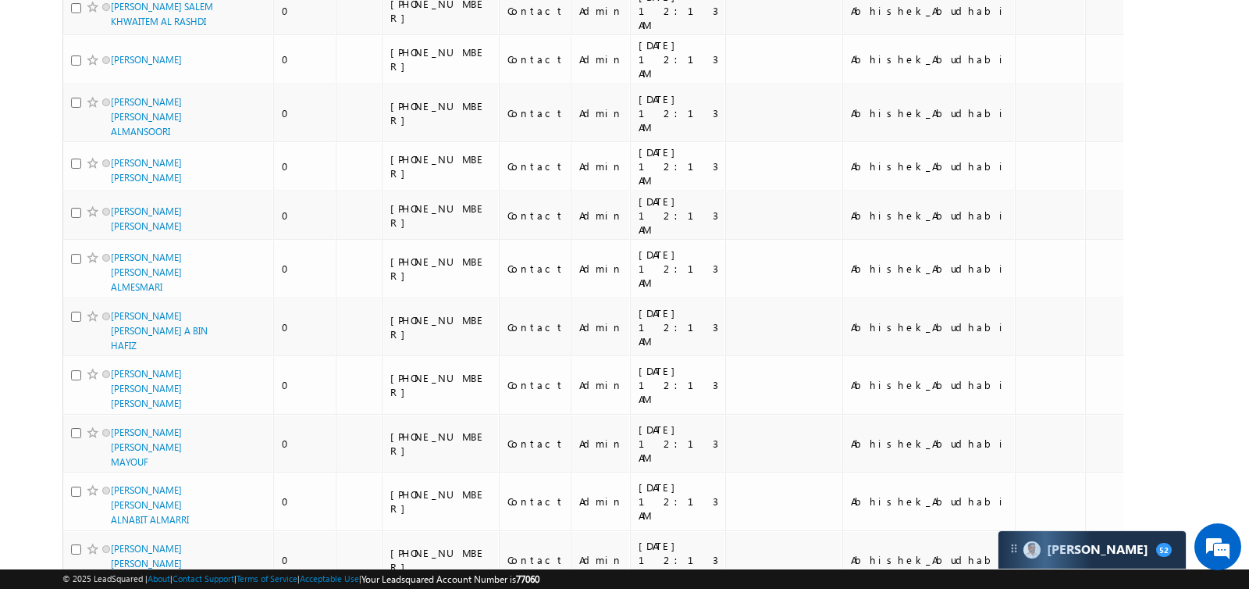
scroll to position [0, 0]
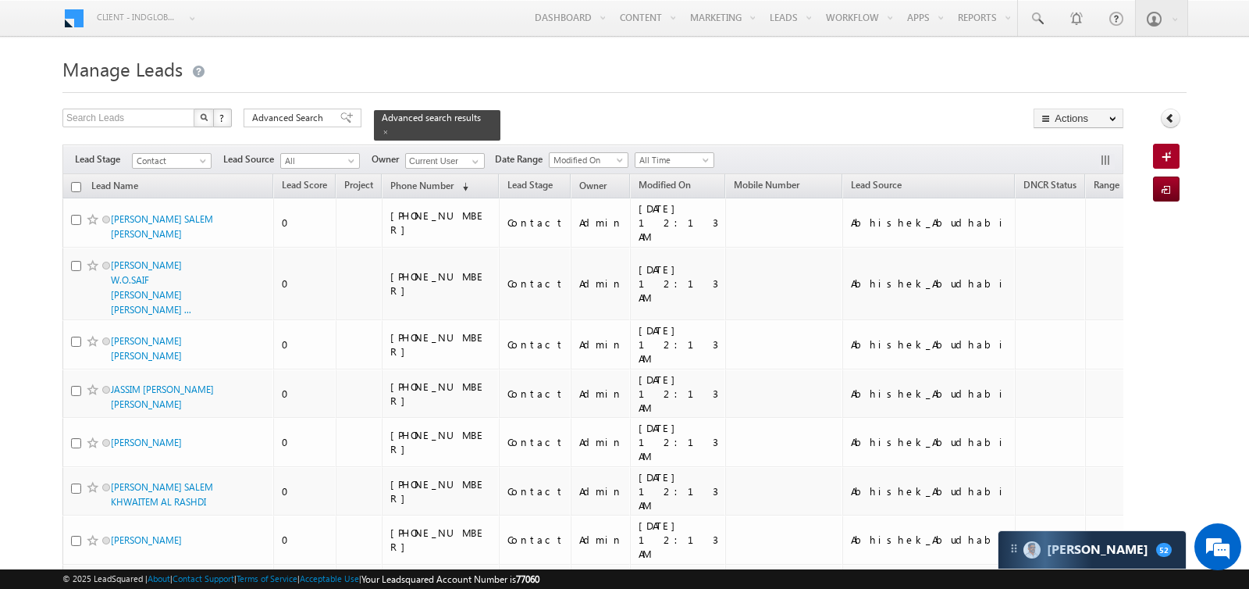
click at [77, 185] on input "checkbox" at bounding box center [76, 187] width 10 height 10
checkbox input "true"
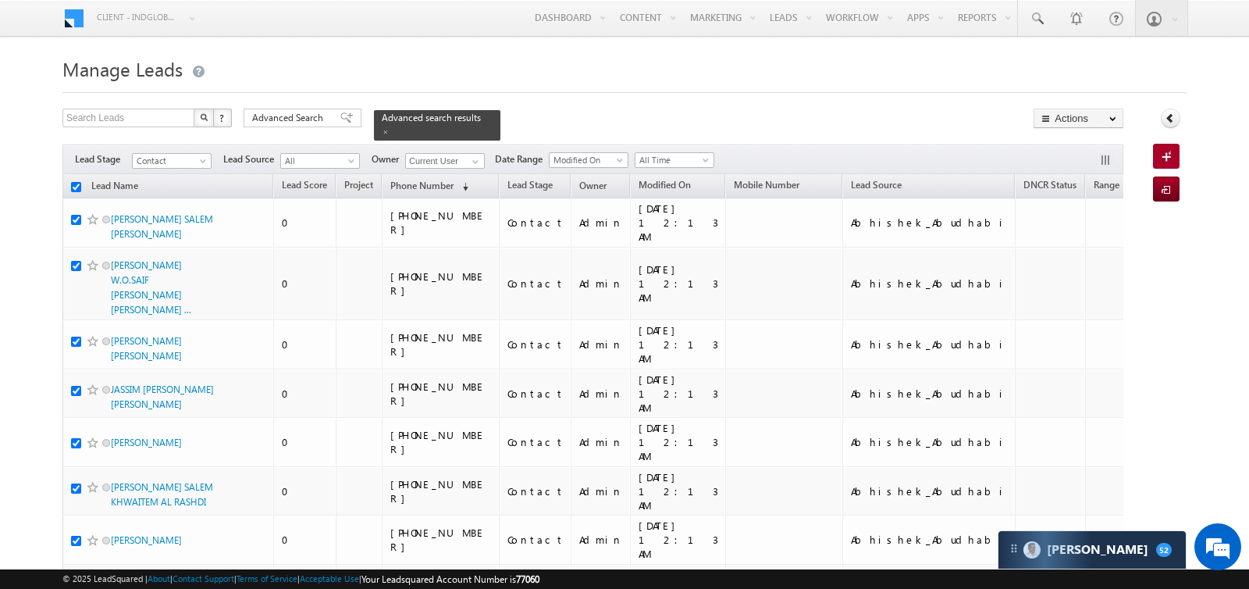
checkbox input "true"
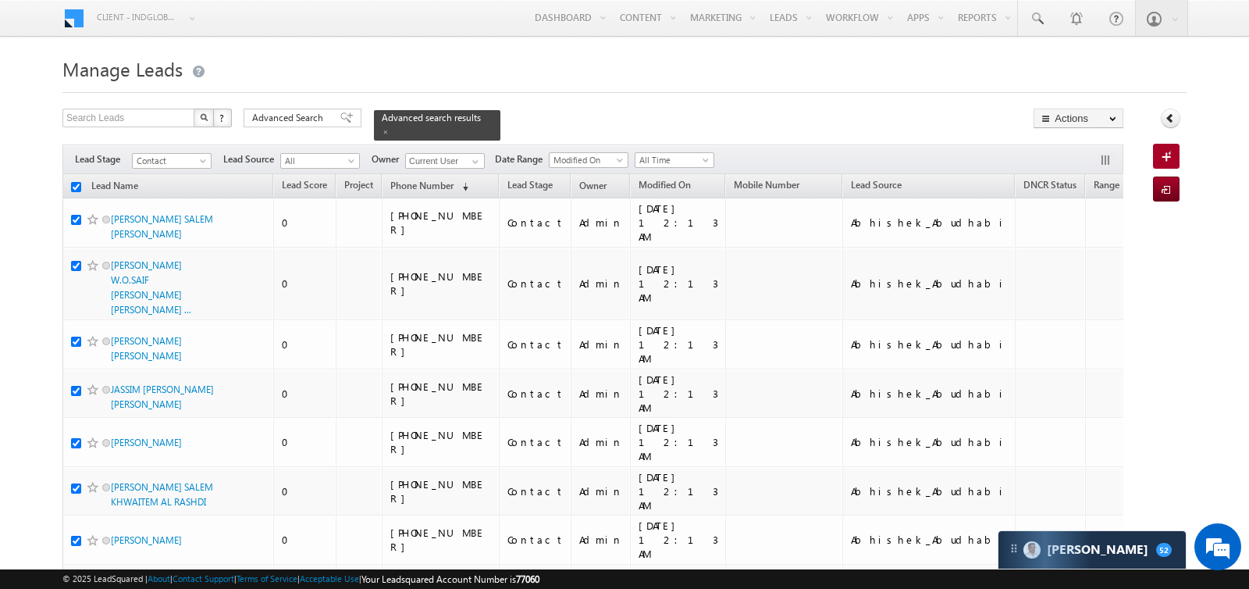
checkbox input "true"
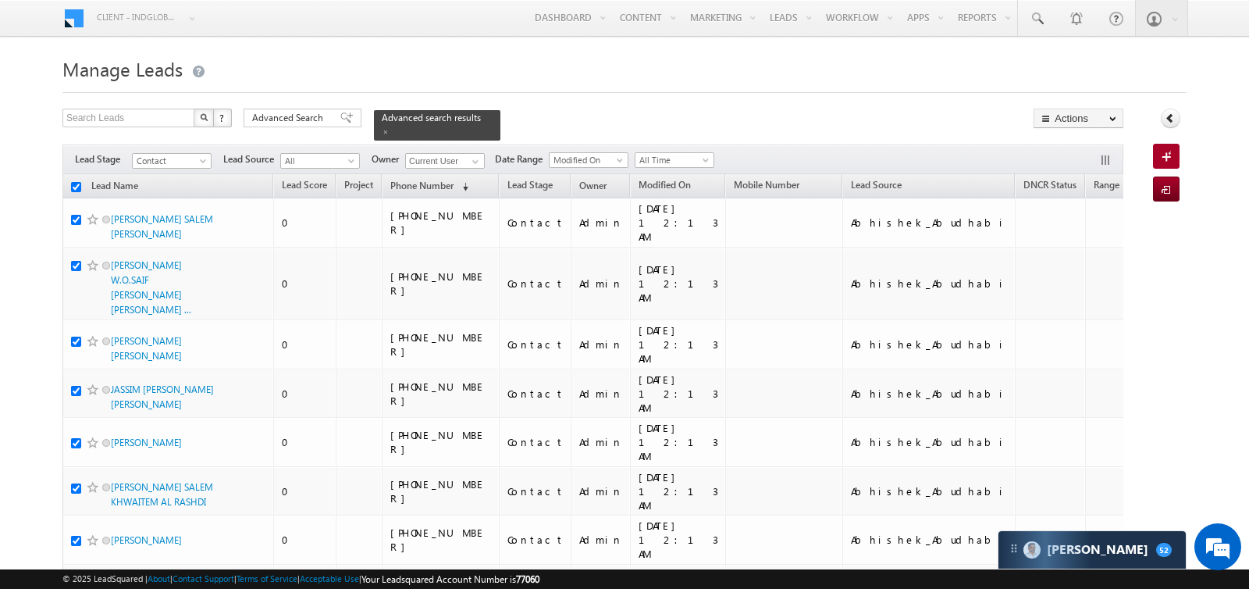
checkbox input "true"
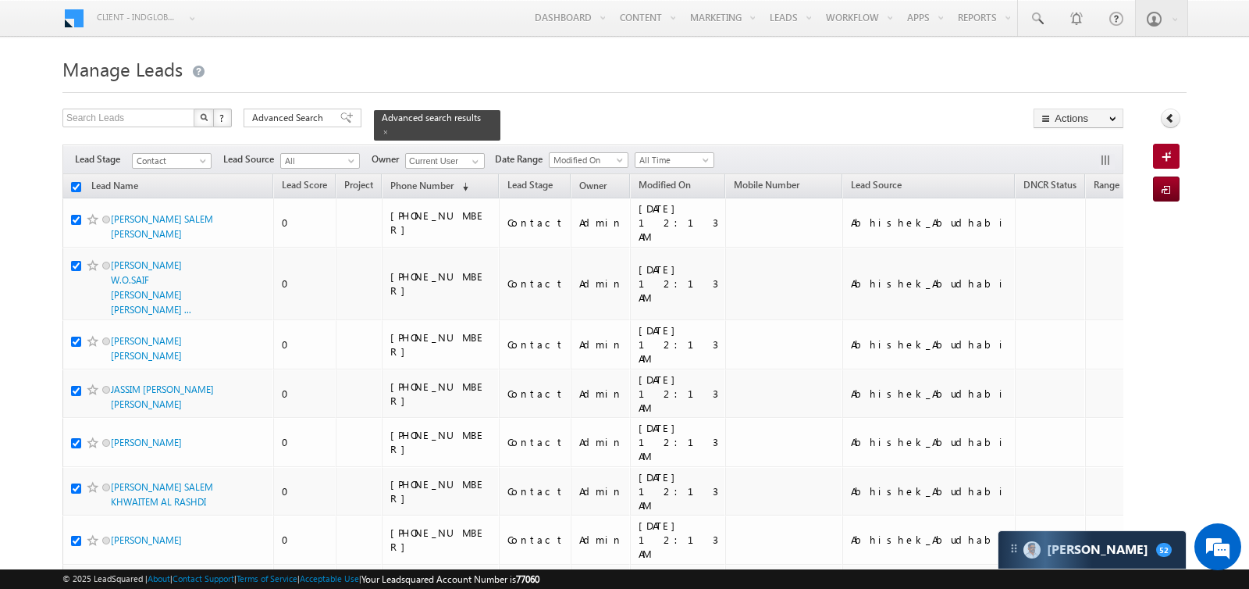
checkbox input "true"
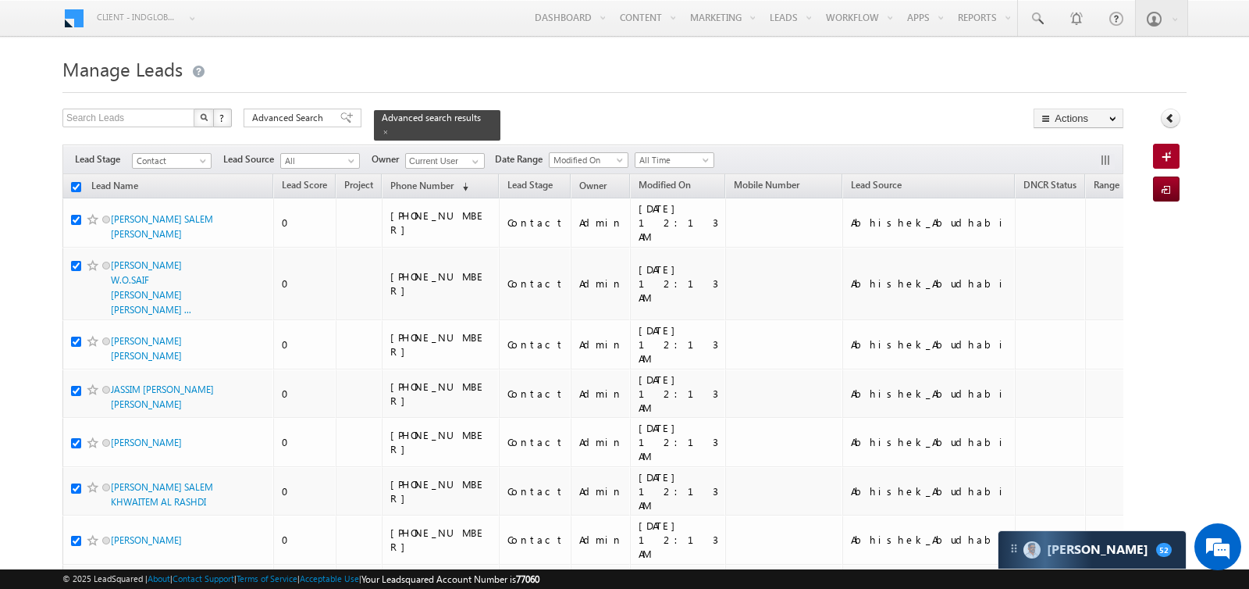
checkbox input "true"
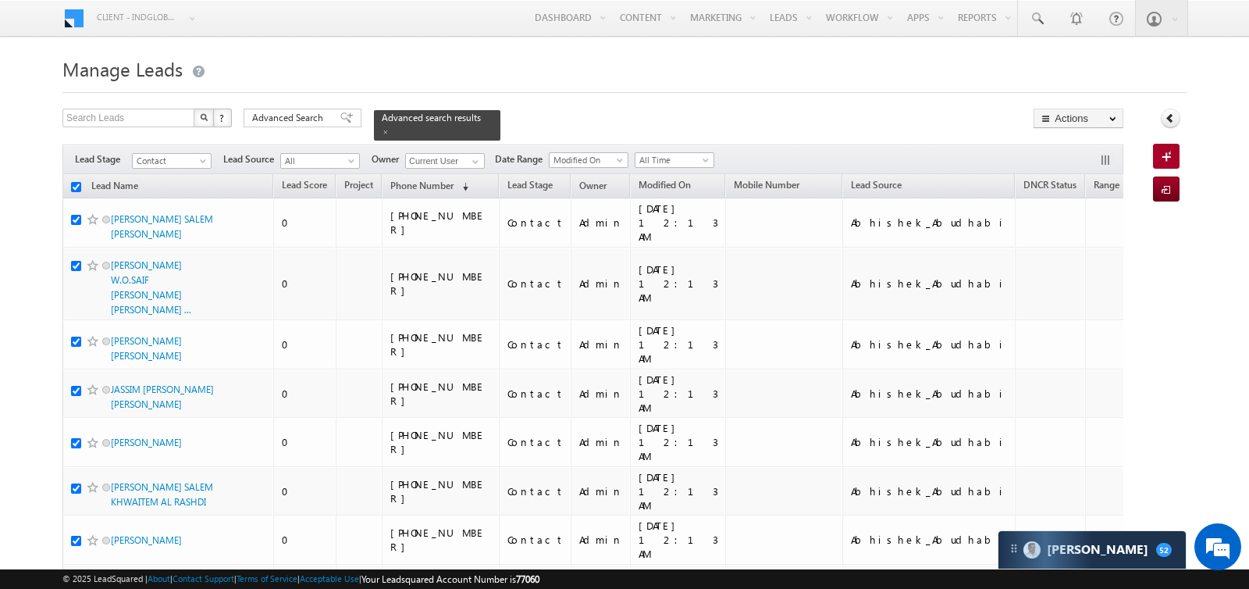
checkbox input "true"
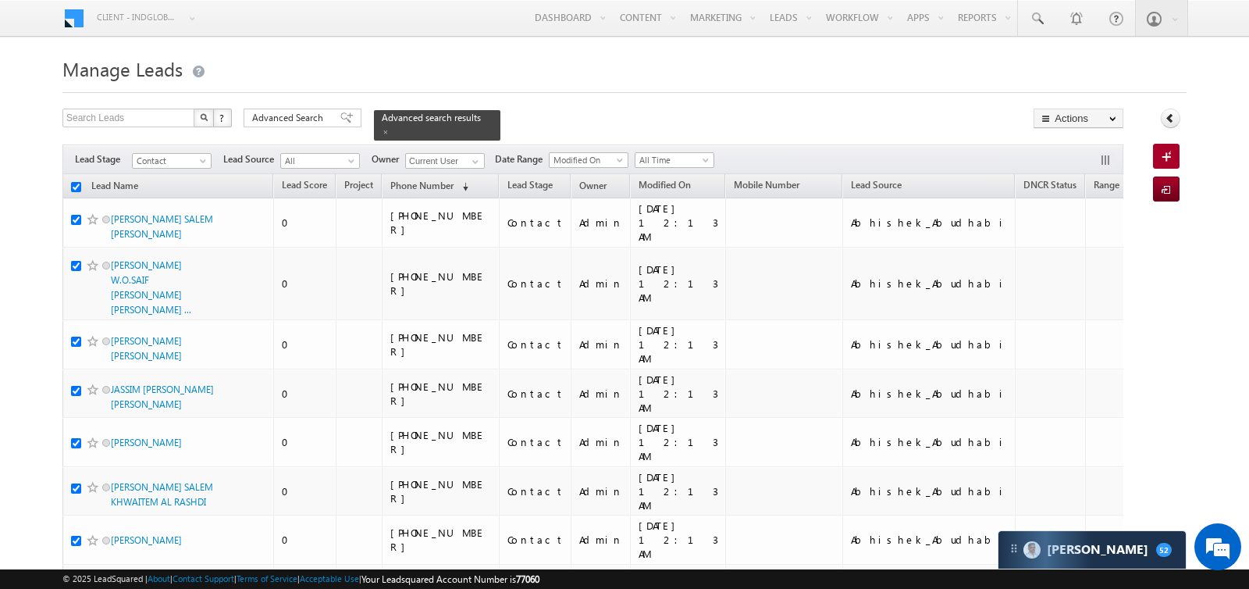
checkbox input "true"
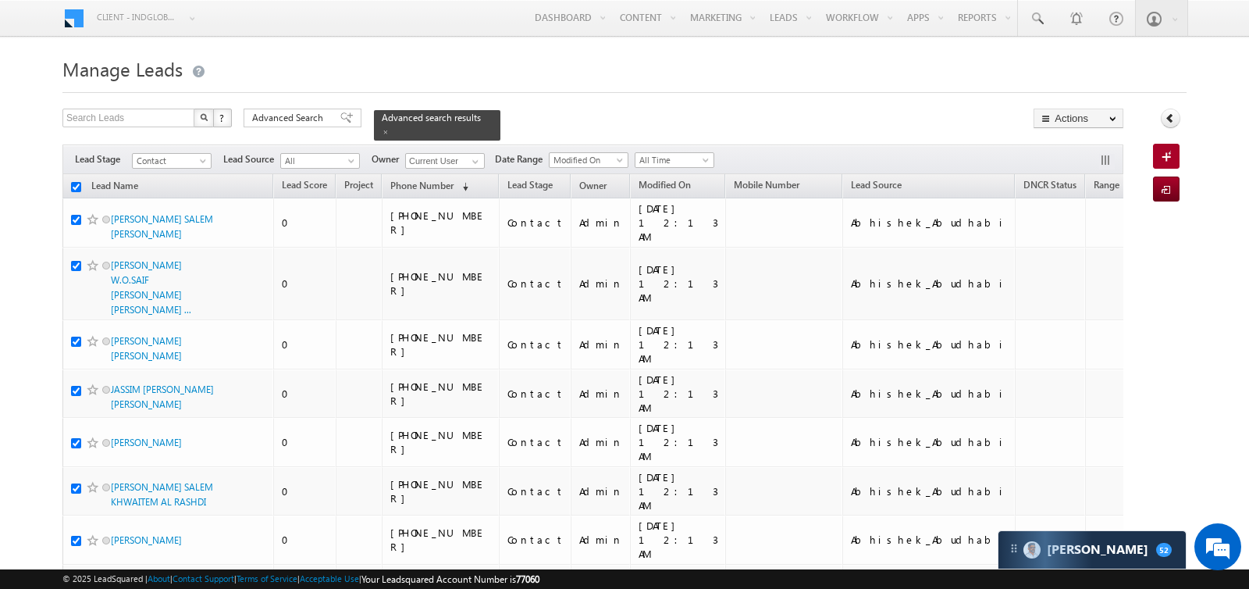
checkbox input "true"
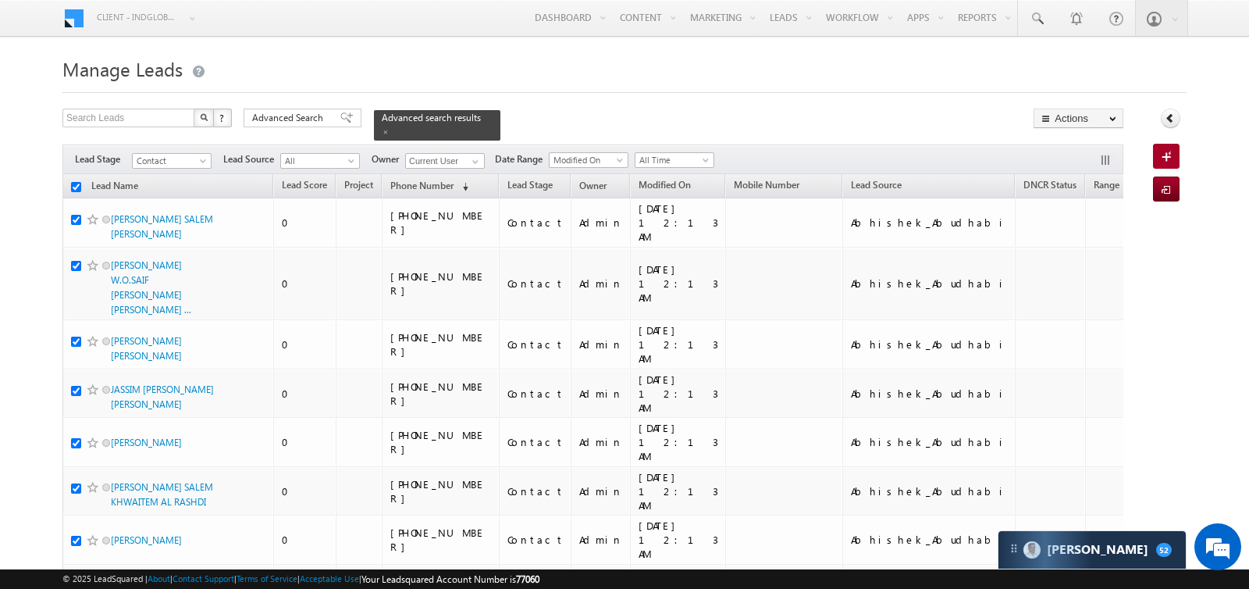
checkbox input "true"
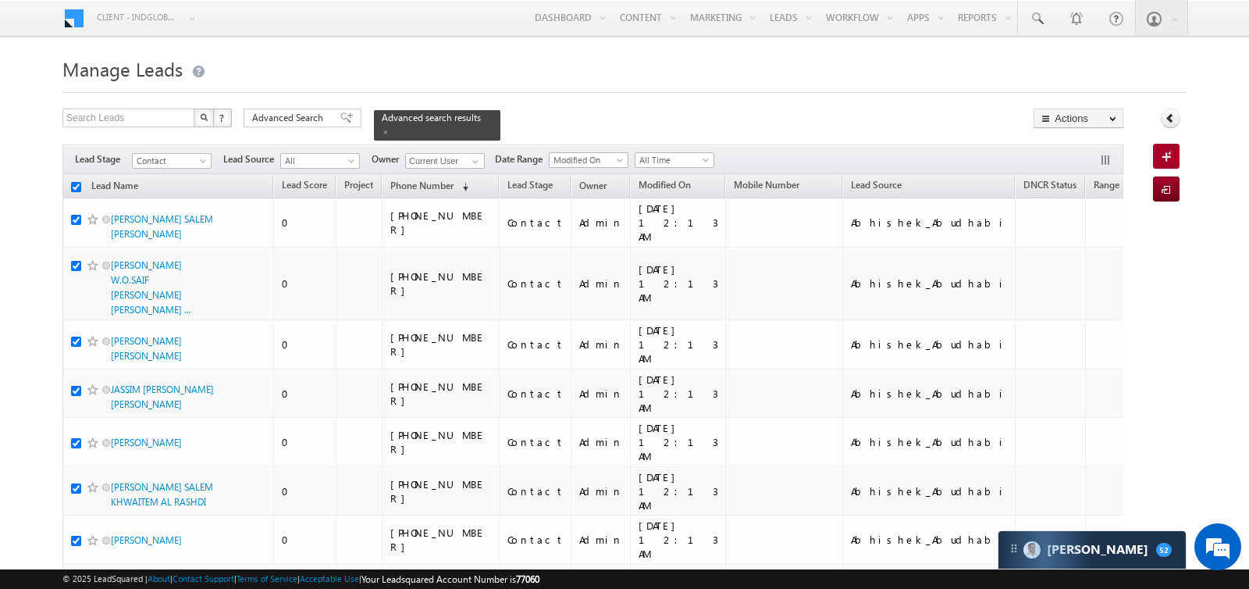
checkbox input "true"
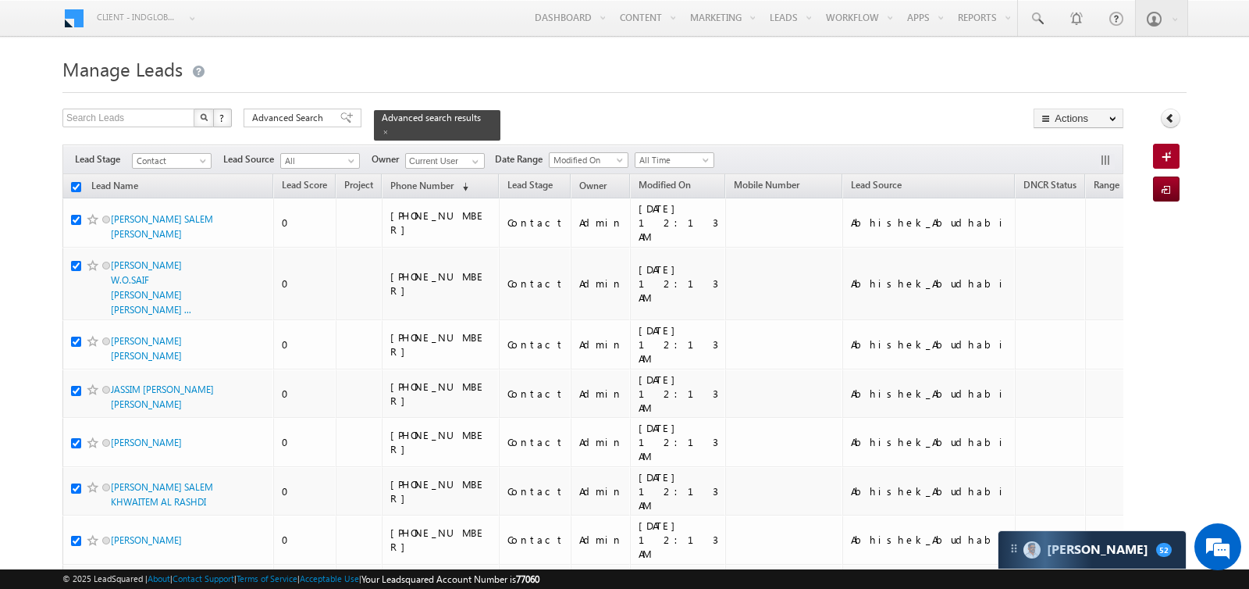
checkbox input "true"
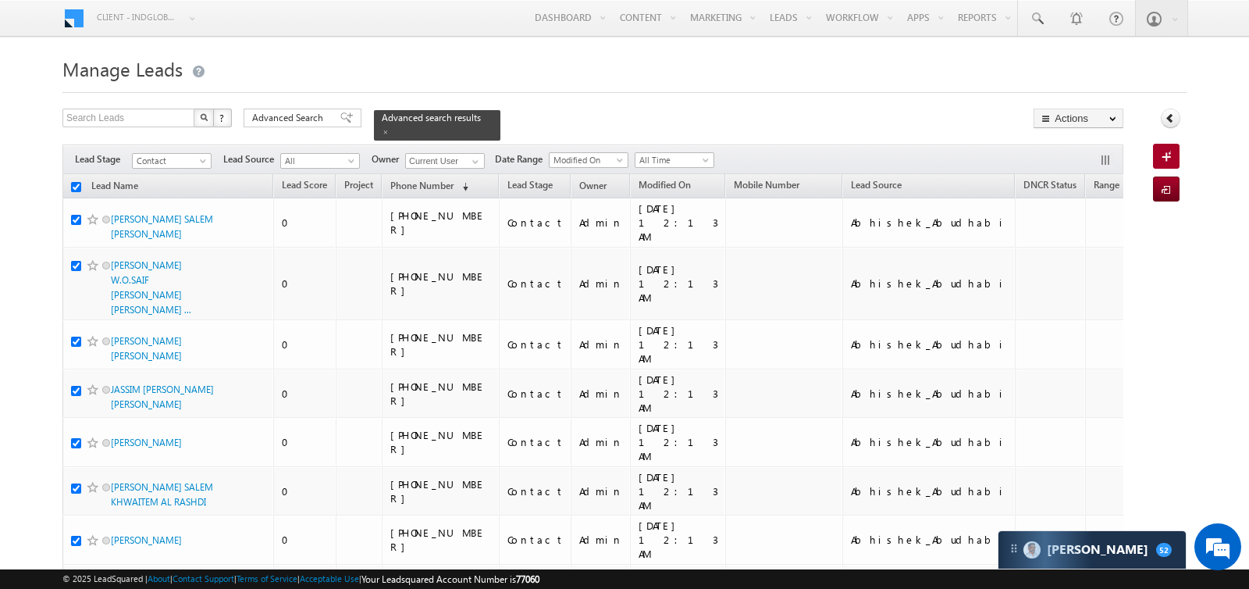
checkbox input "true"
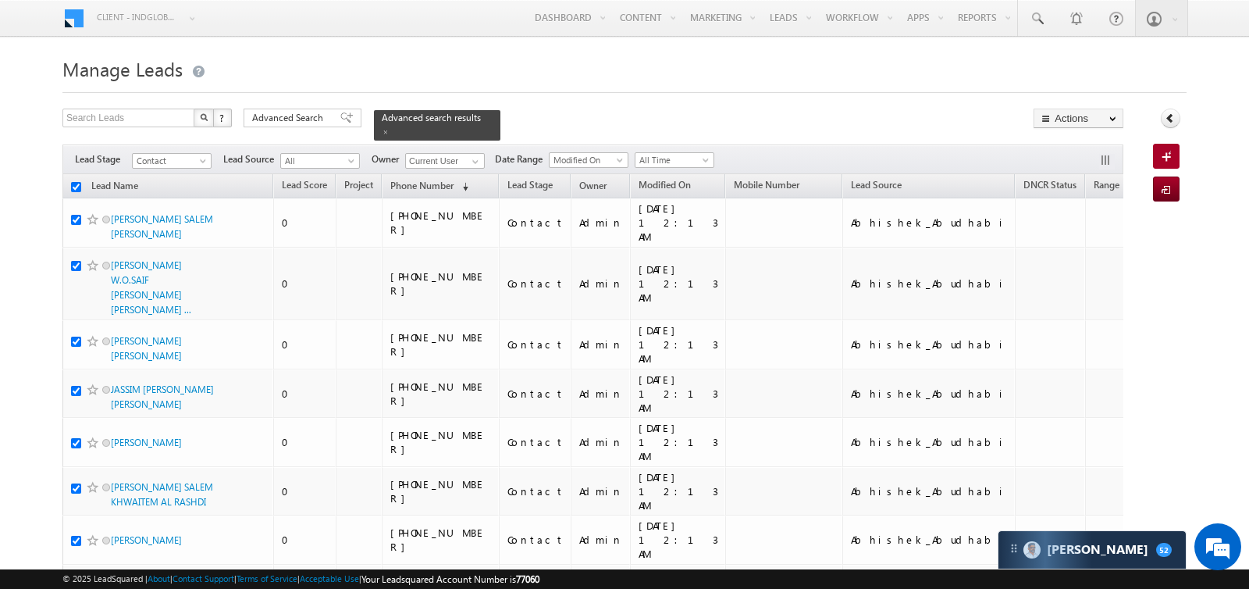
checkbox input "true"
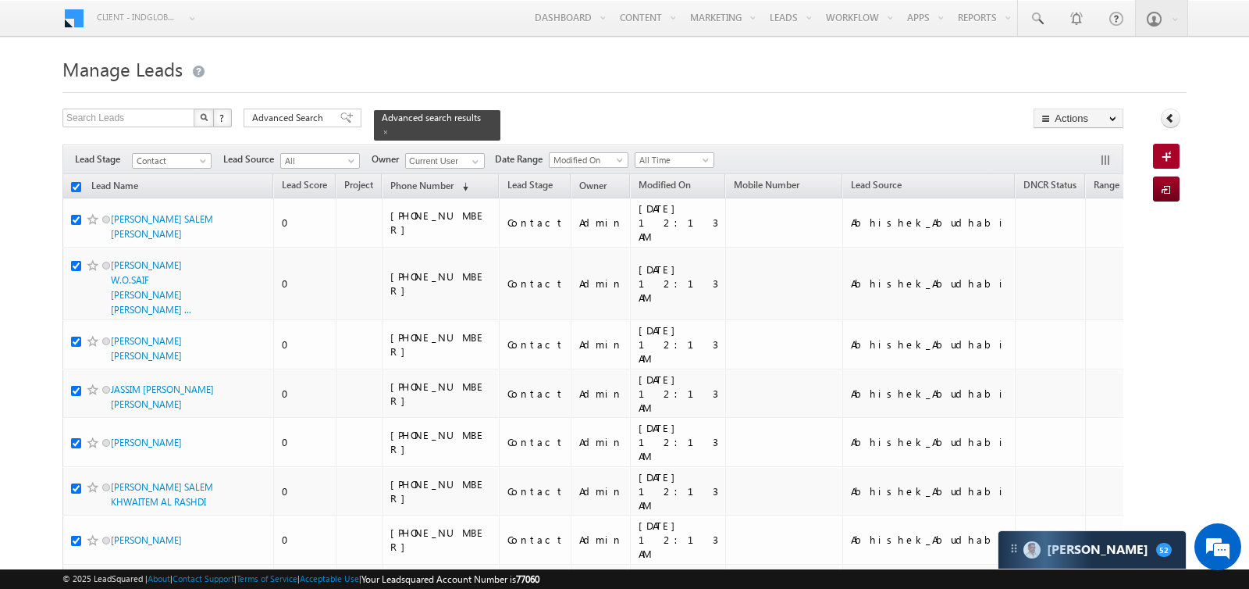
checkbox input "true"
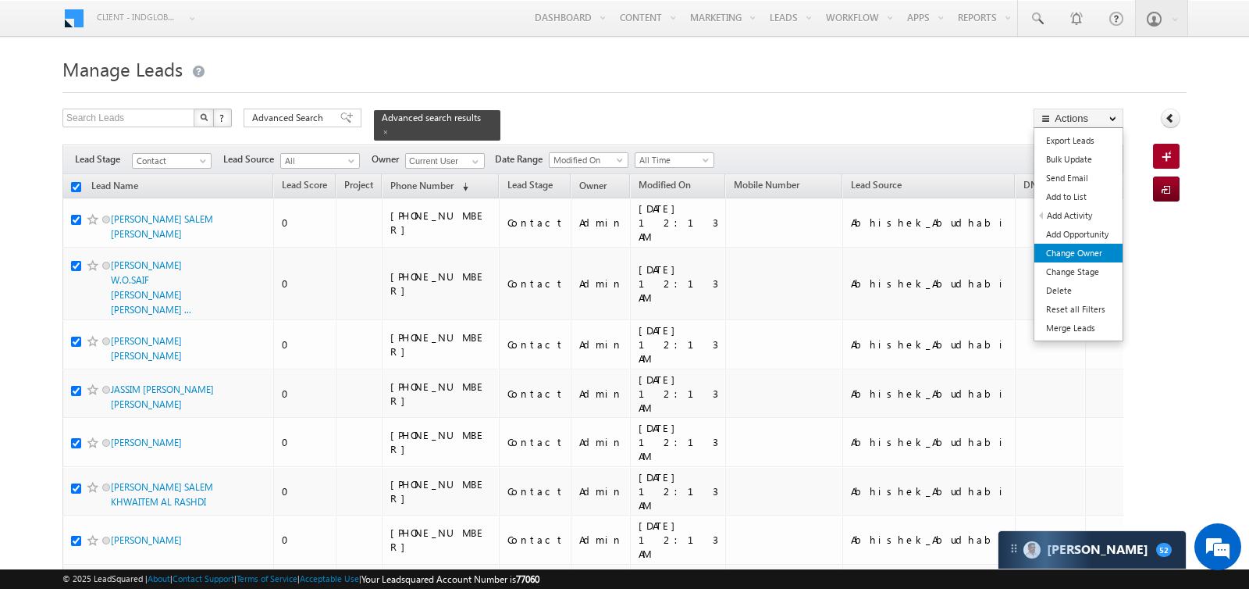
click at [1074, 255] on link "Change Owner" at bounding box center [1079, 253] width 88 height 19
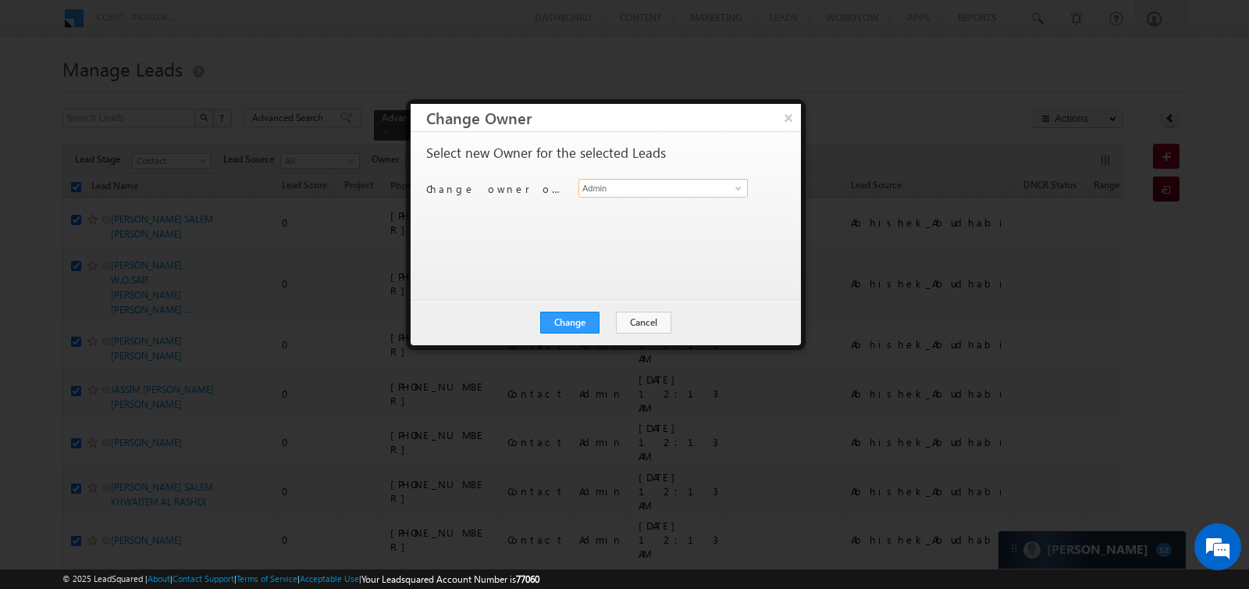
click at [667, 189] on input "Admin" at bounding box center [663, 188] width 169 height 19
click at [628, 212] on span "[EMAIL_ADDRESS][DOMAIN_NAME]" at bounding box center [655, 218] width 141 height 12
click at [586, 315] on button "Change" at bounding box center [569, 323] width 59 height 22
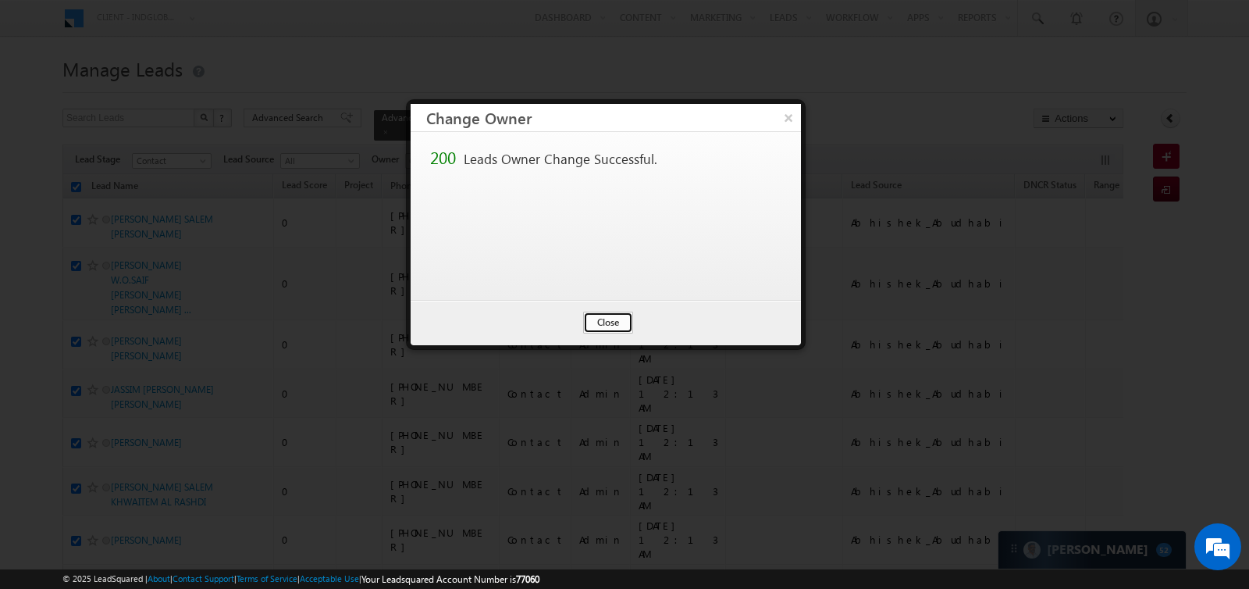
click at [614, 320] on button "Close" at bounding box center [608, 323] width 50 height 22
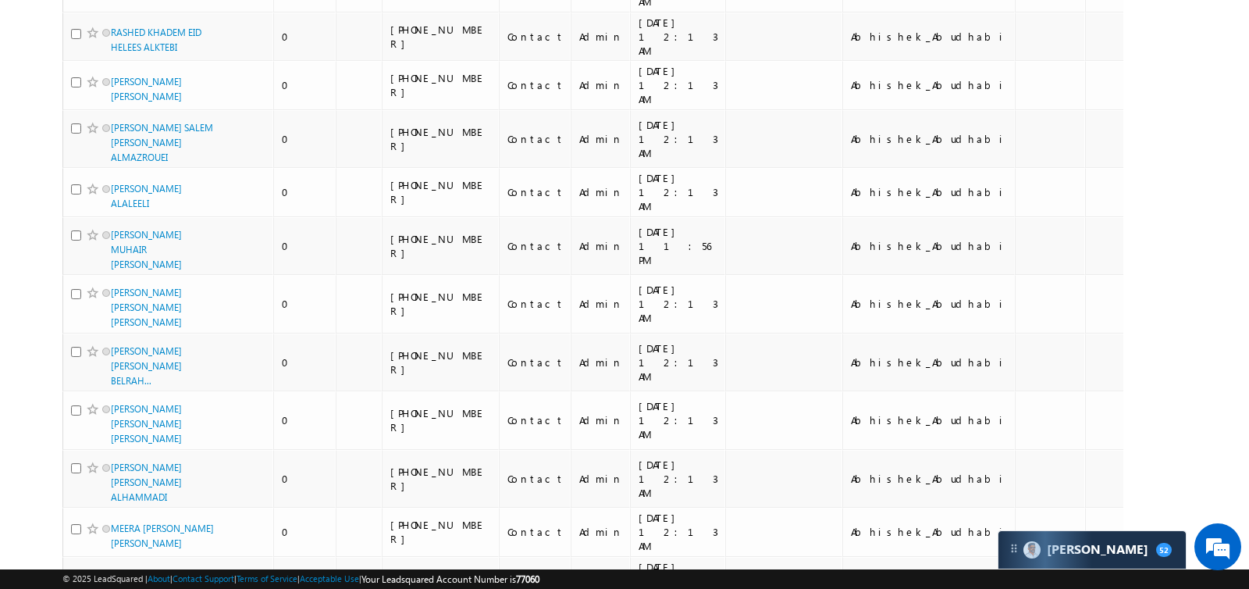
scroll to position [8867, 0]
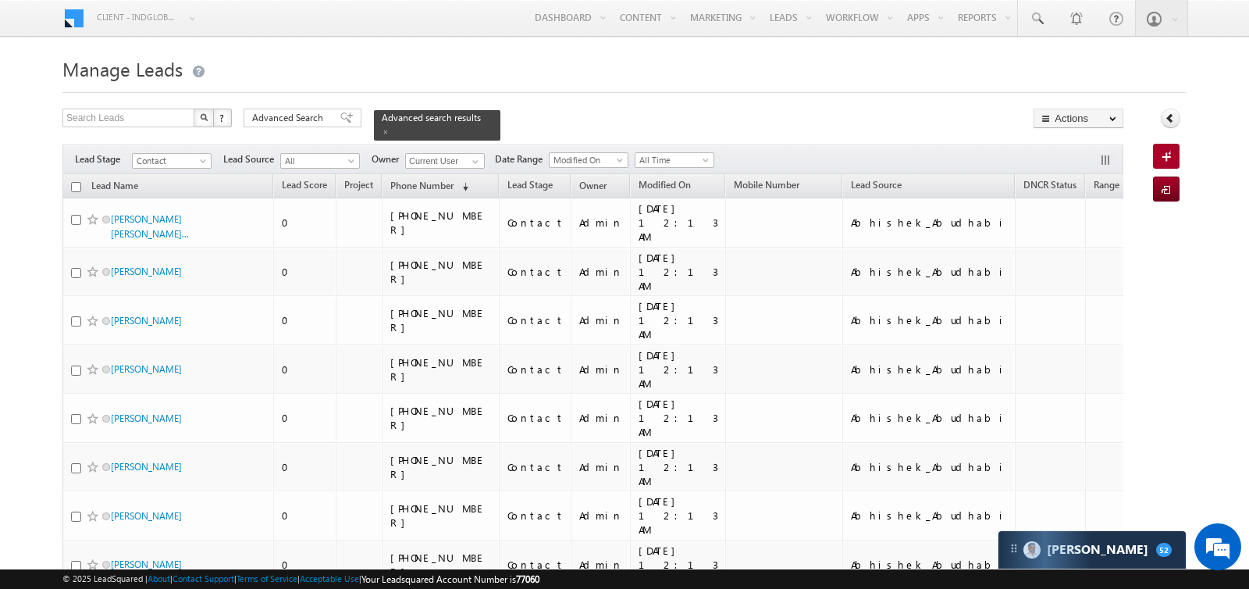
click at [74, 183] on input "checkbox" at bounding box center [76, 187] width 10 height 10
checkbox input "true"
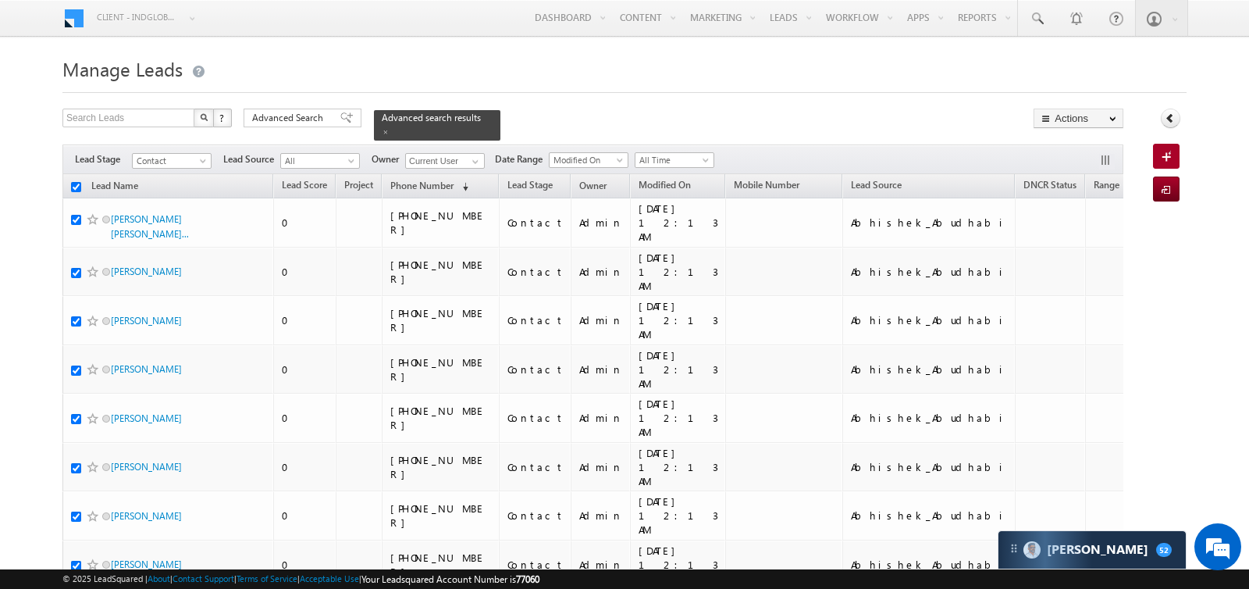
checkbox input "true"
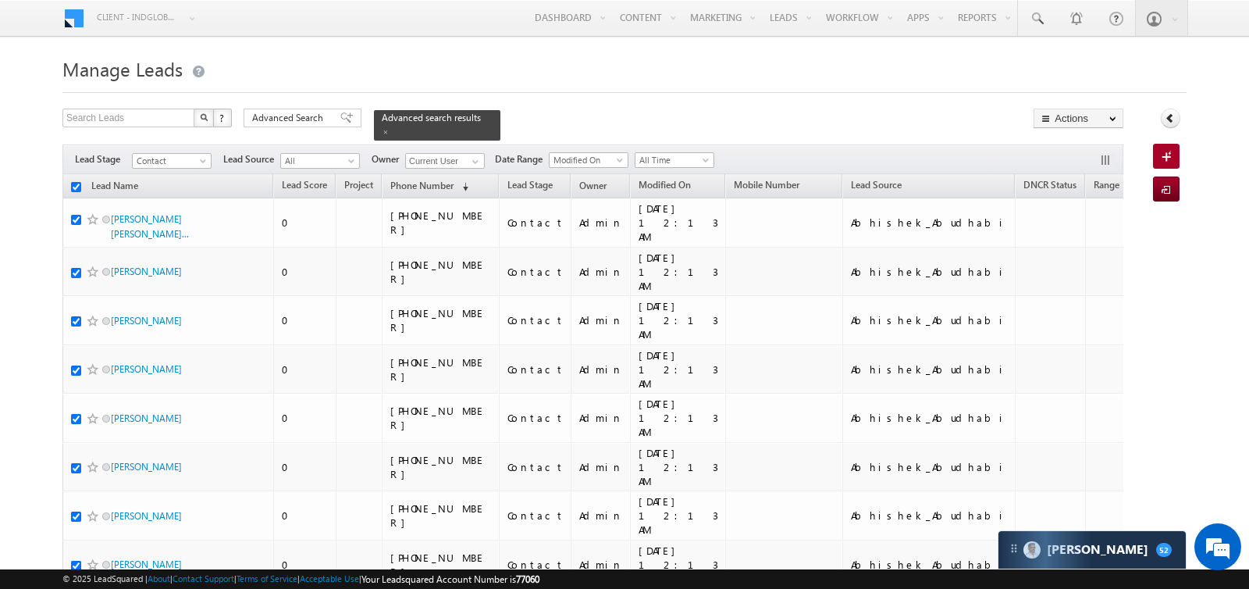
checkbox input "true"
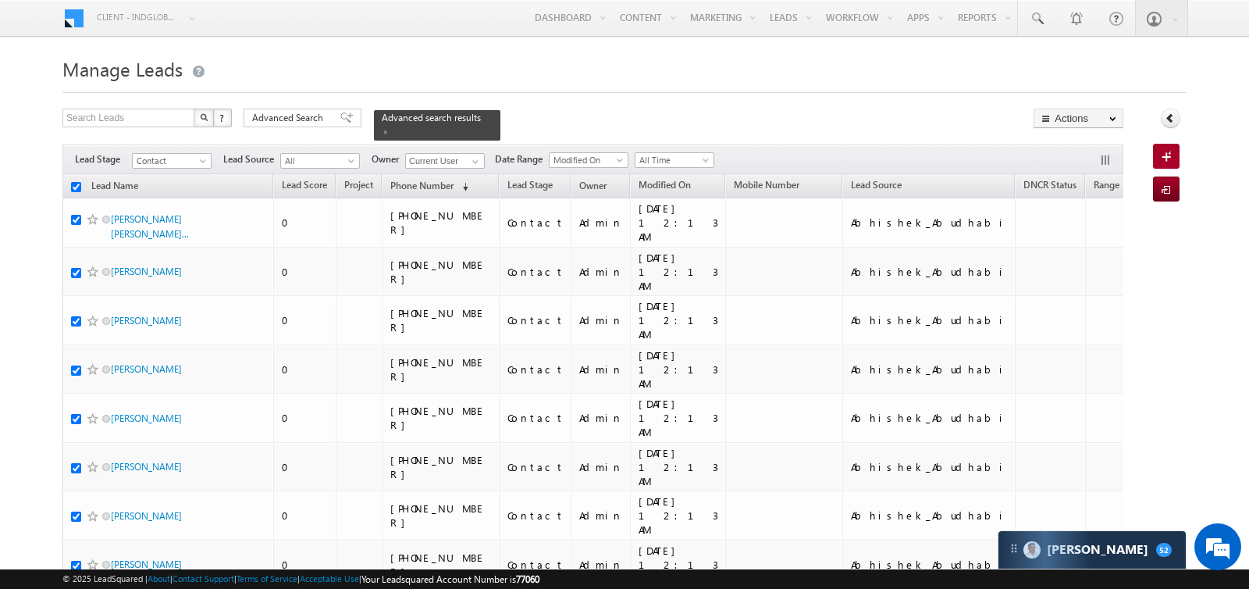
checkbox input "true"
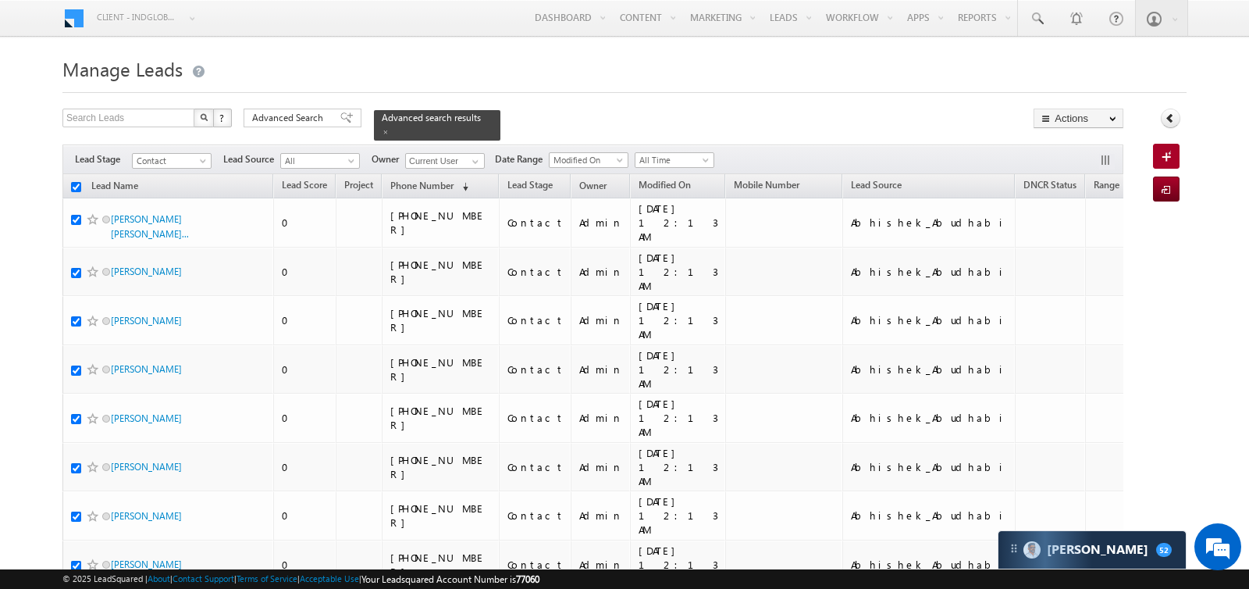
checkbox input "true"
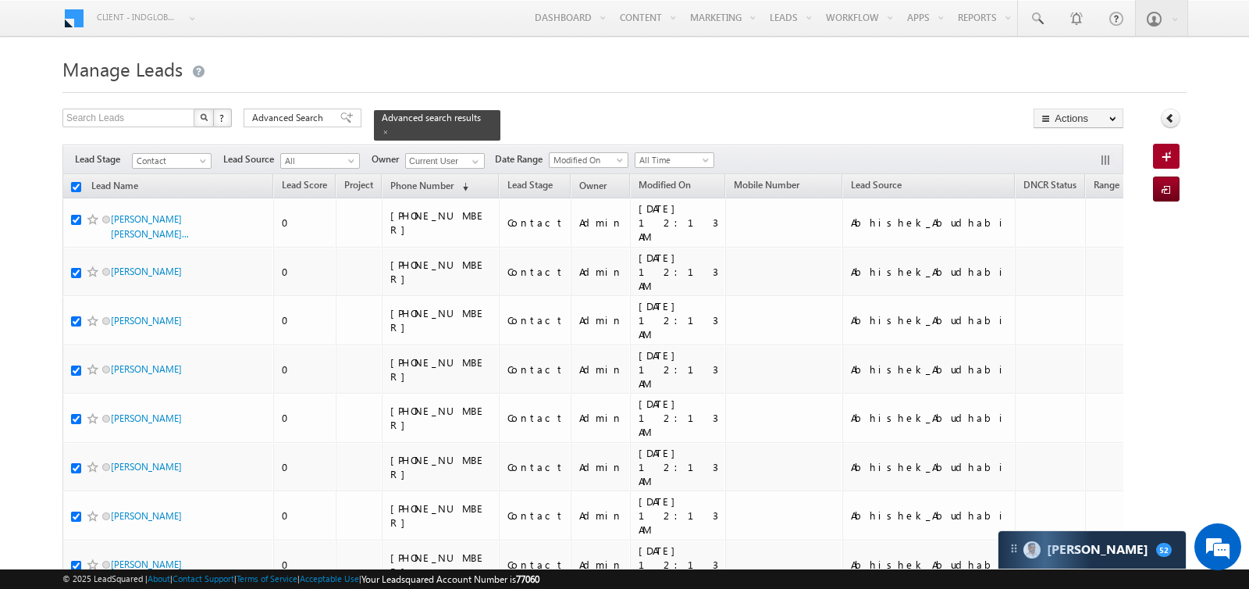
checkbox input "true"
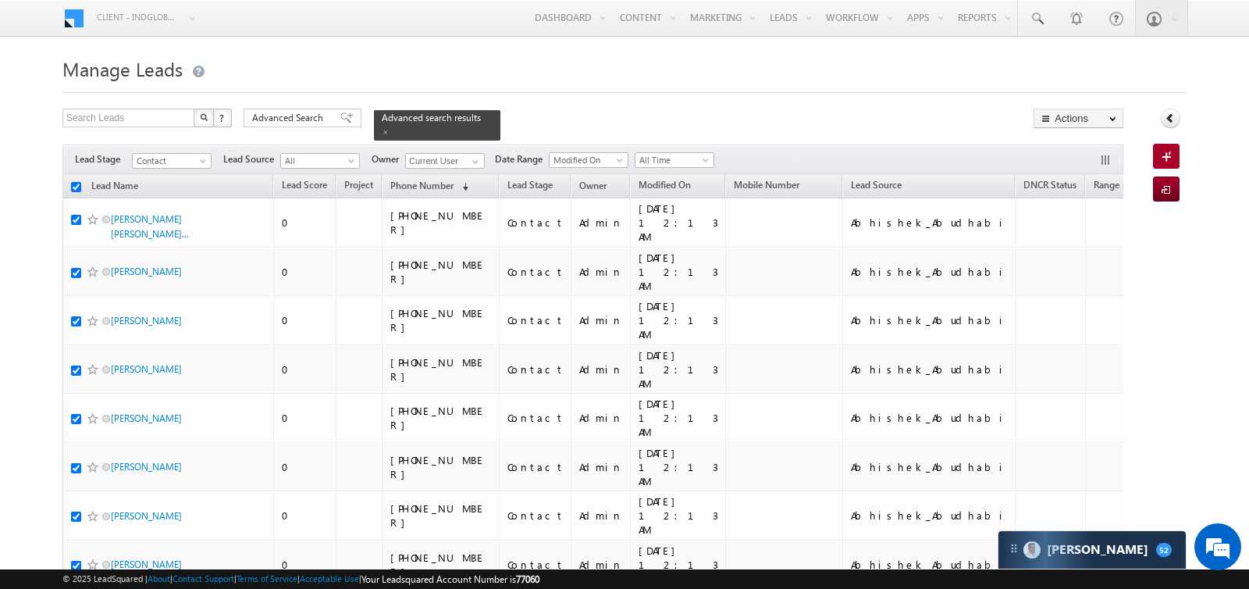
checkbox input "true"
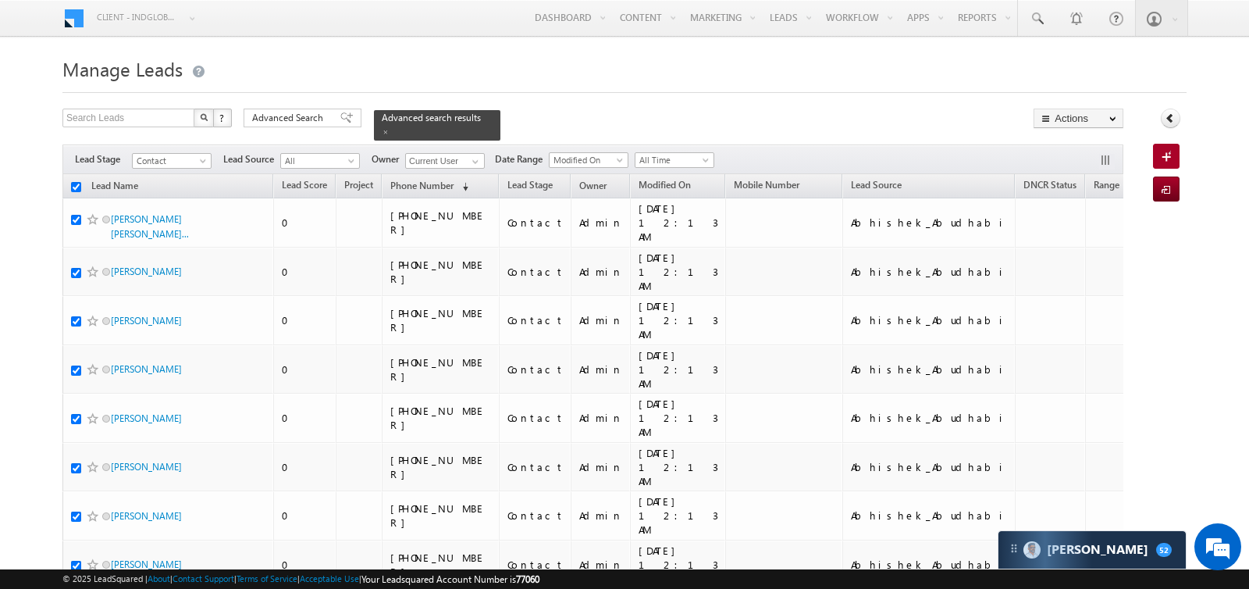
checkbox input "true"
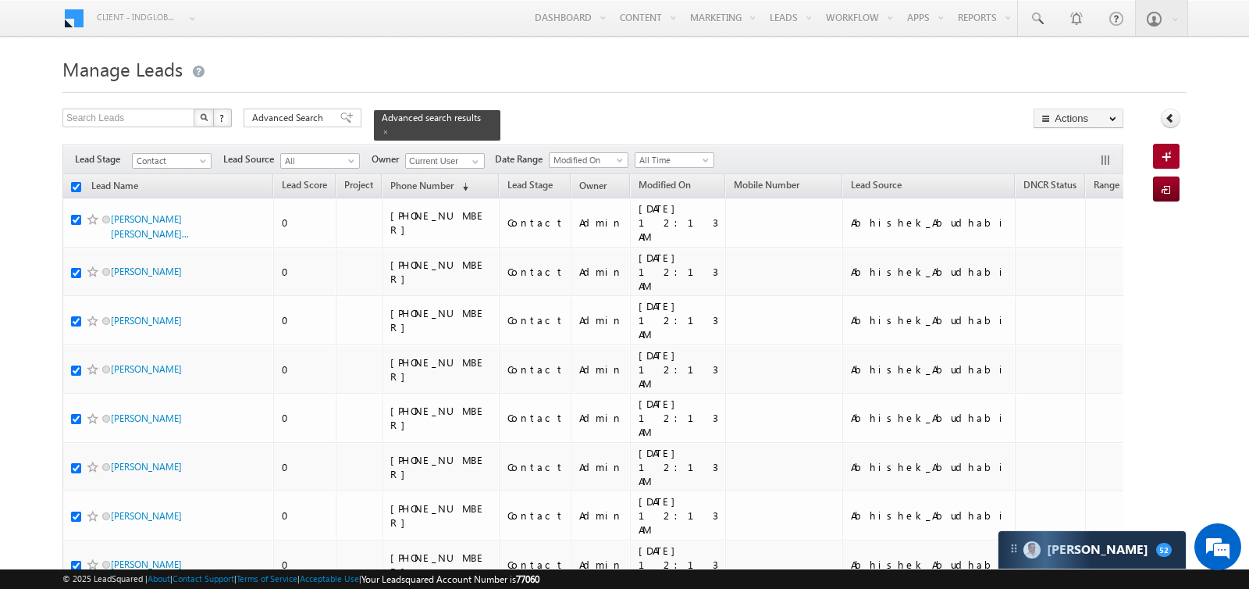
checkbox input "true"
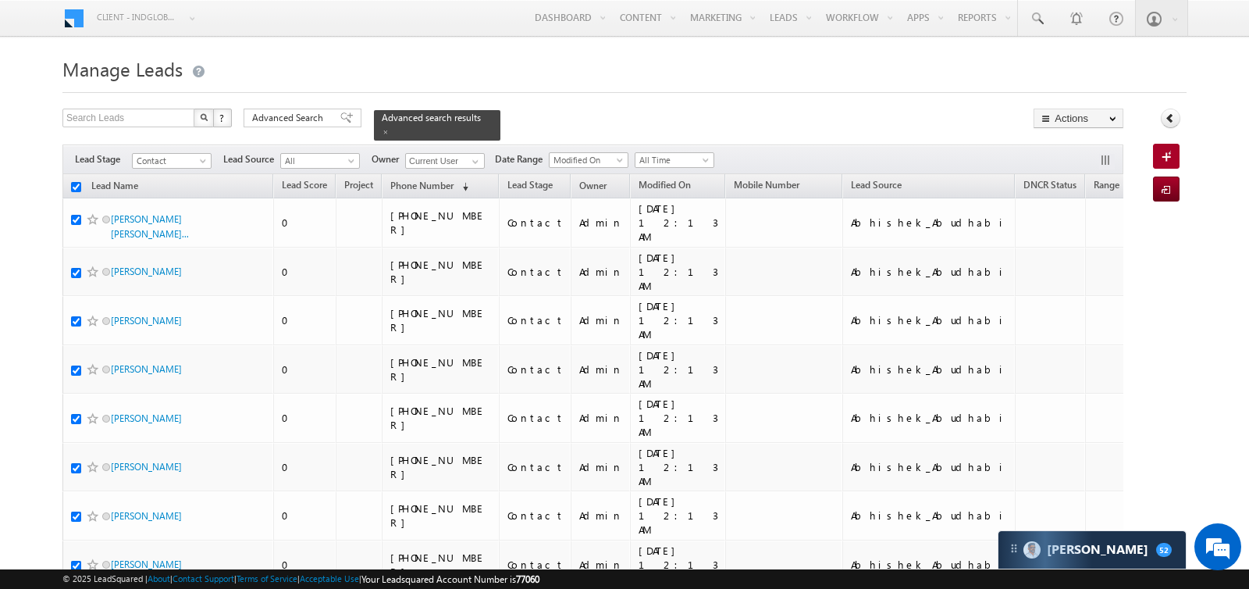
checkbox input "true"
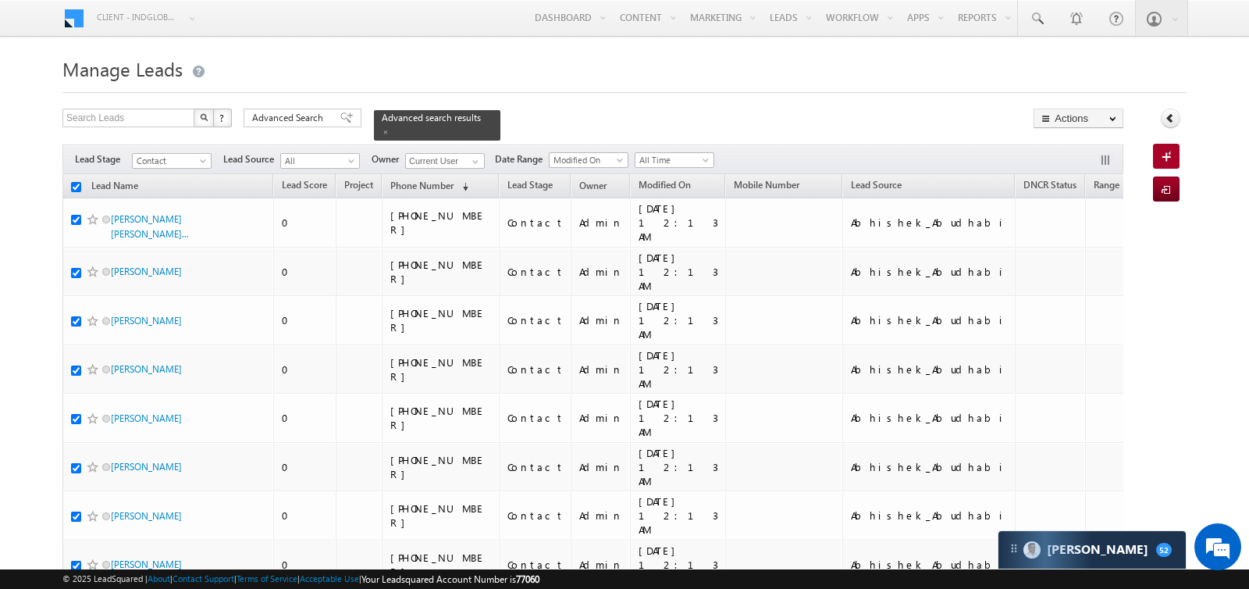
checkbox input "true"
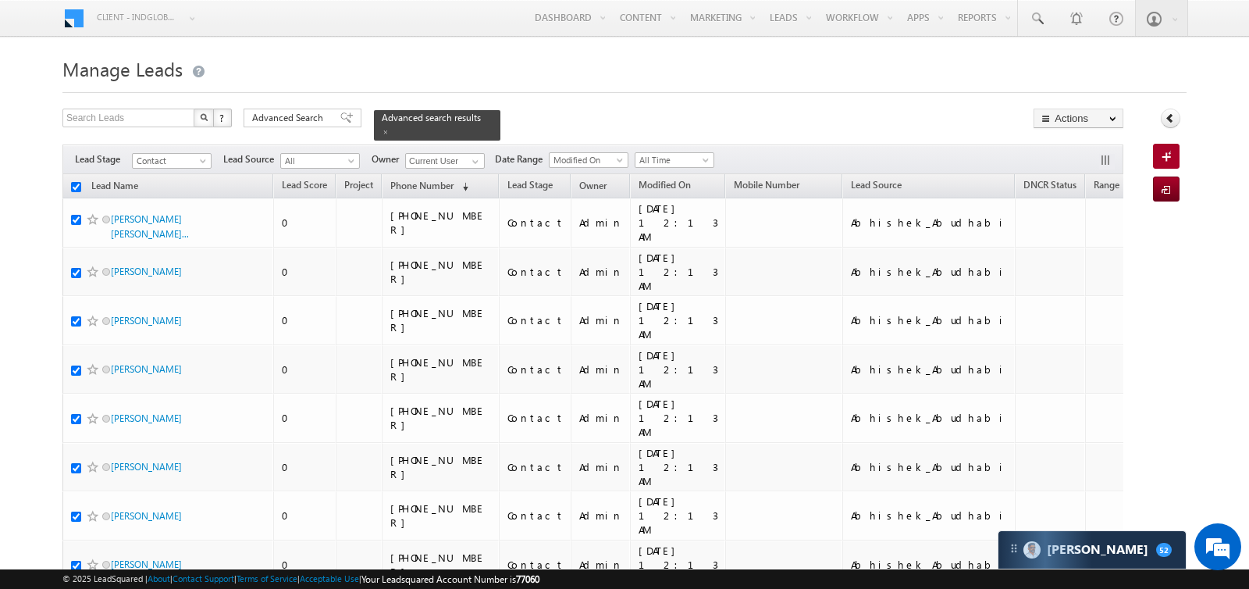
checkbox input "true"
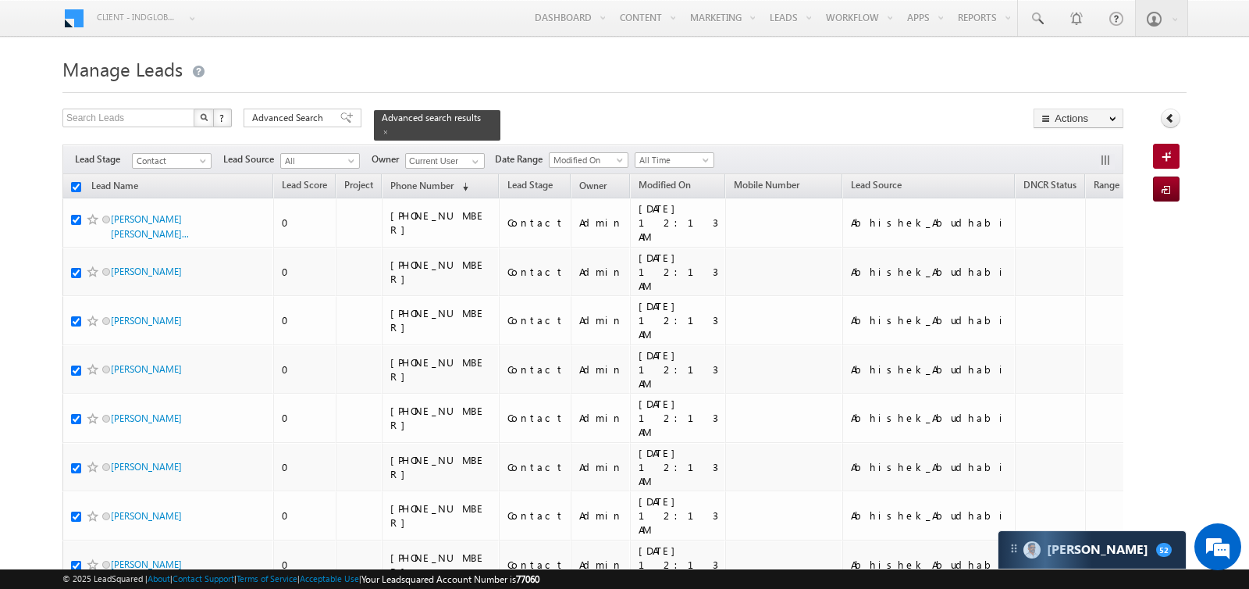
checkbox input "true"
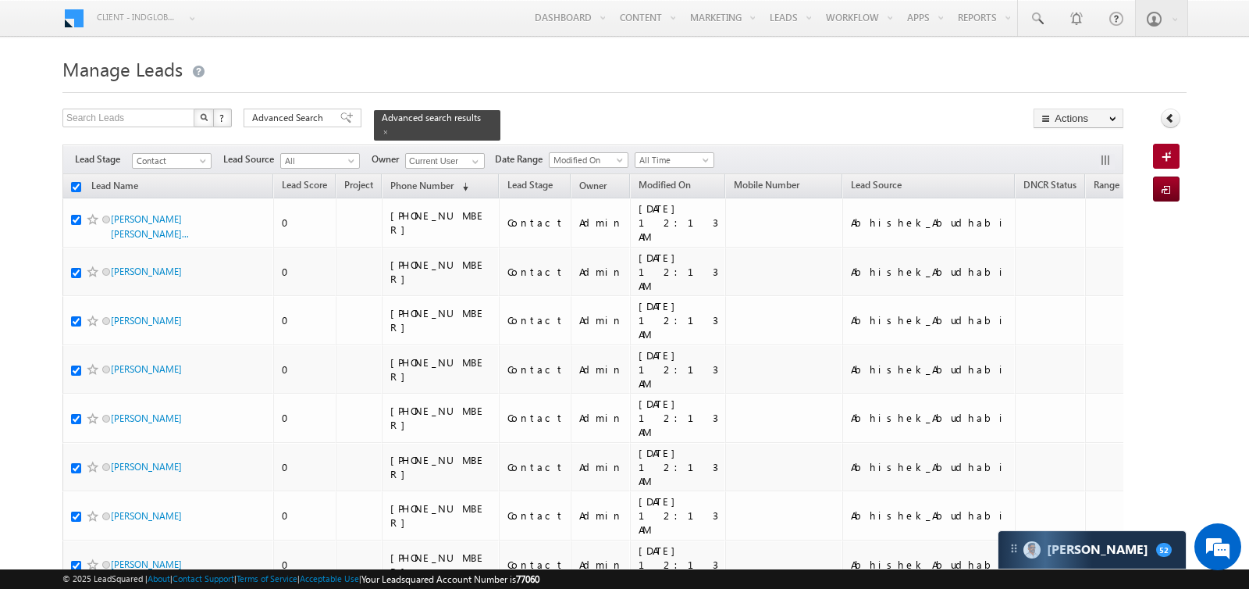
checkbox input "true"
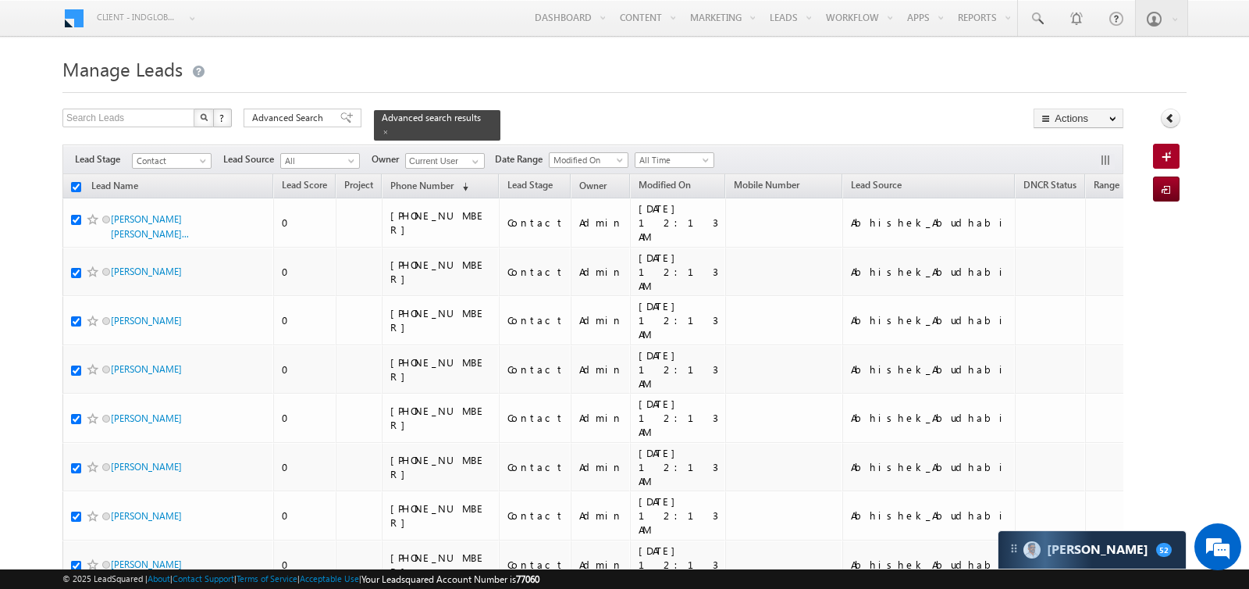
checkbox input "true"
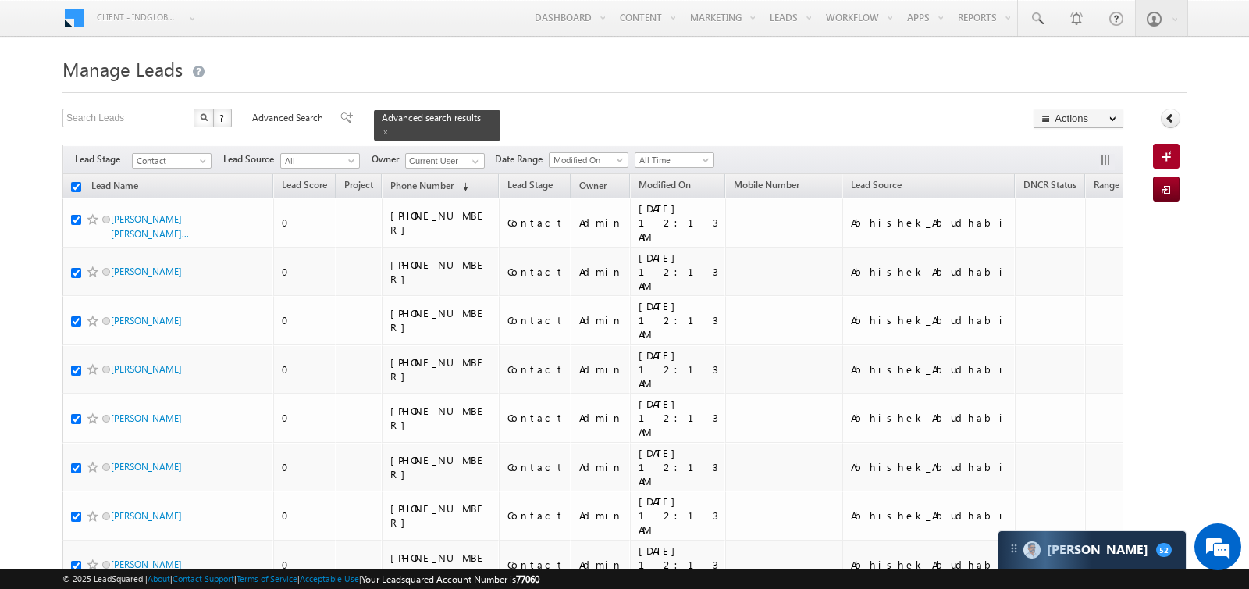
checkbox input "true"
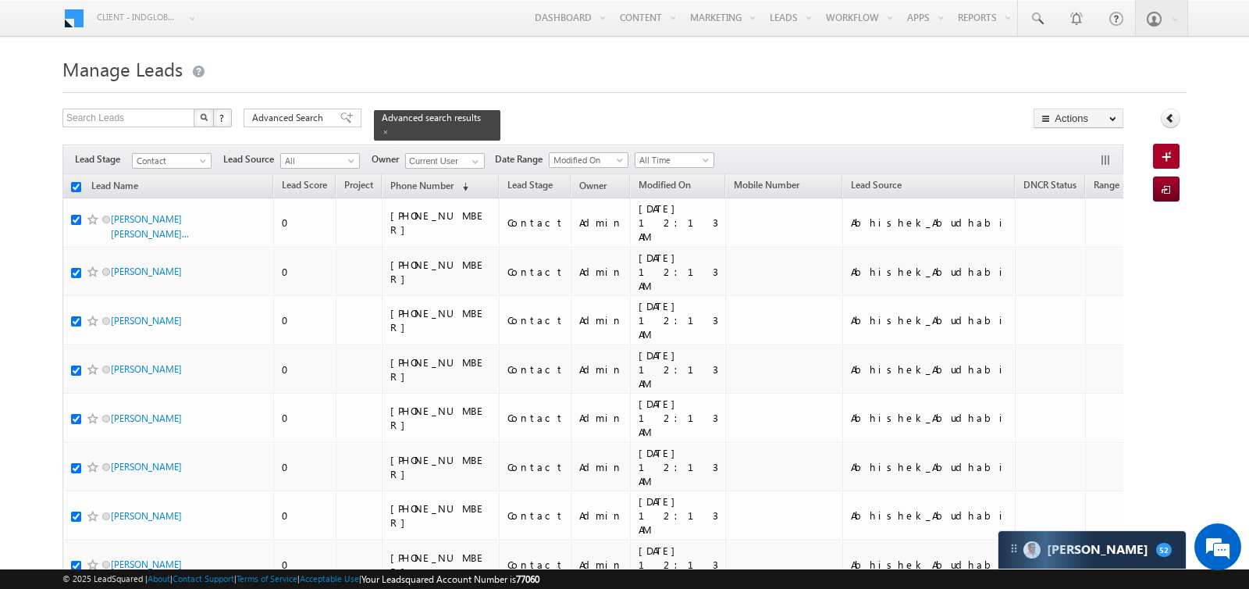
checkbox input "true"
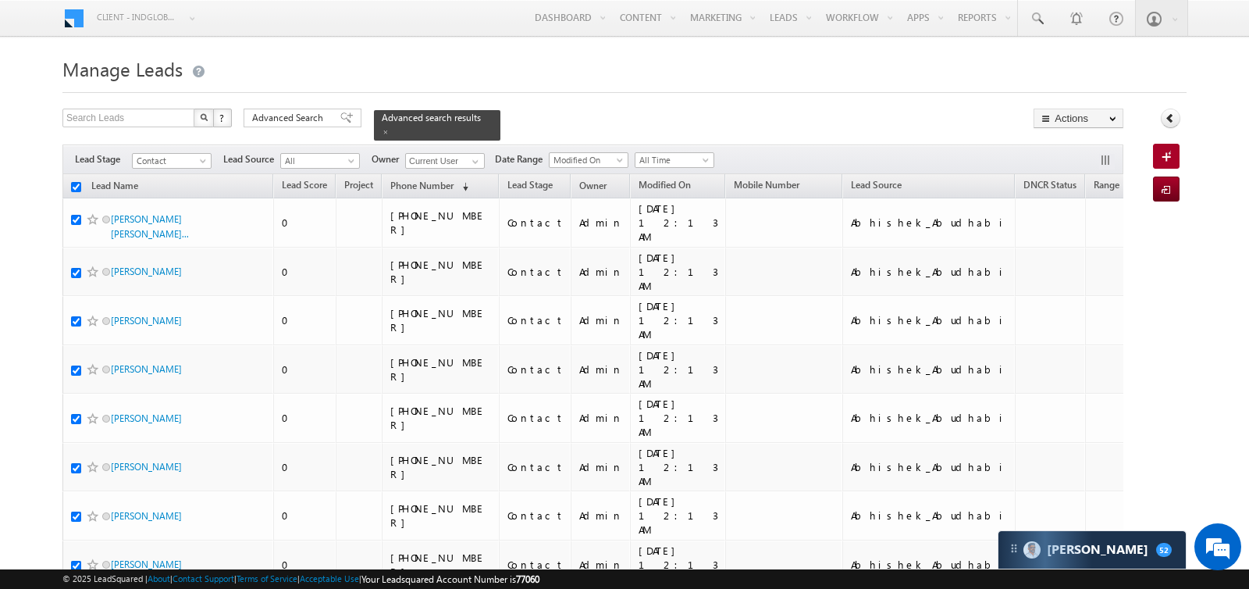
checkbox input "true"
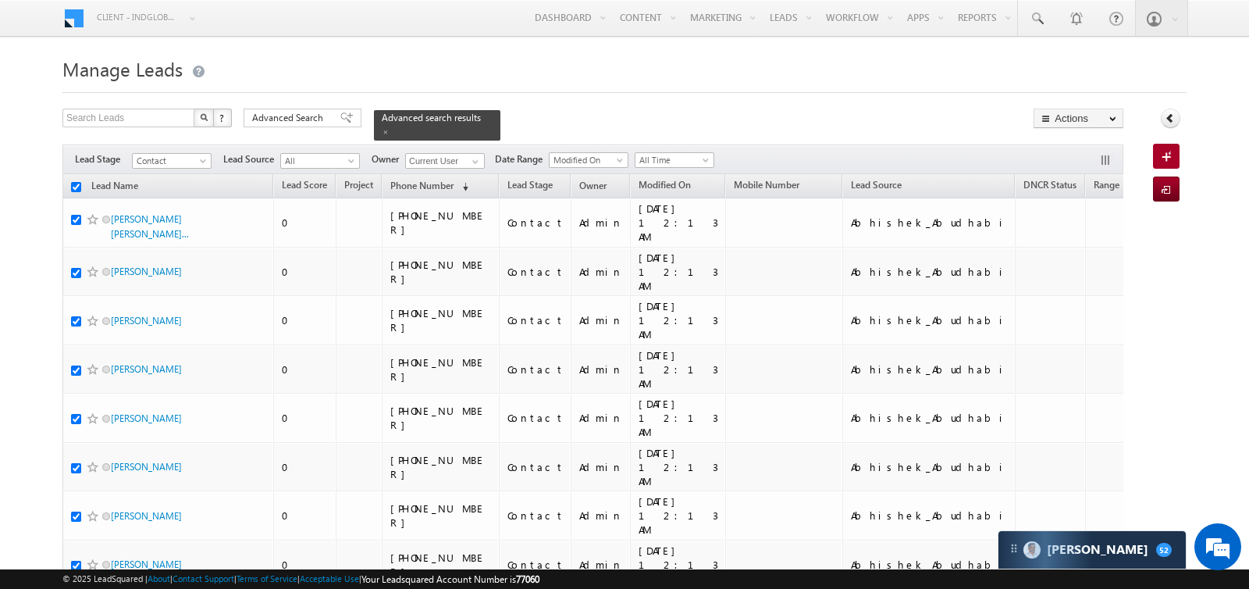
checkbox input "true"
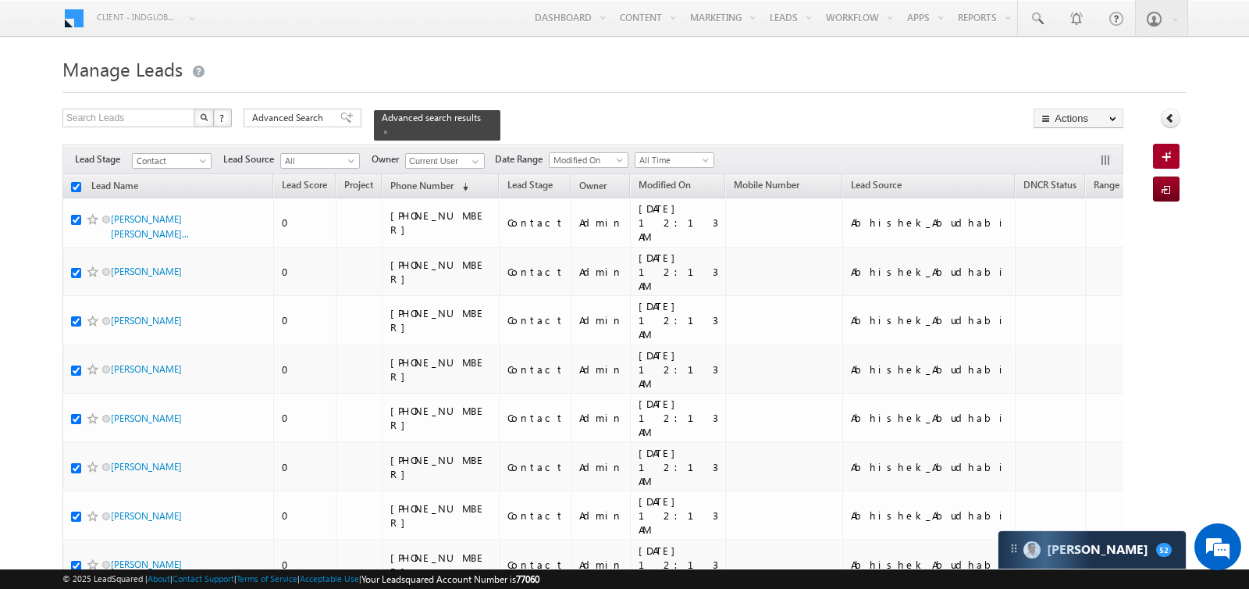
checkbox input "true"
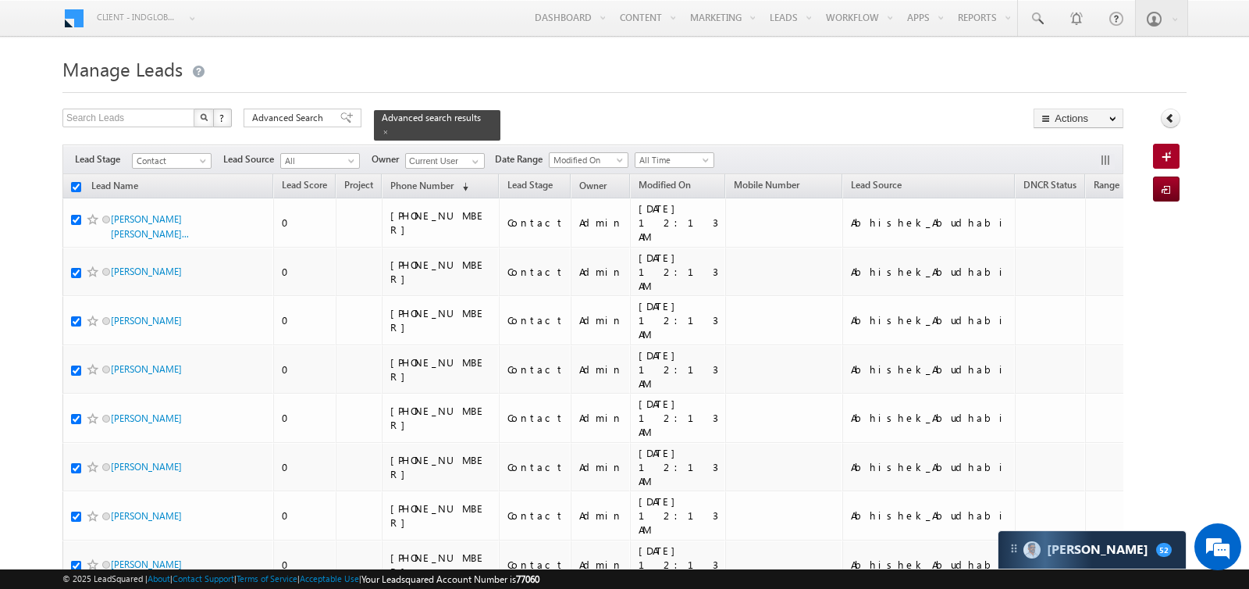
checkbox input "true"
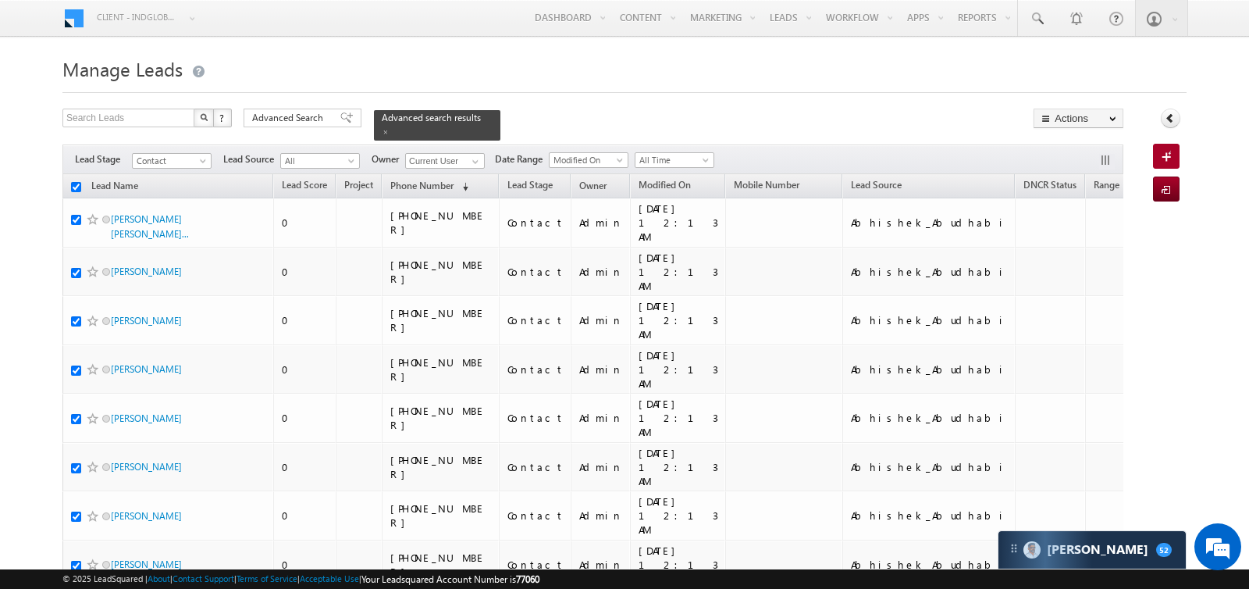
checkbox input "true"
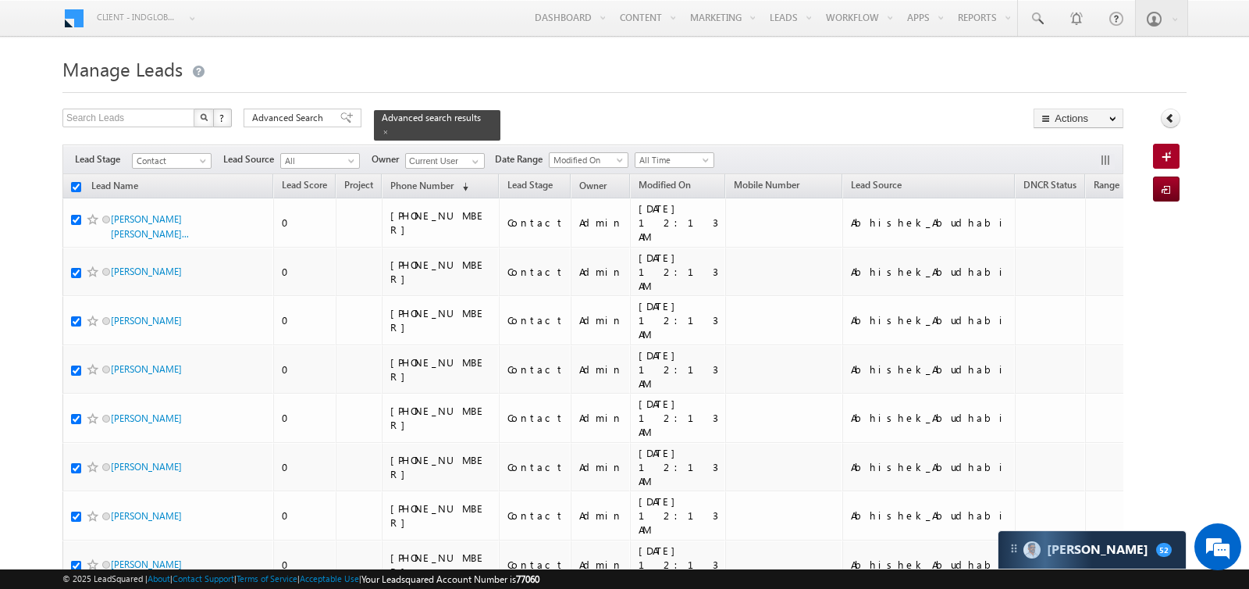
checkbox input "true"
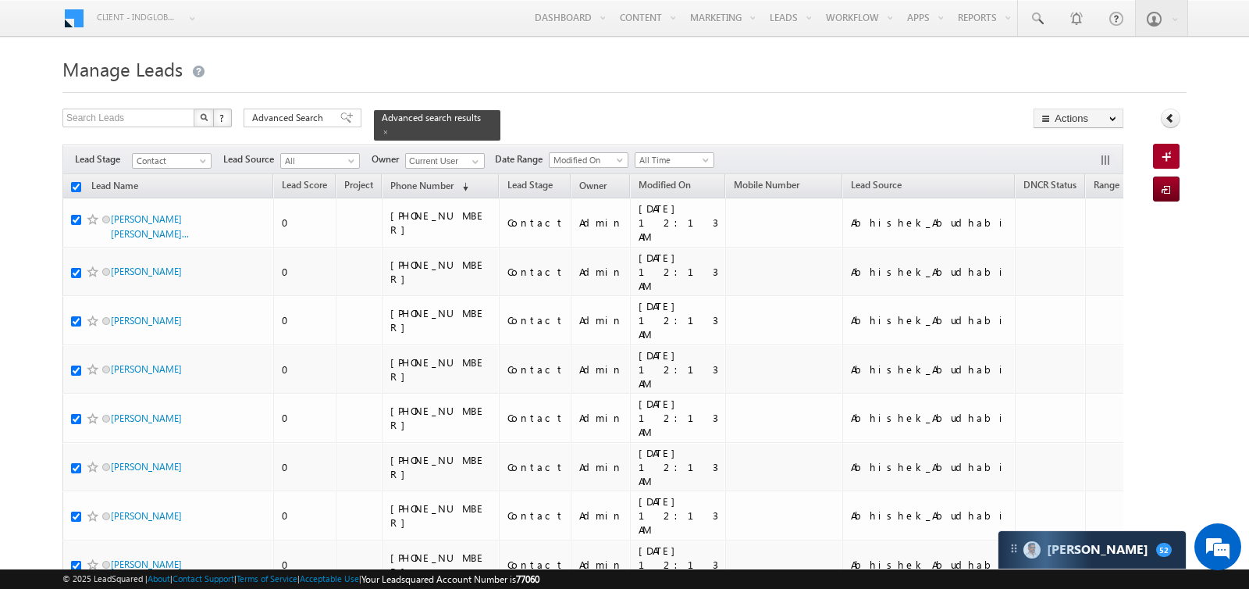
checkbox input "true"
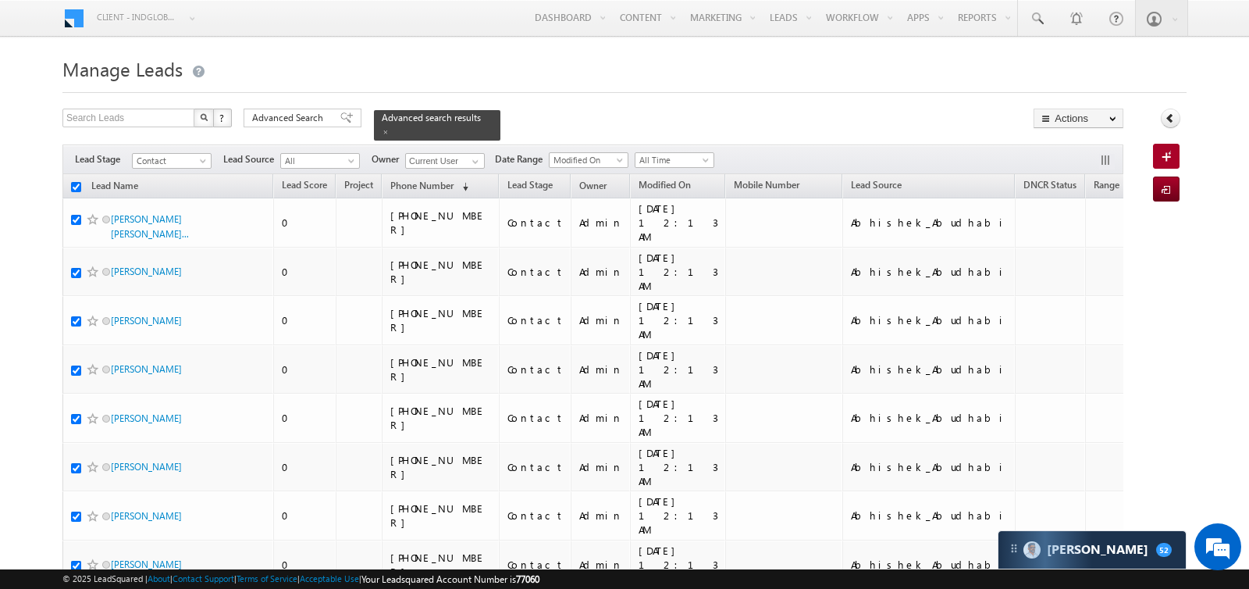
checkbox input "true"
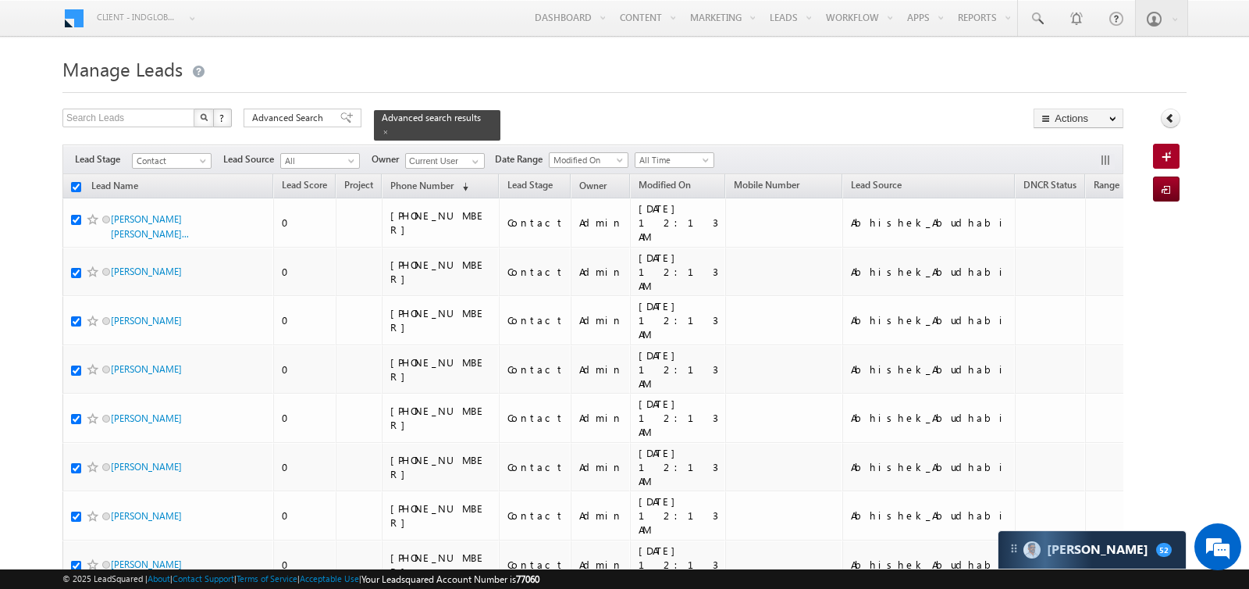
checkbox input "true"
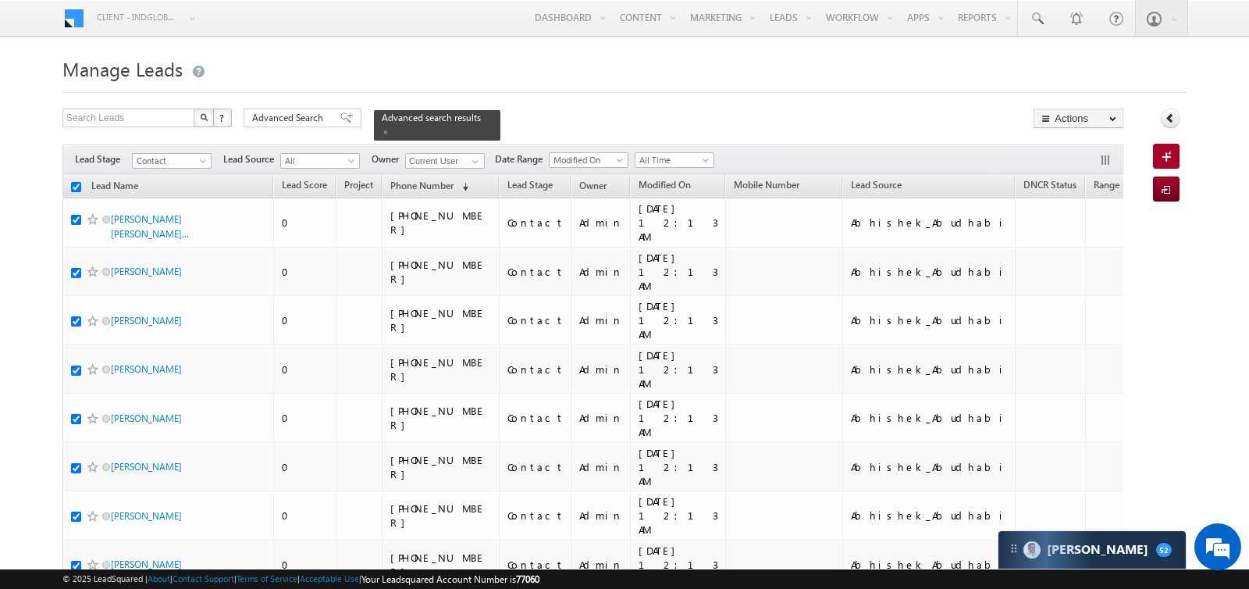
checkbox input "true"
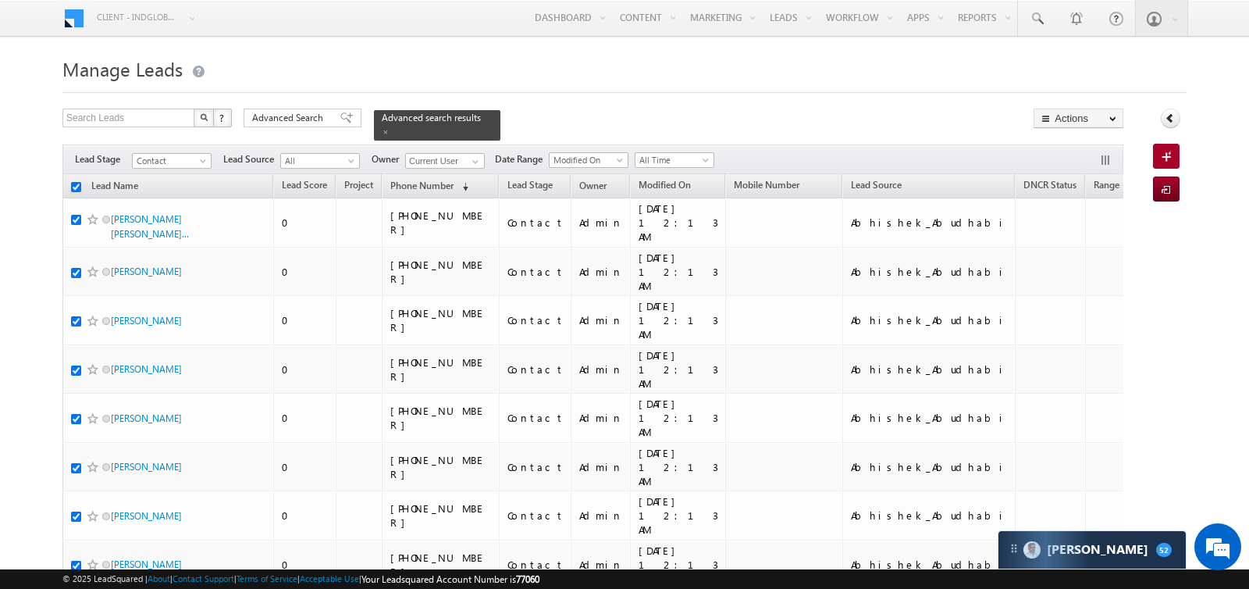
checkbox input "true"
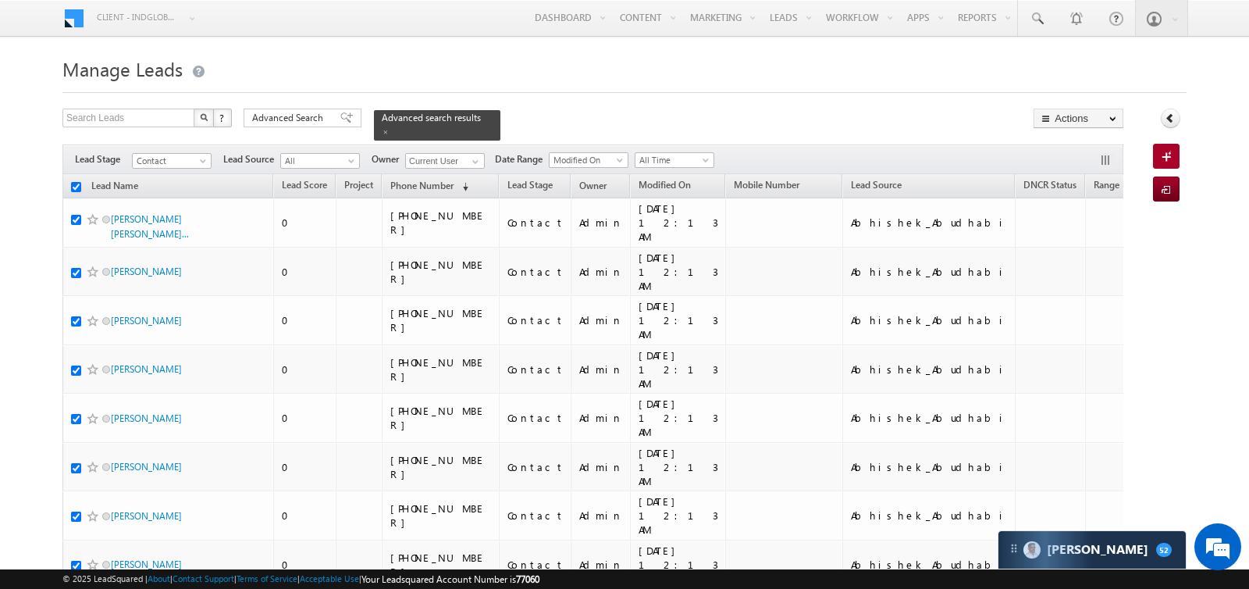
checkbox input "true"
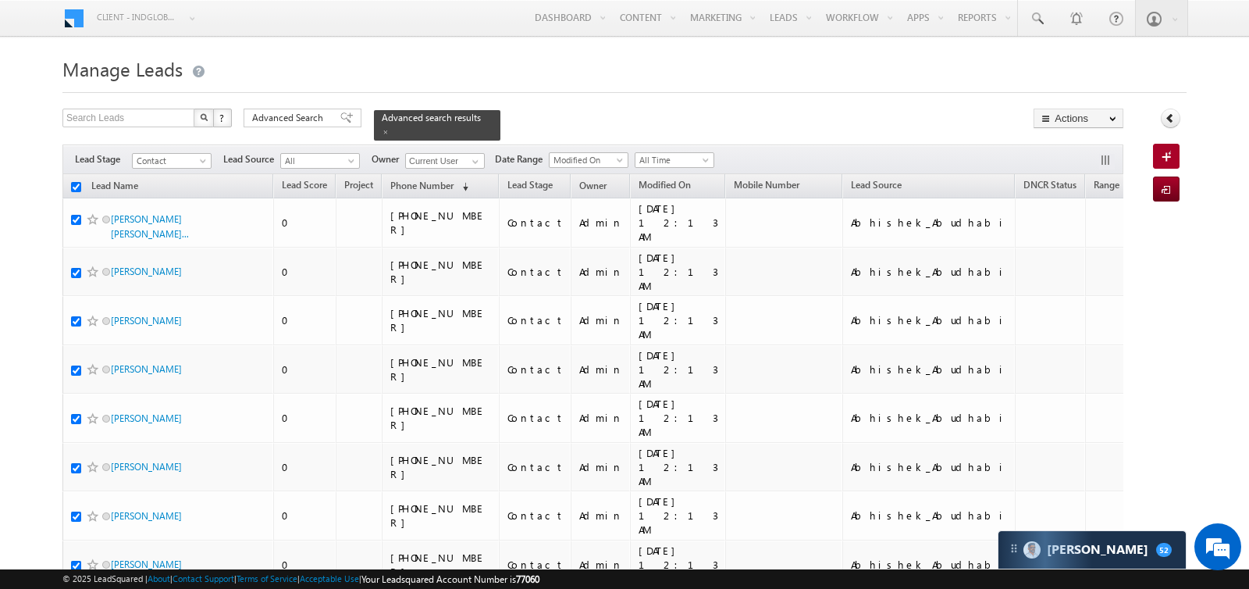
checkbox input "true"
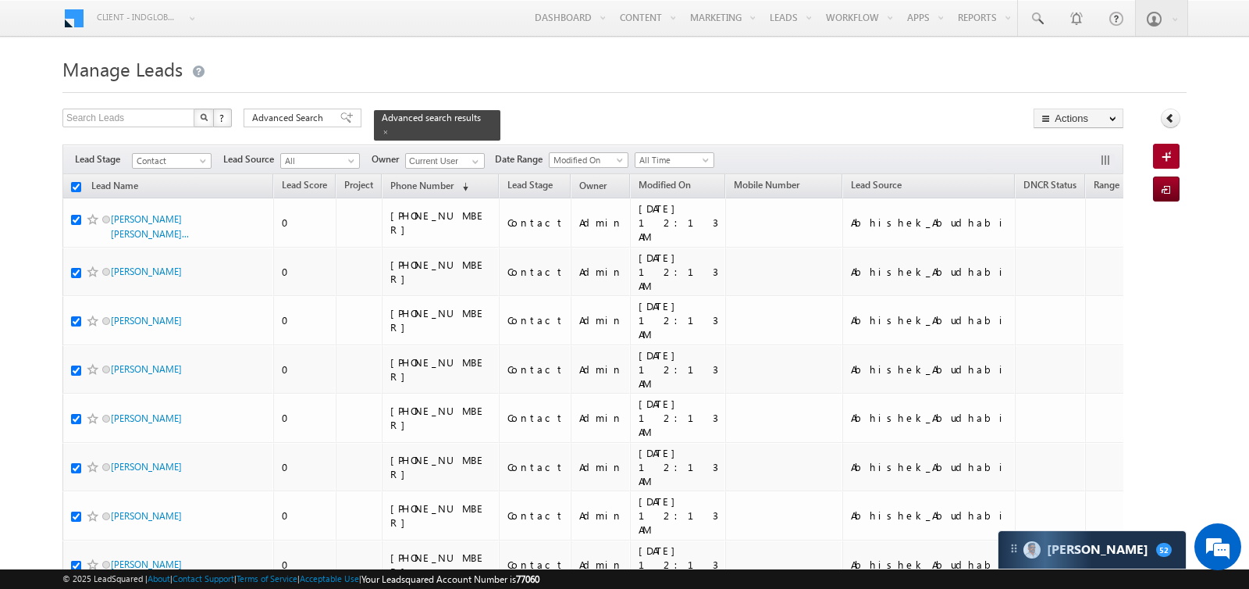
checkbox input "true"
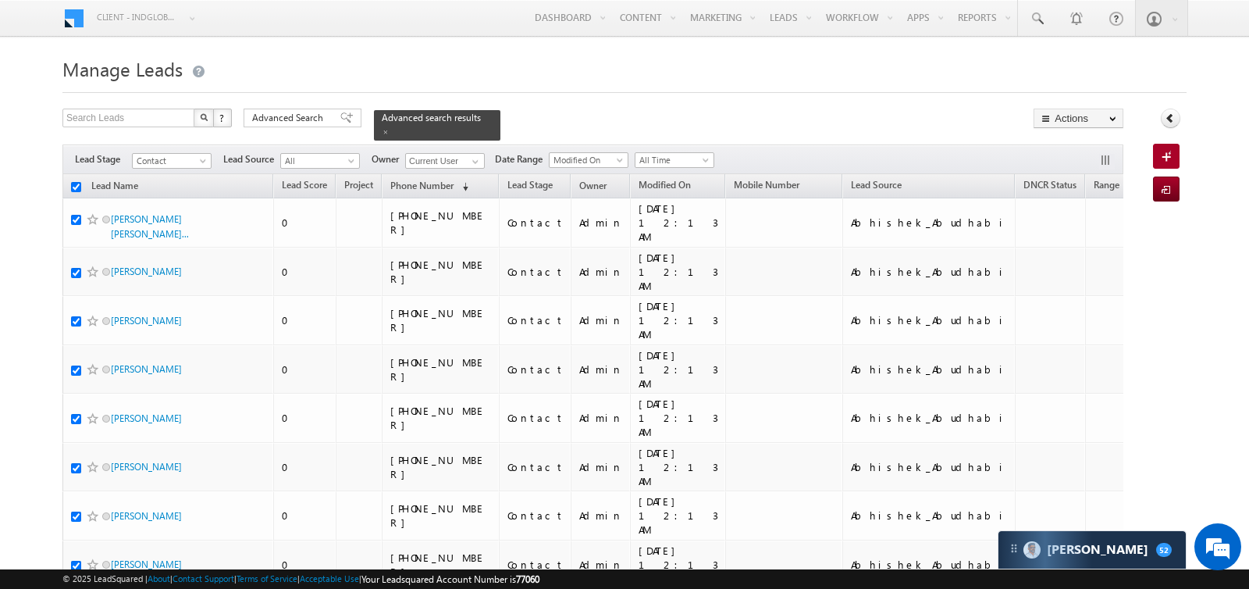
checkbox input "true"
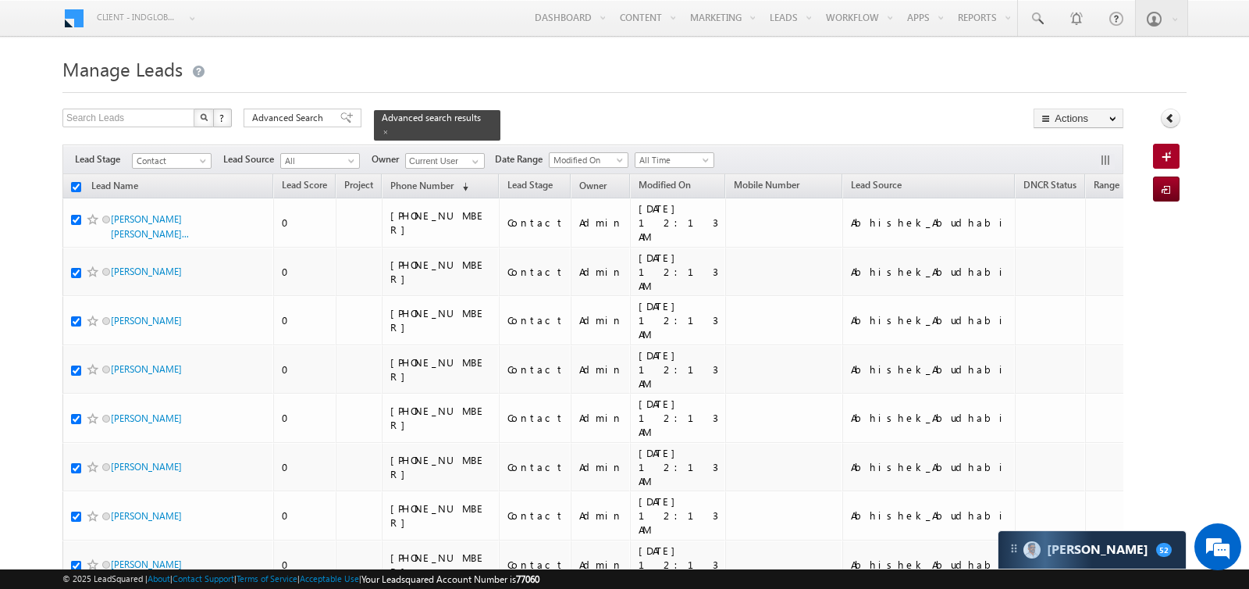
checkbox input "true"
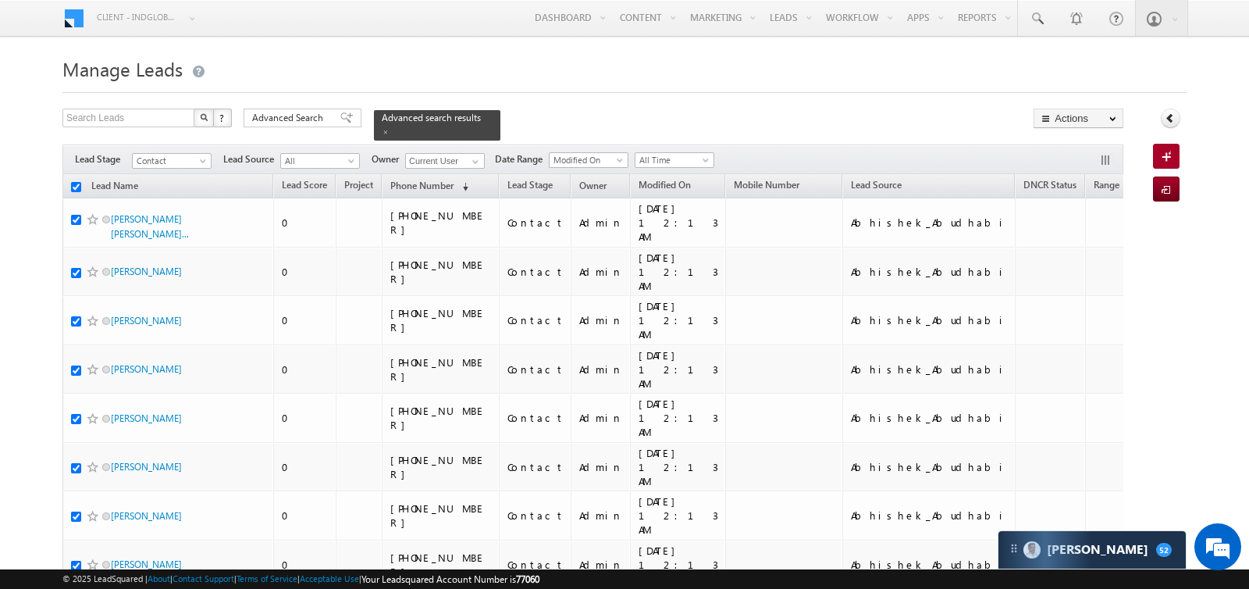
checkbox input "true"
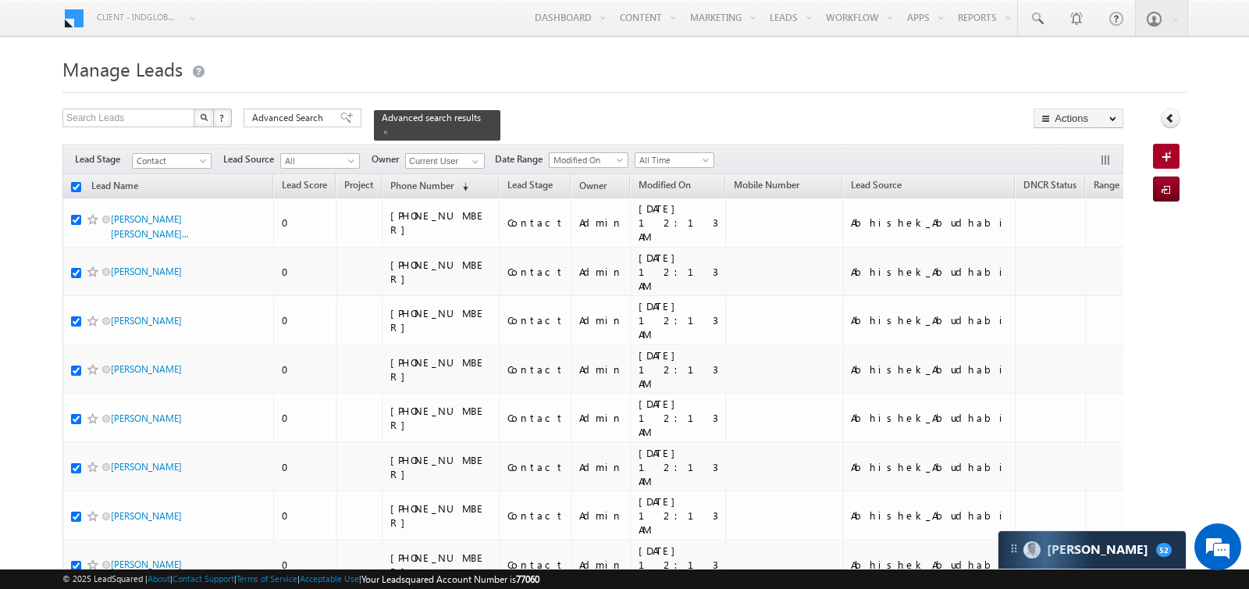
checkbox input "true"
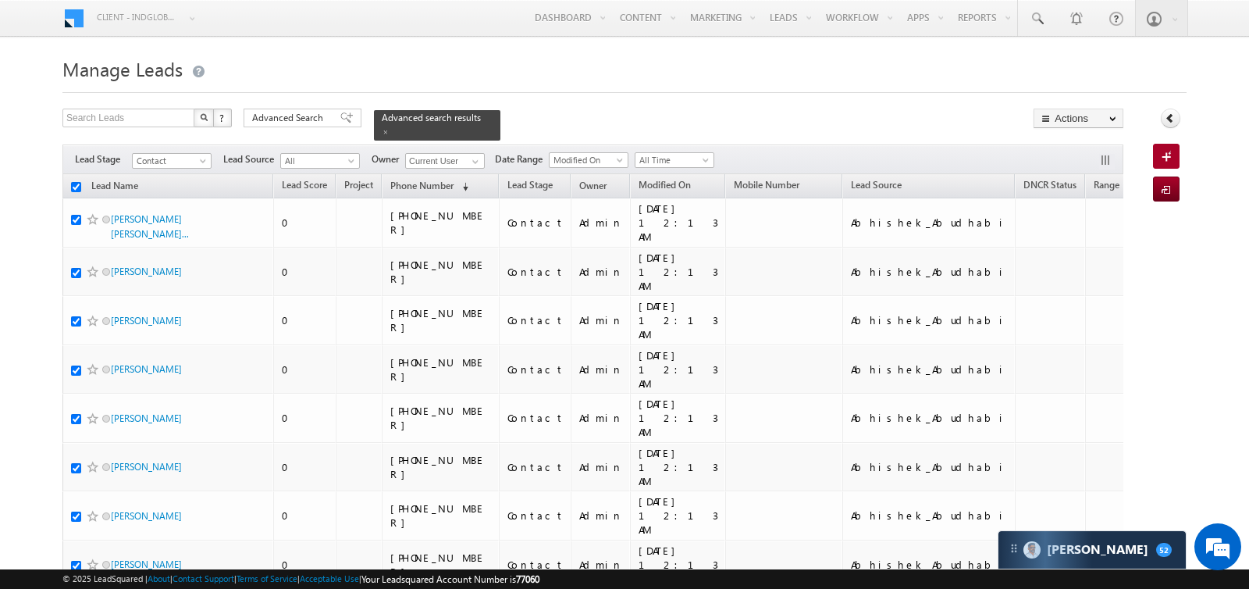
checkbox input "true"
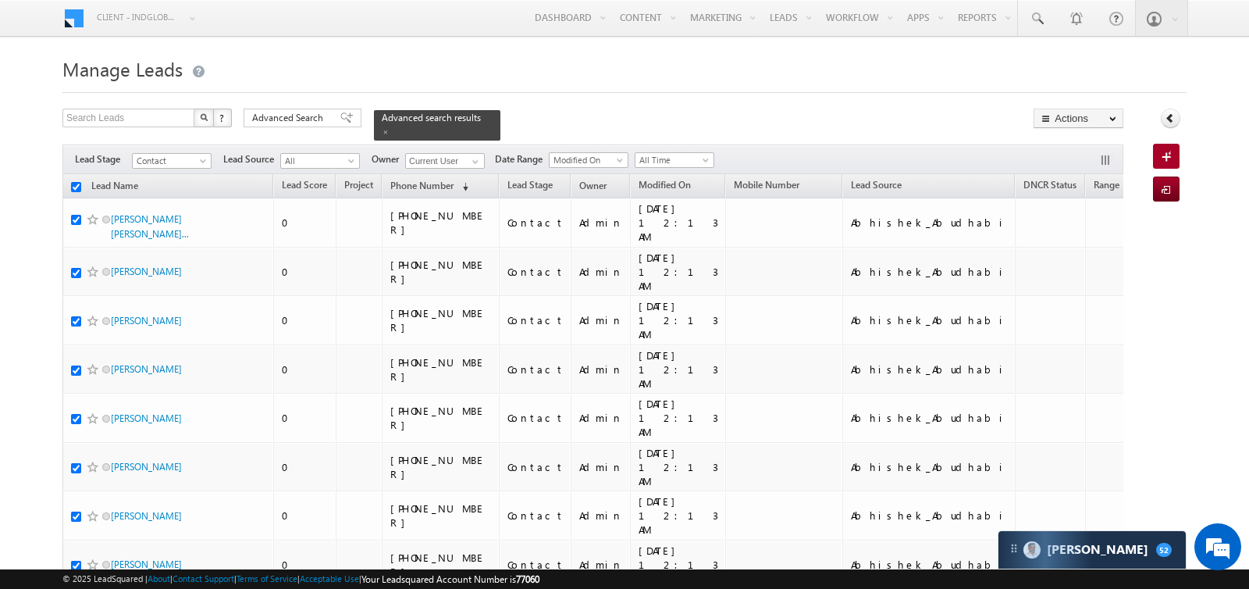
checkbox input "true"
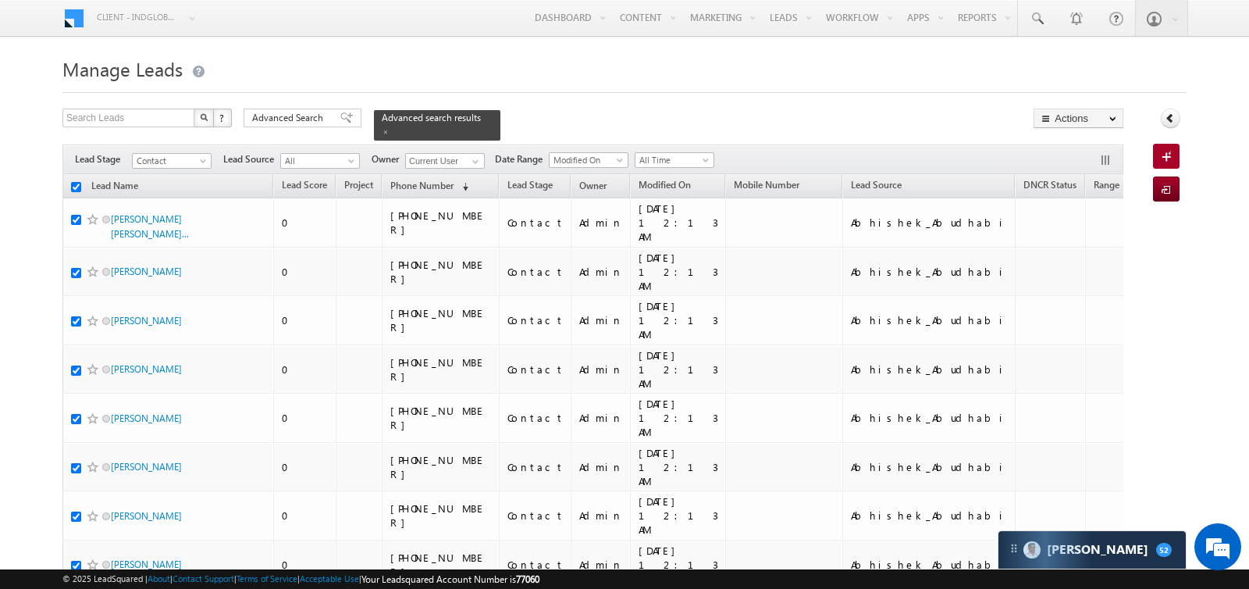
checkbox input "true"
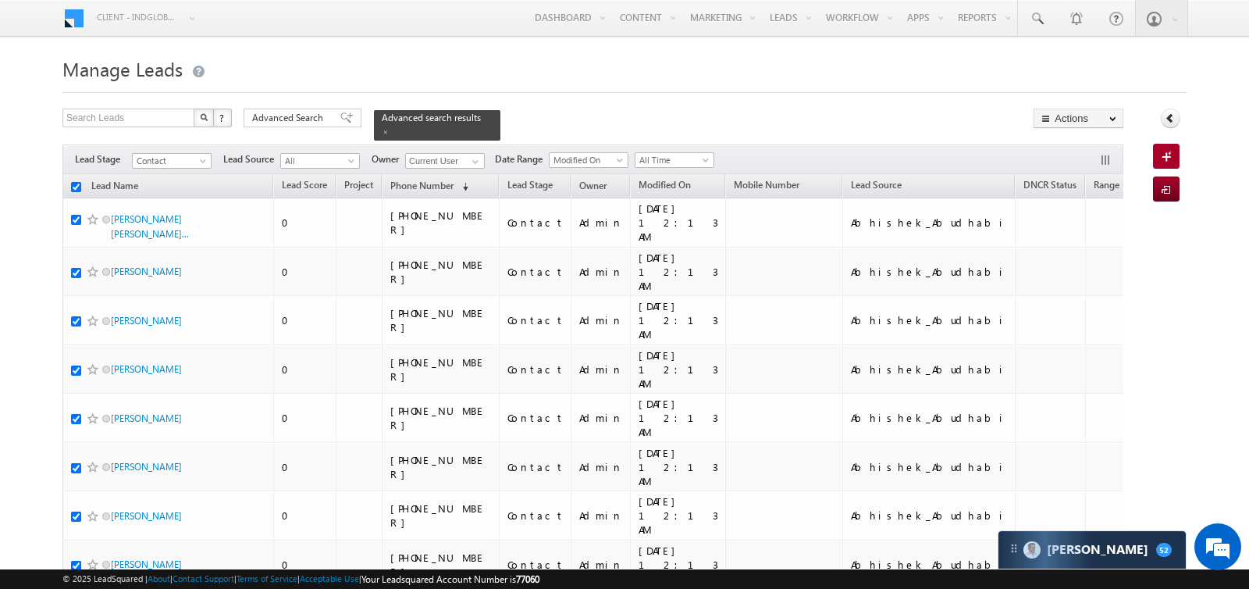
checkbox input "true"
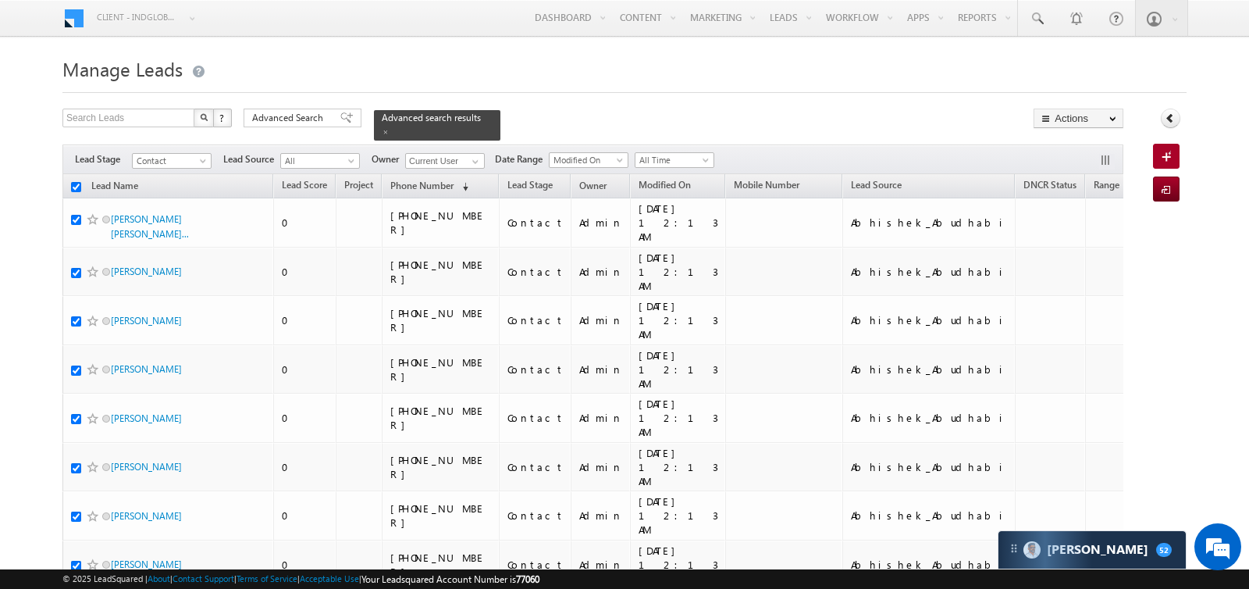
checkbox input "true"
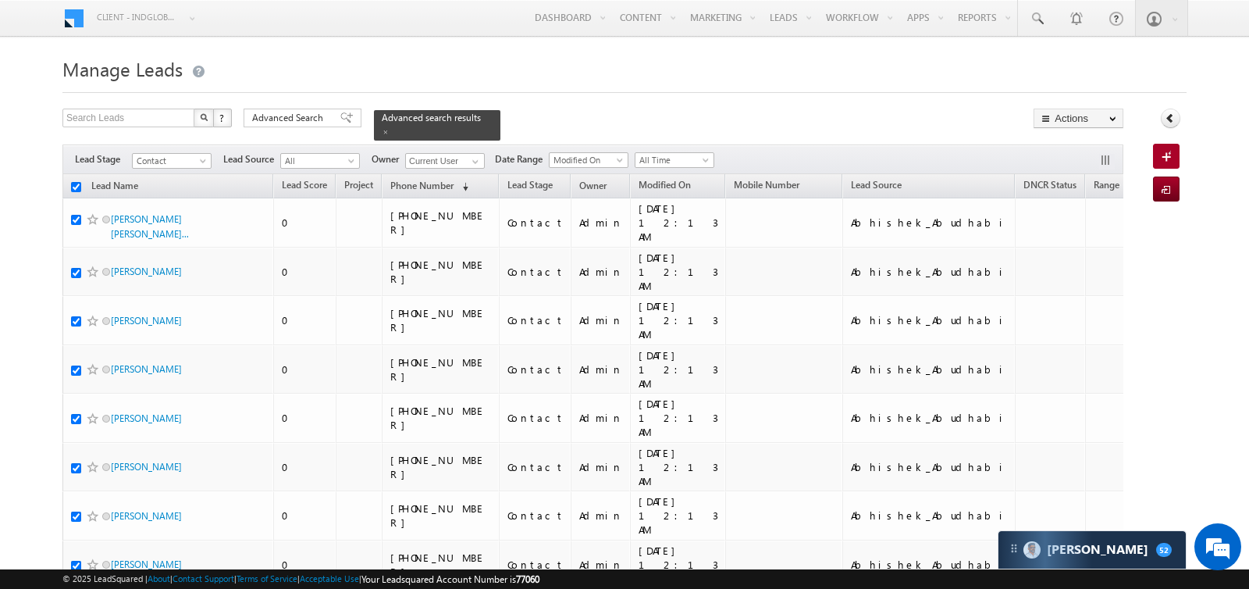
checkbox input "true"
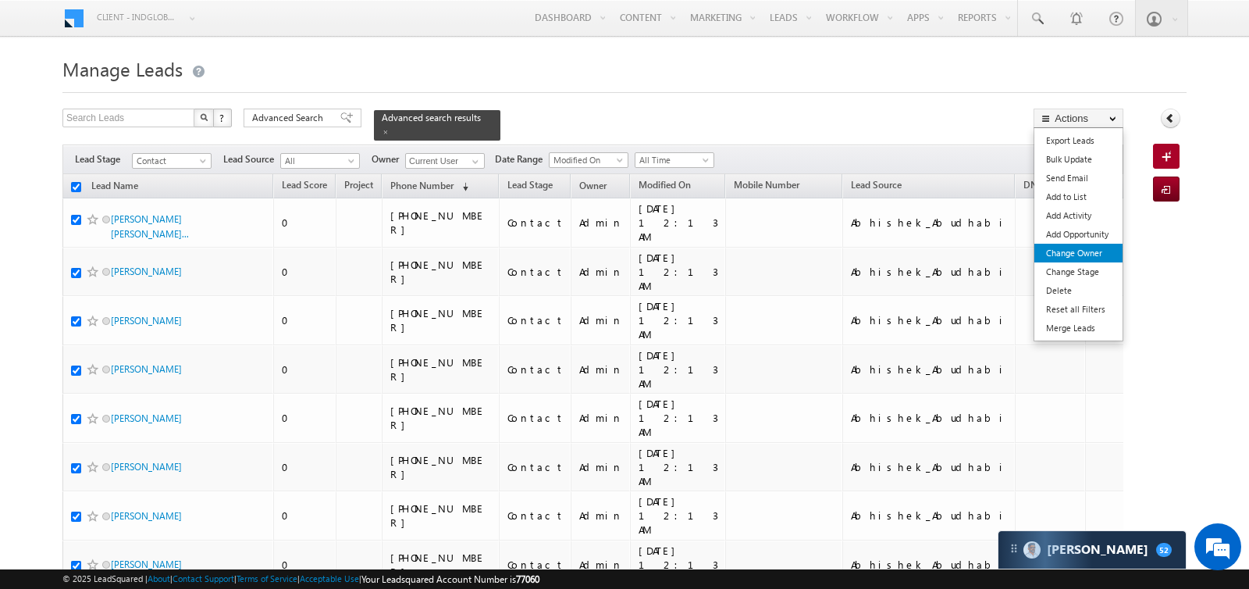
click at [1085, 255] on link "Change Owner" at bounding box center [1079, 253] width 88 height 19
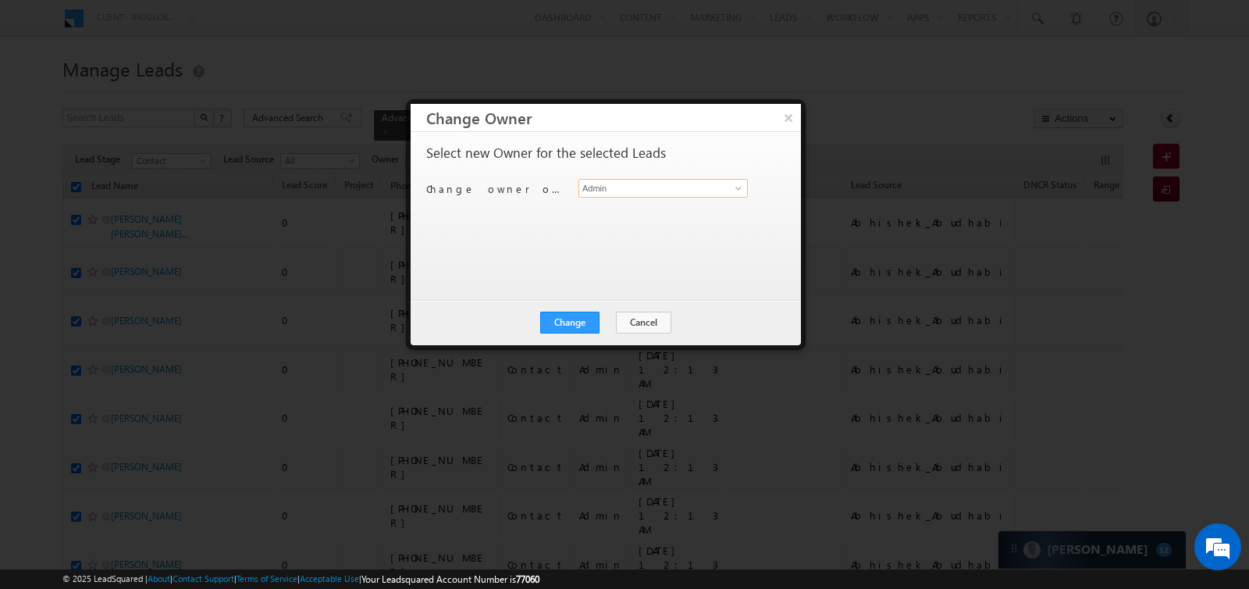
click at [682, 189] on input "Admin" at bounding box center [663, 188] width 169 height 19
click at [657, 212] on span "[EMAIL_ADDRESS][DOMAIN_NAME]" at bounding box center [655, 218] width 141 height 12
click at [566, 315] on button "Change" at bounding box center [569, 323] width 59 height 22
